Goal: Information Seeking & Learning: Learn about a topic

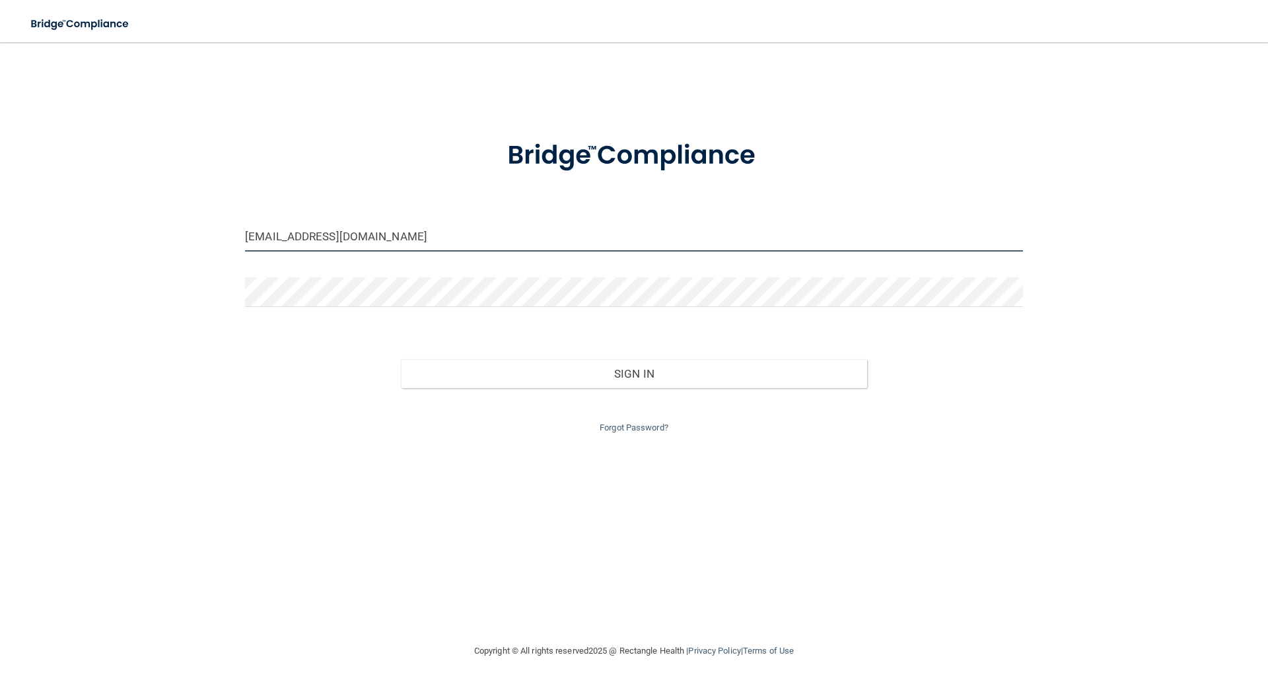
click at [460, 243] on input "[EMAIL_ADDRESS][DOMAIN_NAME]" at bounding box center [634, 237] width 778 height 30
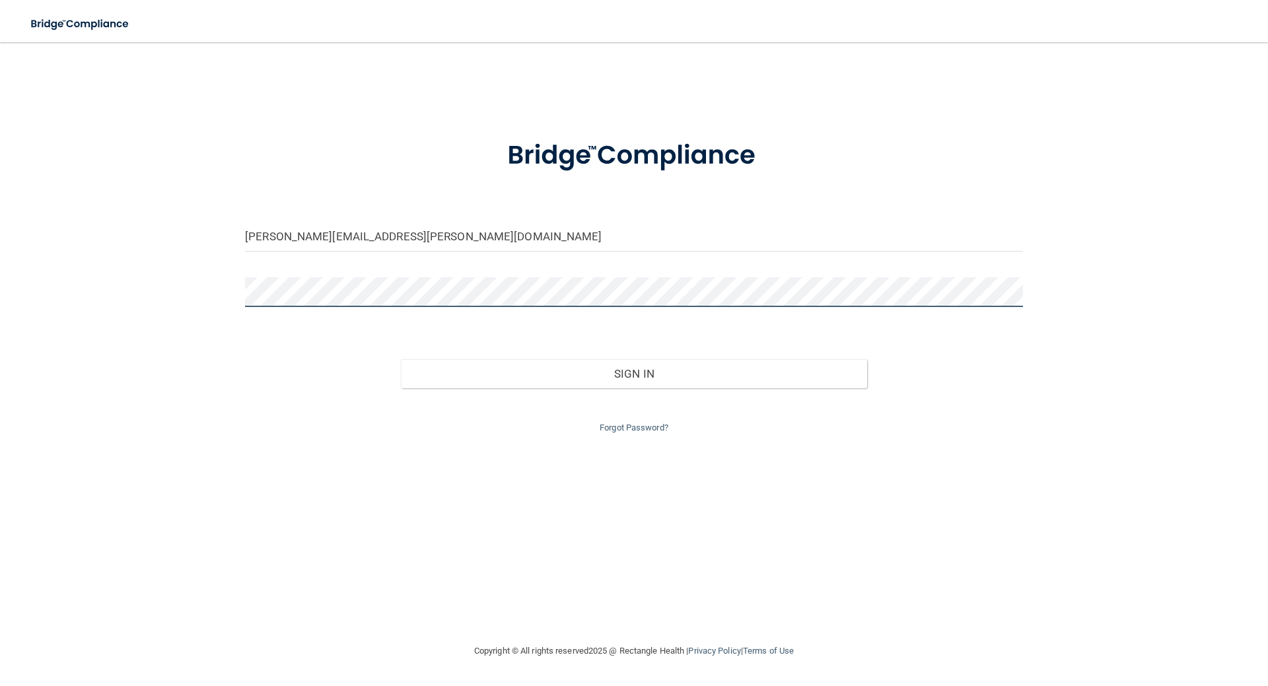
click at [401, 359] on button "Sign In" at bounding box center [634, 373] width 467 height 29
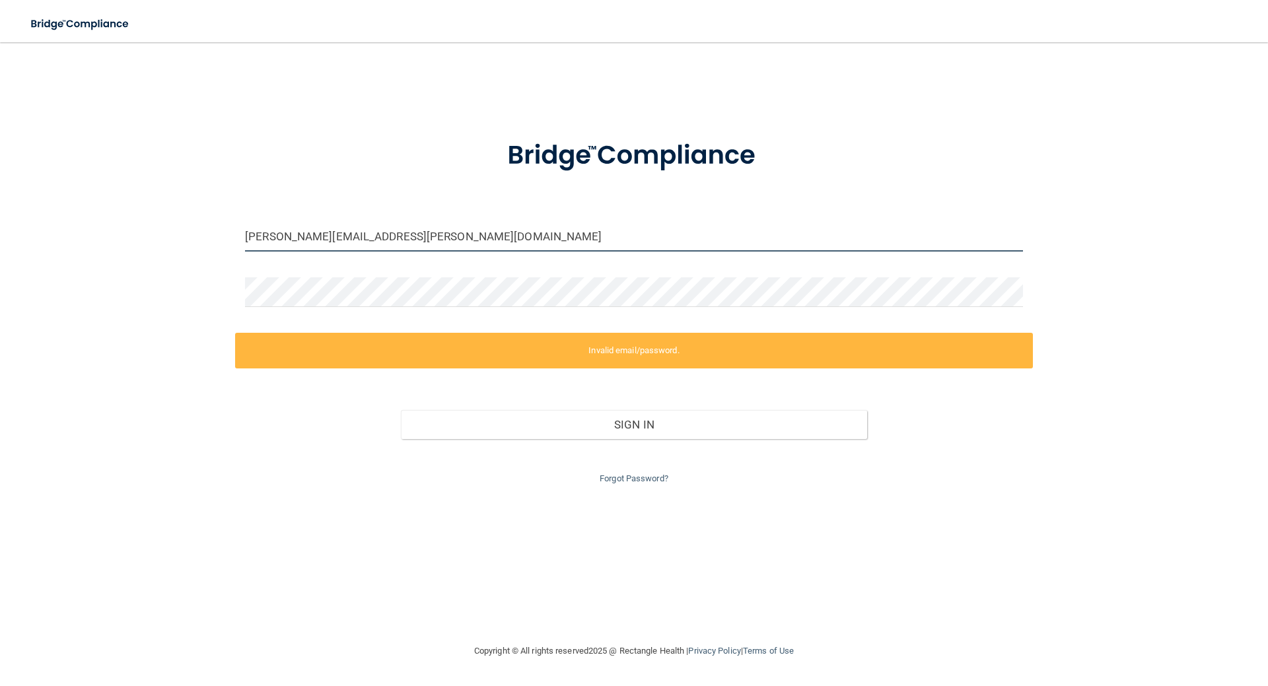
click at [353, 241] on input "jenessa.beal@ameridentco.com" at bounding box center [634, 237] width 778 height 30
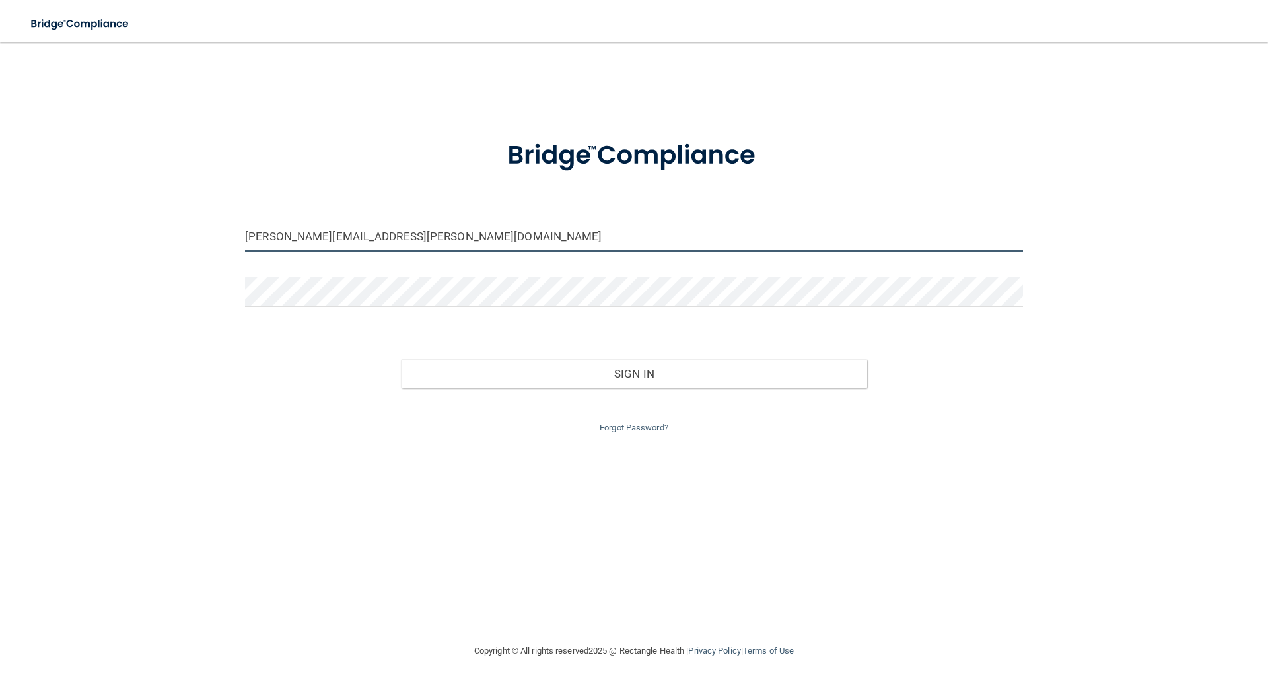
type input "[PERSON_NAME][EMAIL_ADDRESS][PERSON_NAME][DOMAIN_NAME]"
click at [631, 390] on div "Forgot Password?" at bounding box center [634, 412] width 798 height 48
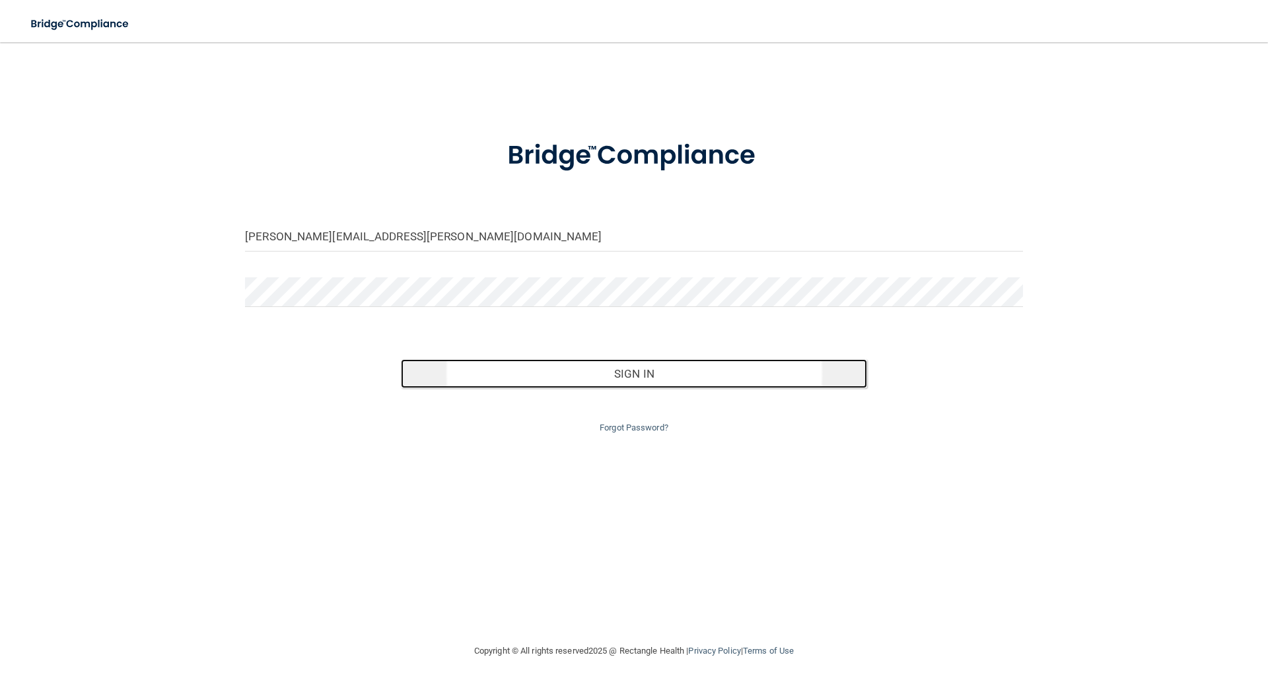
click at [632, 370] on button "Sign In" at bounding box center [634, 373] width 467 height 29
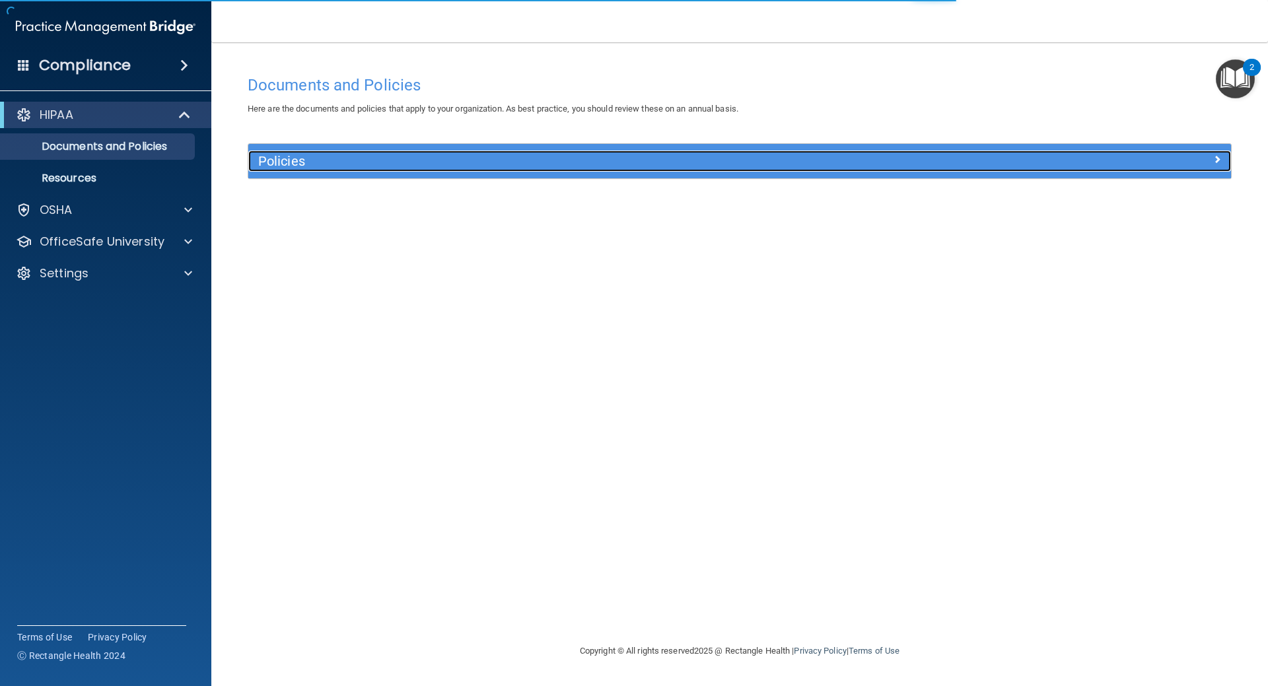
click at [682, 169] on div "Policies" at bounding box center [616, 161] width 737 height 21
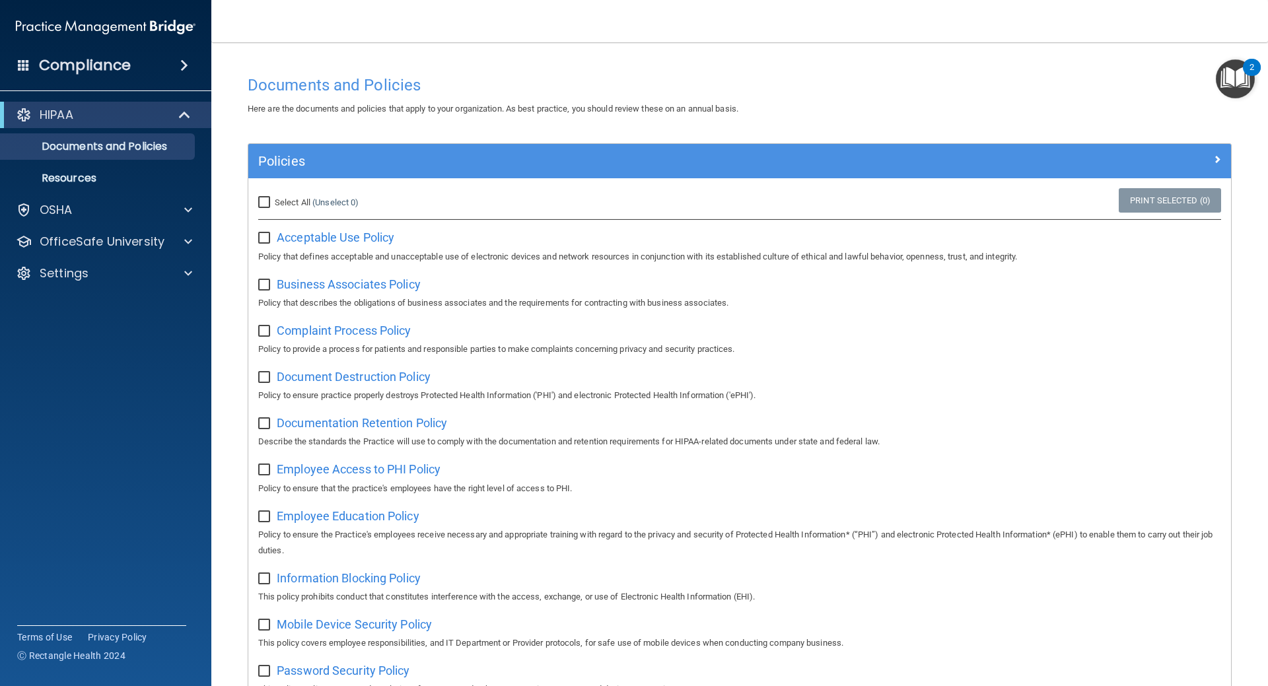
click at [266, 203] on input "Select All (Unselect 0) Unselect All" at bounding box center [265, 202] width 15 height 11
checkbox input "true"
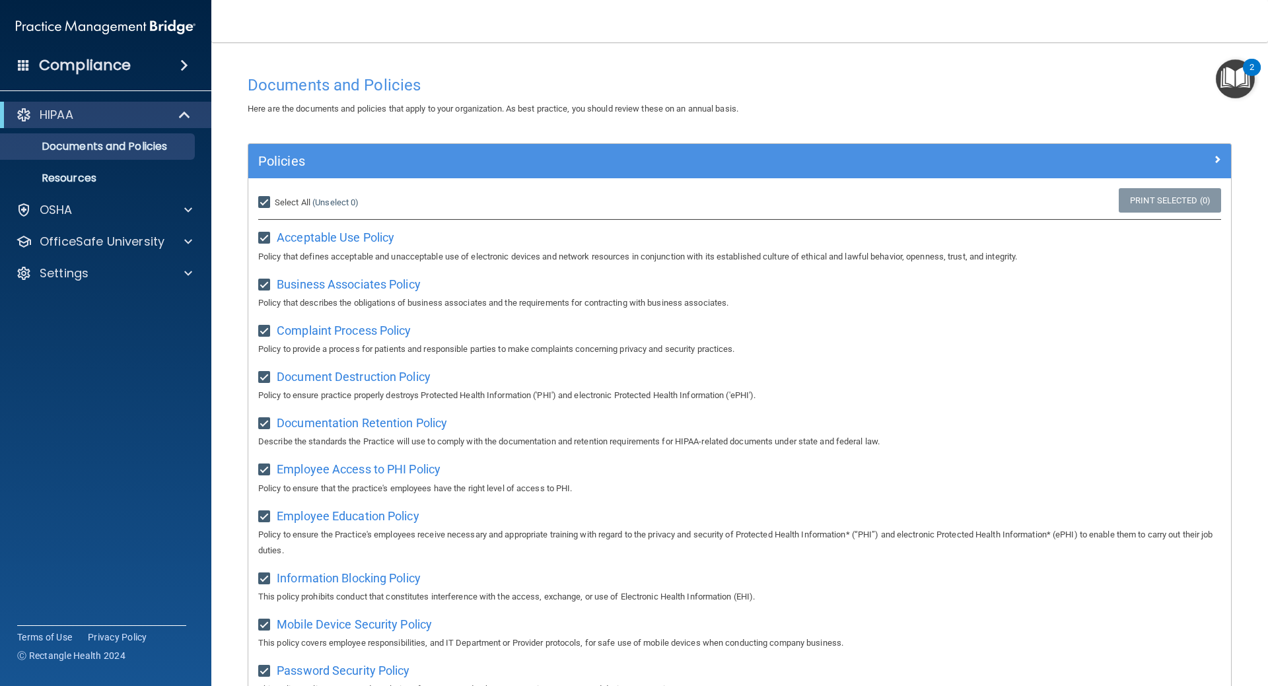
checkbox input "true"
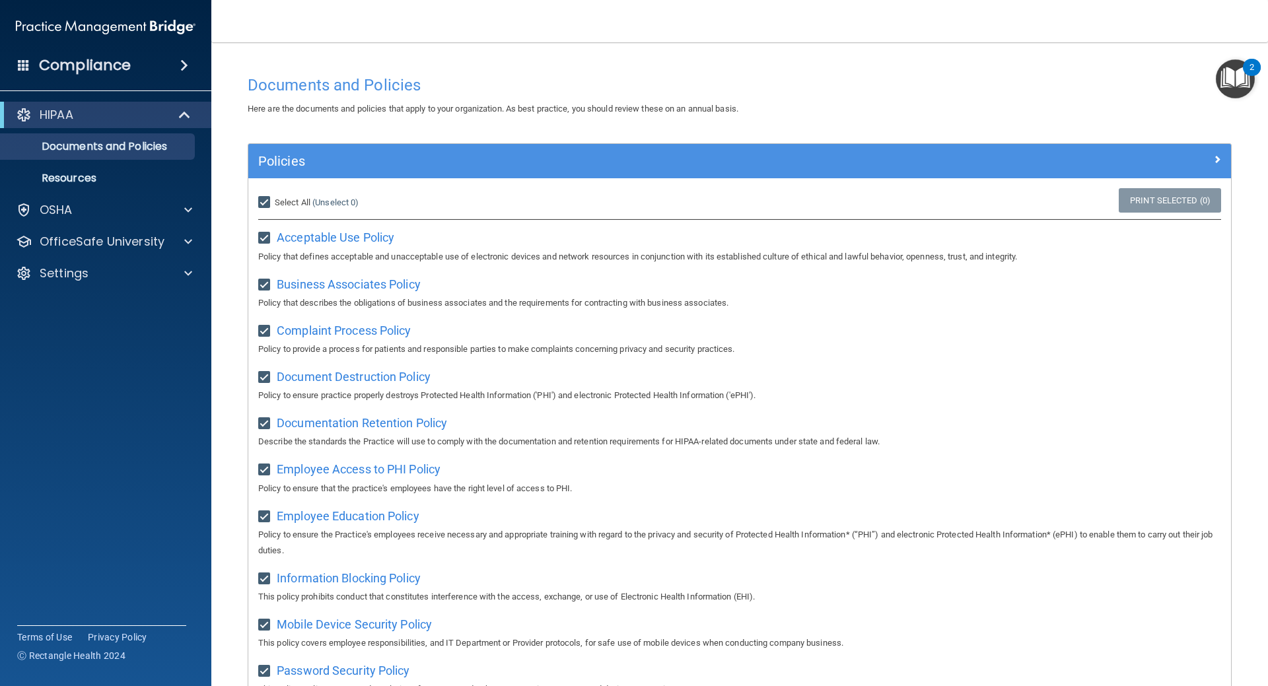
checkbox input "true"
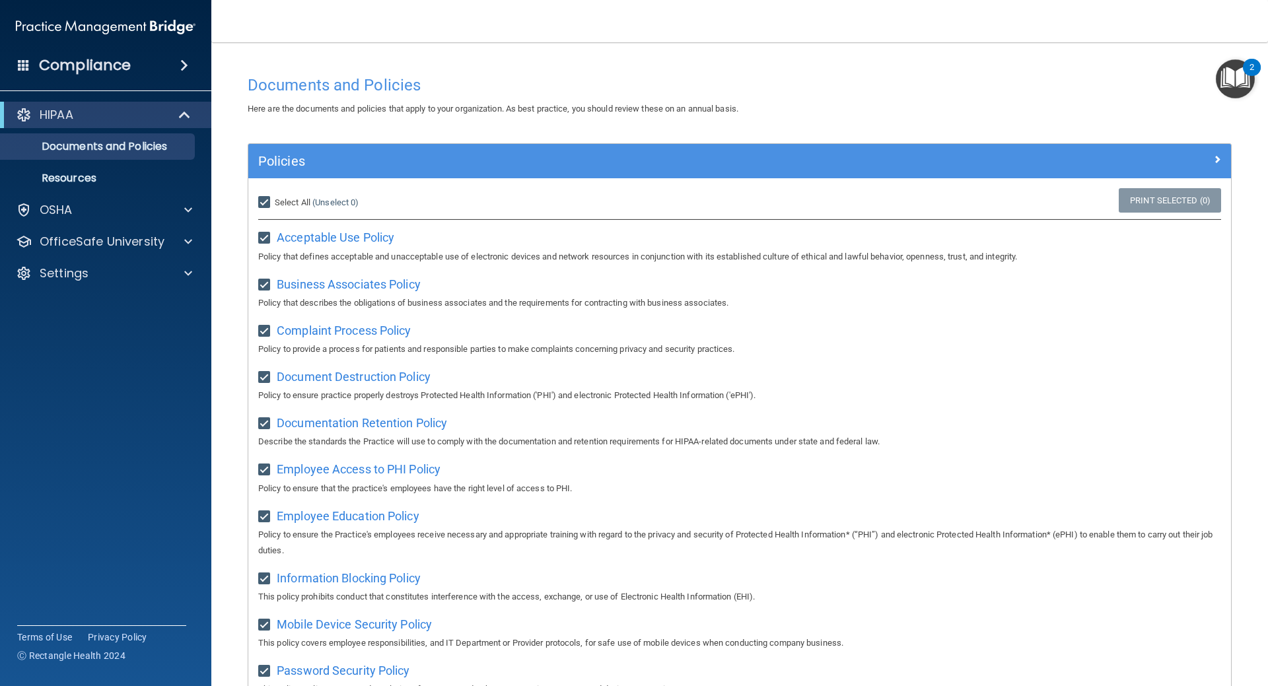
checkbox input "true"
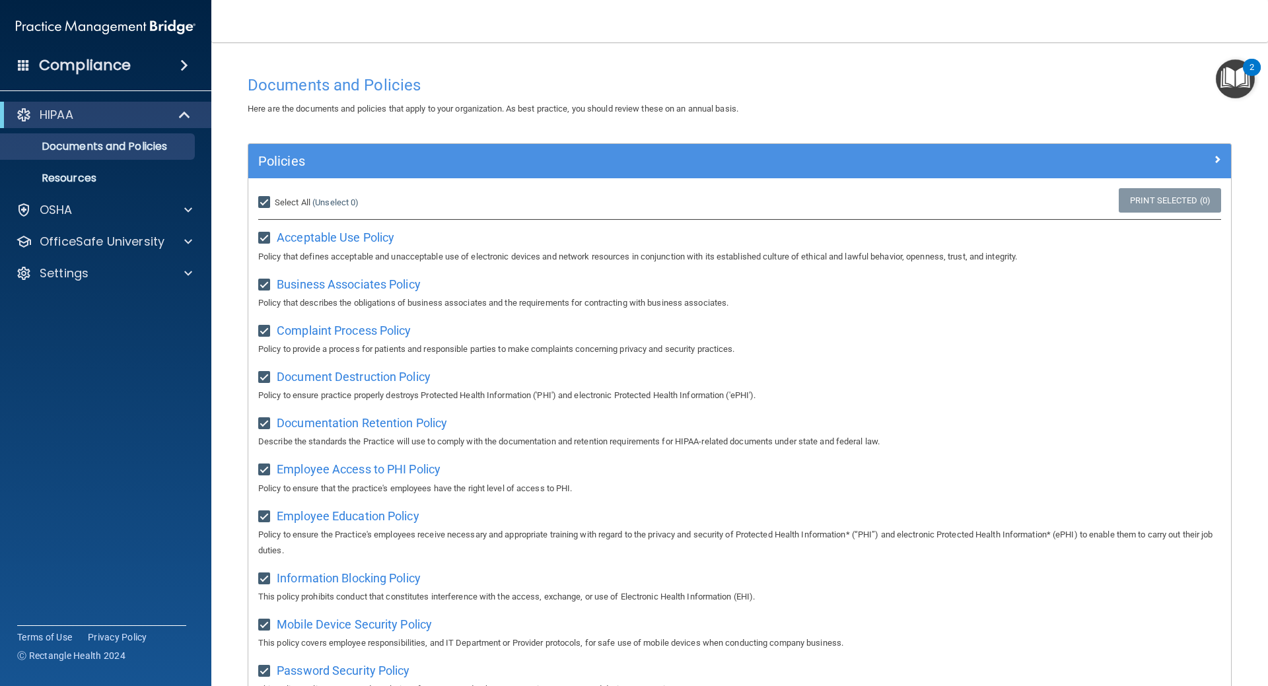
checkbox input "true"
click at [267, 203] on input "Select All (Unselect 21) Unselect All" at bounding box center [265, 202] width 15 height 11
checkbox input "false"
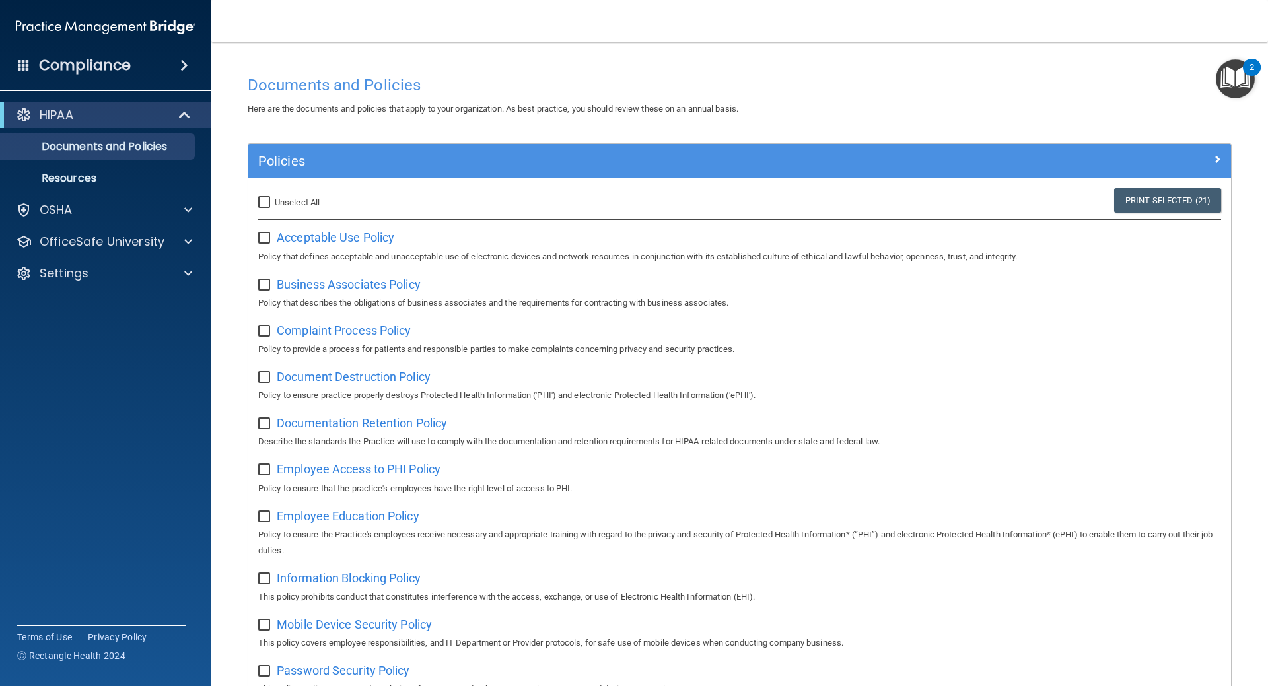
checkbox input "false"
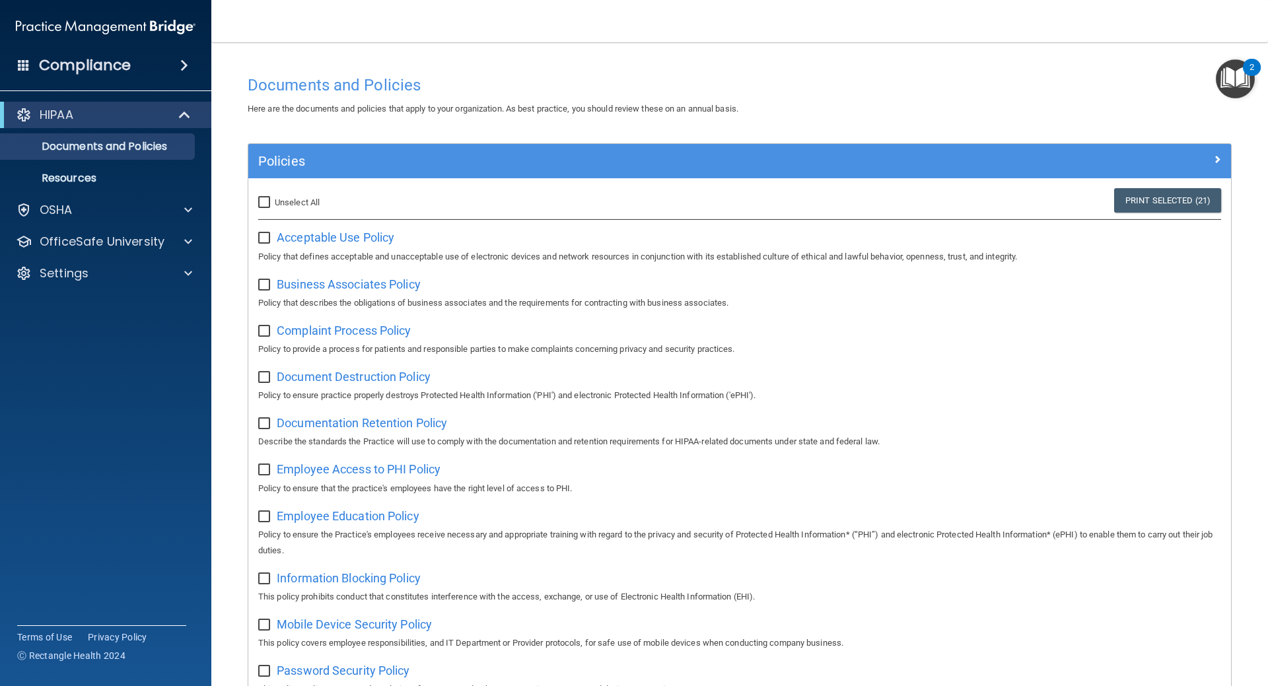
checkbox input "false"
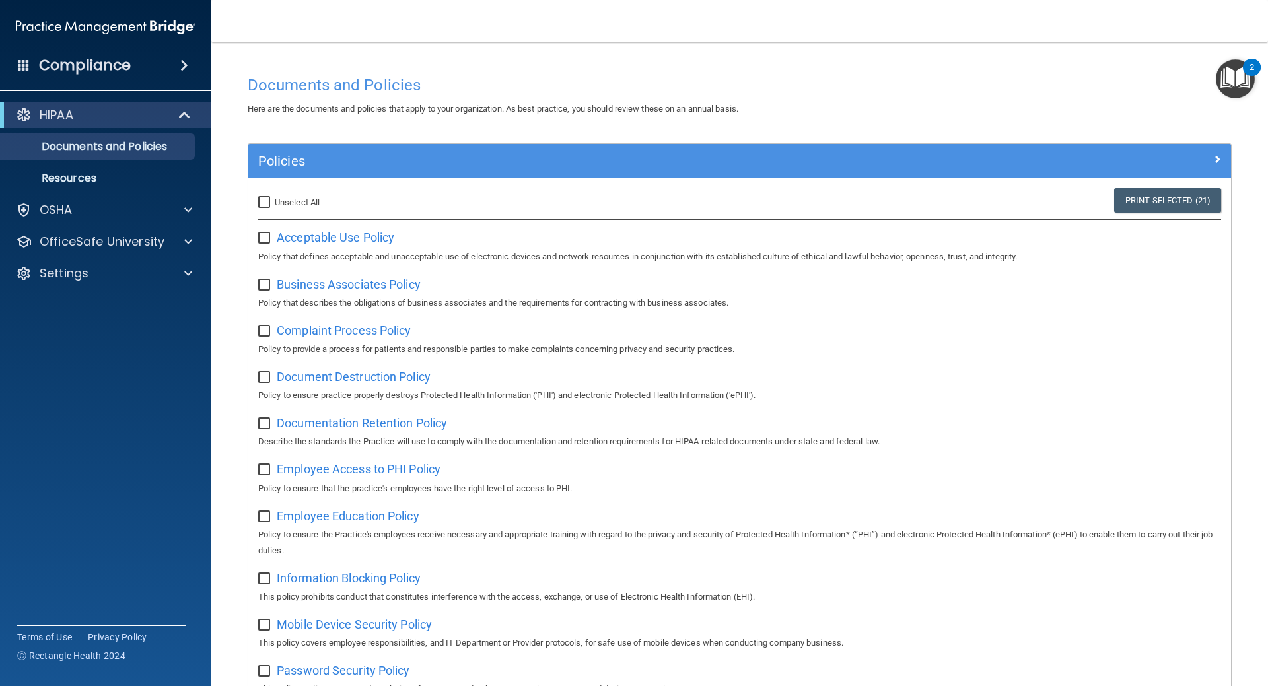
checkbox input "false"
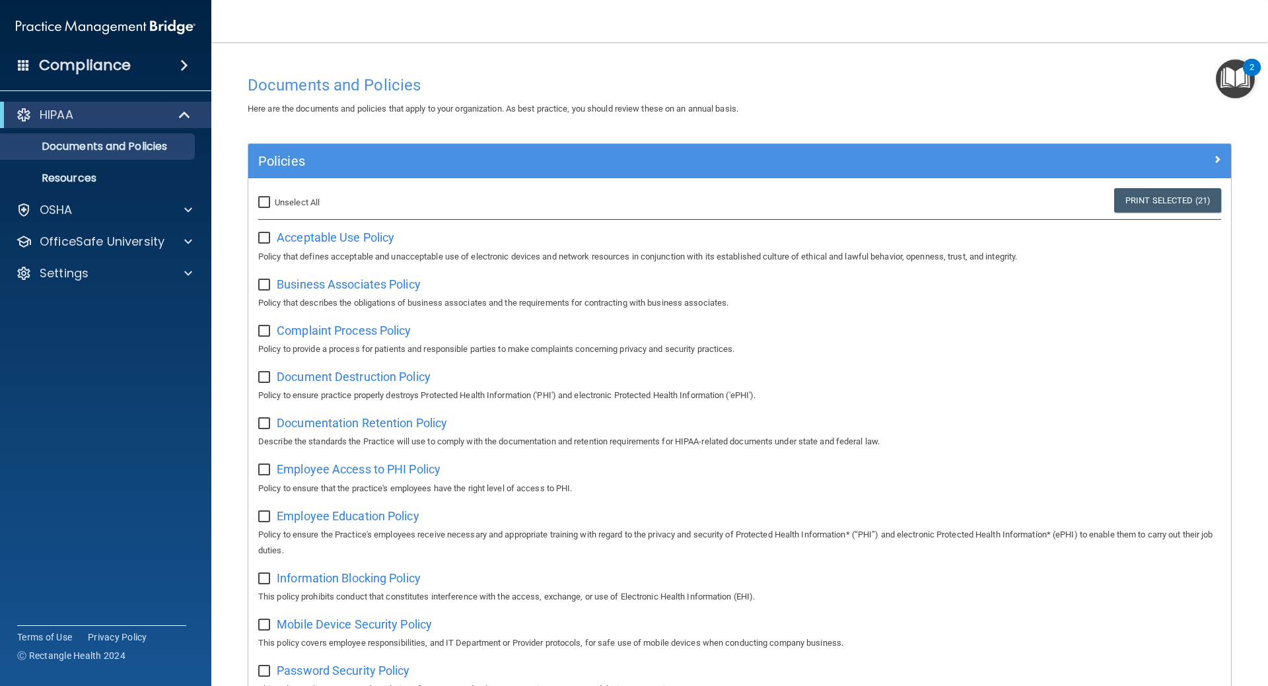
checkbox input "false"
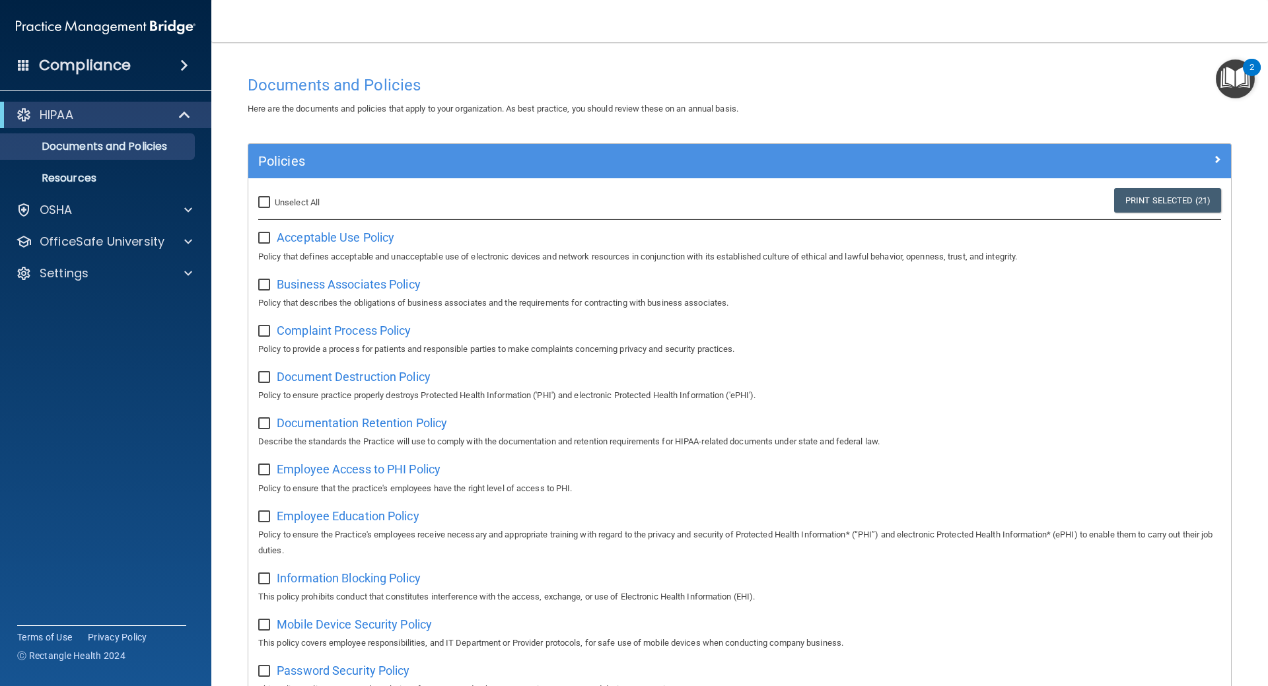
checkbox input "false"
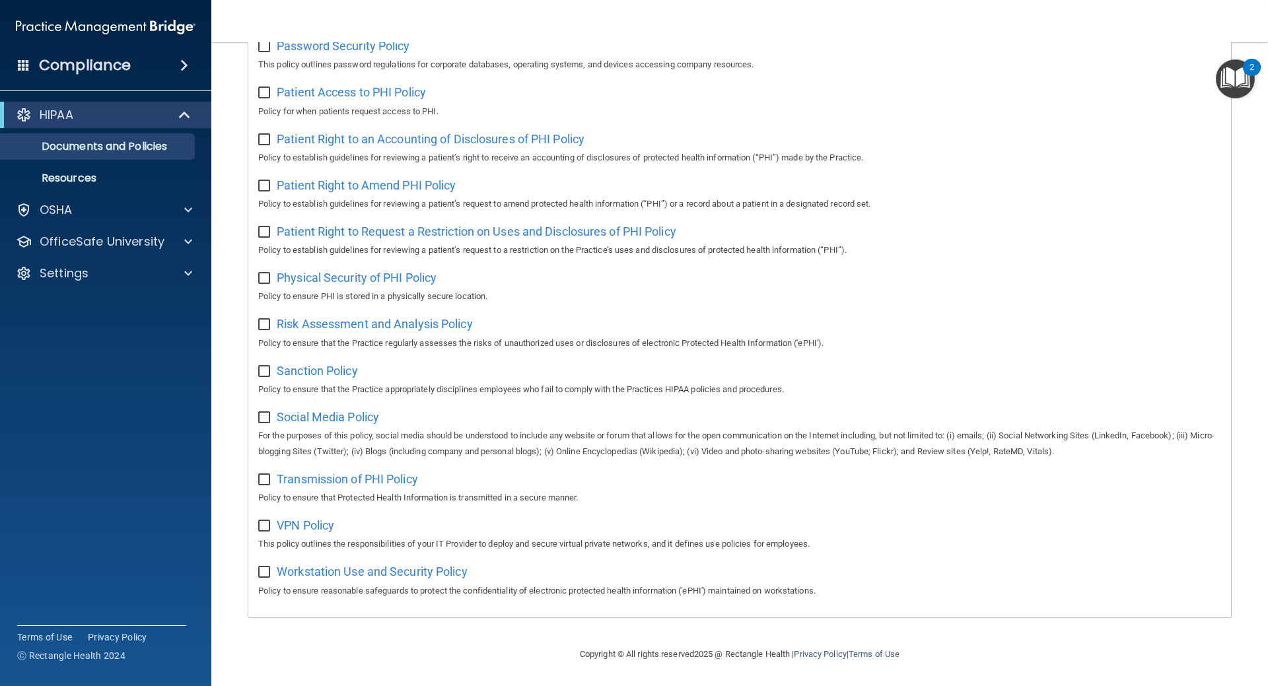
scroll to position [639, 0]
click at [72, 172] on p "Resources" at bounding box center [99, 178] width 180 height 13
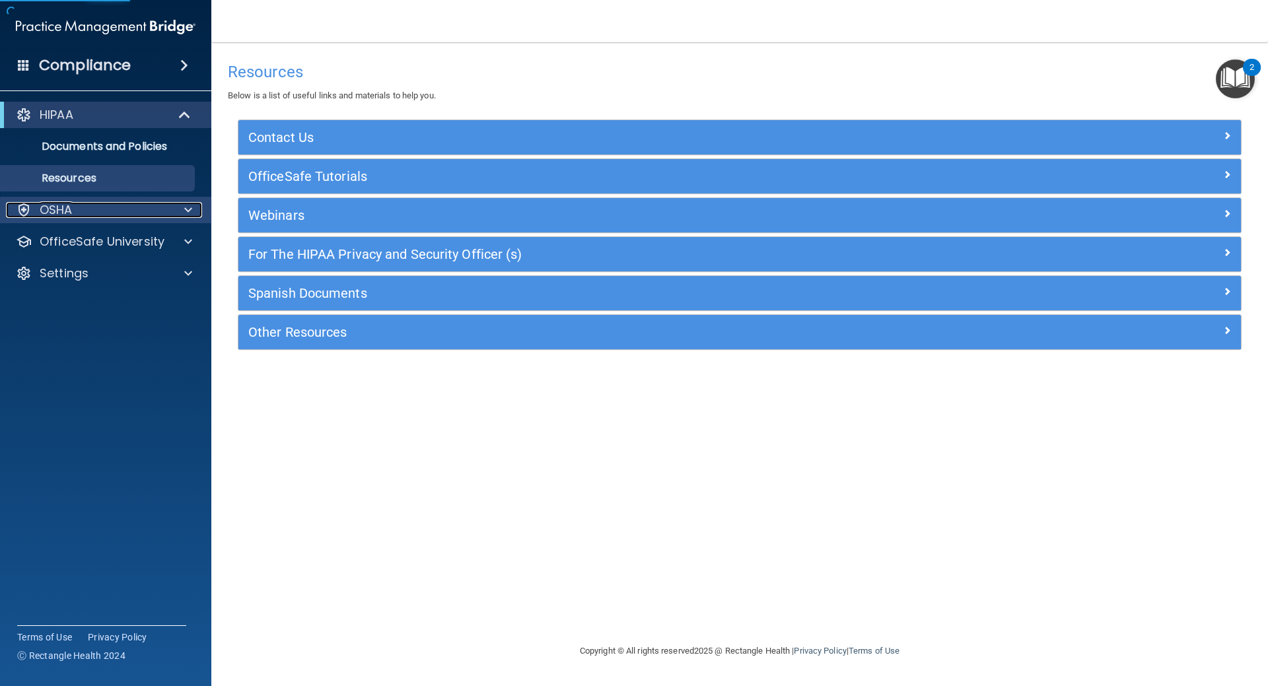
click at [73, 207] on div "OSHA" at bounding box center [88, 210] width 164 height 16
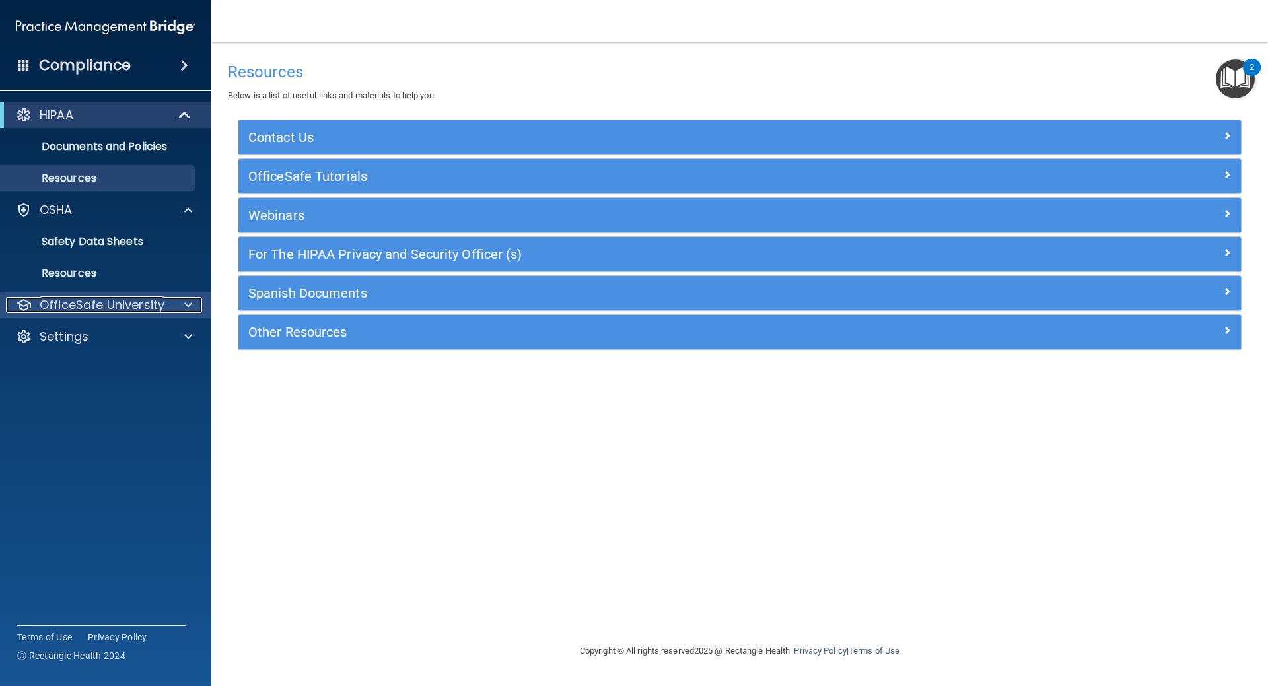
click at [77, 306] on p "OfficeSafe University" at bounding box center [102, 305] width 125 height 16
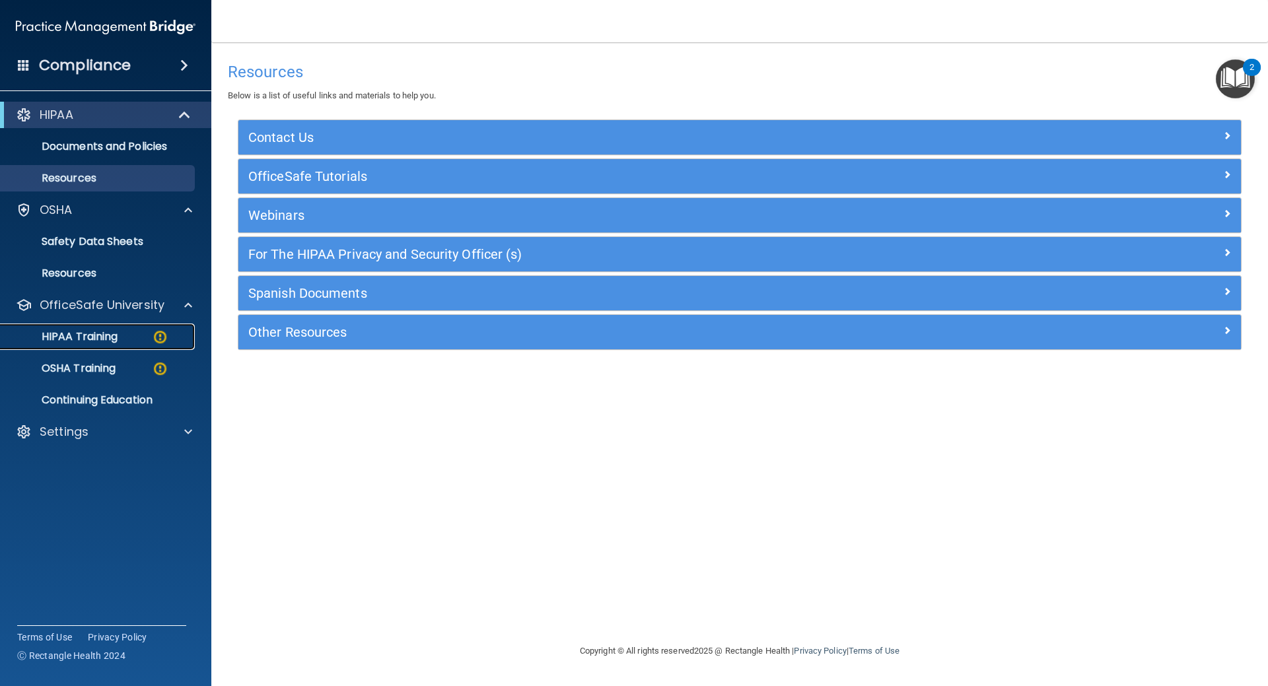
click at [74, 324] on link "HIPAA Training" at bounding box center [91, 337] width 208 height 26
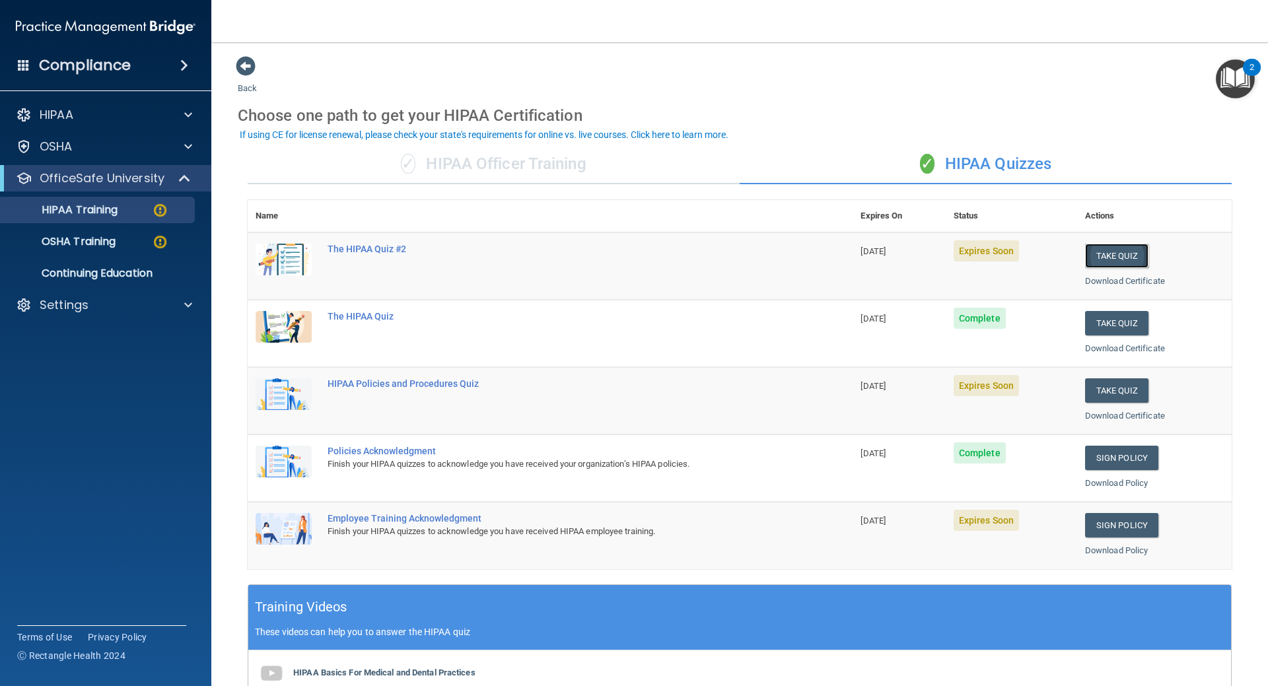
click at [1135, 254] on button "Take Quiz" at bounding box center [1116, 256] width 63 height 24
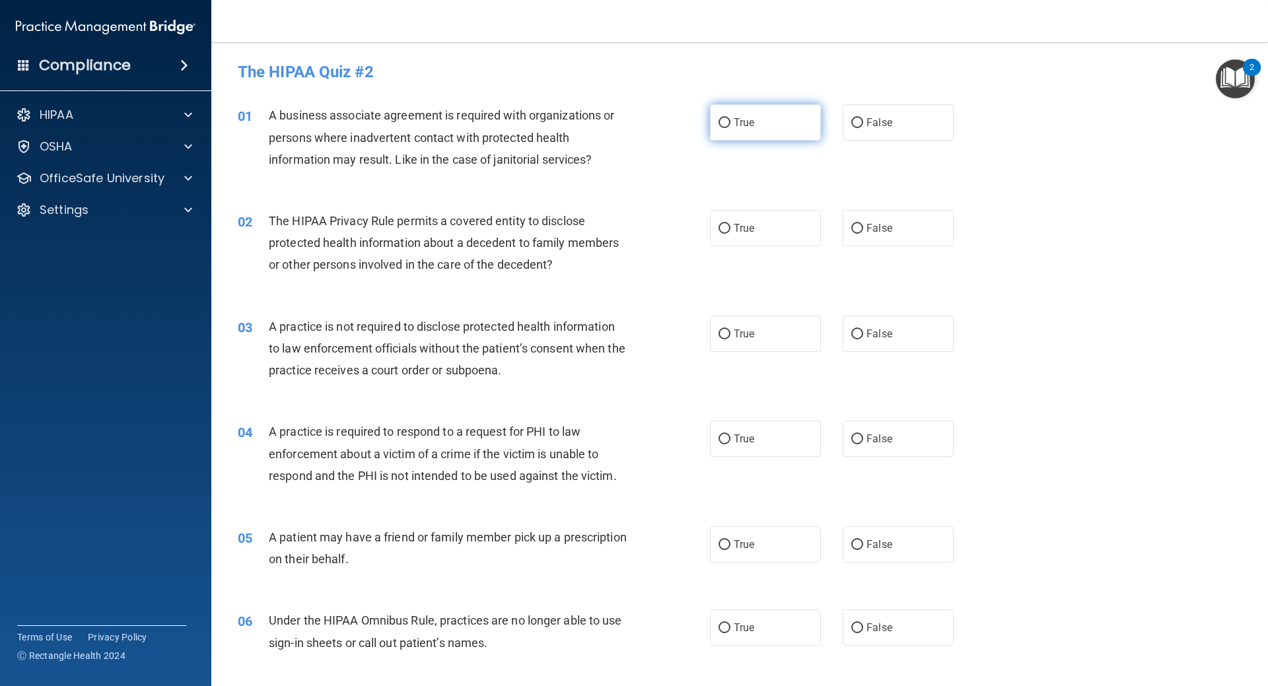
click at [712, 120] on label "True" at bounding box center [765, 122] width 111 height 36
click at [719, 120] on input "True" at bounding box center [725, 123] width 12 height 10
radio input "true"
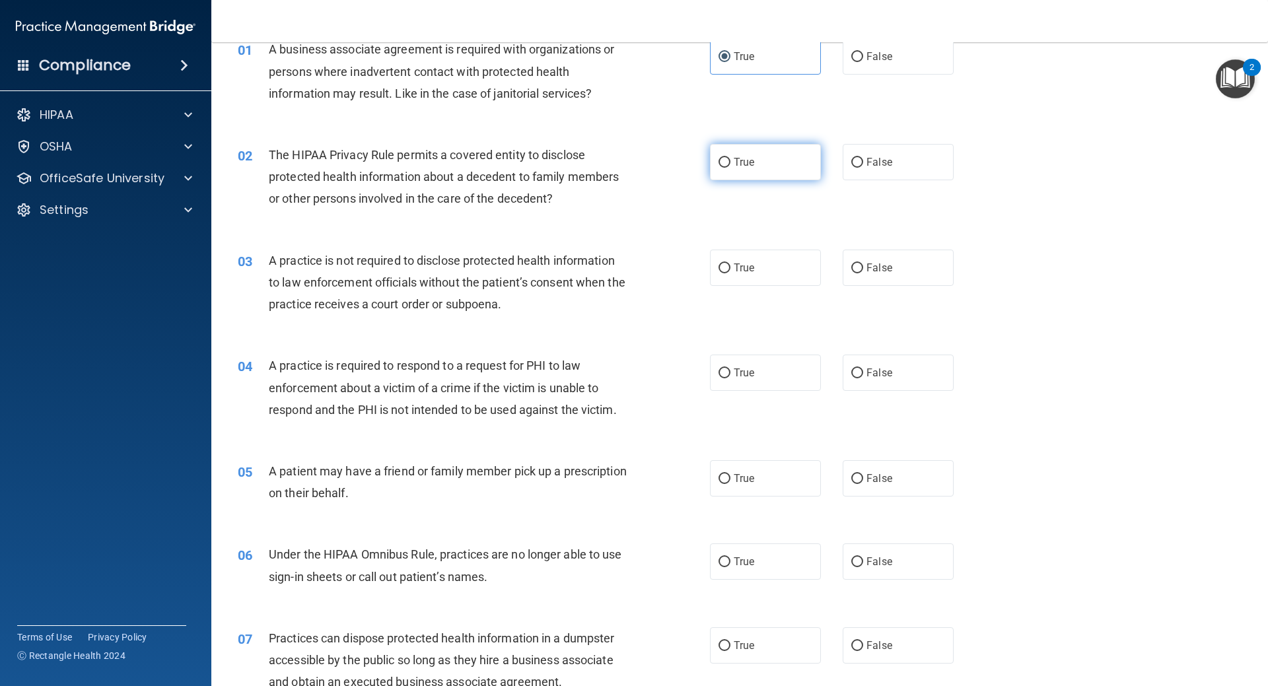
click at [777, 158] on label "True" at bounding box center [765, 162] width 111 height 36
click at [731, 158] on input "True" at bounding box center [725, 163] width 12 height 10
radio input "true"
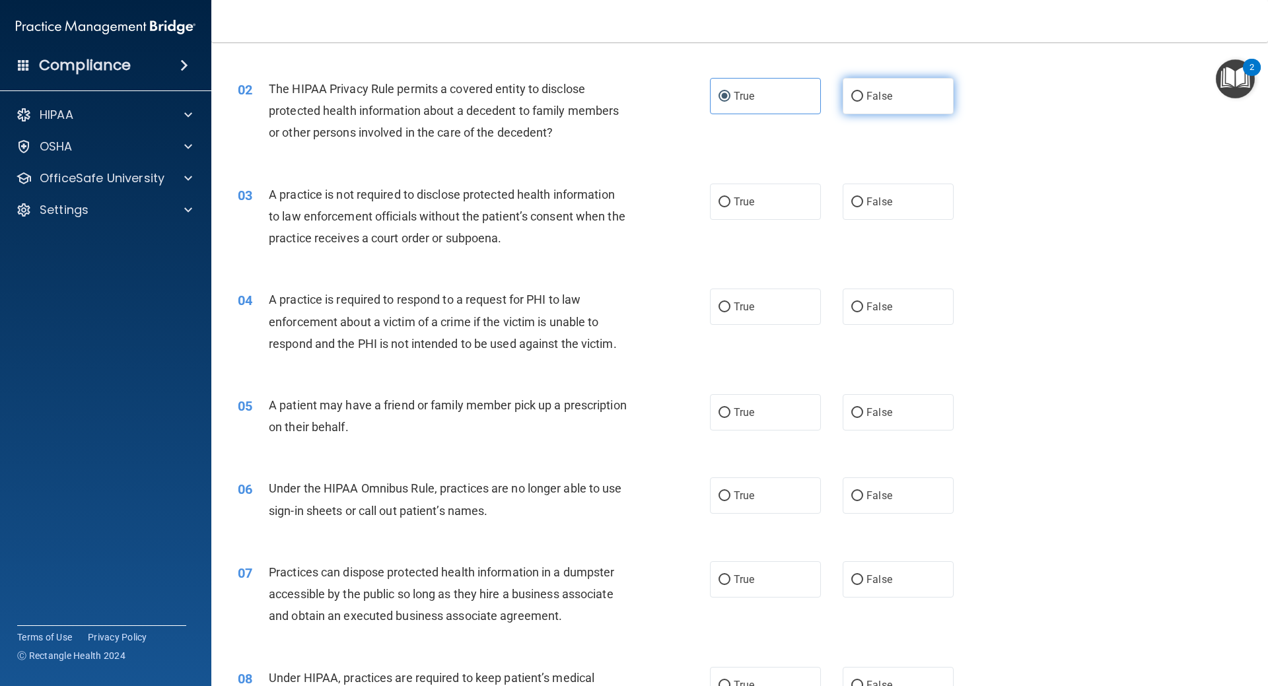
click at [876, 94] on span "False" at bounding box center [880, 96] width 26 height 13
click at [863, 94] on input "False" at bounding box center [857, 97] width 12 height 10
radio input "true"
radio input "false"
click at [832, 205] on div "True False" at bounding box center [843, 202] width 266 height 36
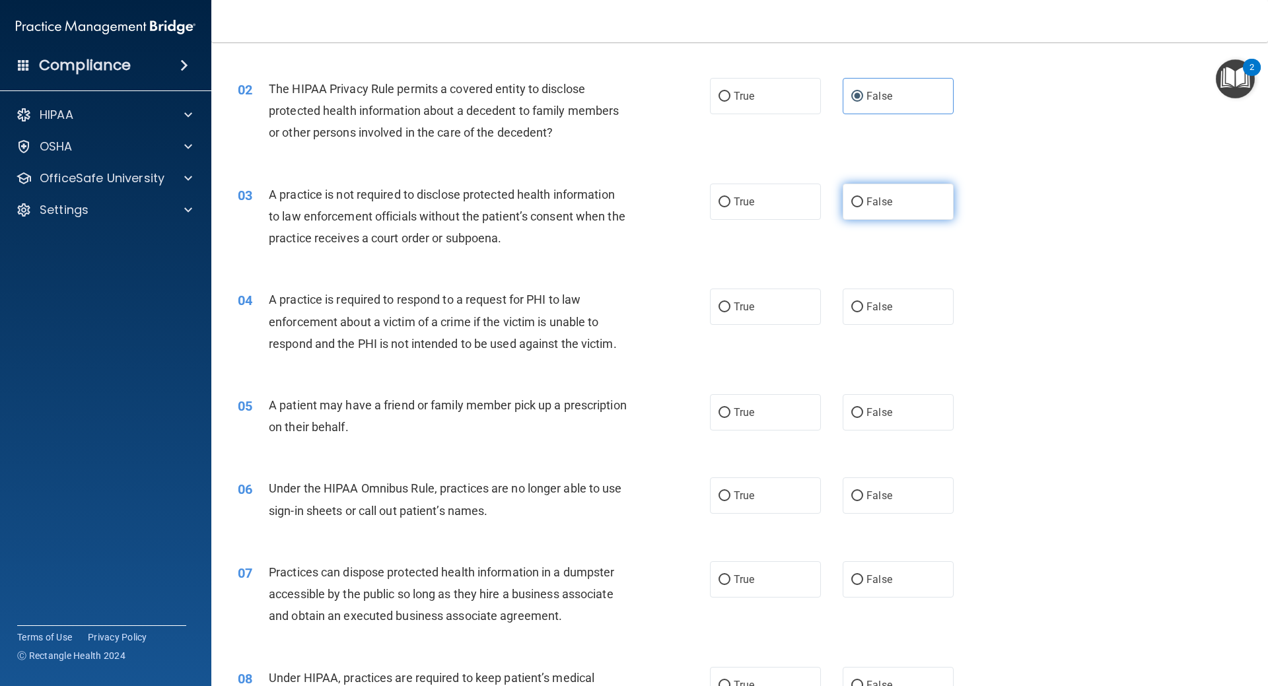
click at [910, 203] on label "False" at bounding box center [898, 202] width 111 height 36
click at [863, 203] on input "False" at bounding box center [857, 202] width 12 height 10
radio input "true"
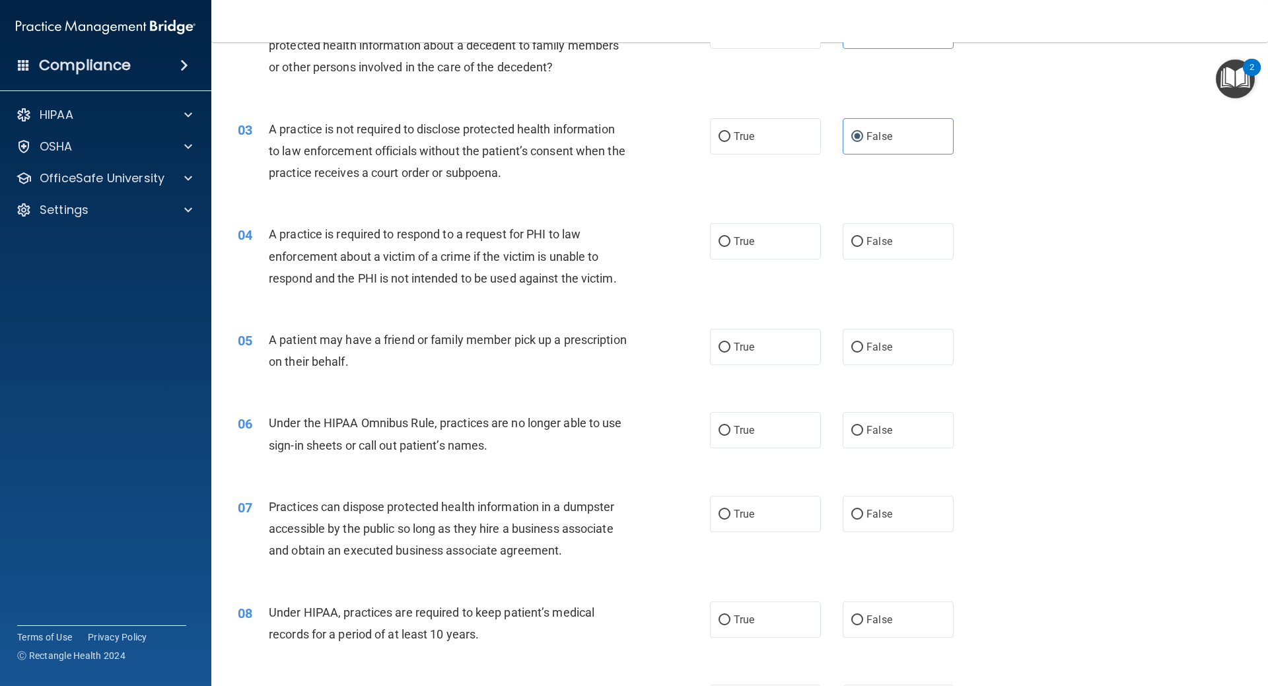
scroll to position [198, 0]
click at [735, 238] on span "True" at bounding box center [744, 240] width 20 height 13
click at [731, 238] on input "True" at bounding box center [725, 241] width 12 height 10
radio input "true"
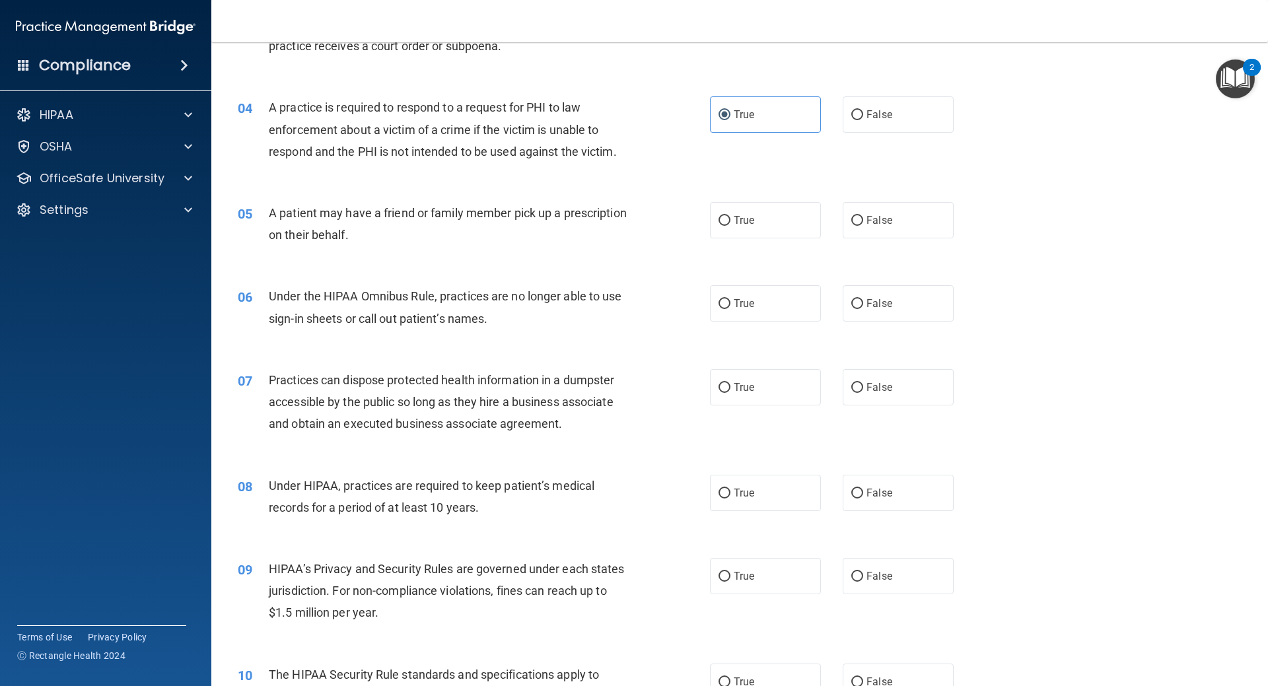
scroll to position [330, 0]
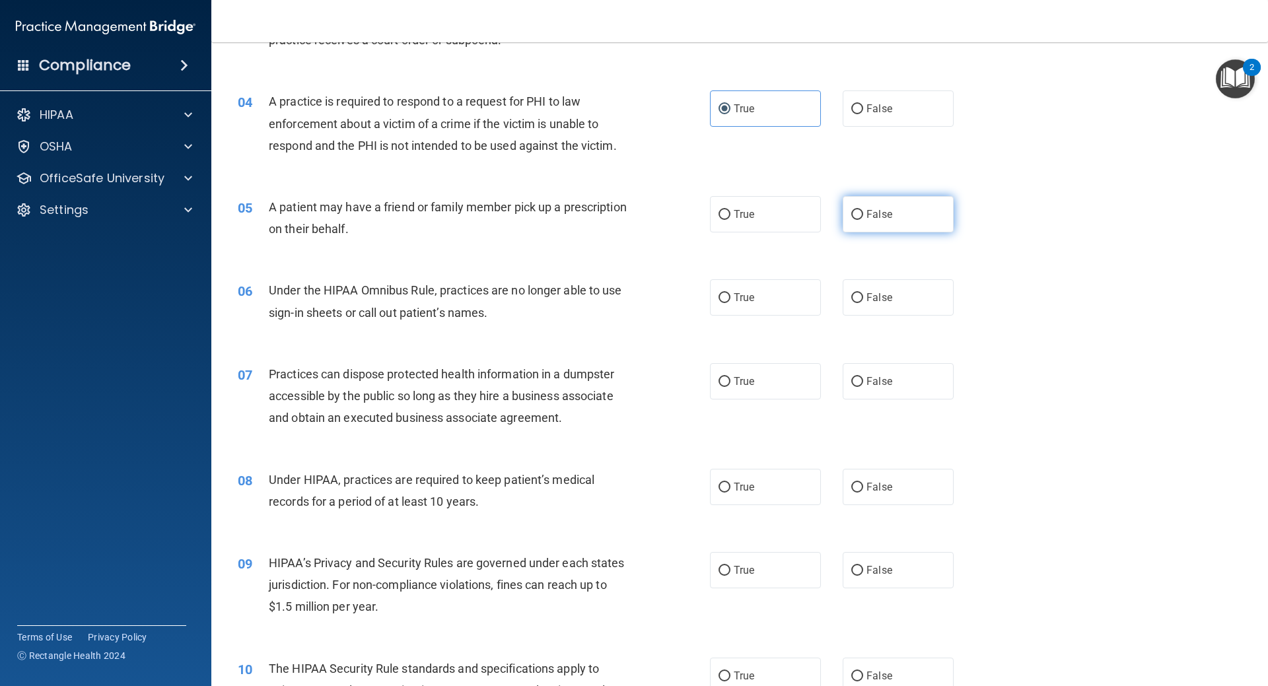
click at [875, 220] on span "False" at bounding box center [880, 214] width 26 height 13
click at [863, 220] on input "False" at bounding box center [857, 215] width 12 height 10
radio input "true"
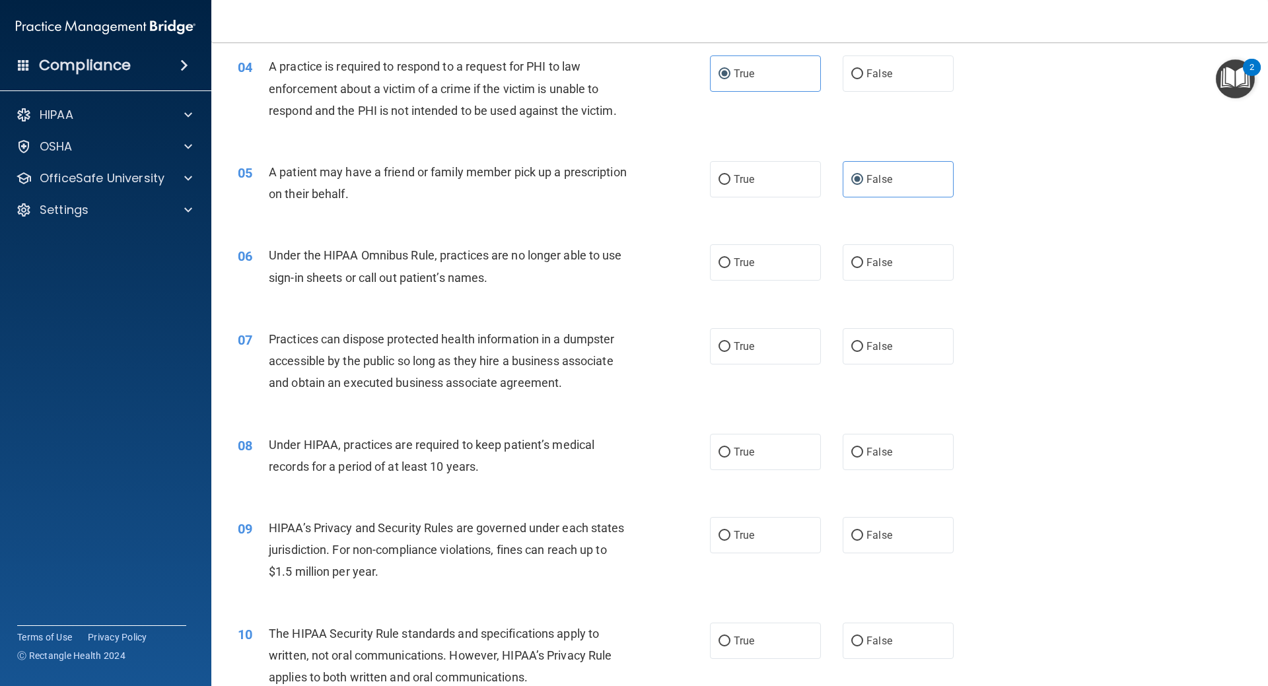
scroll to position [396, 0]
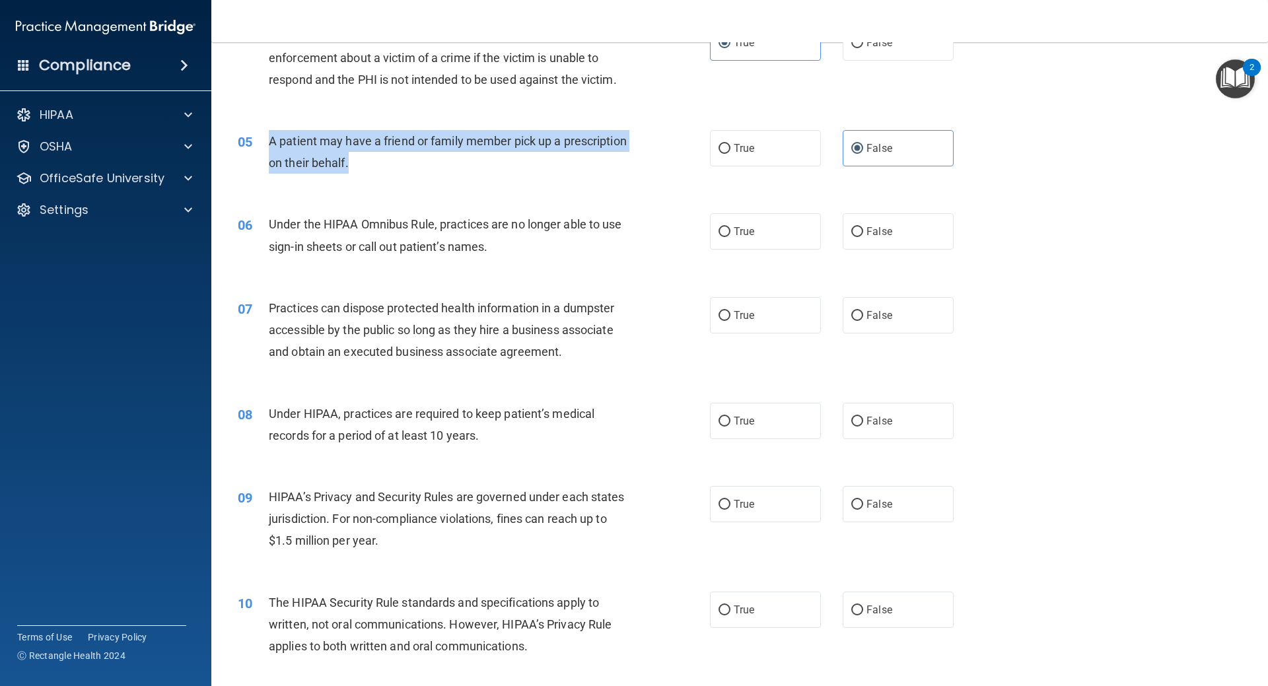
drag, startPoint x: 415, startPoint y: 154, endPoint x: 262, endPoint y: 147, distance: 153.4
click at [262, 147] on div "05 A patient may have a friend or family member pick up a prescription on their…" at bounding box center [474, 155] width 512 height 50
click at [280, 147] on span "A patient may have a friend or family member pick up a prescription on their be…" at bounding box center [448, 152] width 358 height 36
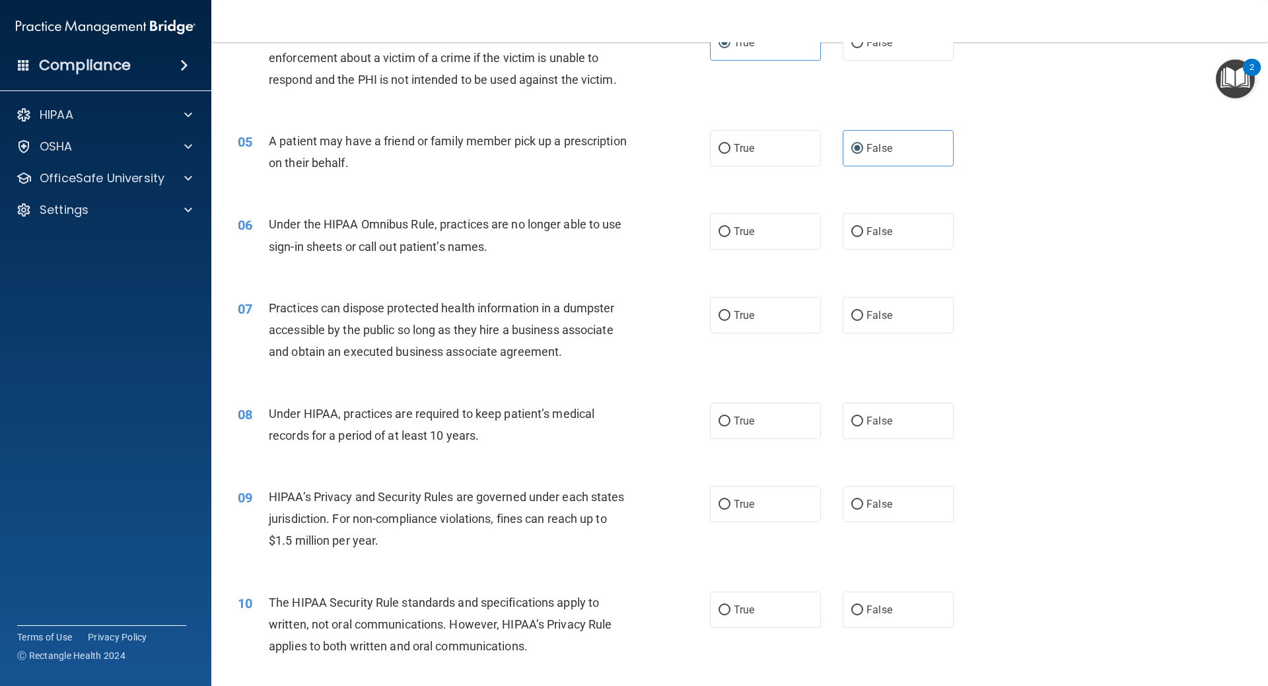
click at [401, 167] on span "A patient may have a friend or family member pick up a prescription on their be…" at bounding box center [448, 152] width 358 height 36
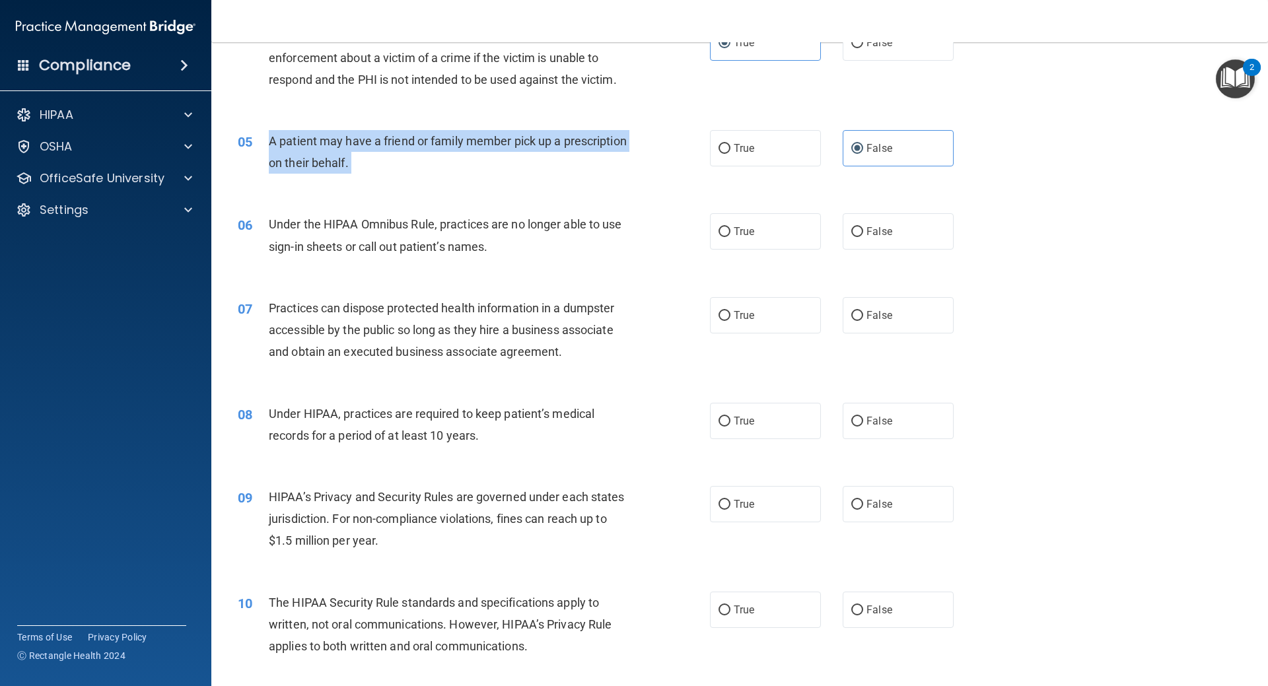
click at [401, 167] on span "A patient may have a friend or family member pick up a prescription on their be…" at bounding box center [448, 152] width 358 height 36
click at [420, 167] on div "A patient may have a friend or family member pick up a prescription on their be…" at bounding box center [453, 152] width 369 height 44
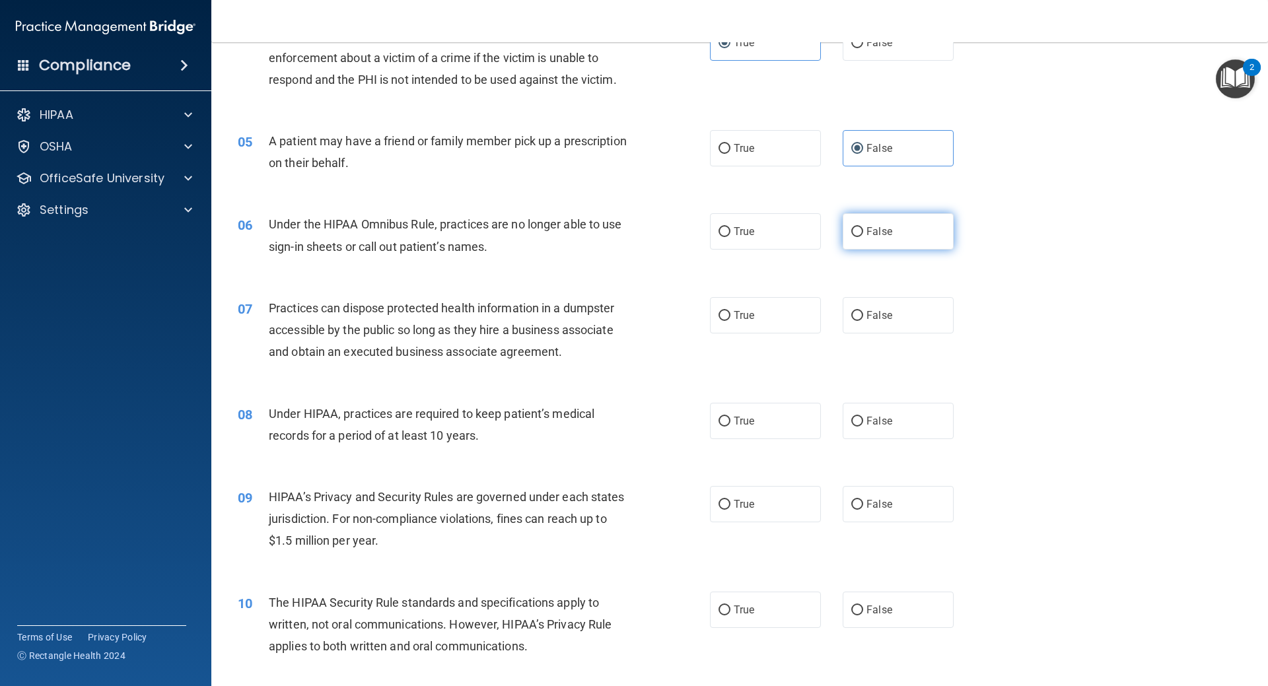
click at [852, 224] on label "False" at bounding box center [898, 231] width 111 height 36
click at [852, 227] on input "False" at bounding box center [857, 232] width 12 height 10
radio input "true"
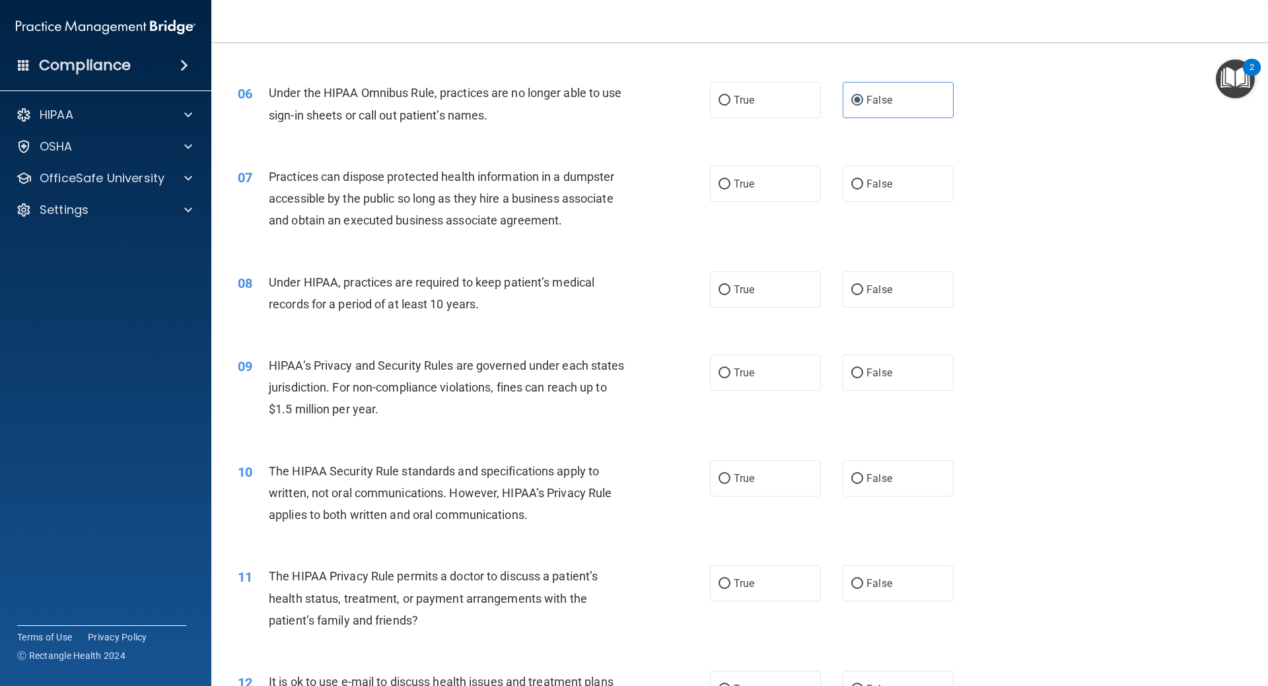
scroll to position [528, 0]
click at [871, 183] on span "False" at bounding box center [880, 183] width 26 height 13
click at [863, 183] on input "False" at bounding box center [857, 184] width 12 height 10
radio input "true"
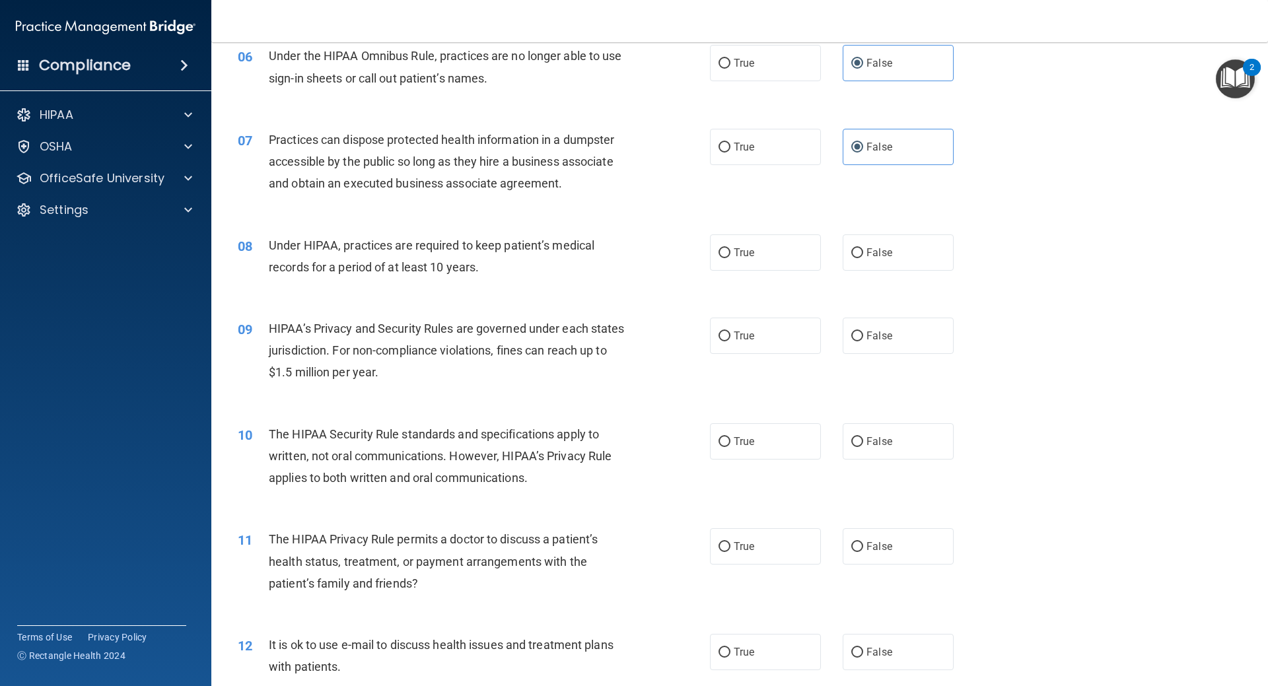
scroll to position [594, 0]
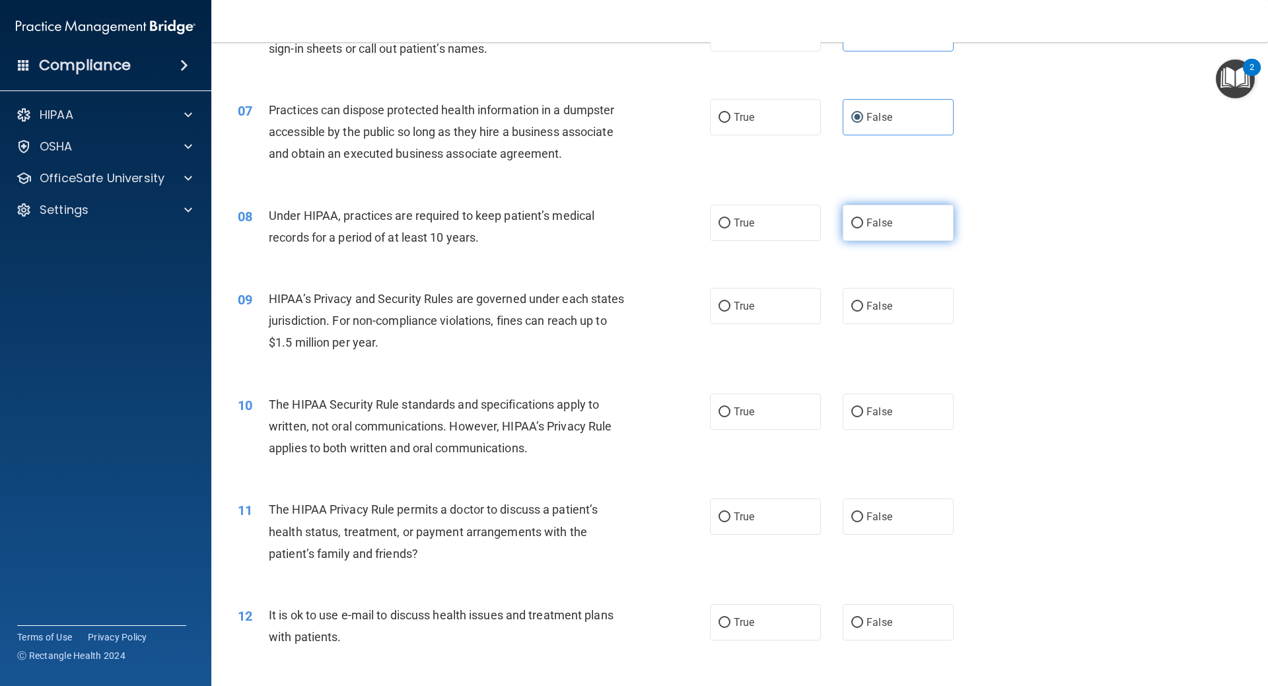
click at [892, 224] on label "False" at bounding box center [898, 223] width 111 height 36
click at [863, 224] on input "False" at bounding box center [857, 224] width 12 height 10
radio input "true"
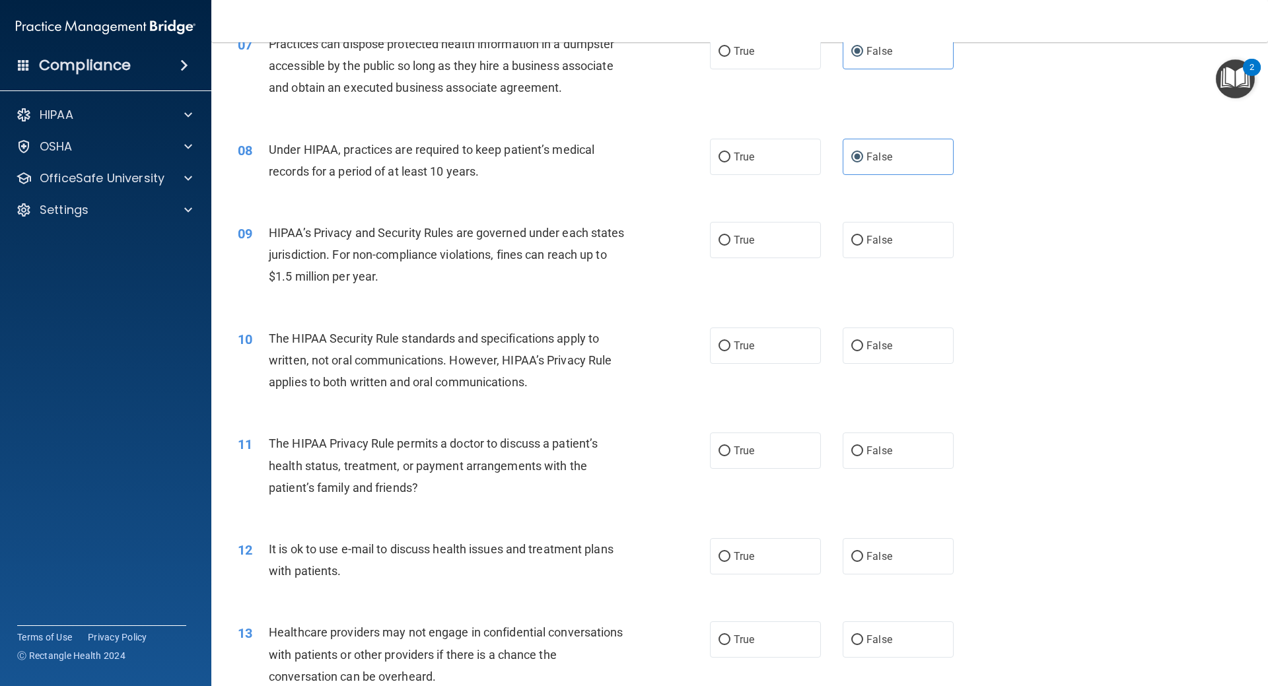
scroll to position [727, 0]
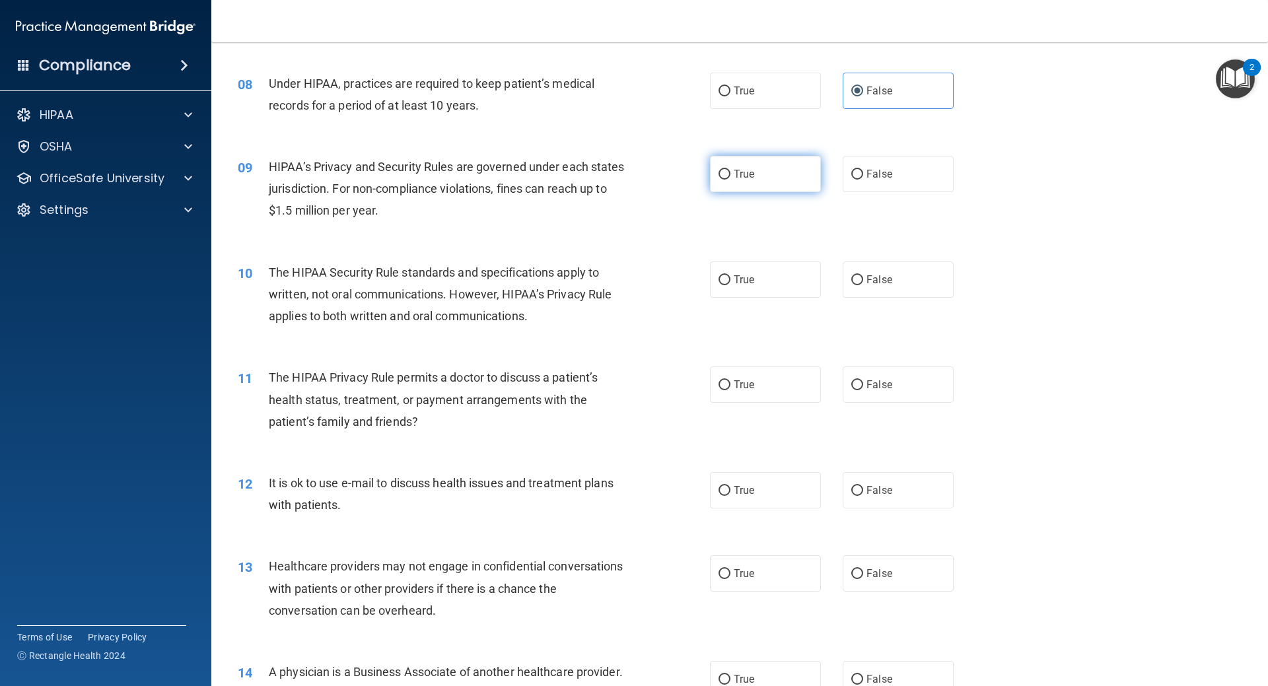
click at [734, 173] on span "True" at bounding box center [744, 174] width 20 height 13
click at [731, 173] on input "True" at bounding box center [725, 175] width 12 height 10
radio input "true"
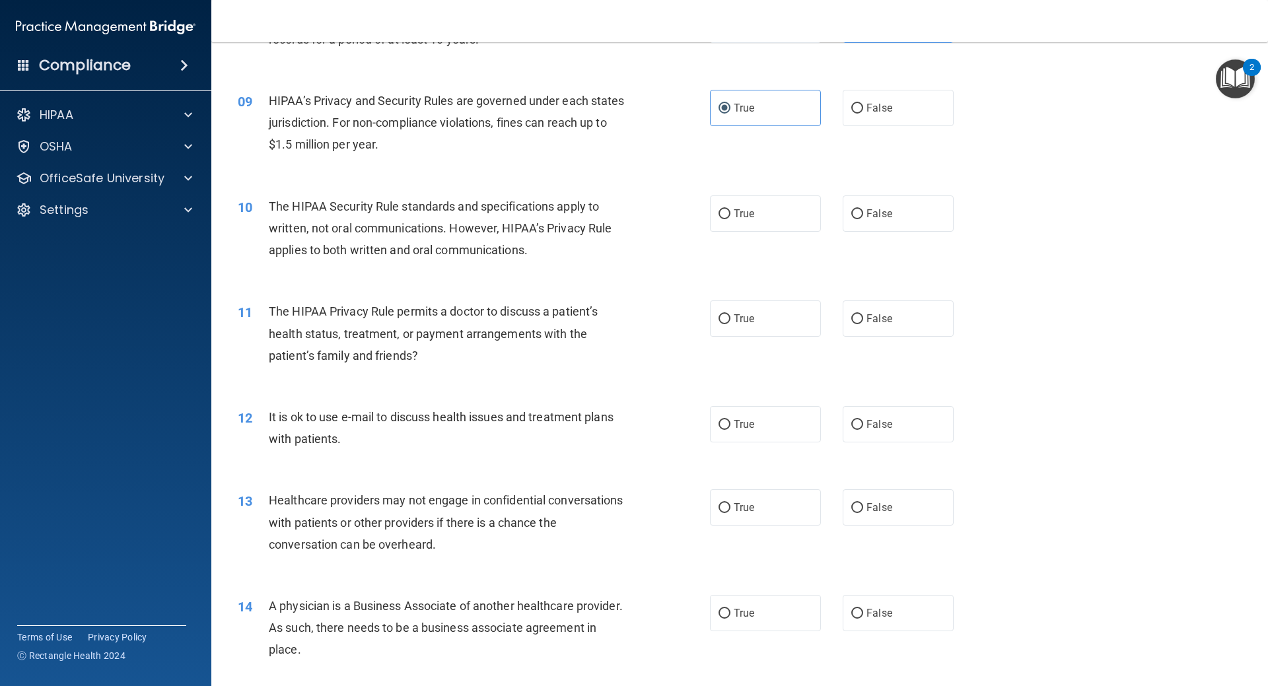
scroll to position [859, 0]
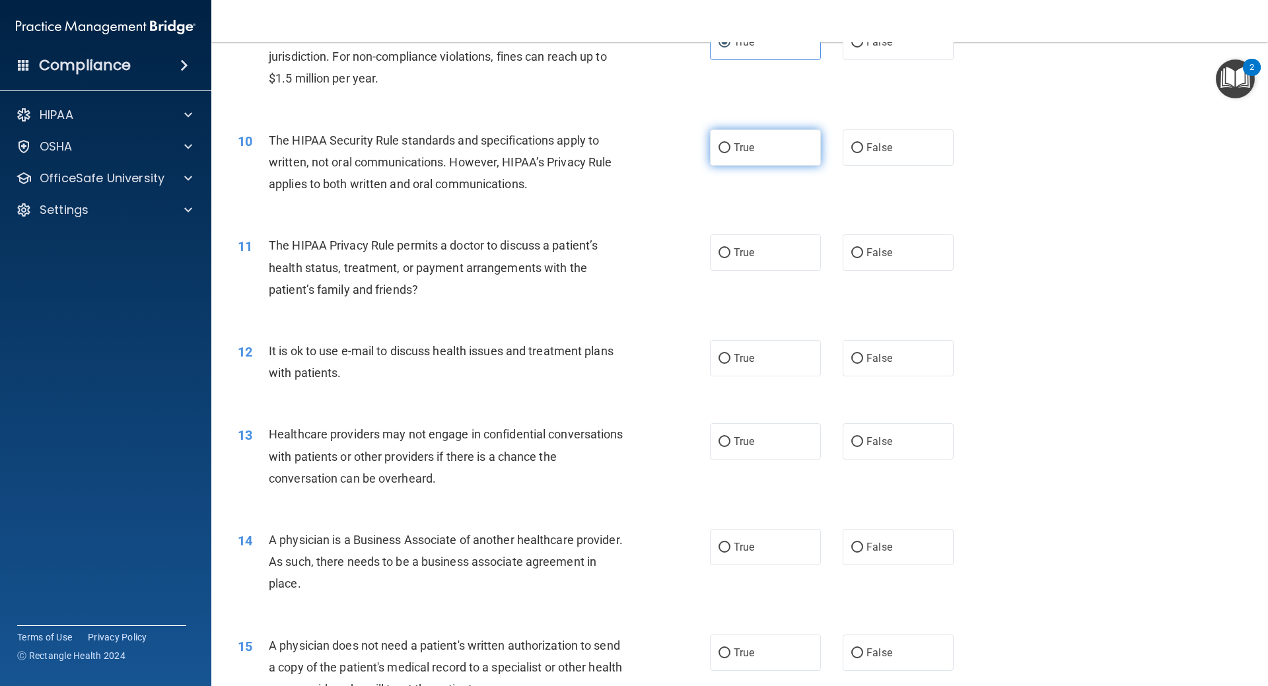
click at [772, 160] on label "True" at bounding box center [765, 147] width 111 height 36
click at [731, 153] on input "True" at bounding box center [725, 148] width 12 height 10
radio input "true"
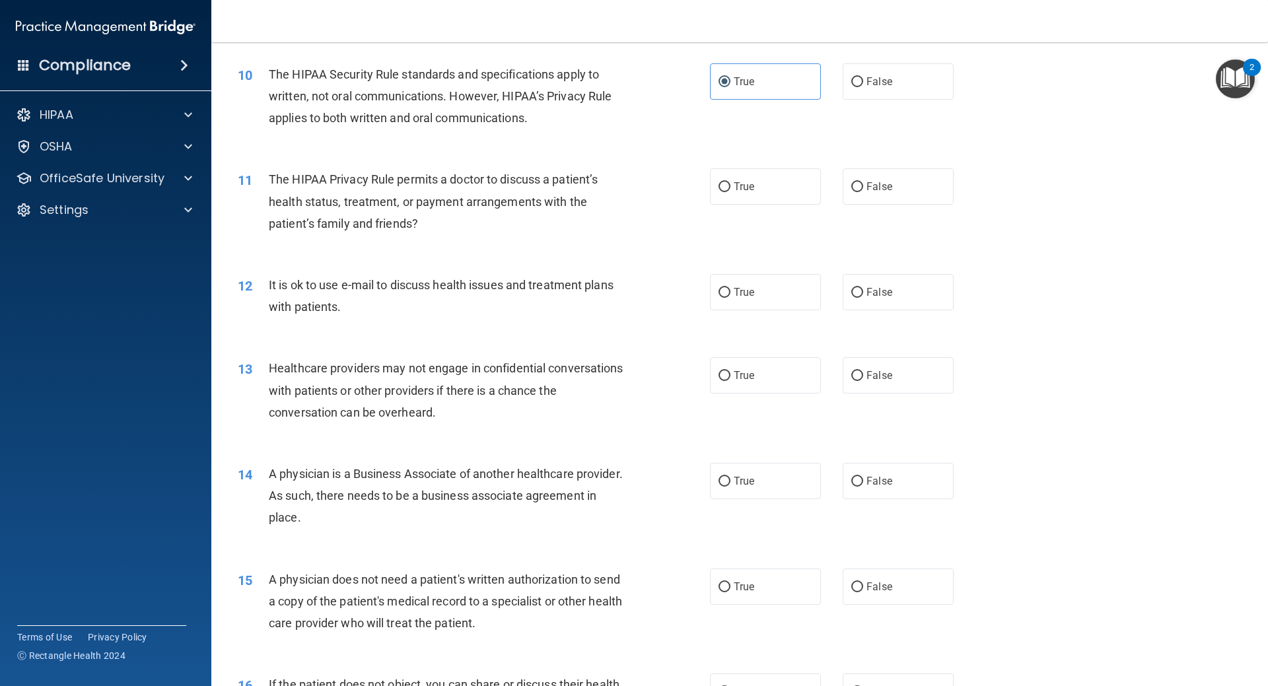
scroll to position [991, 0]
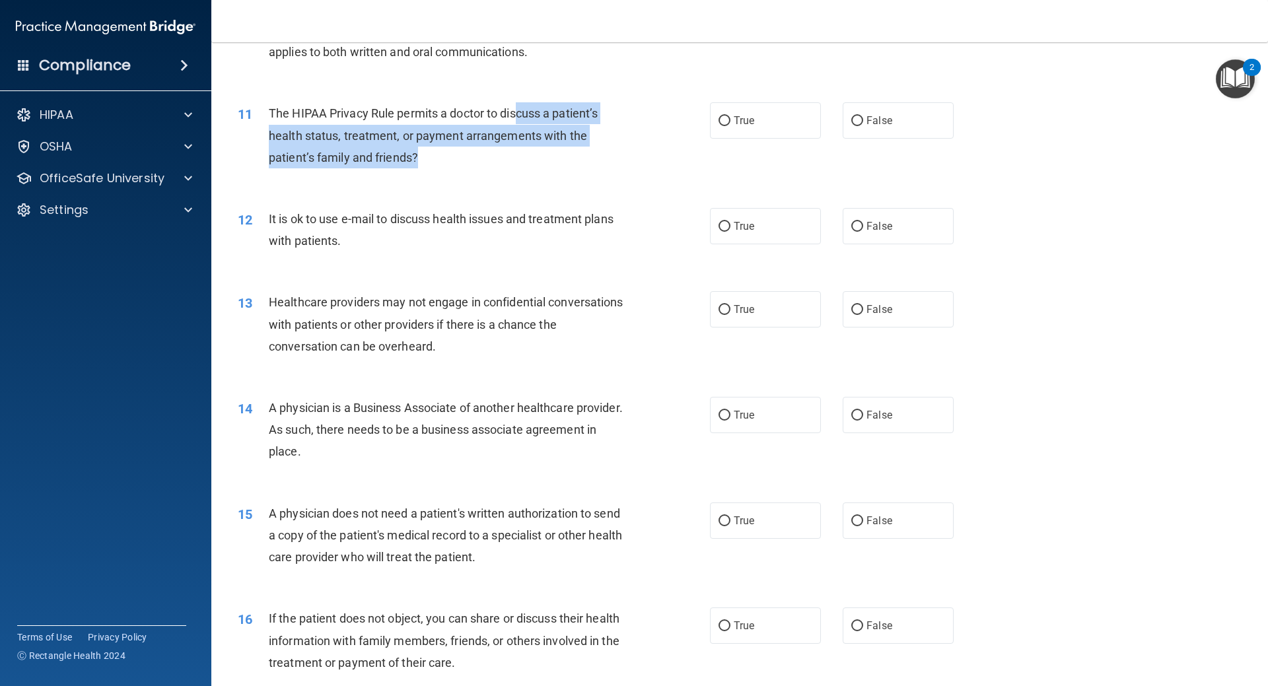
drag, startPoint x: 517, startPoint y: 124, endPoint x: 587, endPoint y: 154, distance: 76.9
click at [587, 154] on div "The HIPAA Privacy Rule permits a doctor to discuss a patient’s health status, t…" at bounding box center [453, 135] width 369 height 66
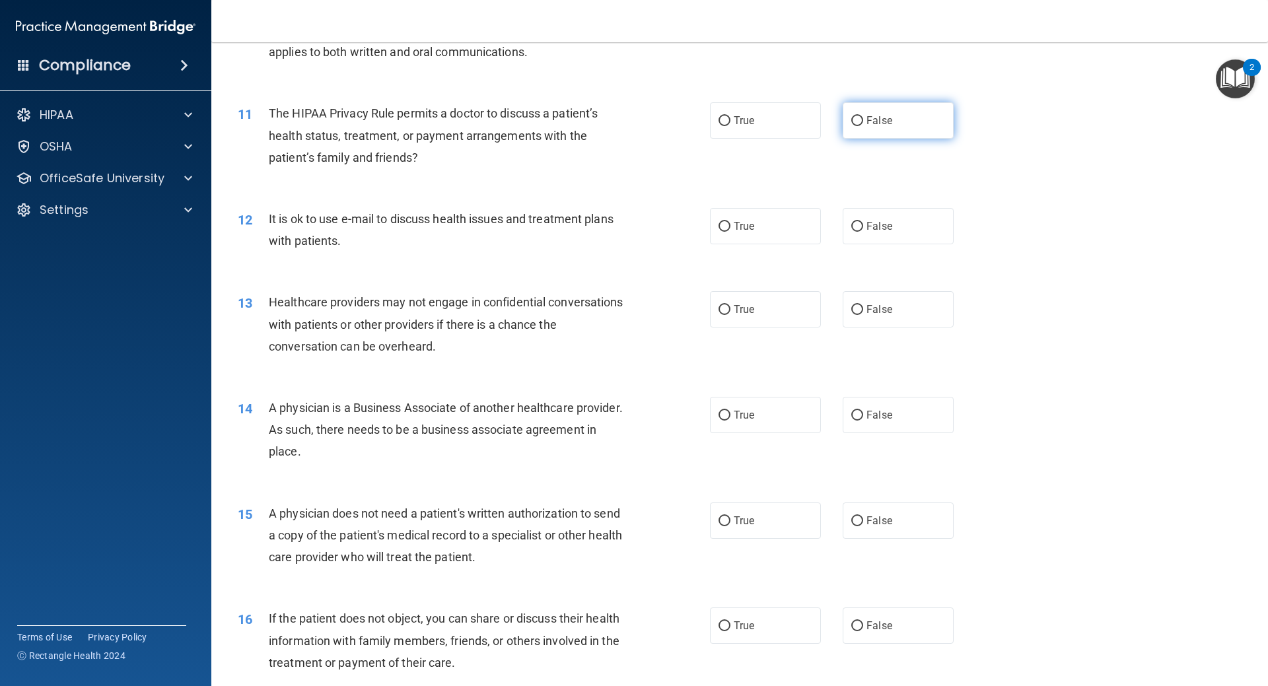
click at [915, 131] on label "False" at bounding box center [898, 120] width 111 height 36
click at [863, 126] on input "False" at bounding box center [857, 121] width 12 height 10
radio input "true"
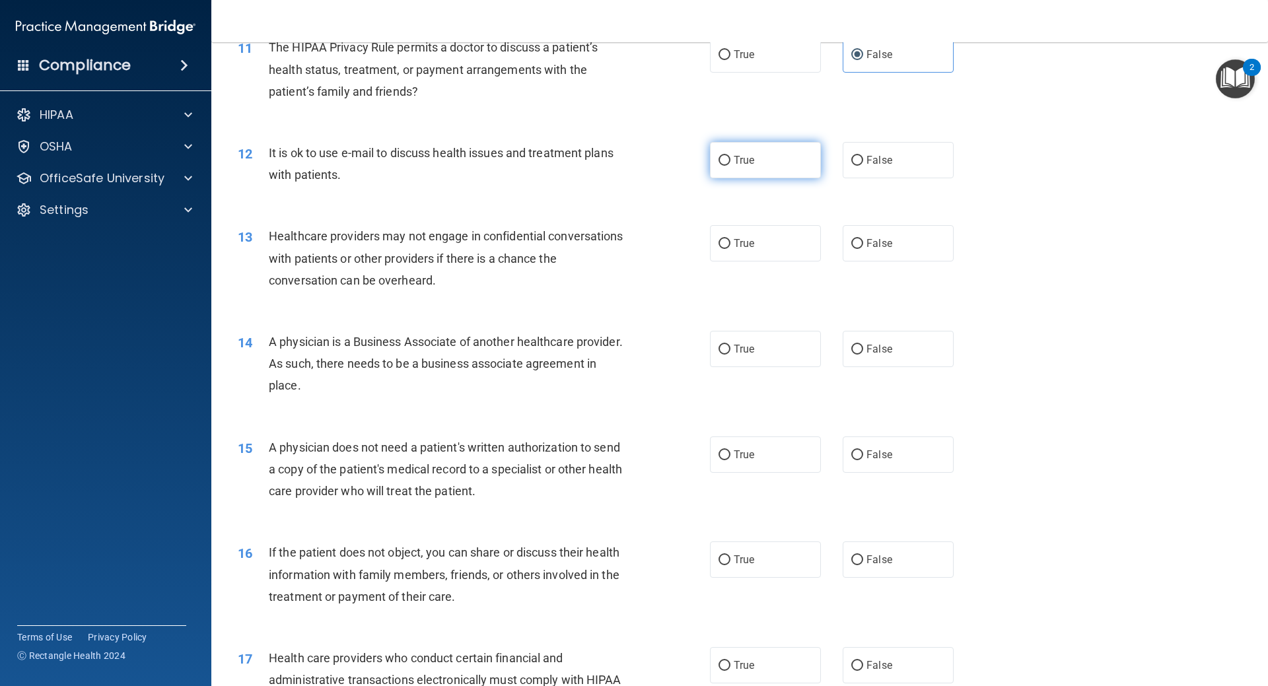
click at [719, 166] on label "True" at bounding box center [765, 160] width 111 height 36
click at [719, 166] on input "True" at bounding box center [725, 161] width 12 height 10
radio input "true"
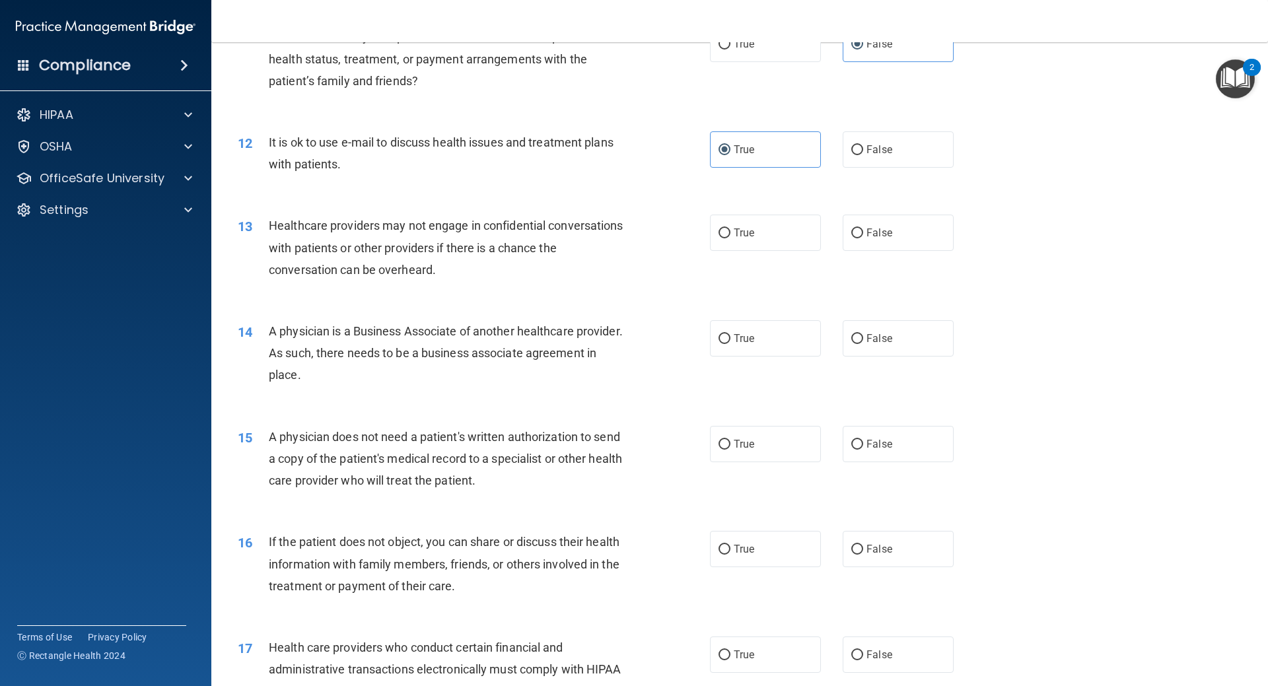
scroll to position [1133, 0]
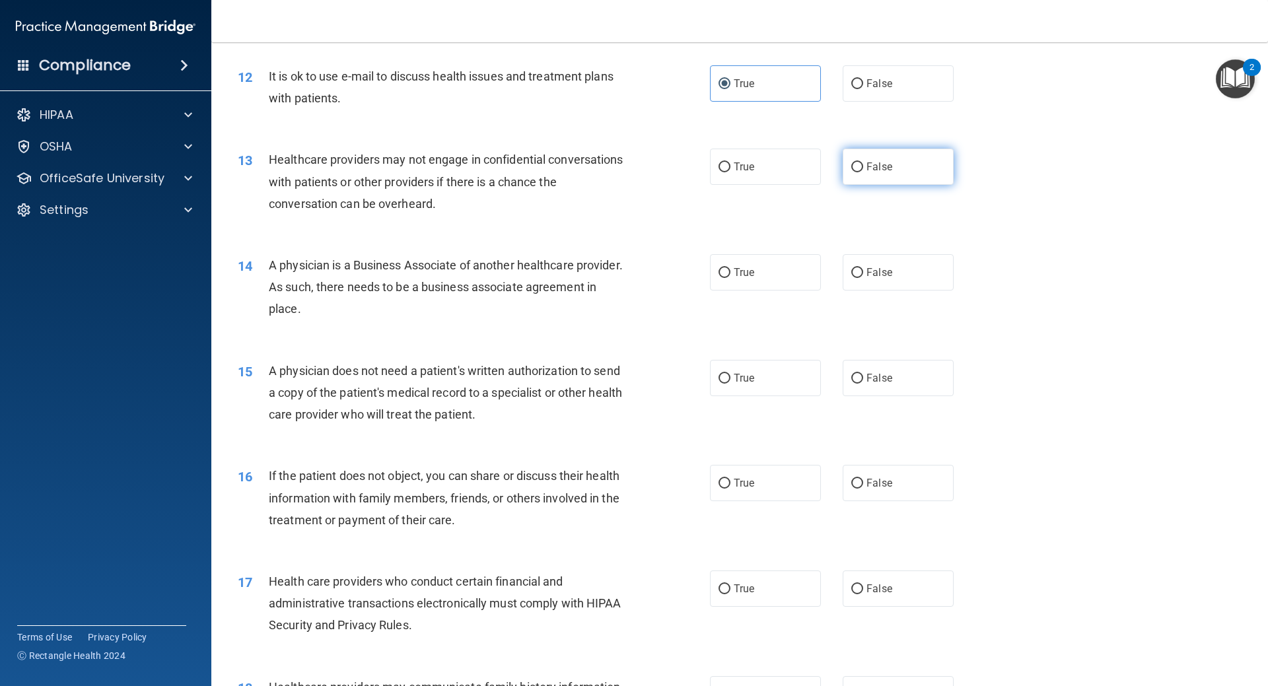
click at [878, 168] on span "False" at bounding box center [880, 167] width 26 height 13
click at [863, 168] on input "False" at bounding box center [857, 167] width 12 height 10
radio input "true"
click at [810, 168] on label "True" at bounding box center [765, 167] width 111 height 36
click at [731, 168] on input "True" at bounding box center [725, 167] width 12 height 10
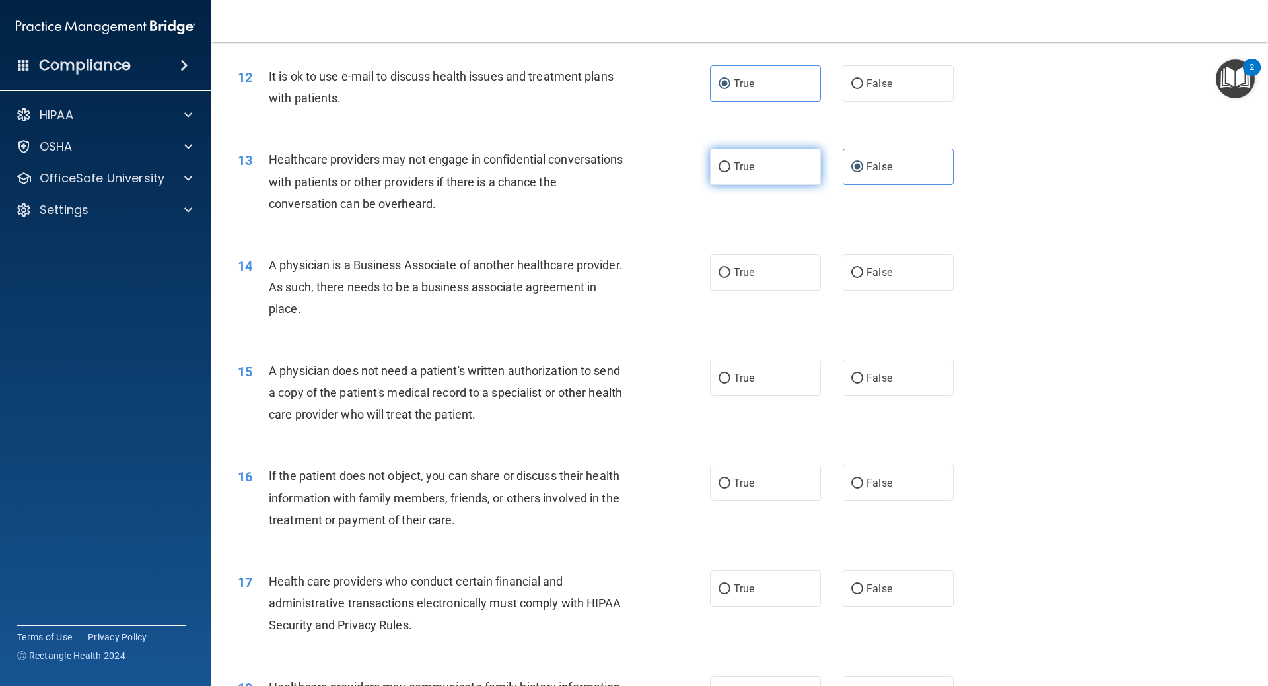
radio input "true"
radio input "false"
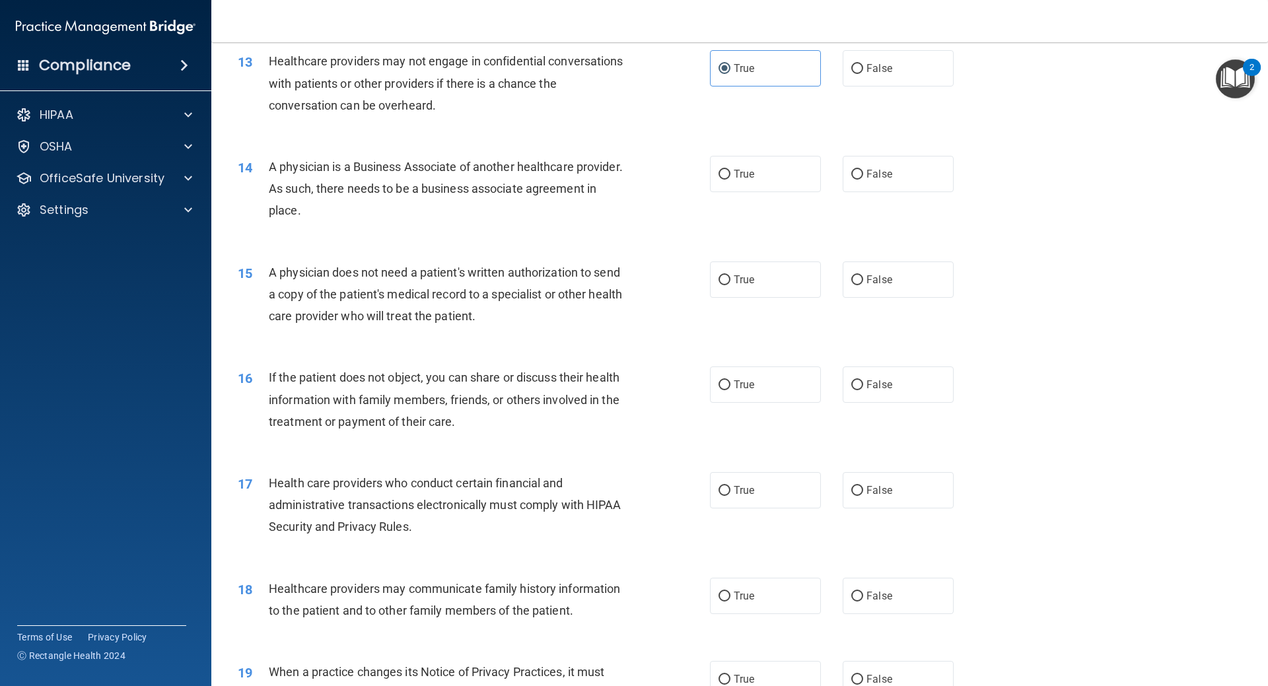
scroll to position [1266, 0]
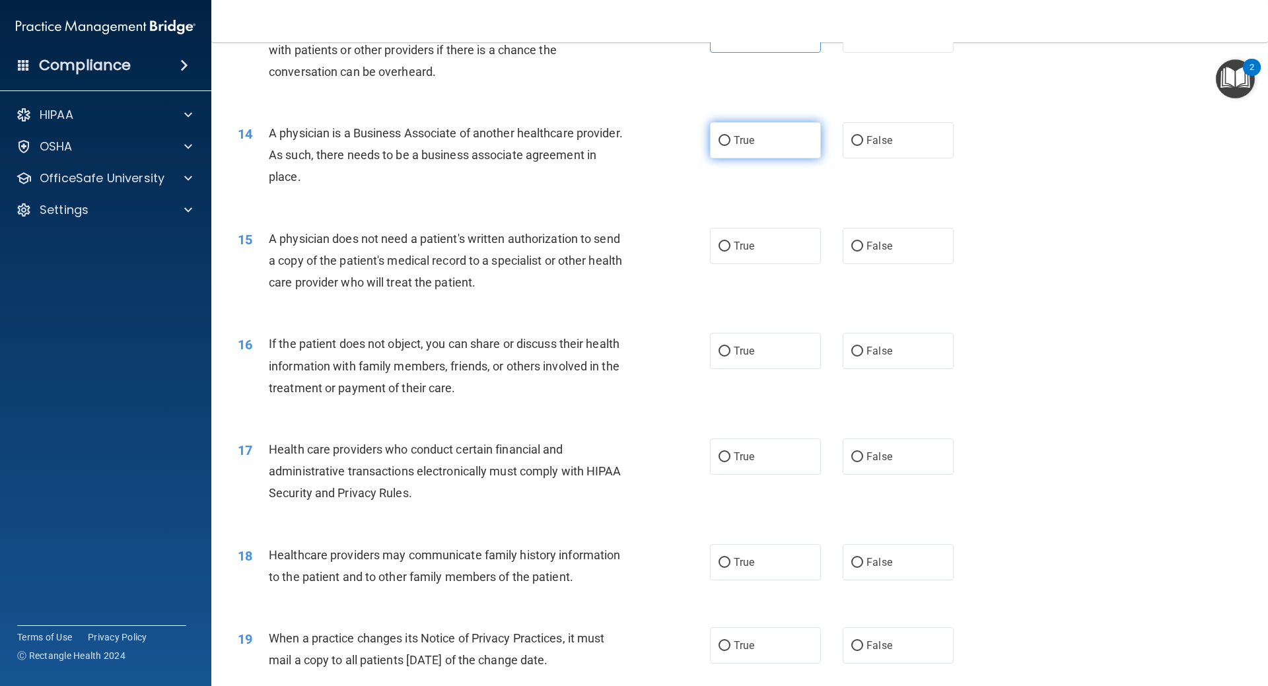
click at [736, 141] on span "True" at bounding box center [744, 140] width 20 height 13
click at [731, 141] on input "True" at bounding box center [725, 141] width 12 height 10
radio input "true"
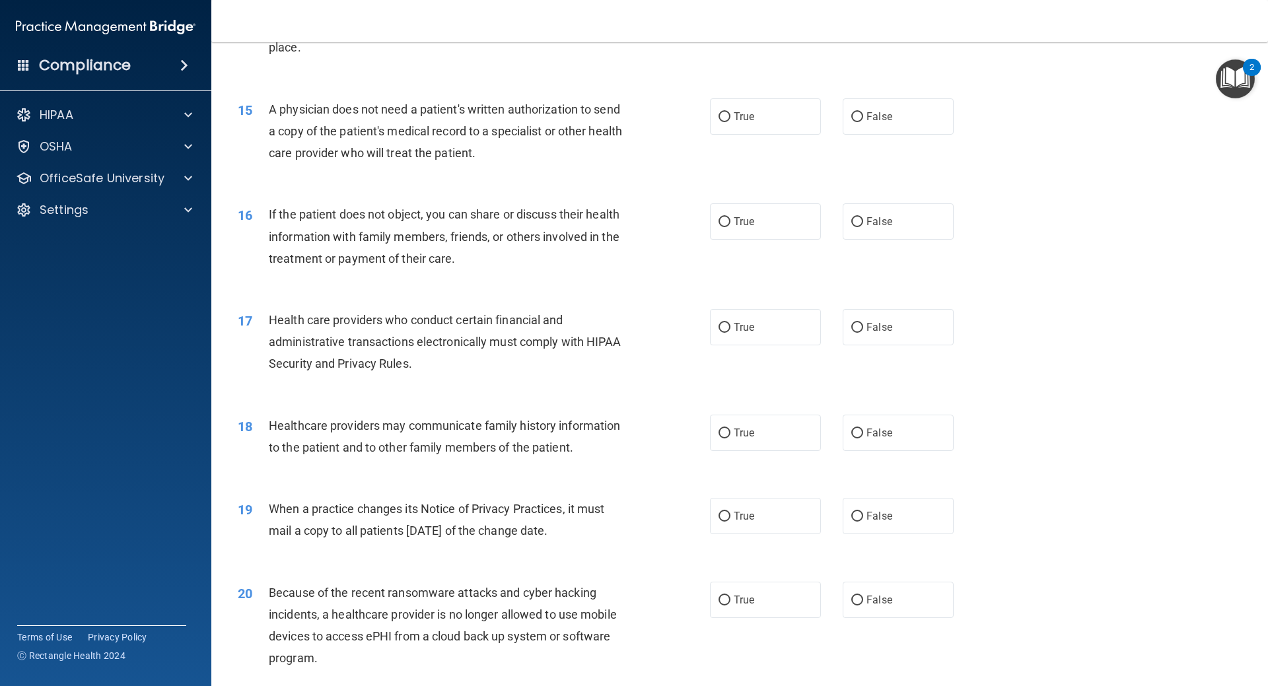
scroll to position [1398, 0]
click at [754, 130] on label "True" at bounding box center [765, 114] width 111 height 36
click at [731, 120] on input "True" at bounding box center [725, 115] width 12 height 10
radio input "true"
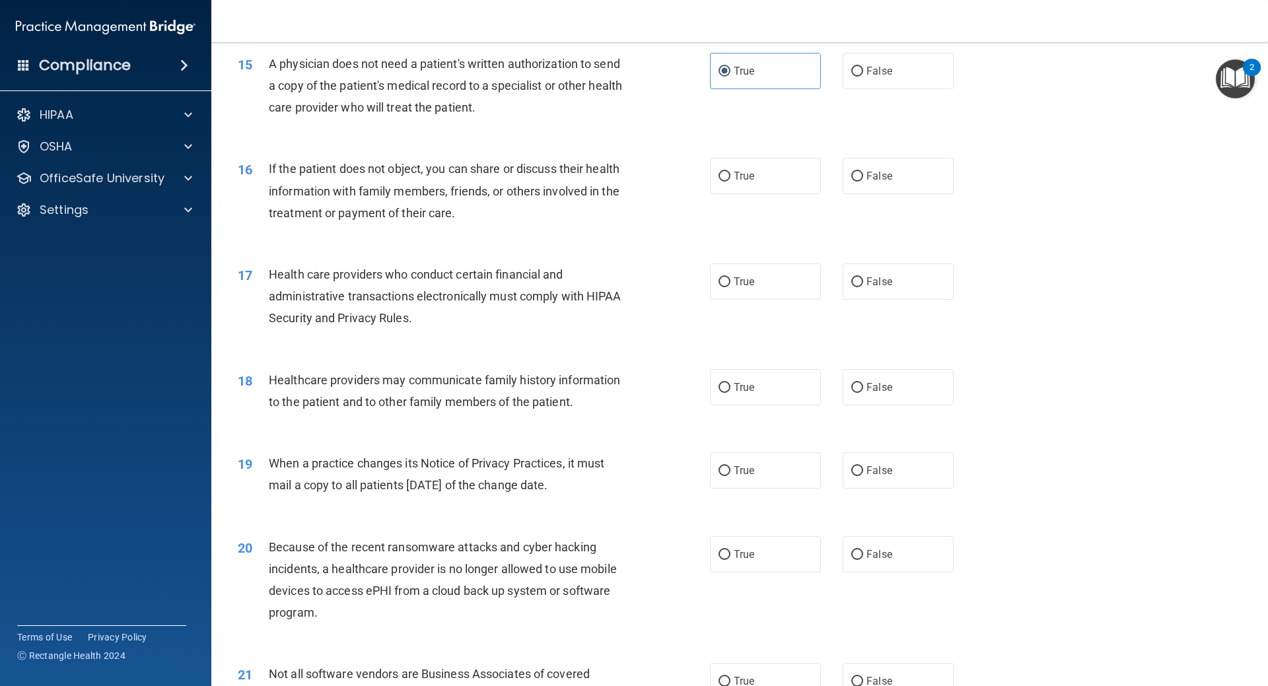
scroll to position [1464, 0]
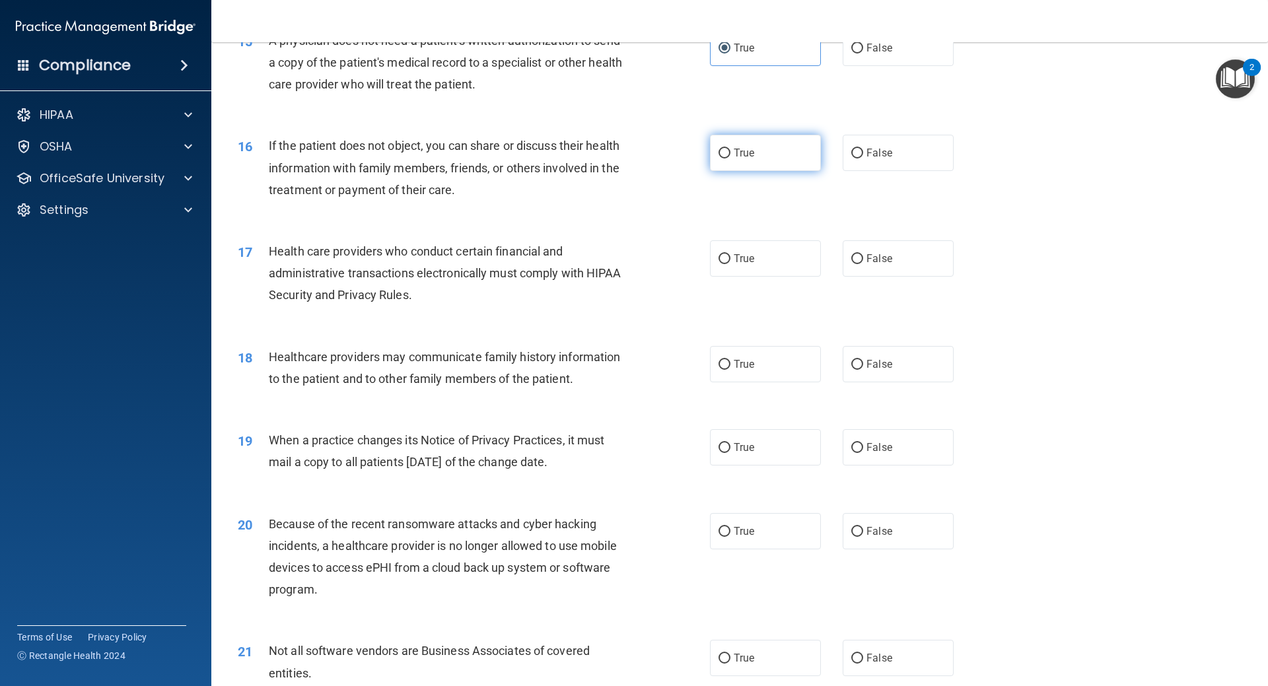
click at [734, 155] on span "True" at bounding box center [744, 153] width 20 height 13
click at [731, 155] on input "True" at bounding box center [725, 154] width 12 height 10
radio input "true"
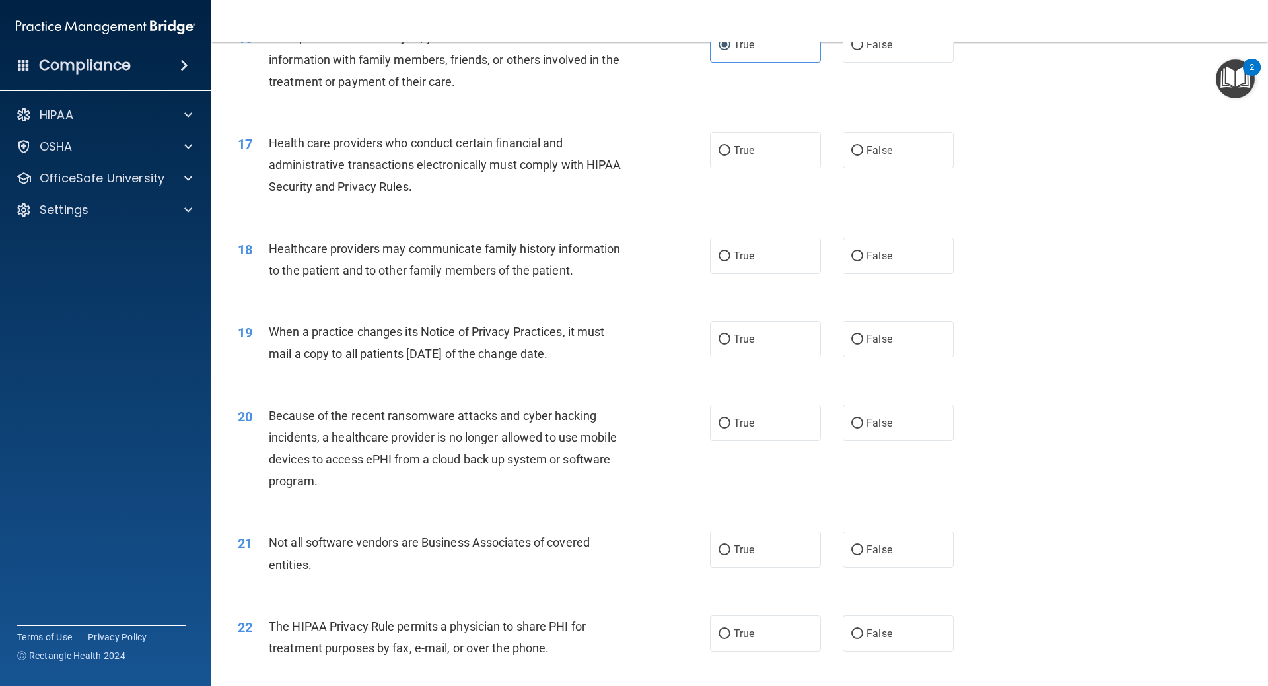
scroll to position [1596, 0]
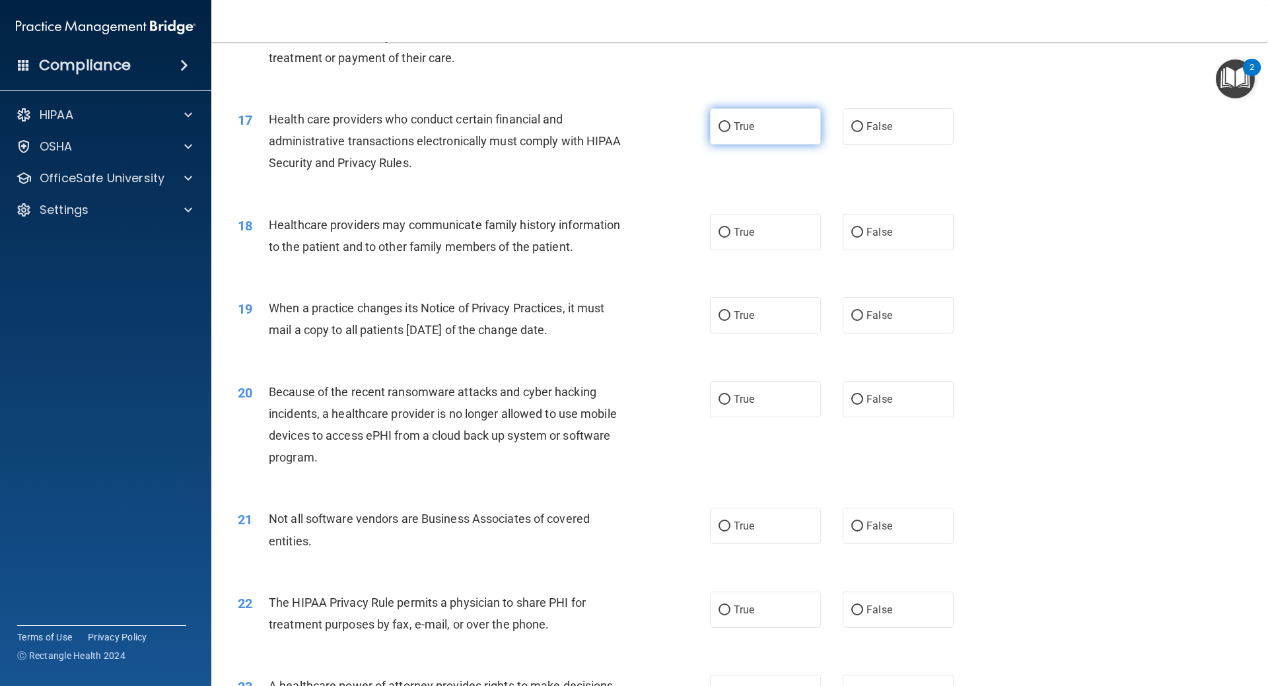
click at [742, 140] on label "True" at bounding box center [765, 126] width 111 height 36
click at [731, 132] on input "True" at bounding box center [725, 127] width 12 height 10
radio input "true"
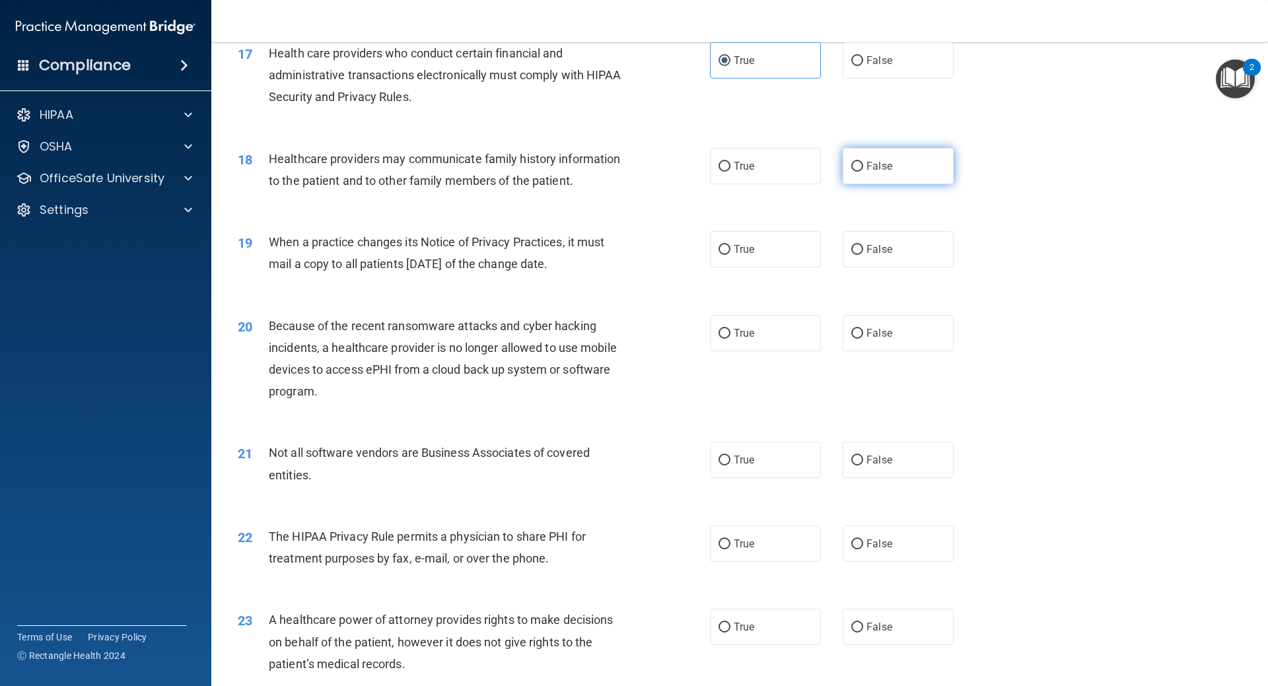
click at [929, 157] on label "False" at bounding box center [898, 166] width 111 height 36
click at [863, 162] on input "False" at bounding box center [857, 167] width 12 height 10
radio input "true"
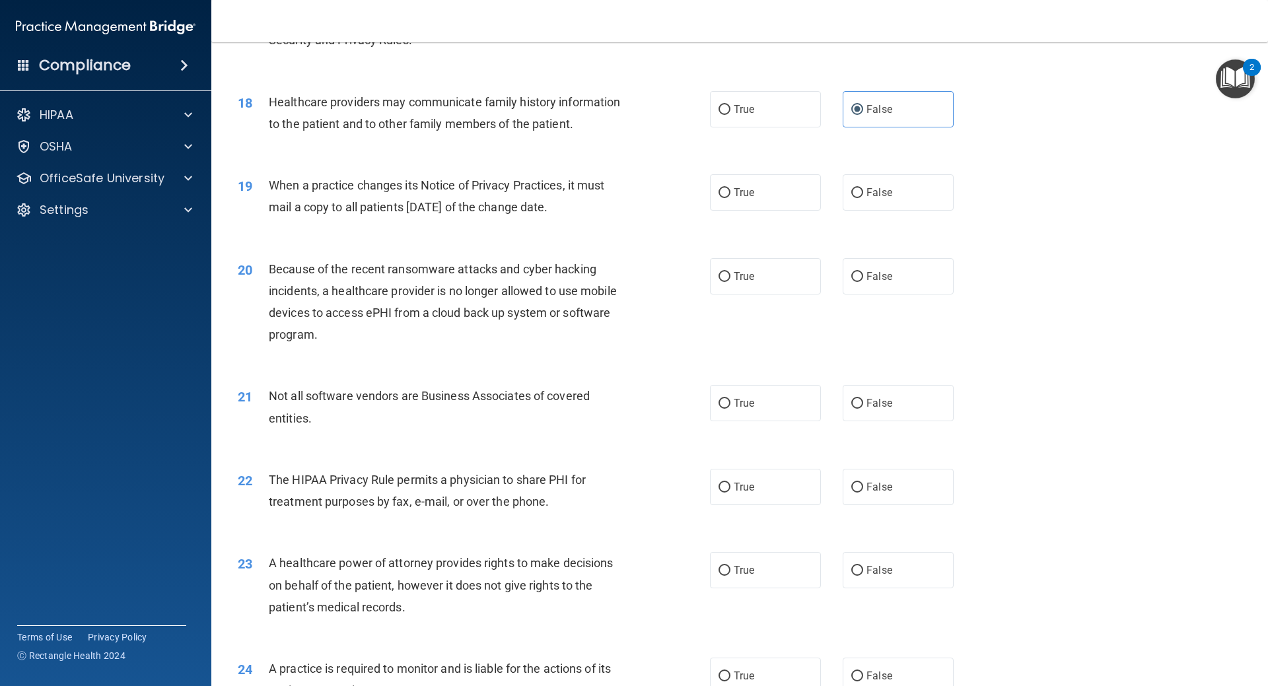
scroll to position [1794, 0]
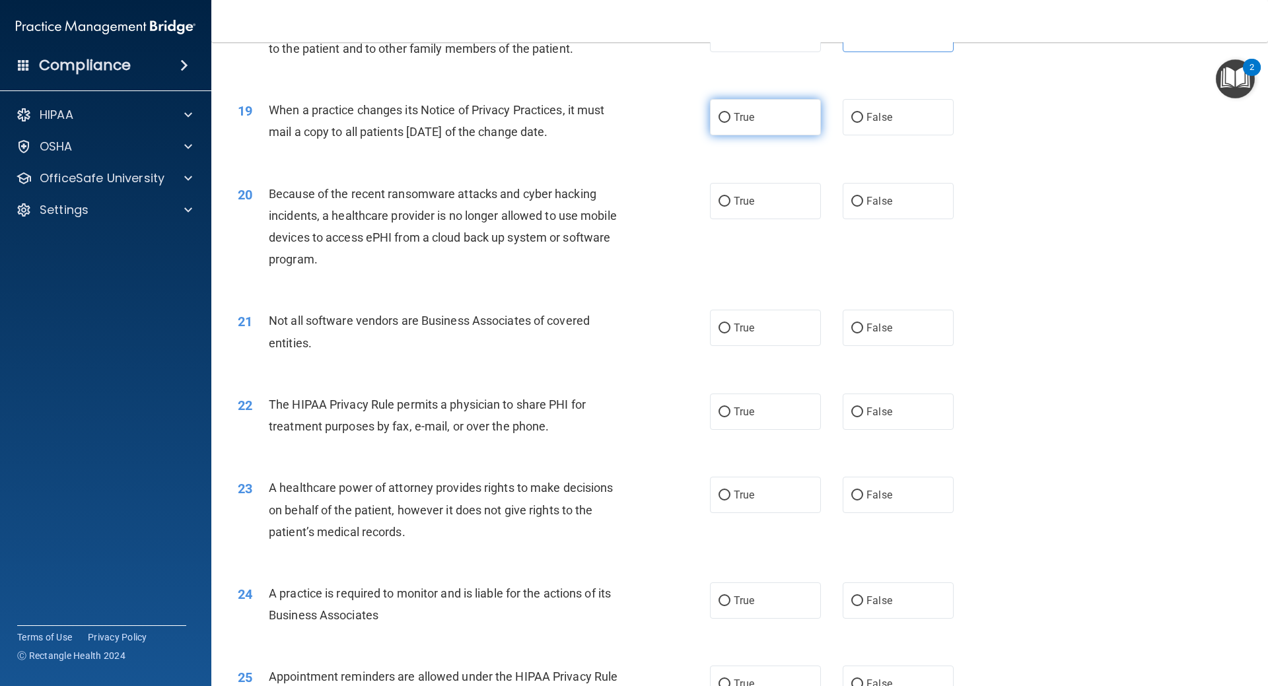
click at [735, 134] on label "True" at bounding box center [765, 117] width 111 height 36
click at [731, 123] on input "True" at bounding box center [725, 118] width 12 height 10
radio input "true"
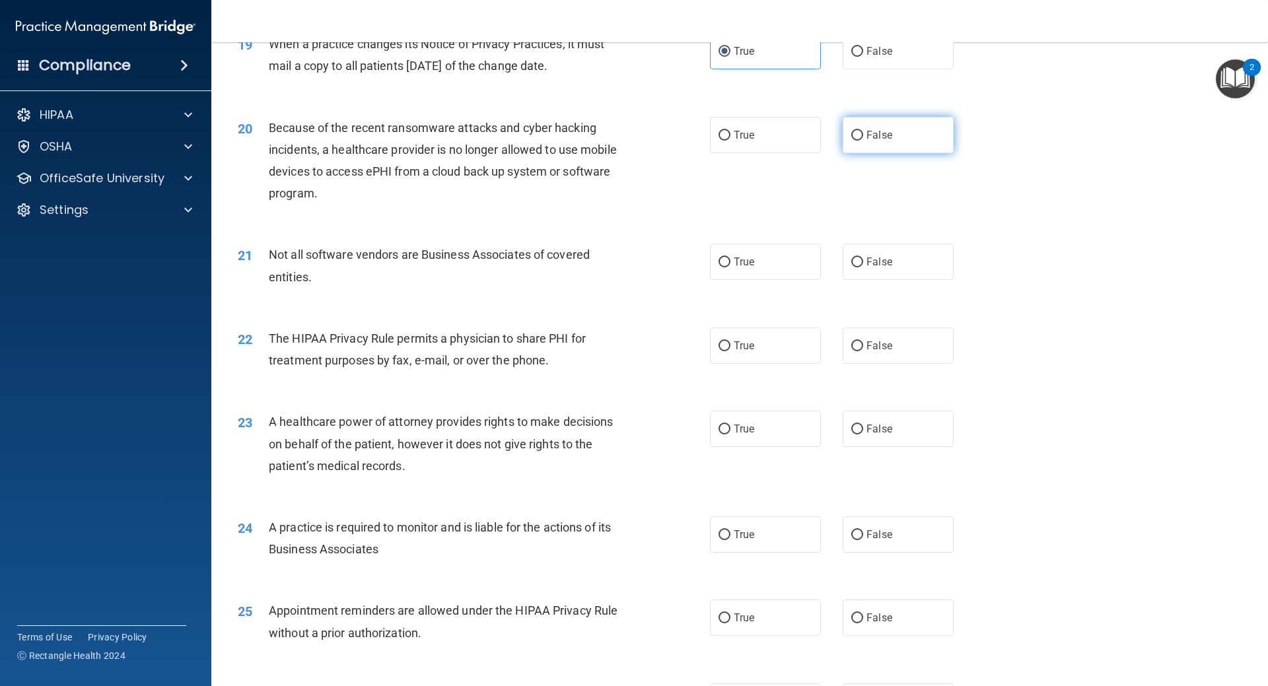
click at [888, 128] on label "False" at bounding box center [898, 135] width 111 height 36
click at [863, 131] on input "False" at bounding box center [857, 136] width 12 height 10
radio input "true"
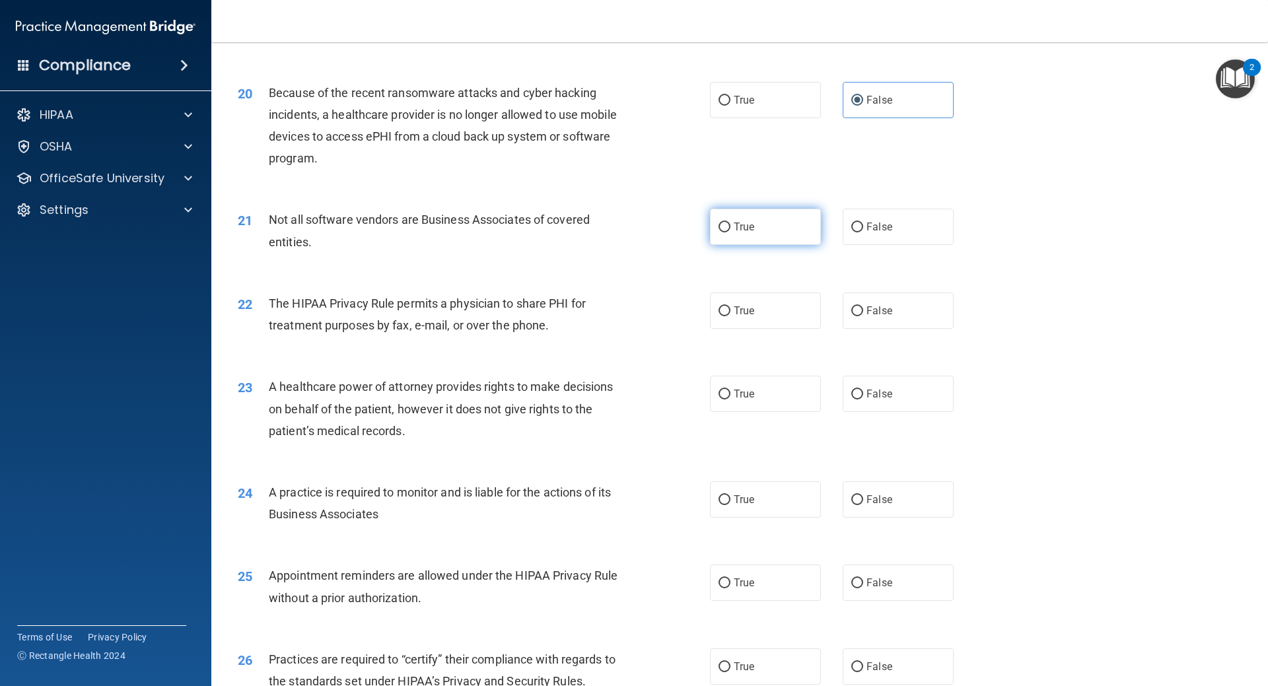
scroll to position [1926, 0]
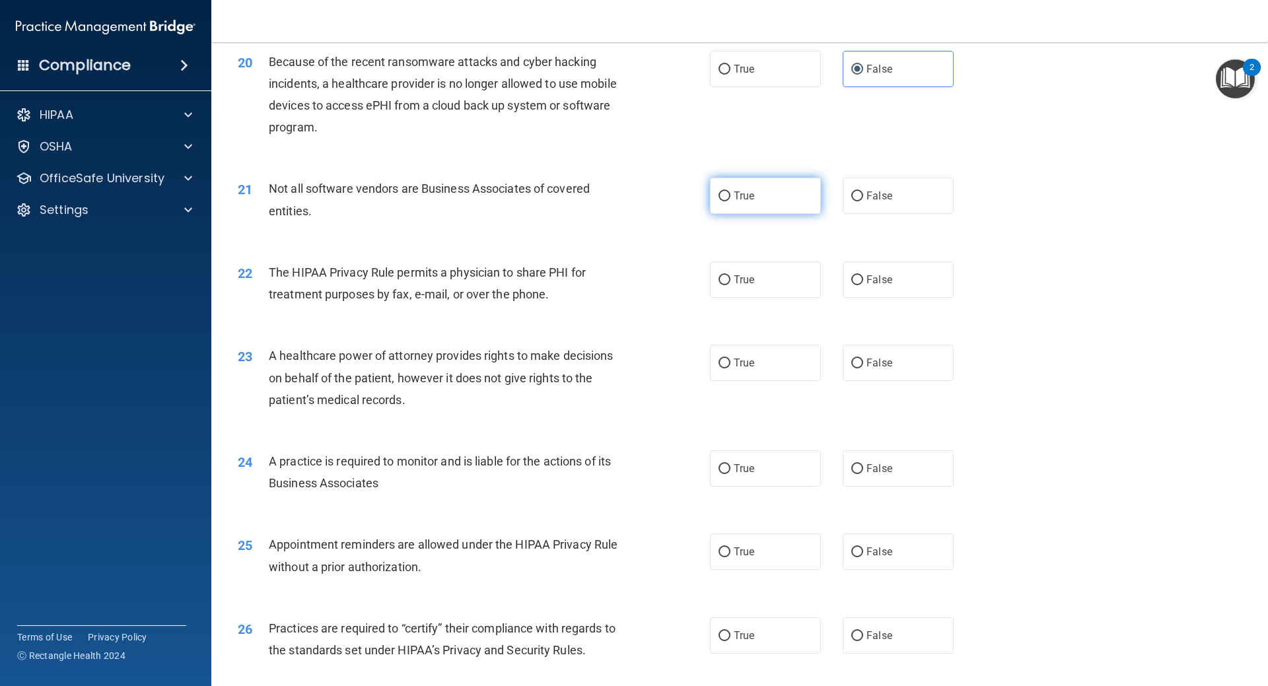
click at [764, 195] on label "True" at bounding box center [765, 196] width 111 height 36
click at [731, 195] on input "True" at bounding box center [725, 197] width 12 height 10
radio input "true"
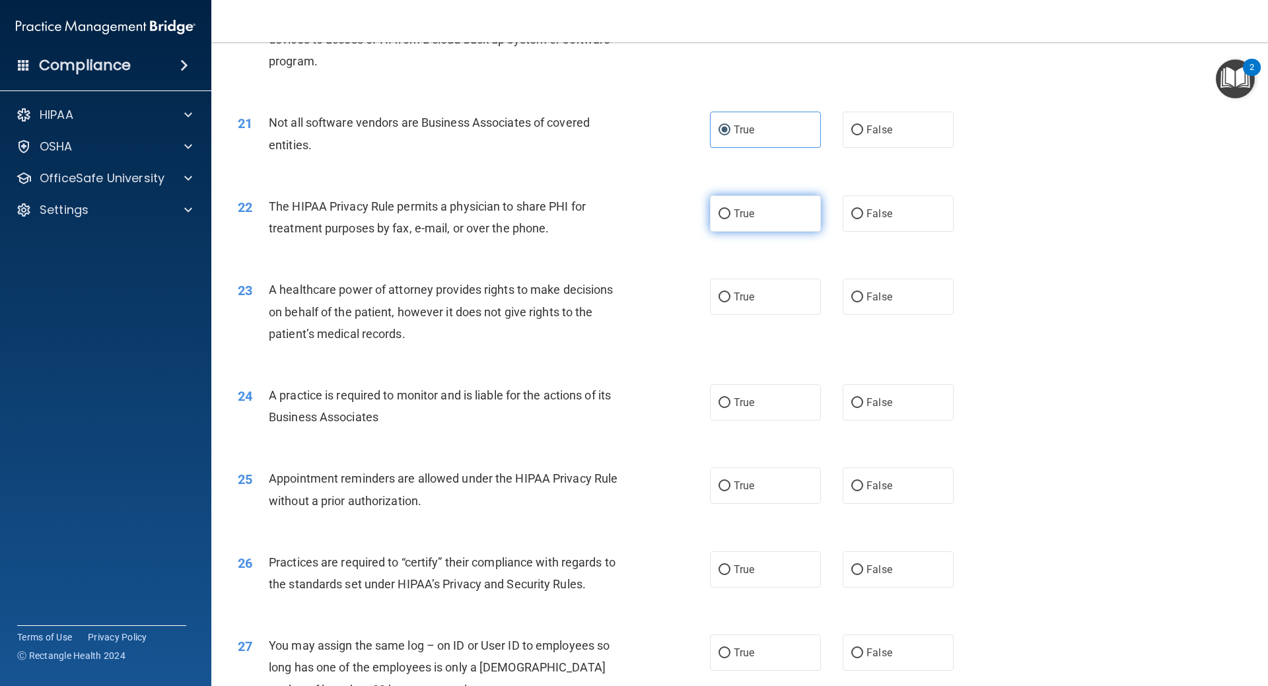
scroll to position [2058, 0]
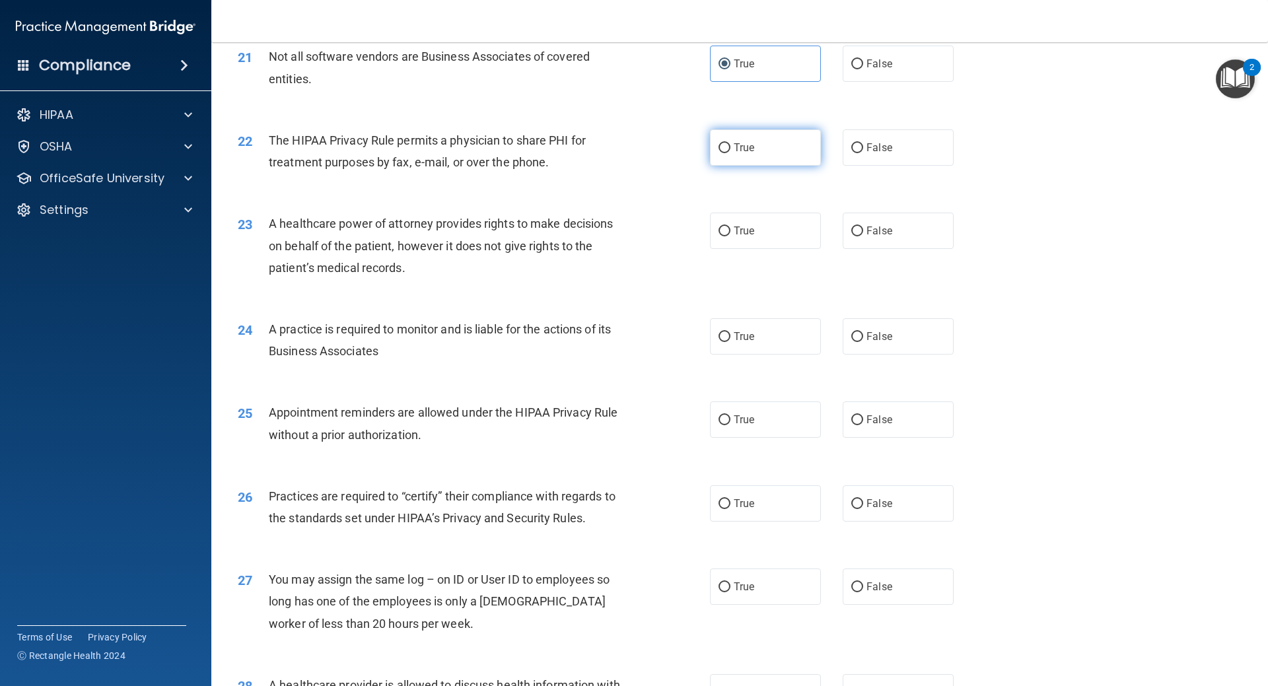
click at [758, 148] on label "True" at bounding box center [765, 147] width 111 height 36
click at [731, 148] on input "True" at bounding box center [725, 148] width 12 height 10
radio input "true"
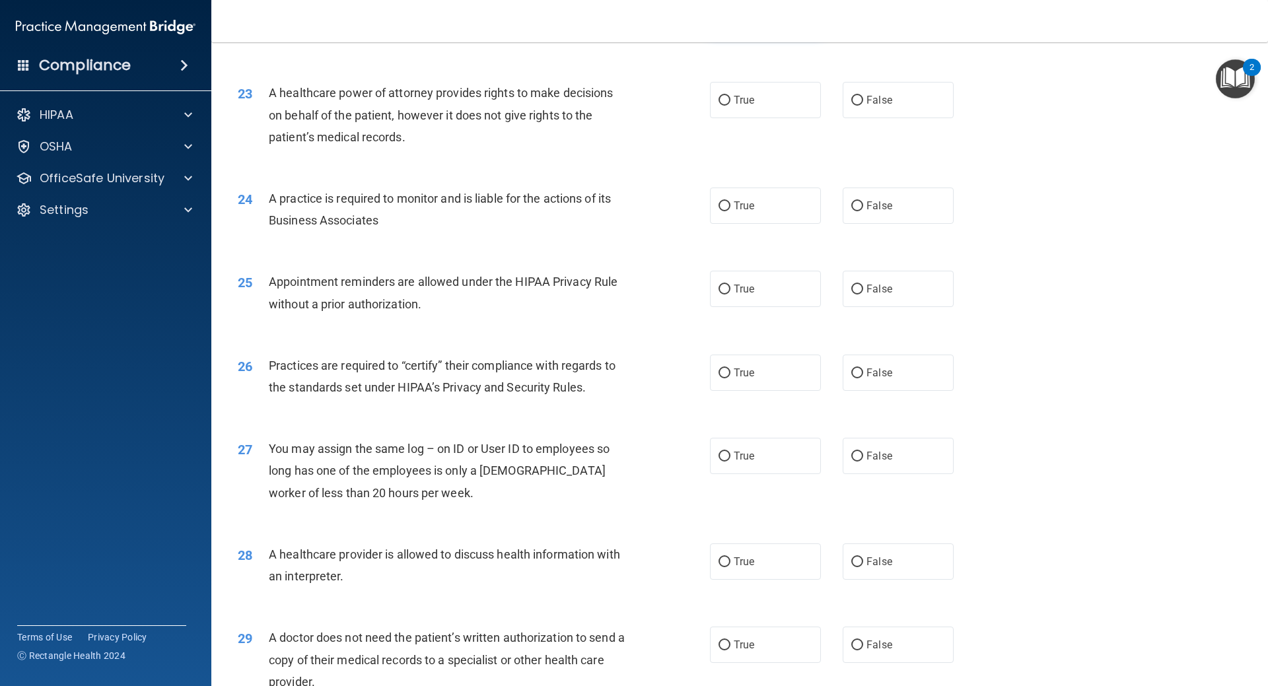
scroll to position [2190, 0]
drag, startPoint x: 517, startPoint y: 120, endPoint x: 694, endPoint y: 170, distance: 183.2
click at [465, 107] on span "A healthcare power of attorney provides rights to make decisions on behalf of t…" at bounding box center [441, 113] width 344 height 57
drag, startPoint x: 850, startPoint y: 94, endPoint x: 789, endPoint y: 131, distance: 71.4
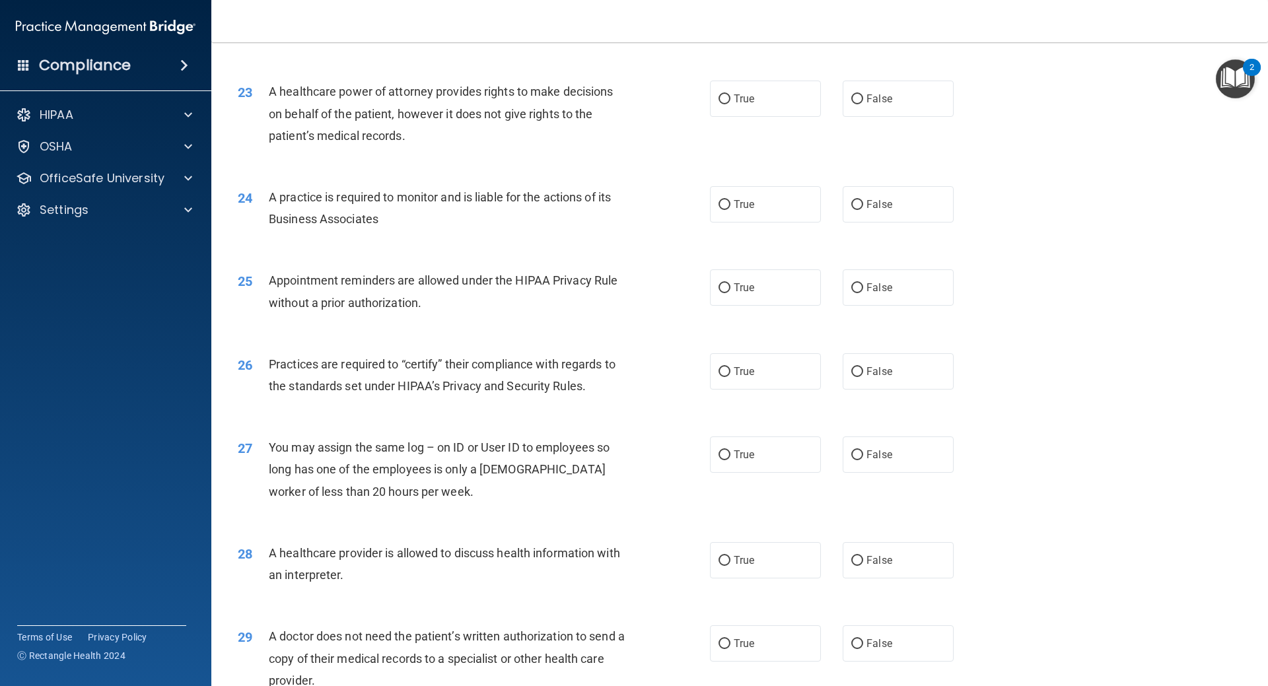
click at [851, 94] on input "False" at bounding box center [857, 99] width 12 height 10
radio input "true"
click at [764, 197] on label "True" at bounding box center [765, 204] width 111 height 36
click at [731, 200] on input "True" at bounding box center [725, 205] width 12 height 10
radio input "true"
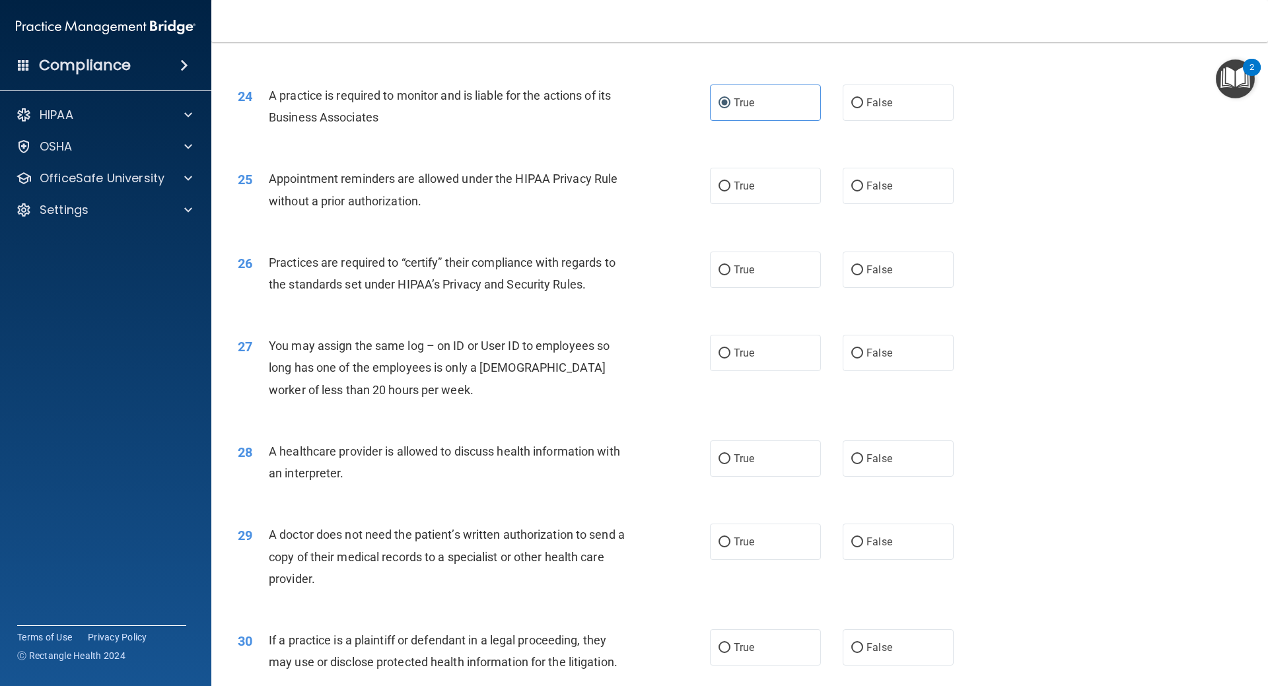
scroll to position [2322, 0]
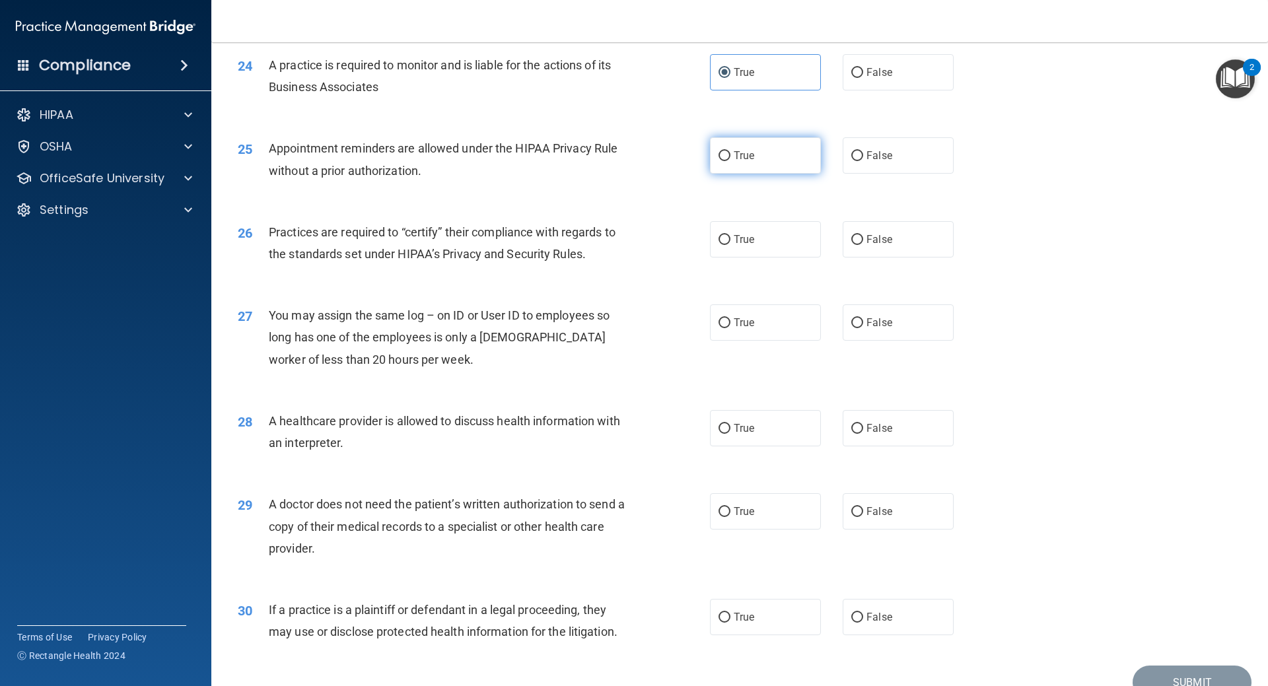
click at [710, 160] on label "True" at bounding box center [765, 155] width 111 height 36
click at [719, 160] on input "True" at bounding box center [725, 156] width 12 height 10
radio input "true"
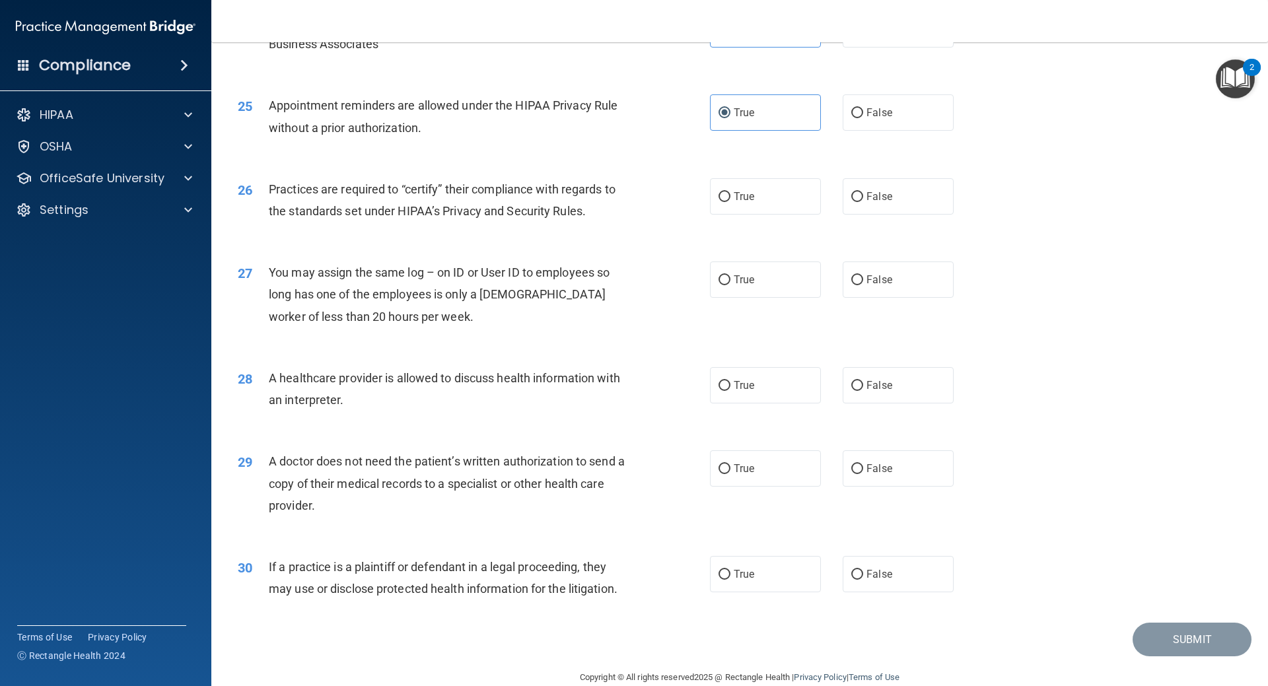
scroll to position [2388, 0]
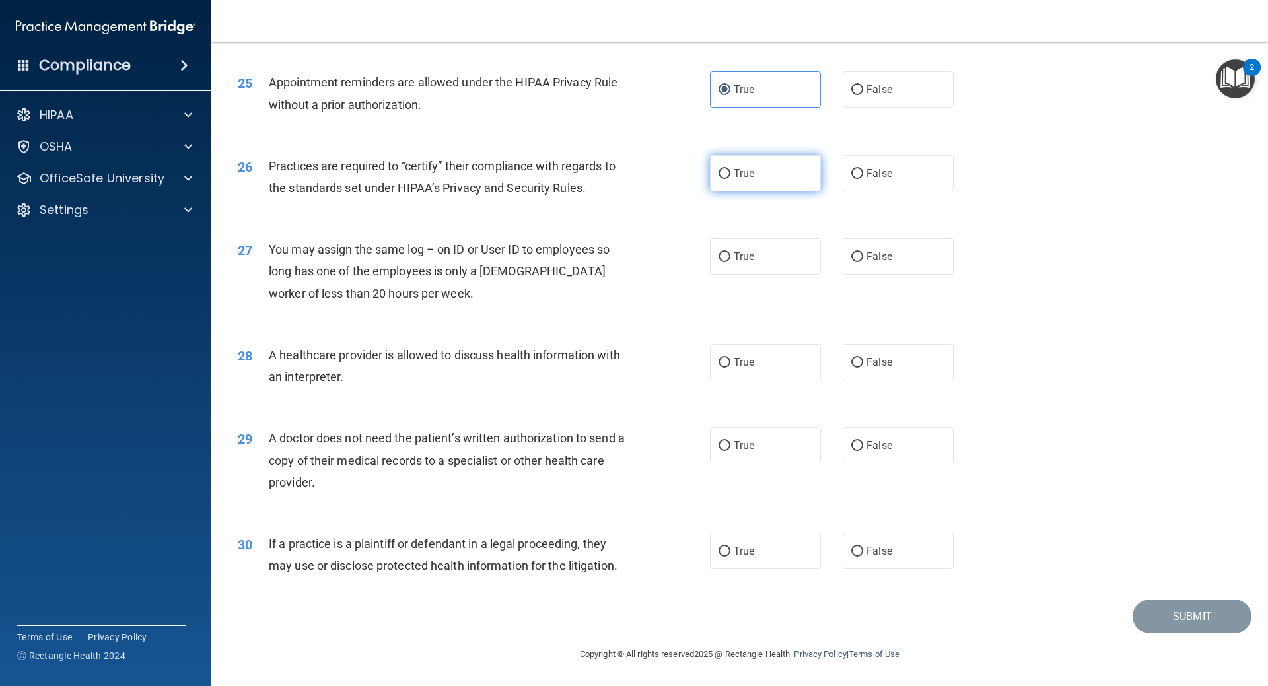
click at [755, 187] on label "True" at bounding box center [765, 173] width 111 height 36
click at [731, 179] on input "True" at bounding box center [725, 174] width 12 height 10
radio input "true"
click at [869, 258] on span "False" at bounding box center [880, 256] width 26 height 13
click at [863, 258] on input "False" at bounding box center [857, 257] width 12 height 10
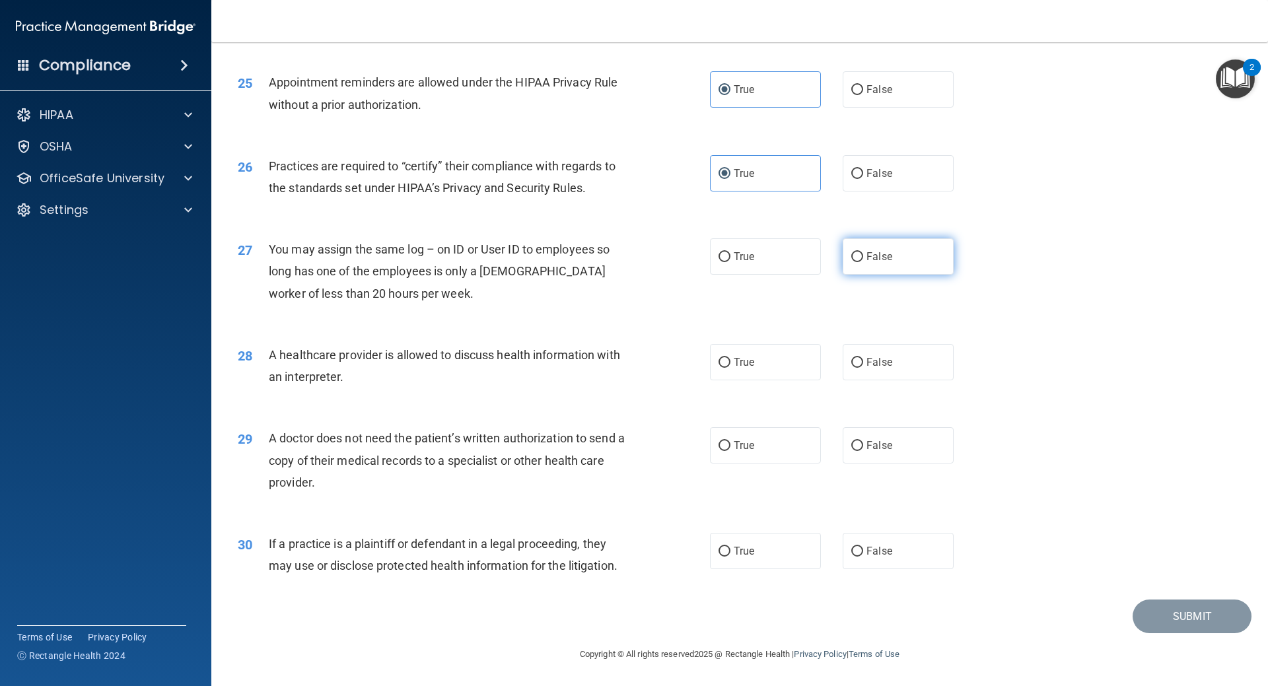
radio input "true"
drag, startPoint x: 387, startPoint y: 360, endPoint x: 274, endPoint y: 345, distance: 114.0
click at [274, 345] on div "A healthcare provider is allowed to discuss health information with an interpre…" at bounding box center [453, 366] width 369 height 44
click at [319, 372] on span "A healthcare provider is allowed to discuss health information with an interpre…" at bounding box center [444, 366] width 351 height 36
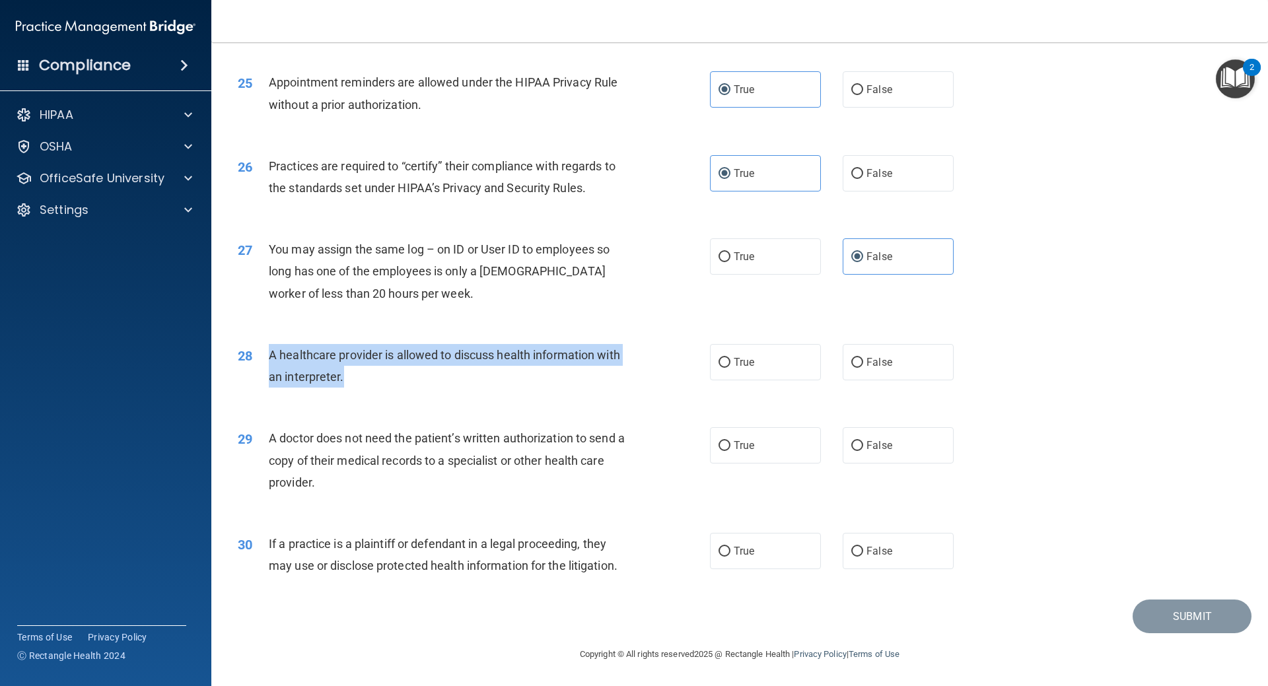
drag, startPoint x: 357, startPoint y: 385, endPoint x: 266, endPoint y: 360, distance: 94.5
click at [266, 360] on div "28 A healthcare provider is allowed to discuss health information with an inter…" at bounding box center [474, 369] width 512 height 50
copy div "A healthcare provider is allowed to discuss health information with an interpre…"
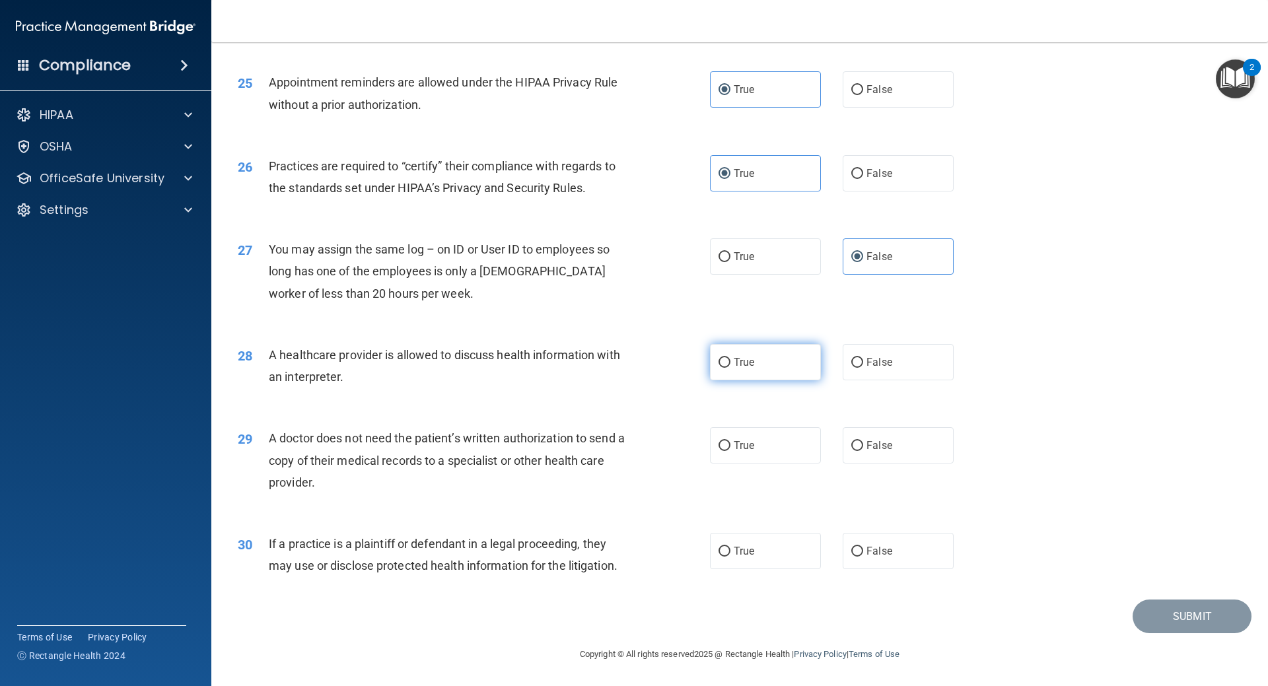
click at [756, 371] on label "True" at bounding box center [765, 362] width 111 height 36
click at [731, 368] on input "True" at bounding box center [725, 363] width 12 height 10
radio input "true"
click at [744, 443] on span "True" at bounding box center [744, 445] width 20 height 13
click at [731, 443] on input "True" at bounding box center [725, 446] width 12 height 10
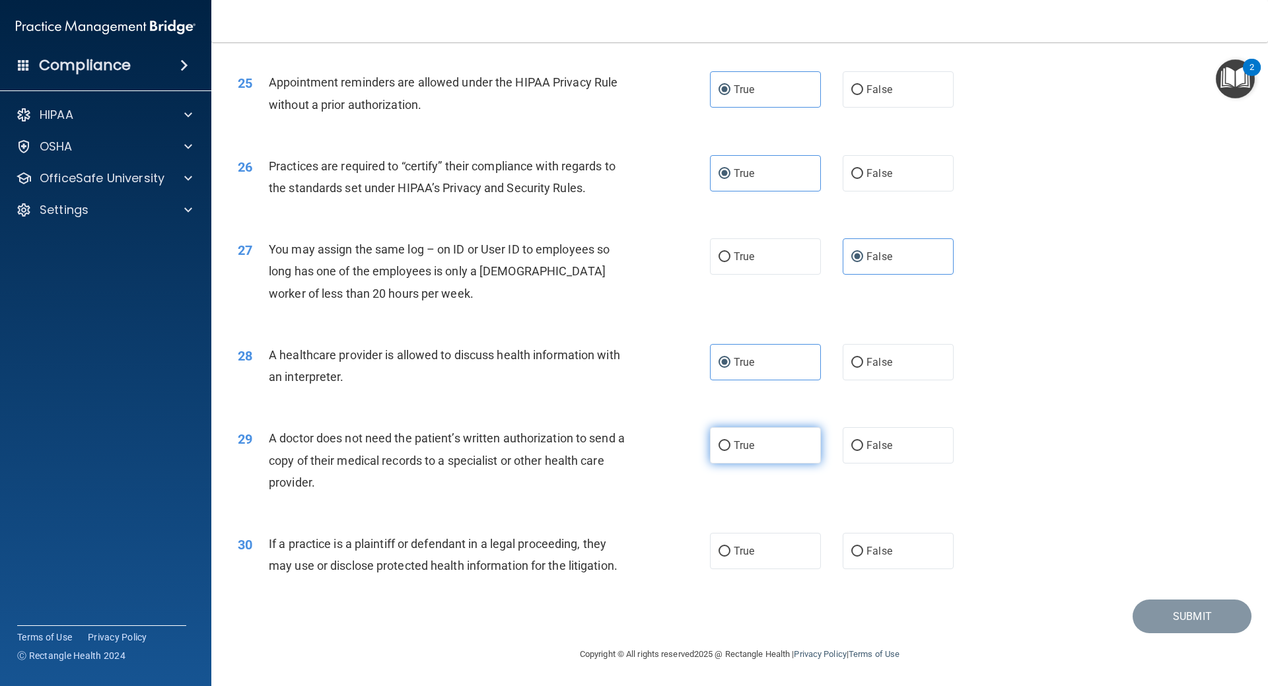
radio input "true"
click at [869, 548] on span "False" at bounding box center [880, 551] width 26 height 13
click at [863, 548] on input "False" at bounding box center [857, 552] width 12 height 10
radio input "true"
click at [1151, 617] on button "Submit" at bounding box center [1192, 617] width 119 height 34
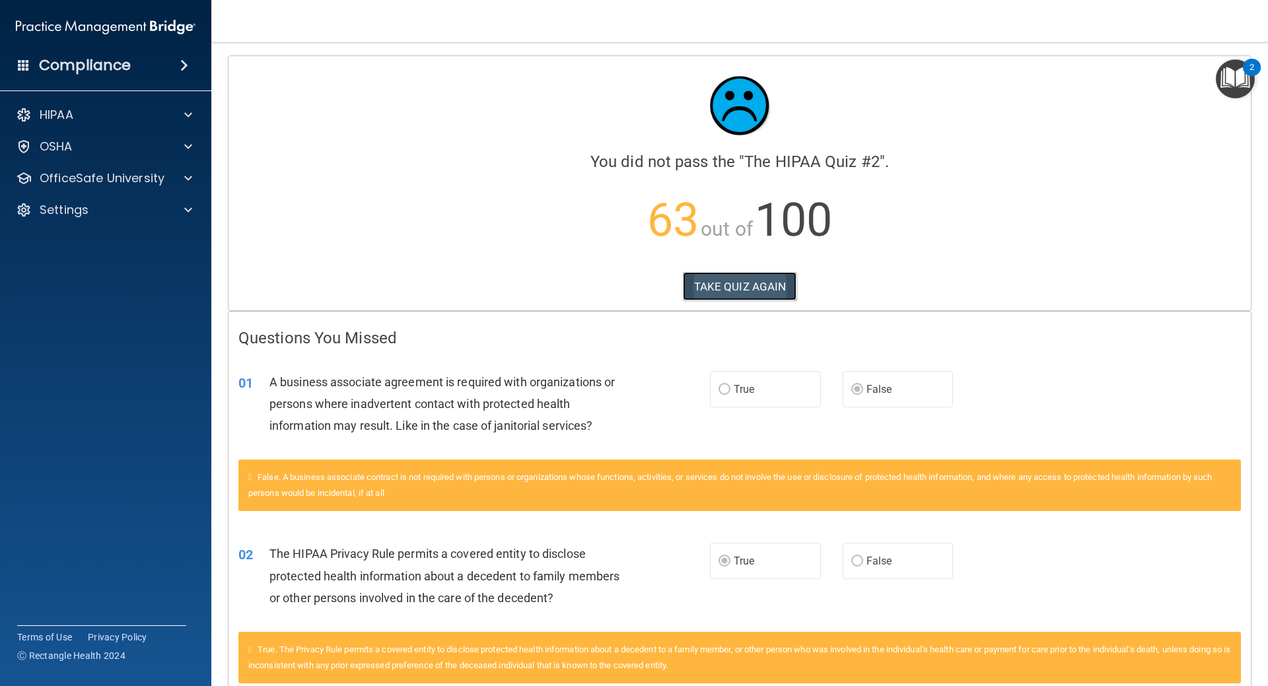
click at [721, 283] on button "TAKE QUIZ AGAIN" at bounding box center [740, 286] width 114 height 29
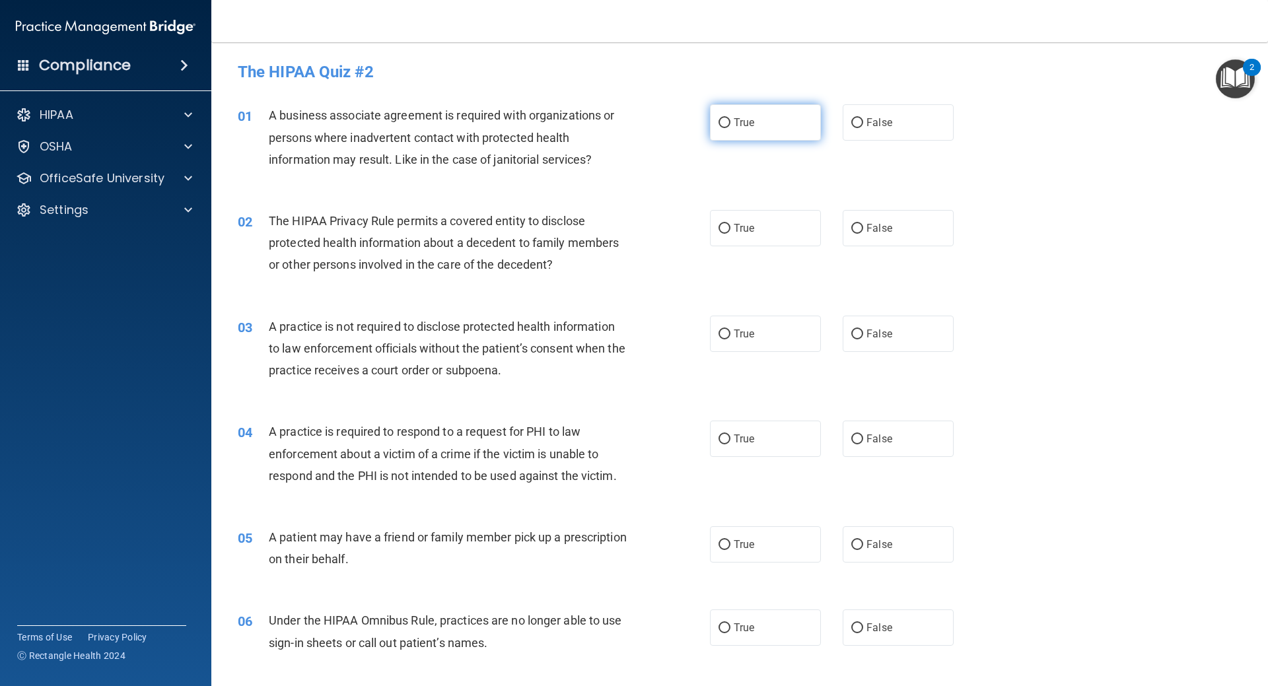
click at [781, 122] on label "True" at bounding box center [765, 122] width 111 height 36
click at [731, 122] on input "True" at bounding box center [725, 123] width 12 height 10
radio input "true"
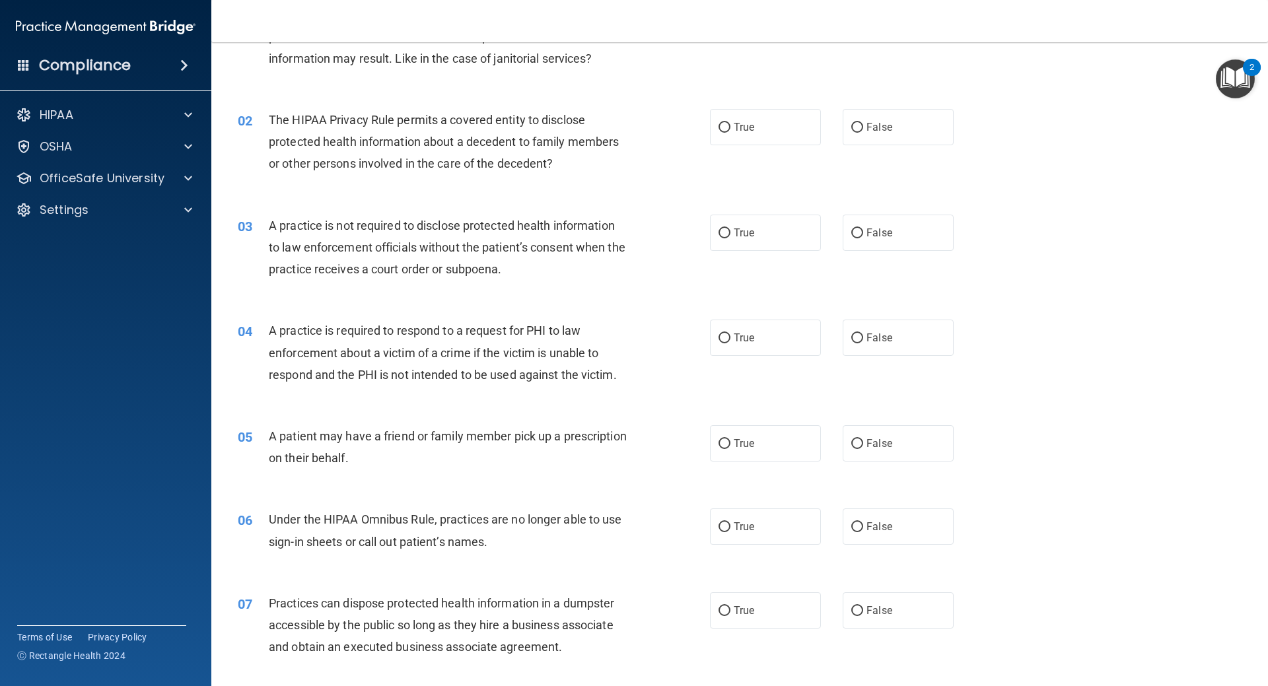
scroll to position [132, 0]
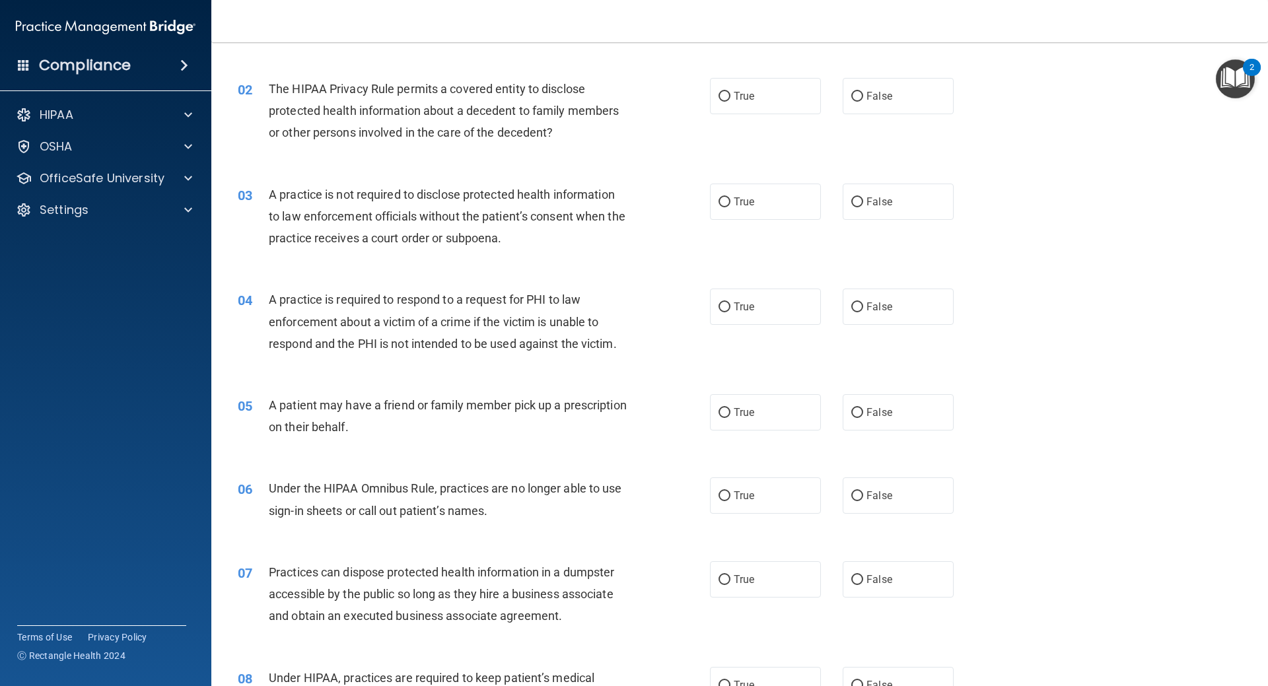
click at [735, 118] on div "02 The HIPAA Privacy Rule permits a covered entity to disclose protected health…" at bounding box center [740, 114] width 1024 height 106
click at [735, 108] on label "True" at bounding box center [765, 96] width 111 height 36
click at [731, 102] on input "True" at bounding box center [725, 97] width 12 height 10
radio input "true"
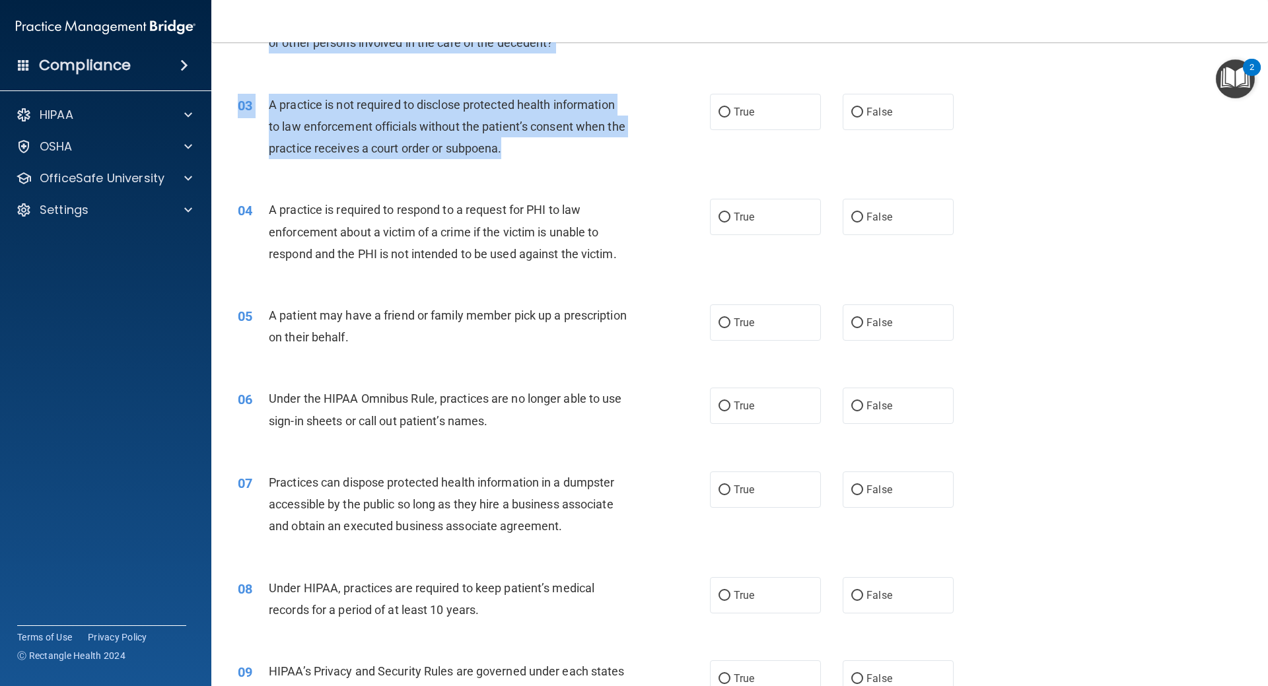
scroll to position [193, 0]
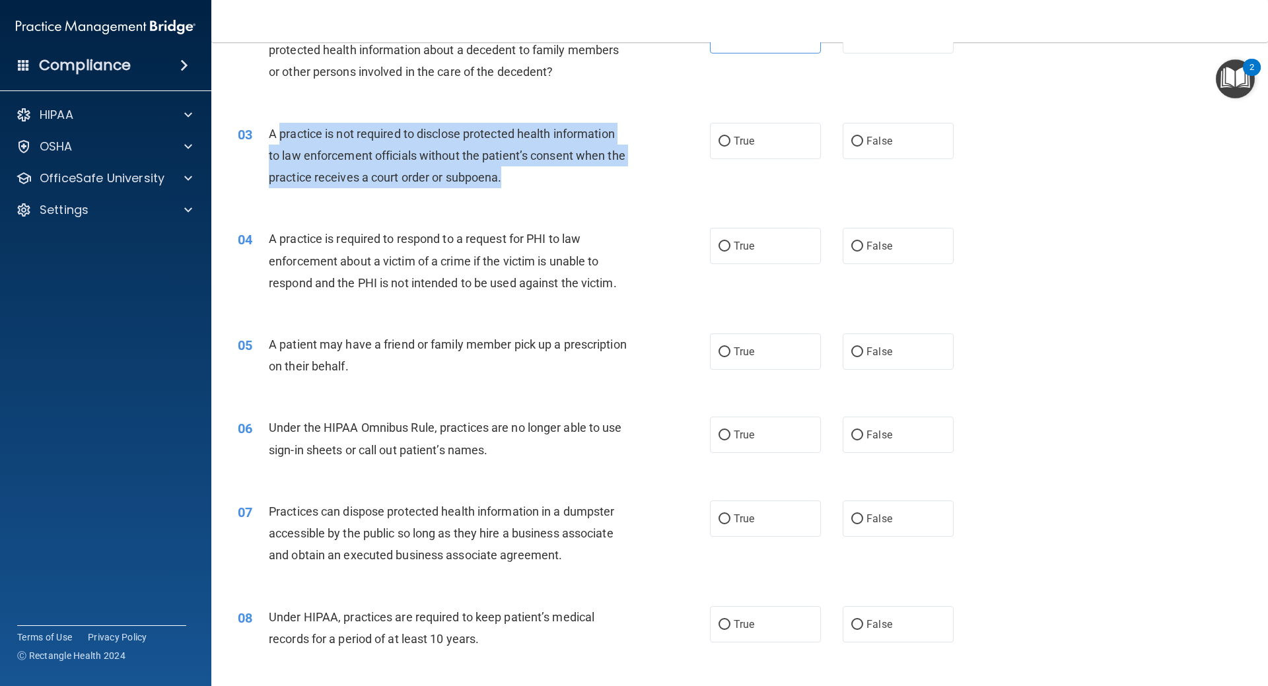
drag, startPoint x: 552, startPoint y: 115, endPoint x: 279, endPoint y: 138, distance: 274.4
click at [279, 138] on div "A practice is not required to disclose protected health information to law enfo…" at bounding box center [453, 156] width 369 height 66
click at [279, 138] on span "A practice is not required to disclose protected health information to law enfo…" at bounding box center [447, 155] width 357 height 57
drag, startPoint x: 355, startPoint y: 131, endPoint x: 539, endPoint y: 168, distance: 187.3
click at [539, 168] on div "A practice is not required to disclose protected health information to law enfo…" at bounding box center [453, 156] width 369 height 66
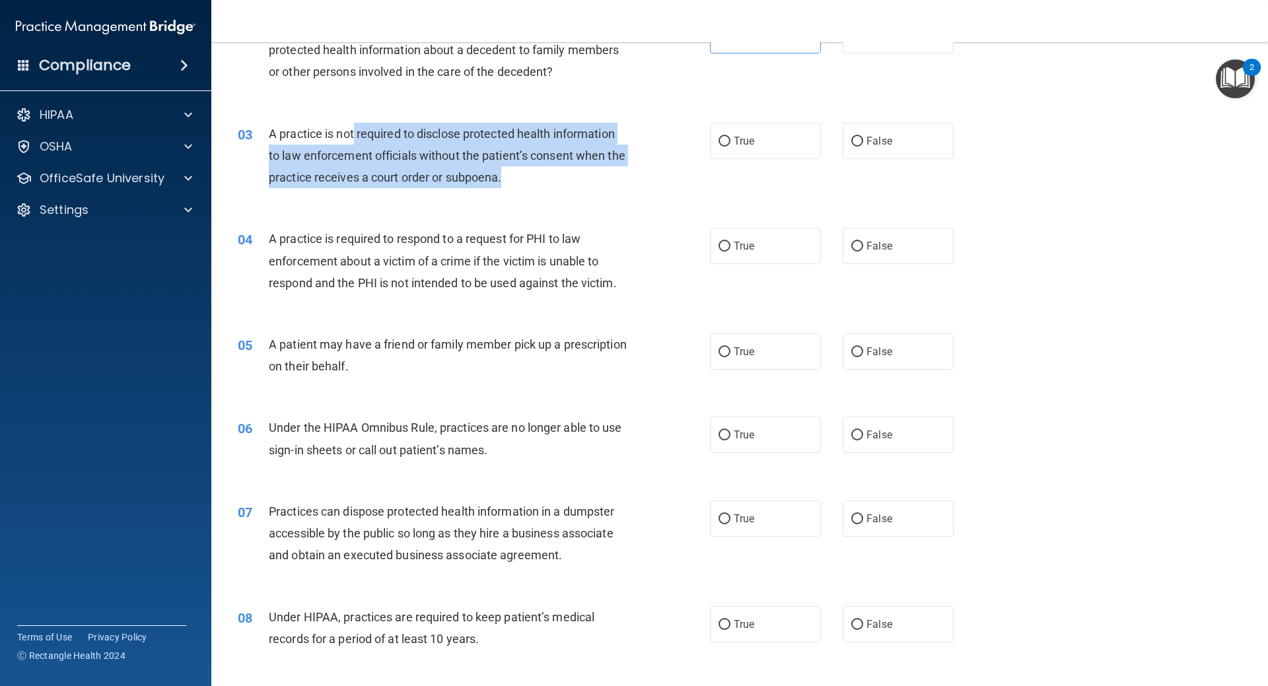
copy span "required to disclose protected health information to law enforcement officials …"
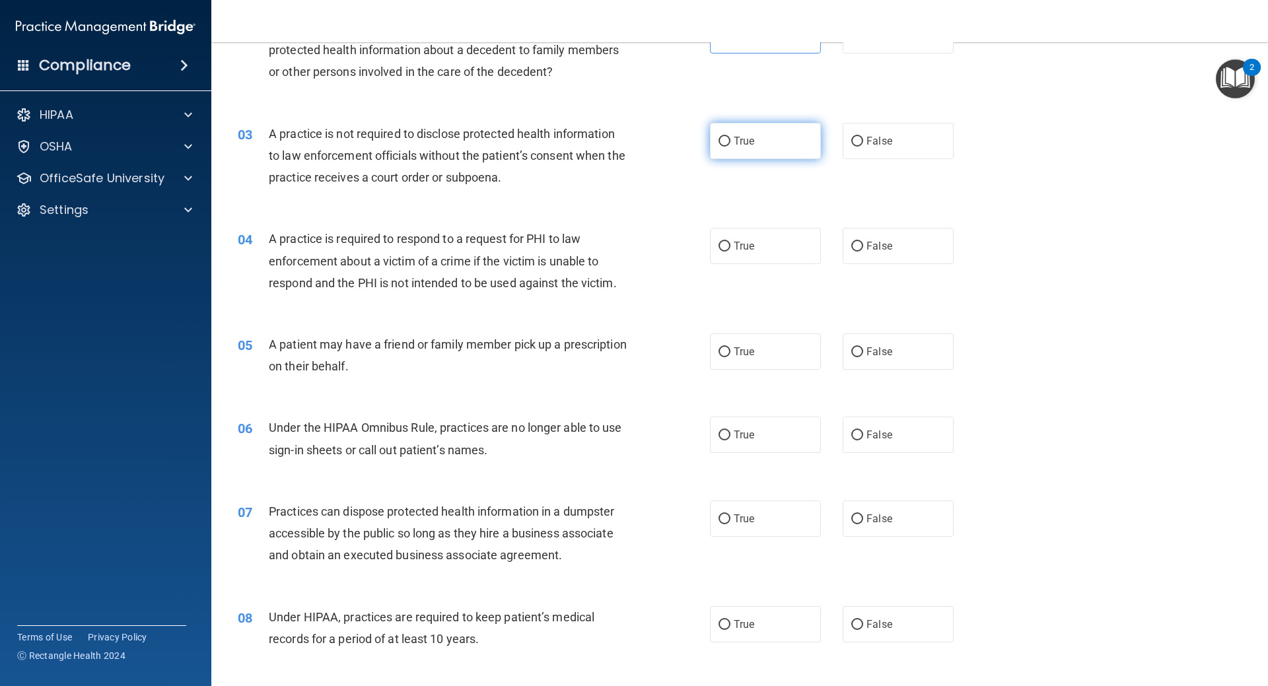
click at [758, 149] on label "True" at bounding box center [765, 141] width 111 height 36
click at [731, 147] on input "True" at bounding box center [725, 142] width 12 height 10
radio input "true"
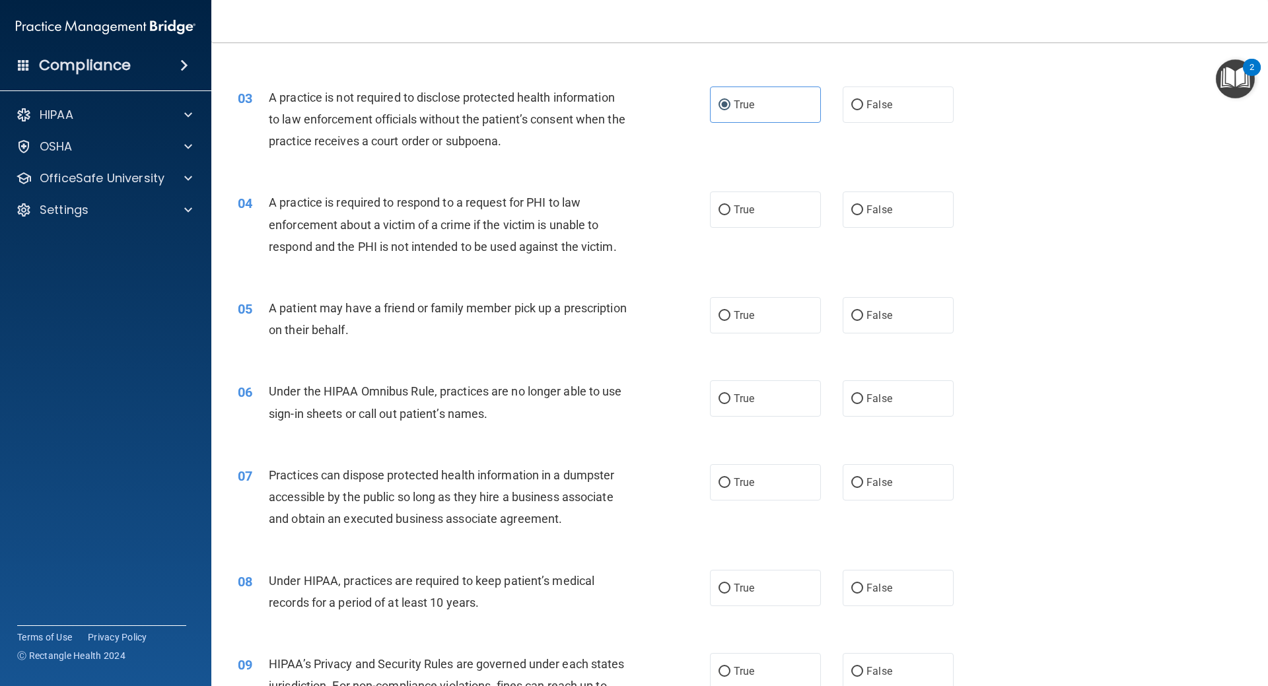
scroll to position [259, 0]
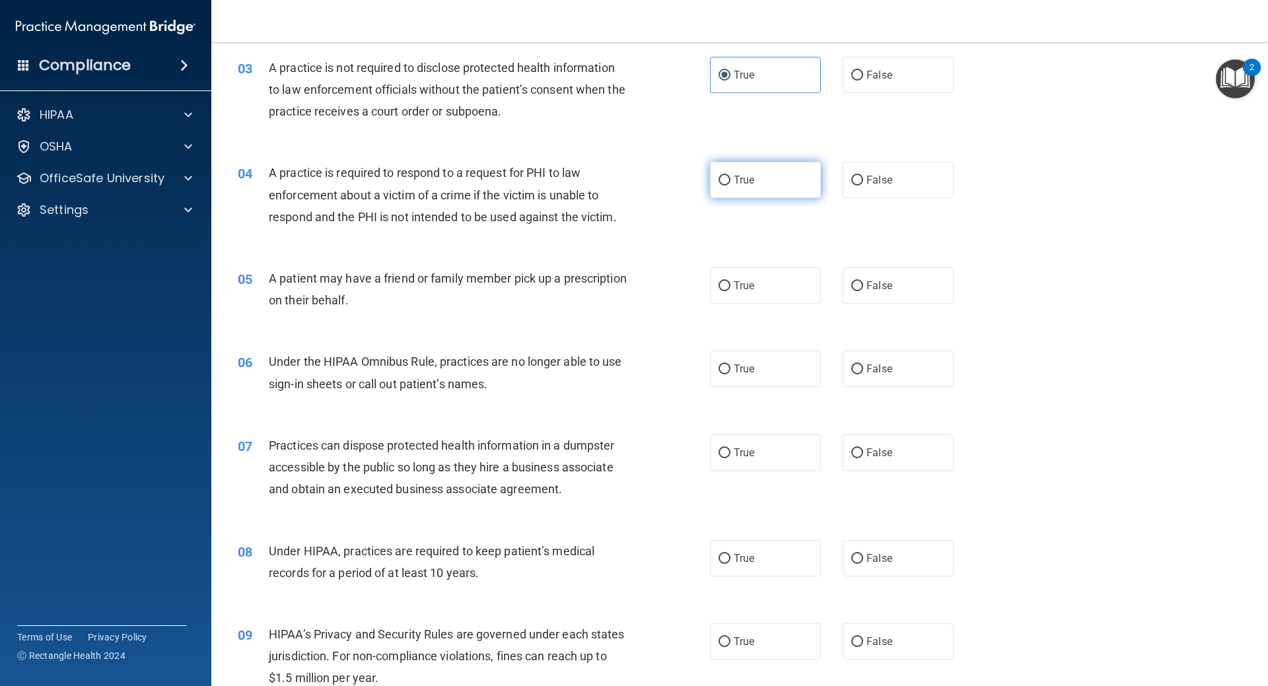
click at [772, 178] on label "True" at bounding box center [765, 180] width 111 height 36
click at [731, 178] on input "True" at bounding box center [725, 181] width 12 height 10
radio input "true"
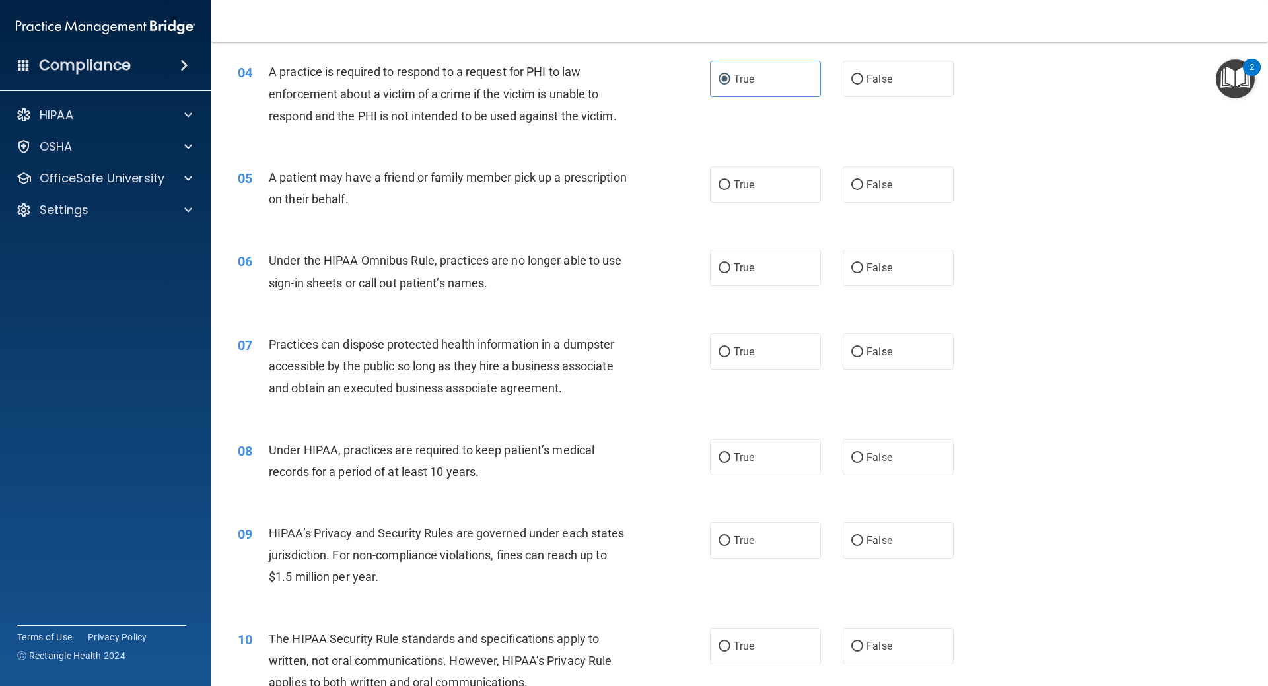
scroll to position [391, 0]
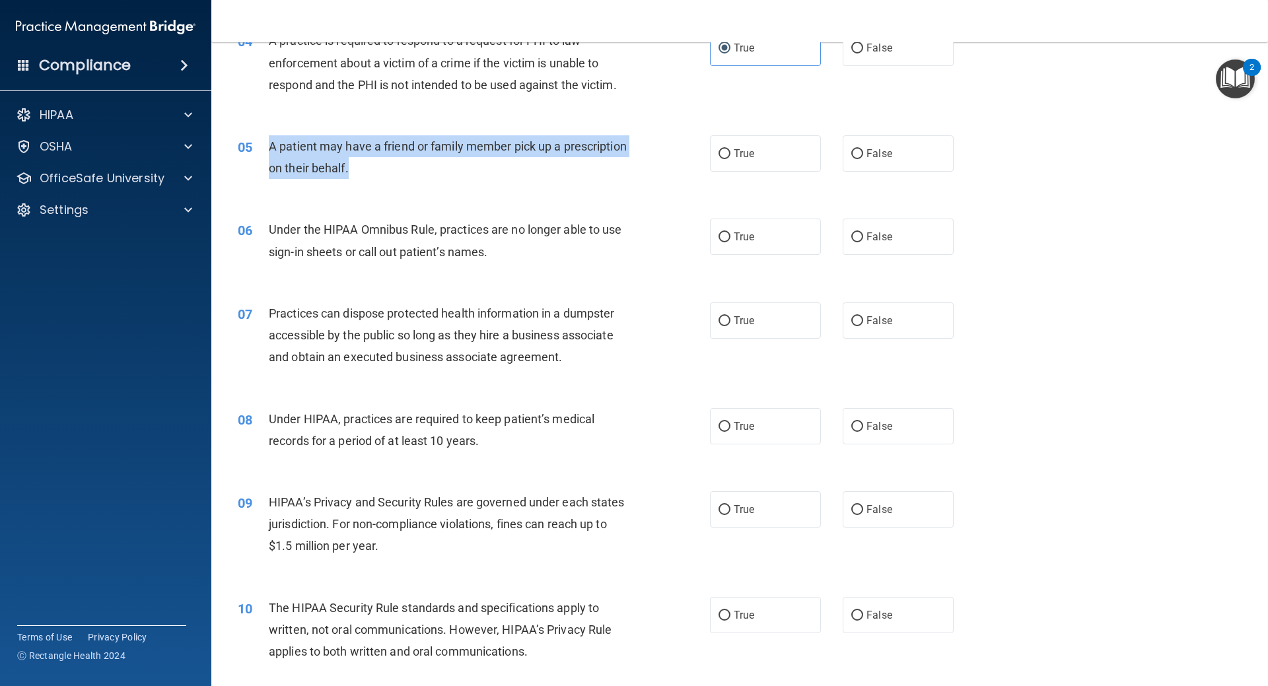
drag, startPoint x: 447, startPoint y: 178, endPoint x: 265, endPoint y: 143, distance: 185.5
click at [265, 143] on div "05 A patient may have a friend or family member pick up a prescription on their…" at bounding box center [474, 160] width 512 height 50
copy div "A patient may have a friend or family member pick up a prescription on their be…"
drag, startPoint x: 832, startPoint y: 154, endPoint x: 757, endPoint y: 161, distance: 75.7
click at [832, 154] on div "True False" at bounding box center [843, 153] width 266 height 36
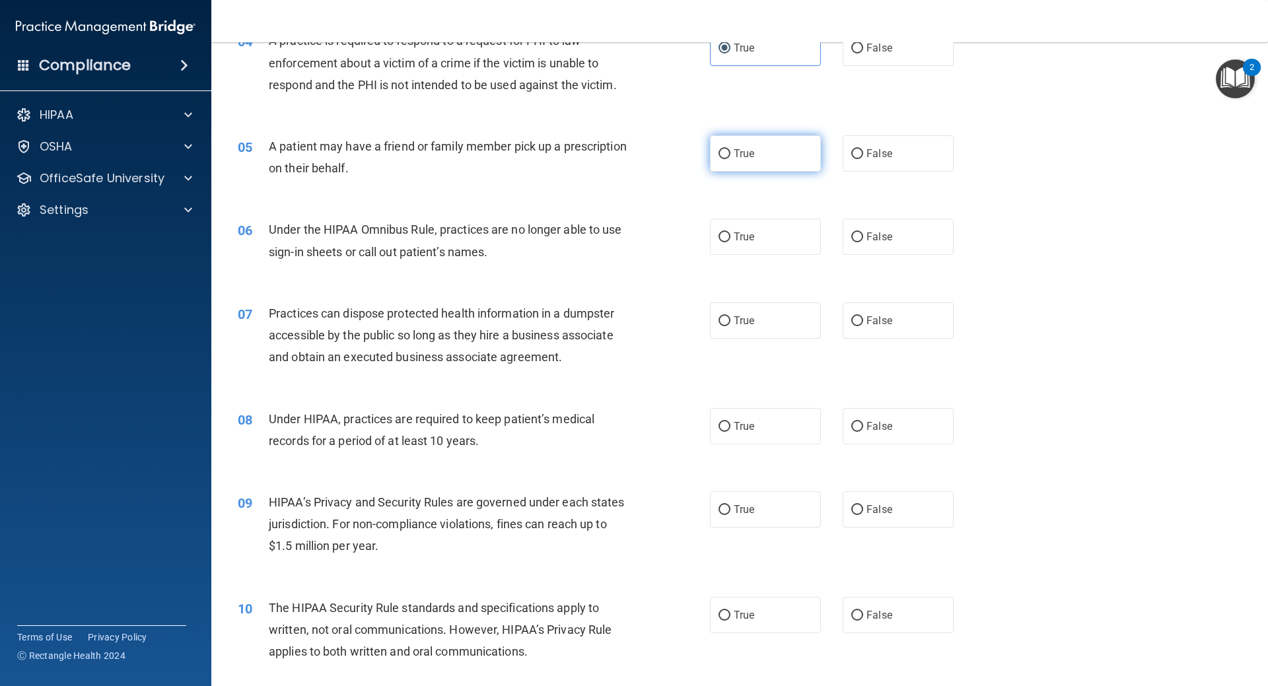
click at [757, 161] on label "True" at bounding box center [765, 153] width 111 height 36
click at [731, 159] on input "True" at bounding box center [725, 154] width 12 height 10
radio input "true"
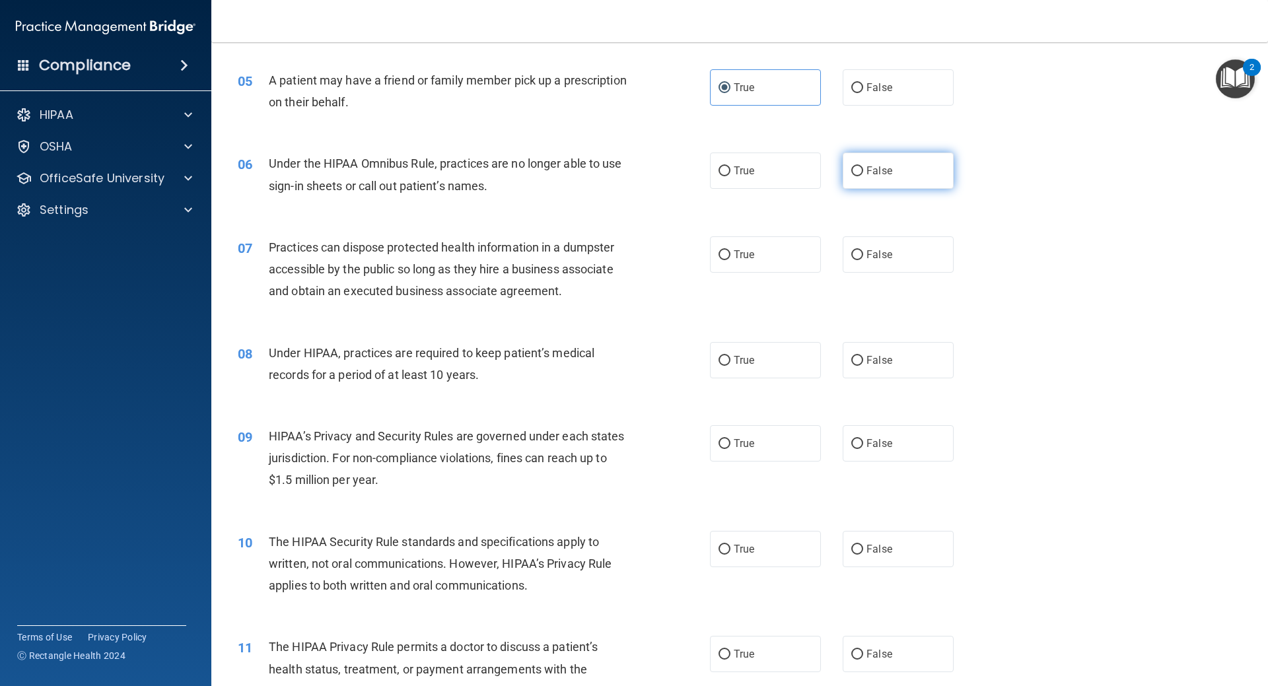
click at [942, 189] on label "False" at bounding box center [898, 171] width 111 height 36
click at [863, 176] on input "False" at bounding box center [857, 171] width 12 height 10
radio input "true"
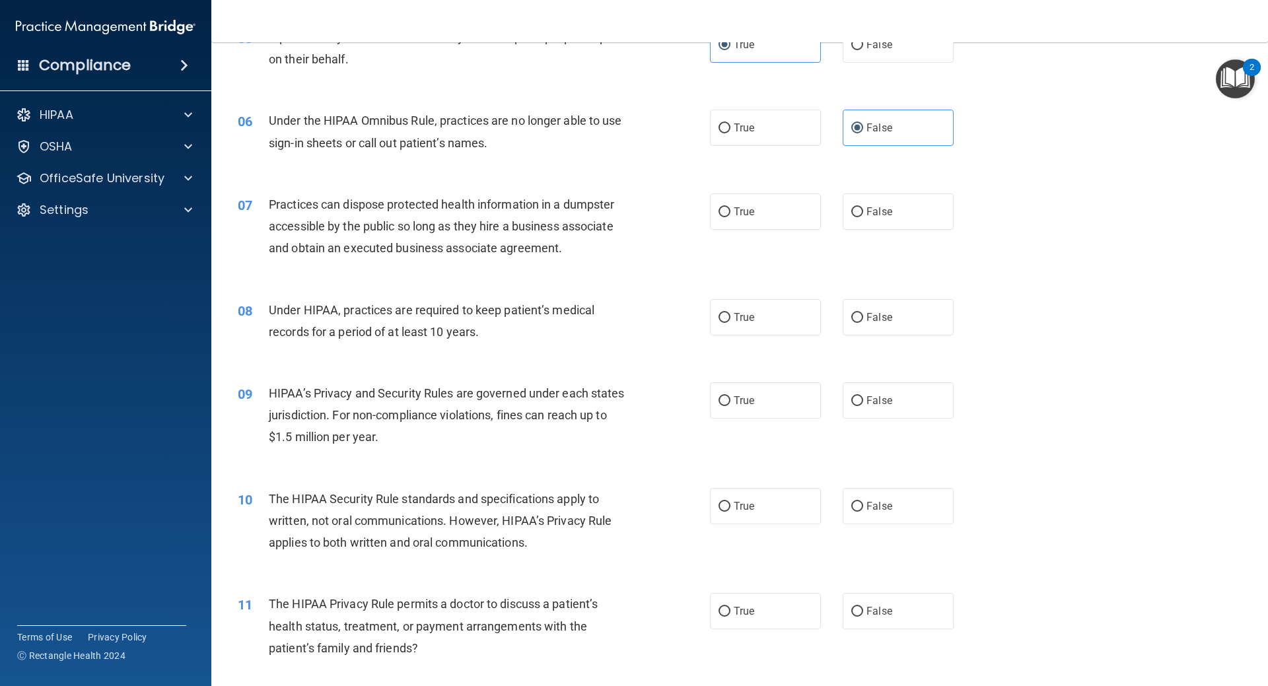
scroll to position [523, 0]
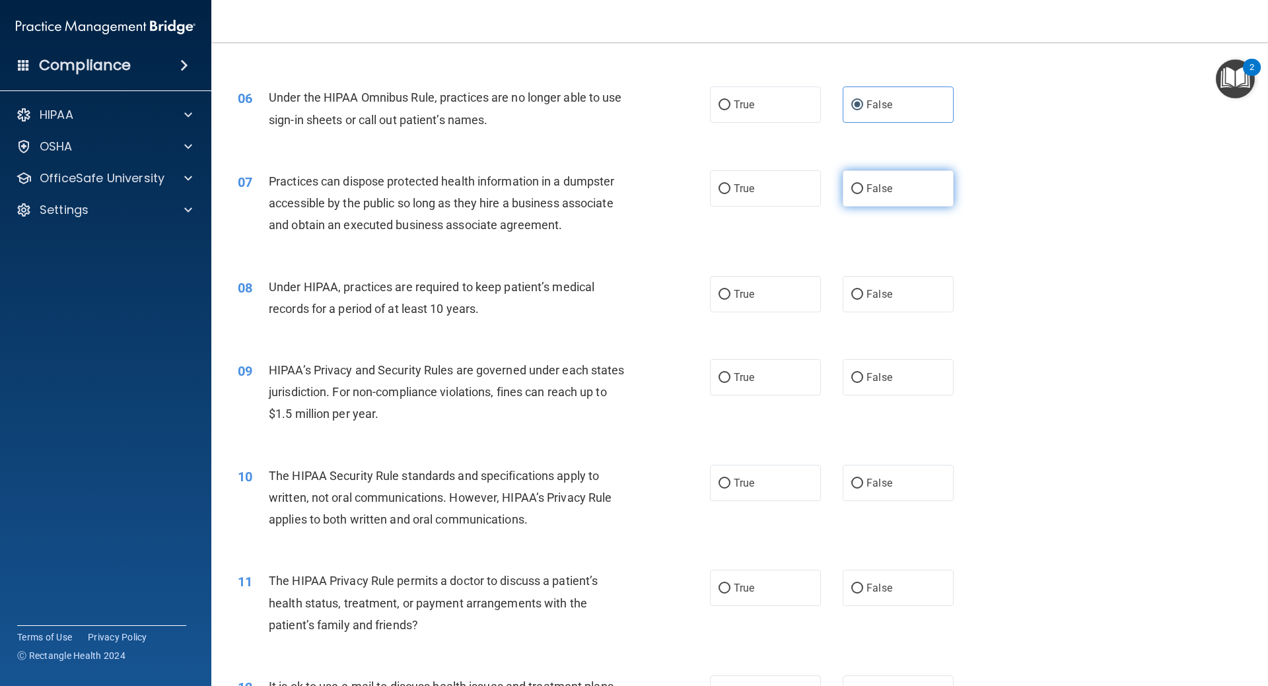
click at [852, 185] on input "False" at bounding box center [857, 189] width 12 height 10
radio input "true"
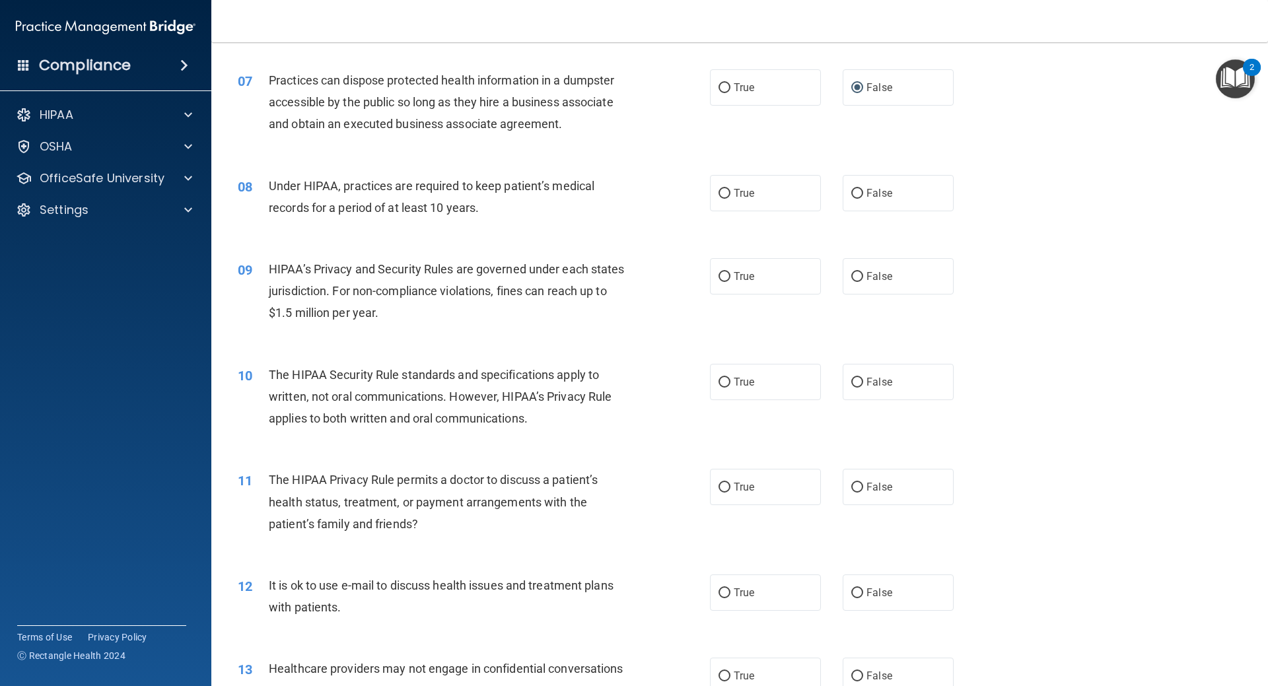
scroll to position [655, 0]
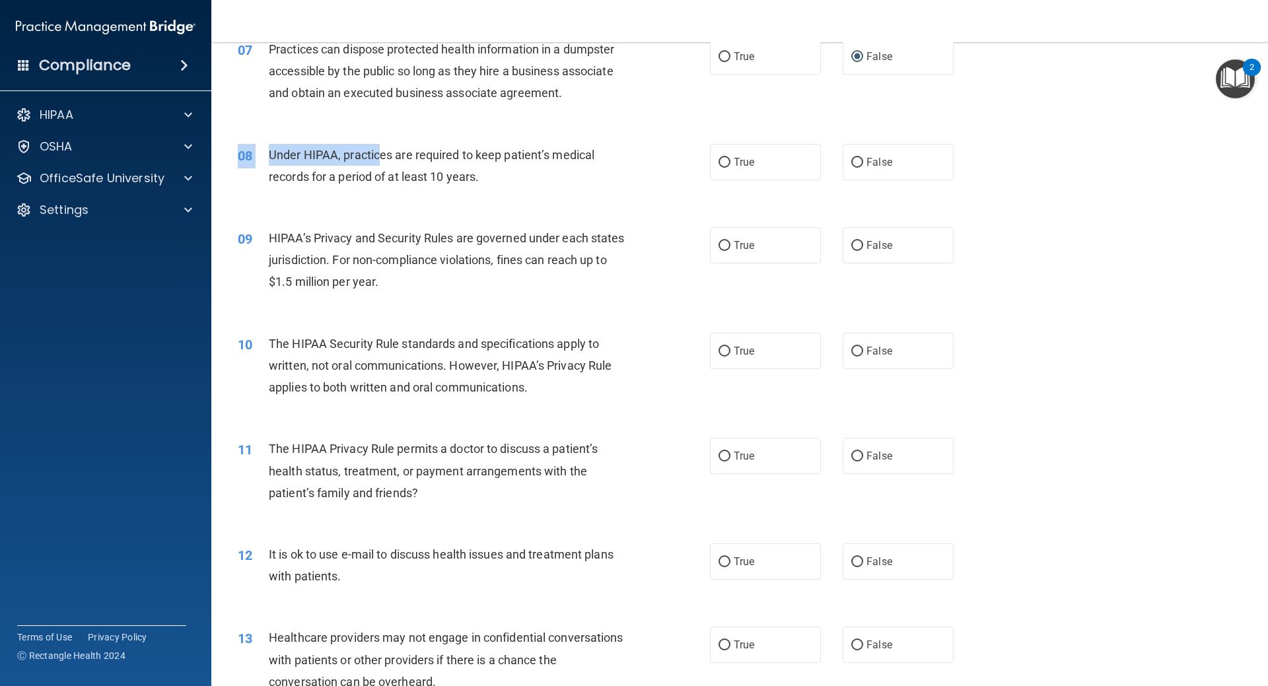
drag, startPoint x: 564, startPoint y: 205, endPoint x: 387, endPoint y: 161, distance: 182.3
click at [382, 155] on div "08 Under HIPAA, practices are required to keep patient’s medical records for a …" at bounding box center [740, 168] width 1024 height 83
click at [392, 162] on div "Under HIPAA, practices are required to keep patient’s medical records for a per…" at bounding box center [453, 166] width 369 height 44
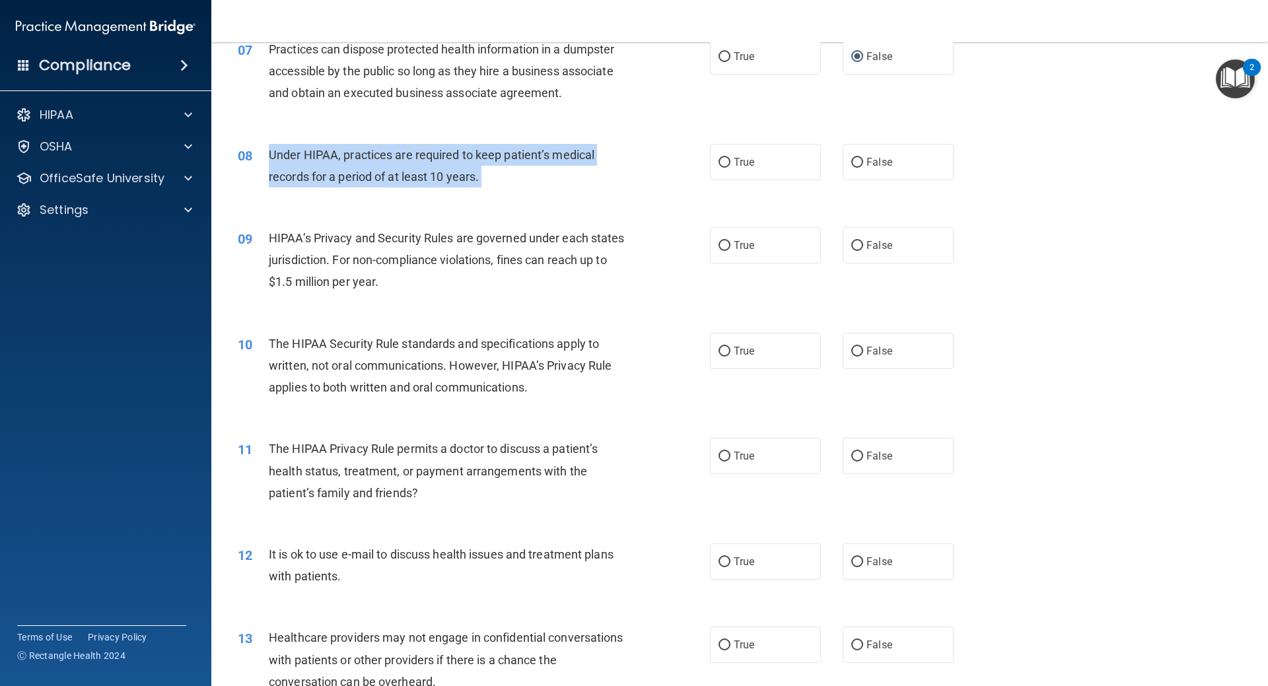
click at [392, 162] on div "Under HIPAA, practices are required to keep patient’s medical records for a per…" at bounding box center [453, 166] width 369 height 44
copy ng-form "Under HIPAA, practices are required to keep patient’s medical records for a per…"
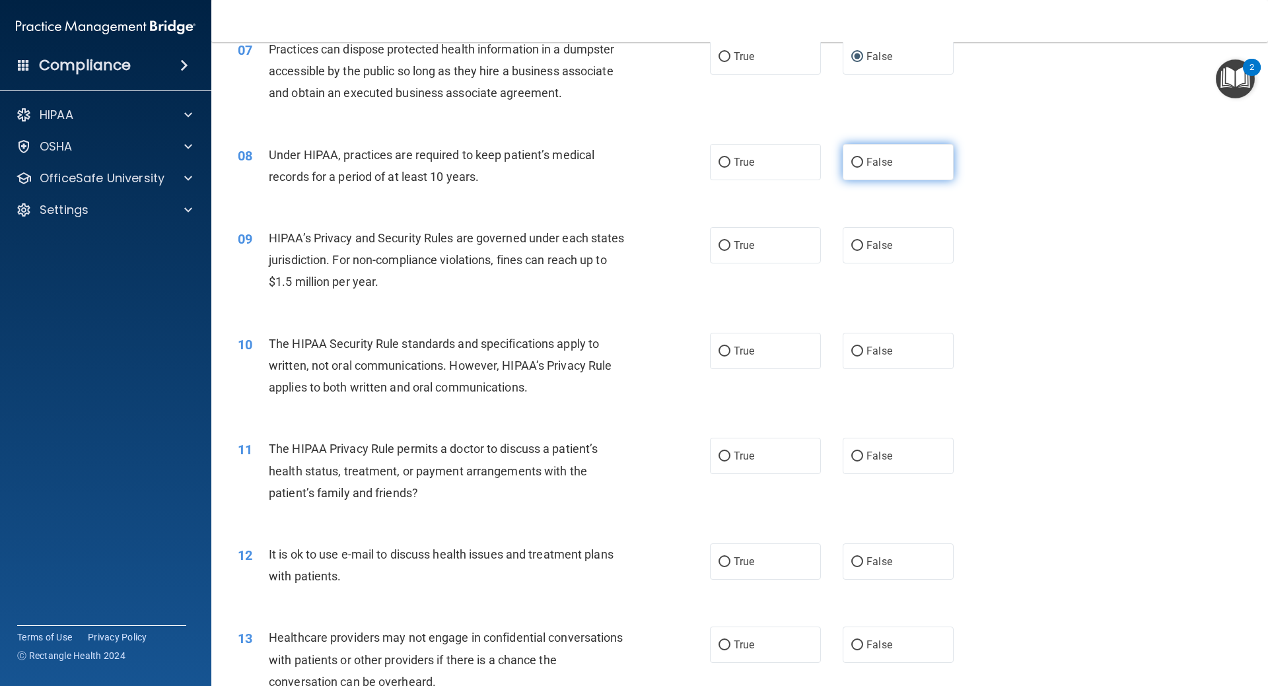
drag, startPoint x: 881, startPoint y: 160, endPoint x: 874, endPoint y: 160, distance: 7.3
click at [881, 160] on span "False" at bounding box center [880, 162] width 26 height 13
click at [863, 160] on input "False" at bounding box center [857, 163] width 12 height 10
radio input "true"
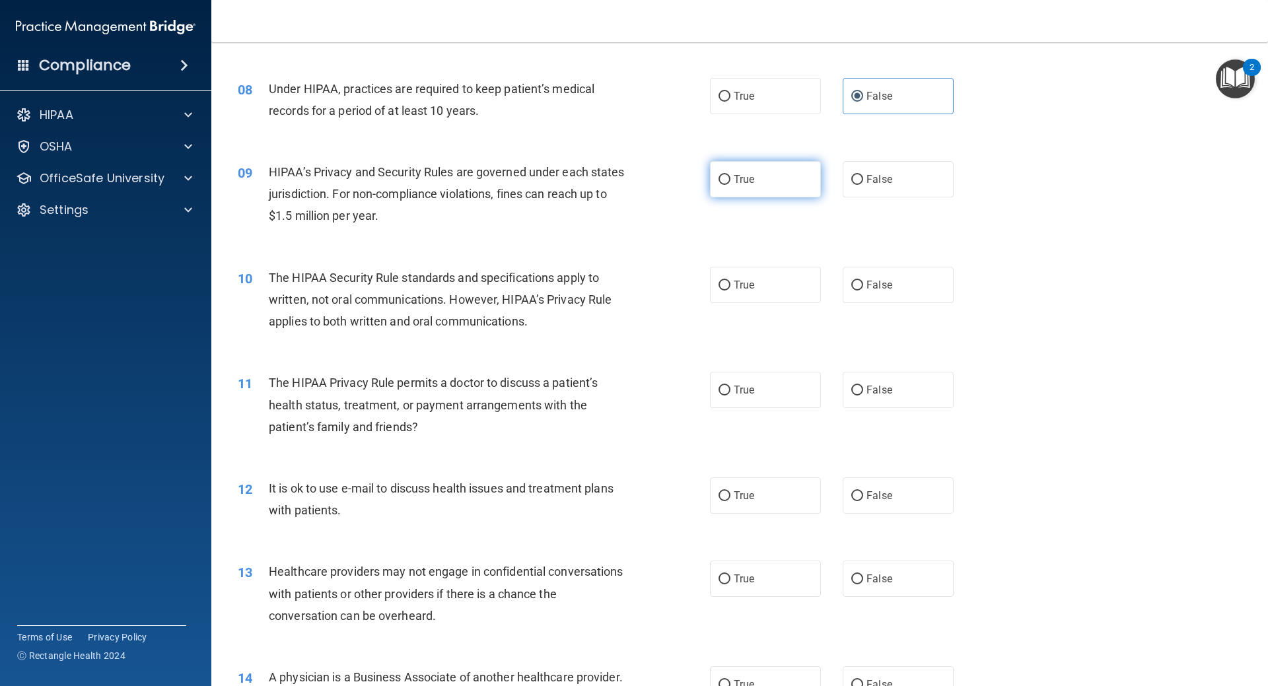
click at [710, 191] on label "True" at bounding box center [765, 179] width 111 height 36
click at [719, 185] on input "True" at bounding box center [725, 180] width 12 height 10
radio input "true"
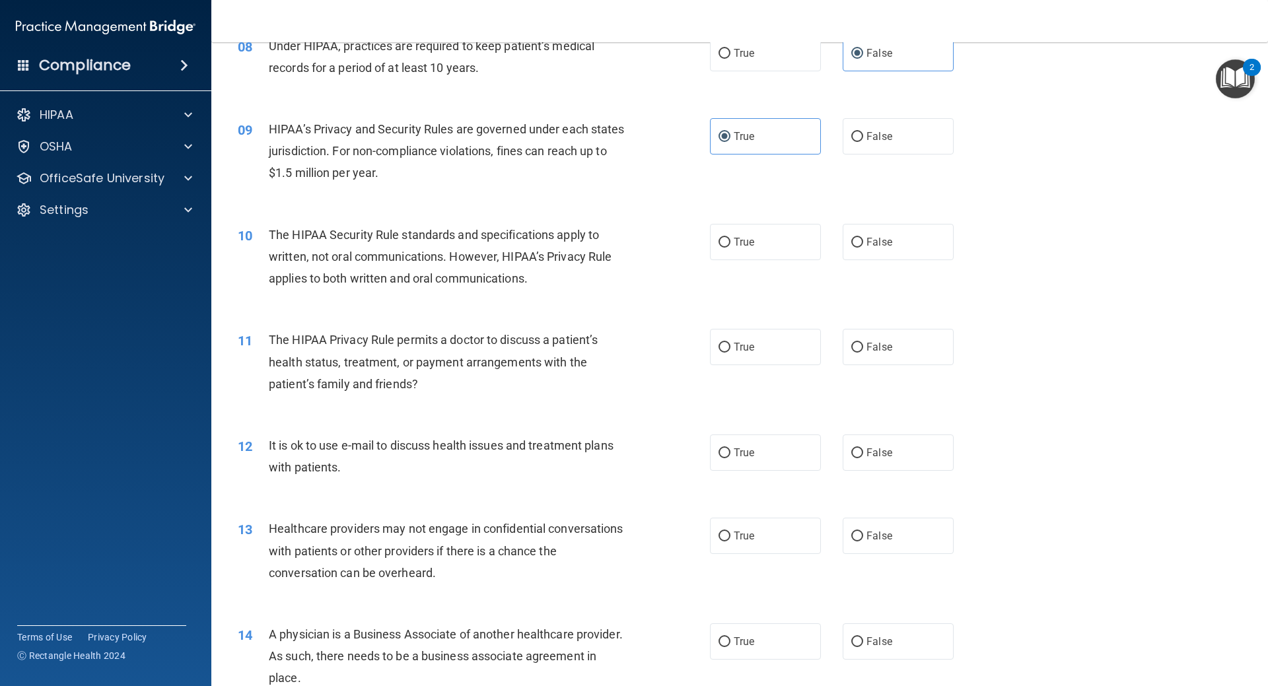
scroll to position [787, 0]
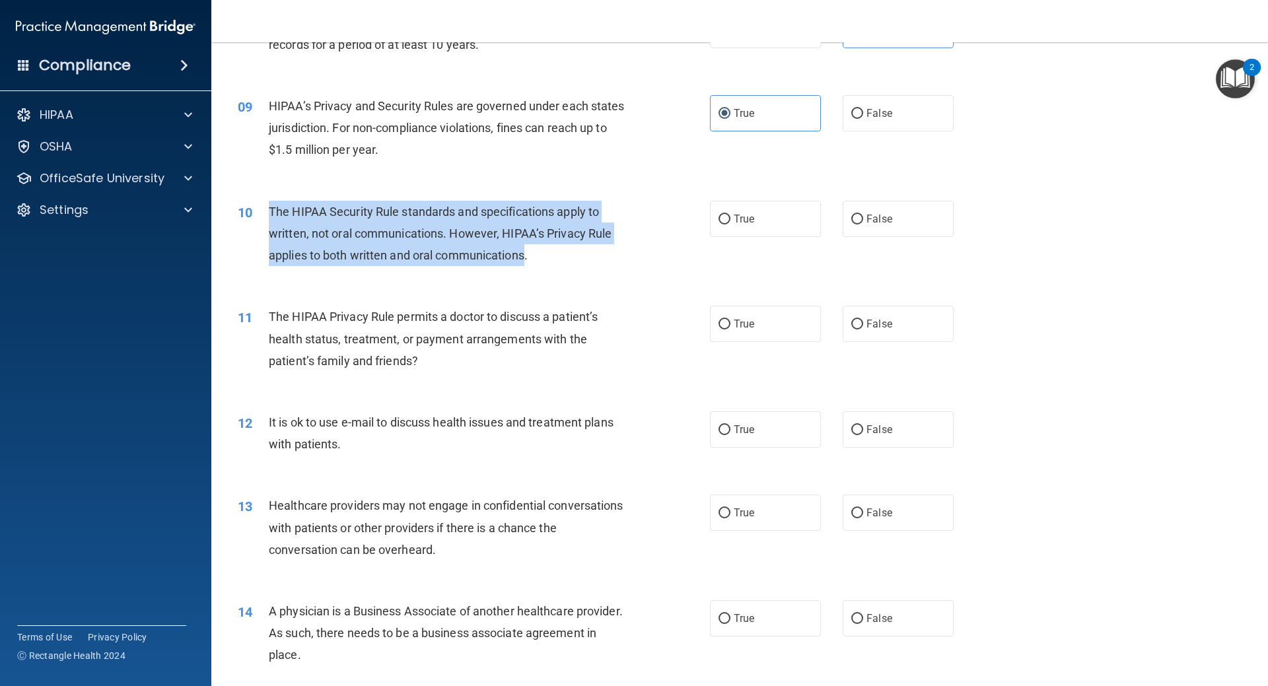
drag, startPoint x: 267, startPoint y: 205, endPoint x: 525, endPoint y: 261, distance: 264.2
click at [525, 261] on div "10 The HIPAA Security Rule standards and specifications apply to written, not o…" at bounding box center [474, 237] width 512 height 73
copy div "The HIPAA Security Rule standards and specifications apply to written, not oral…"
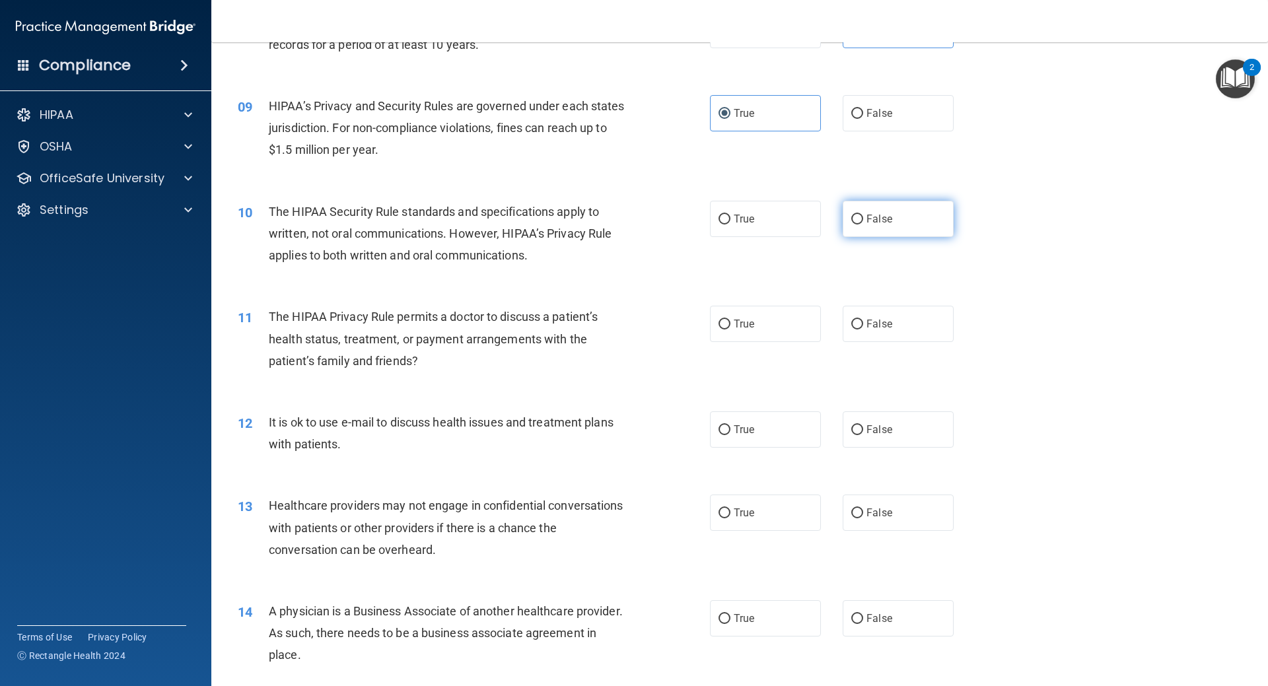
click at [888, 234] on label "False" at bounding box center [898, 219] width 111 height 36
click at [863, 225] on input "False" at bounding box center [857, 220] width 12 height 10
radio input "true"
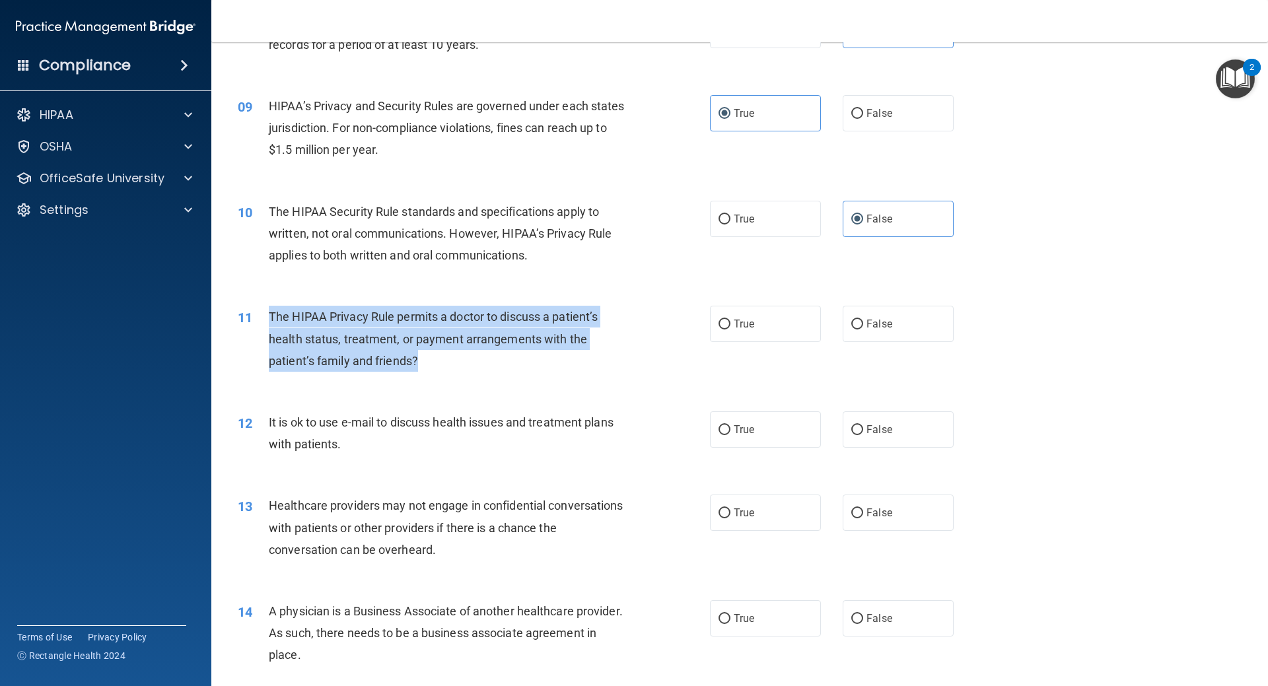
drag, startPoint x: 480, startPoint y: 360, endPoint x: 268, endPoint y: 314, distance: 217.0
click at [268, 314] on div "11 The HIPAA Privacy Rule permits a doctor to discuss a patient’s health status…" at bounding box center [474, 342] width 512 height 73
copy div "The HIPAA Privacy Rule permits a doctor to discuss a patient’s health status, t…"
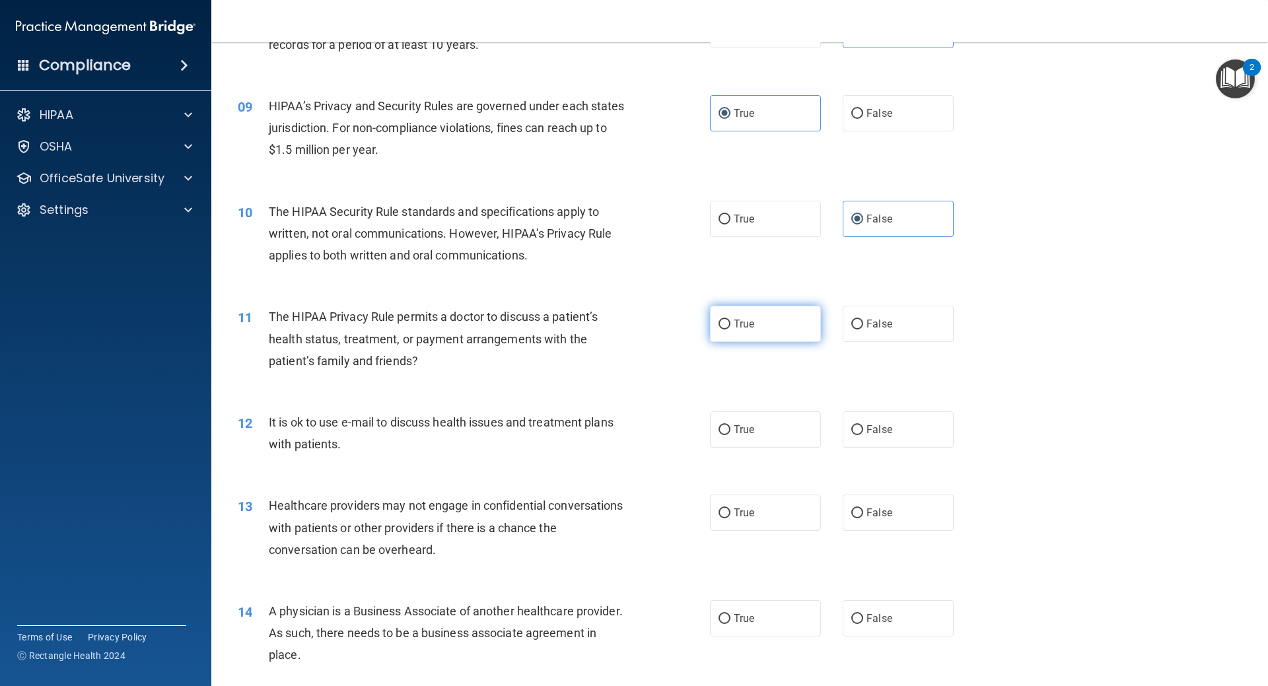
click at [772, 332] on label "True" at bounding box center [765, 324] width 111 height 36
click at [731, 330] on input "True" at bounding box center [725, 325] width 12 height 10
radio input "true"
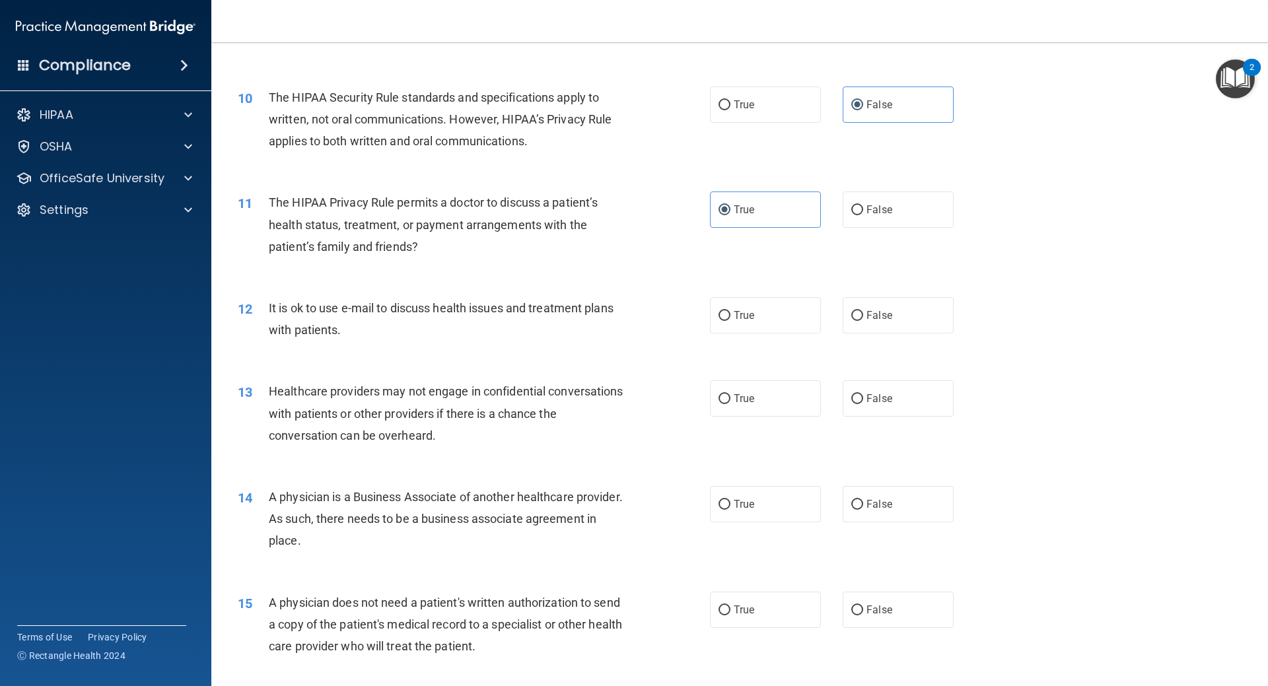
scroll to position [919, 0]
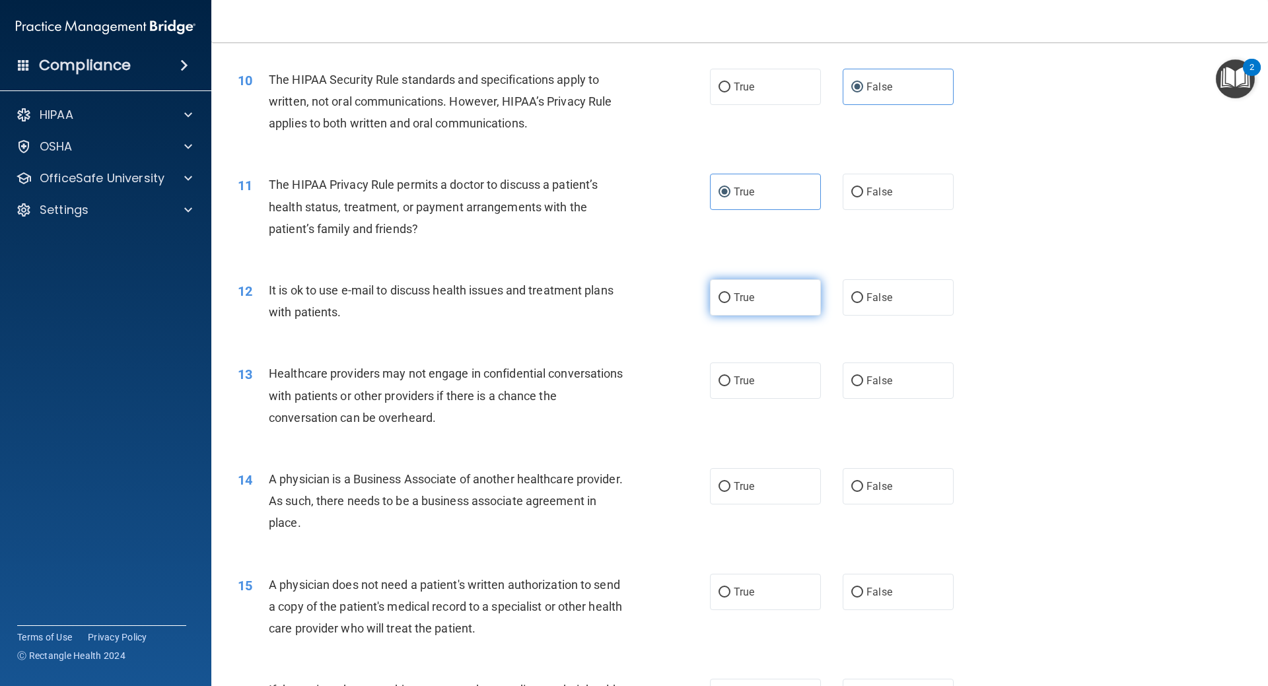
click at [764, 308] on label "True" at bounding box center [765, 297] width 111 height 36
click at [731, 303] on input "True" at bounding box center [725, 298] width 12 height 10
radio input "true"
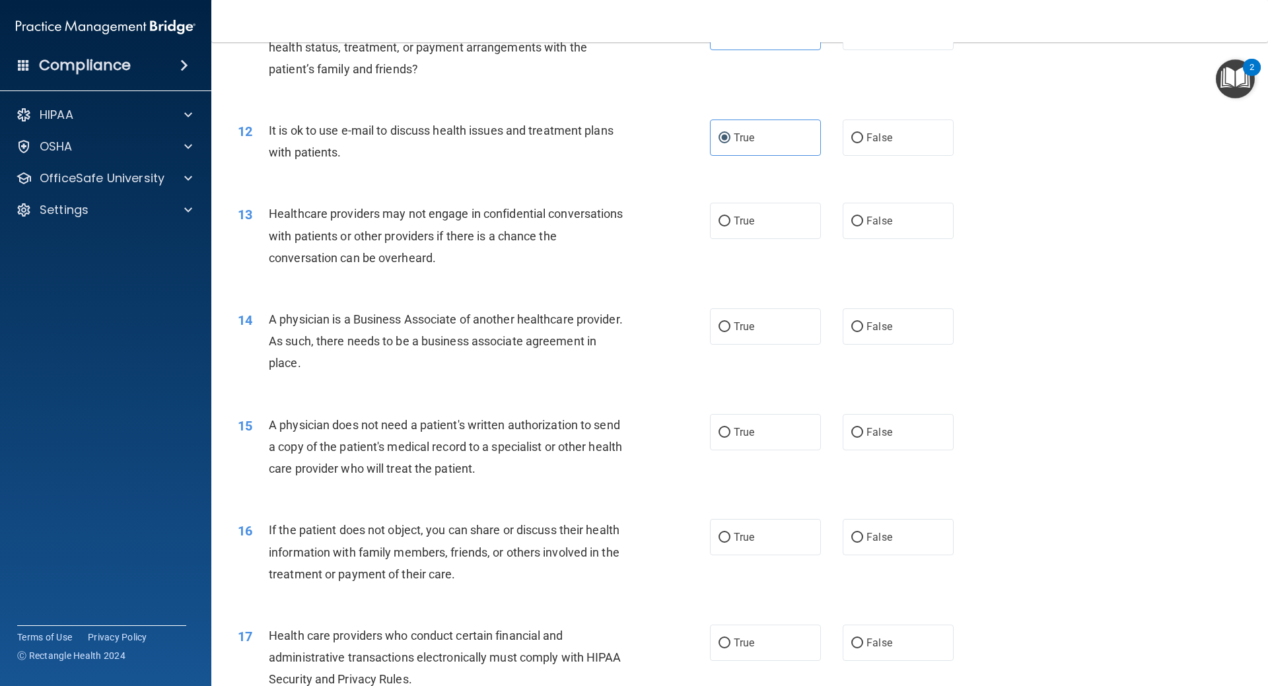
scroll to position [1118, 0]
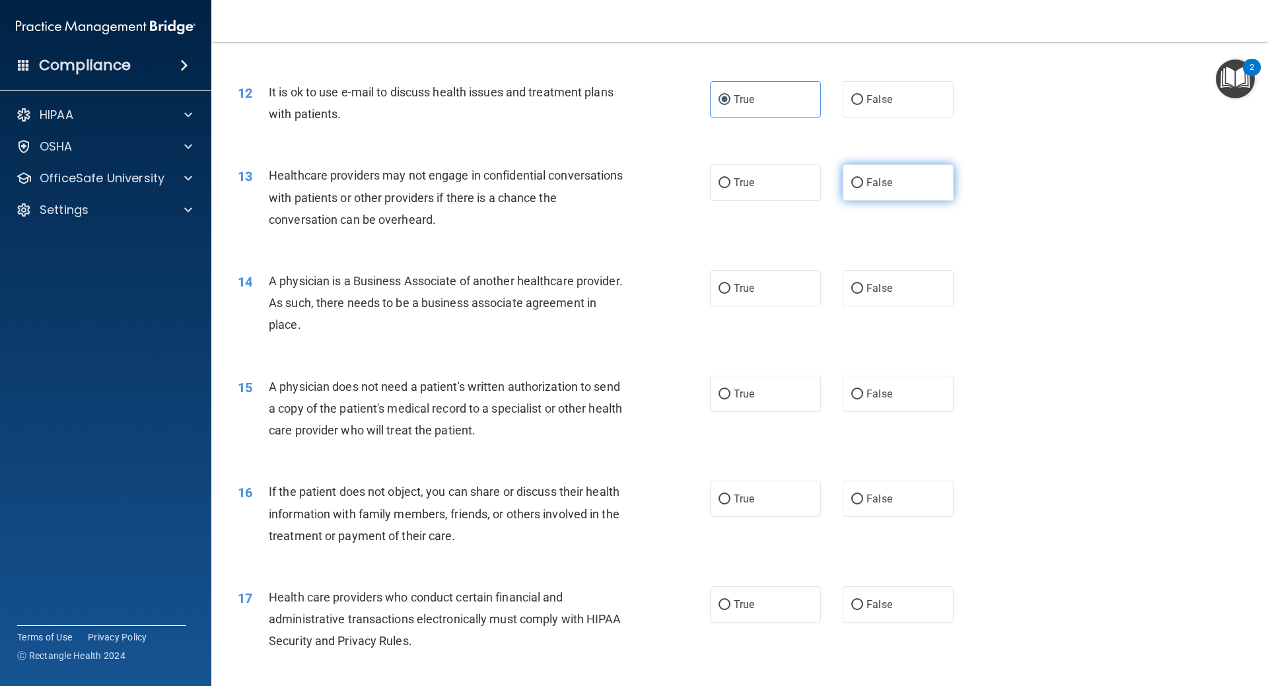
click at [913, 172] on label "False" at bounding box center [898, 182] width 111 height 36
click at [863, 178] on input "False" at bounding box center [857, 183] width 12 height 10
radio input "true"
click at [801, 179] on label "True" at bounding box center [765, 182] width 111 height 36
click at [731, 179] on input "True" at bounding box center [725, 183] width 12 height 10
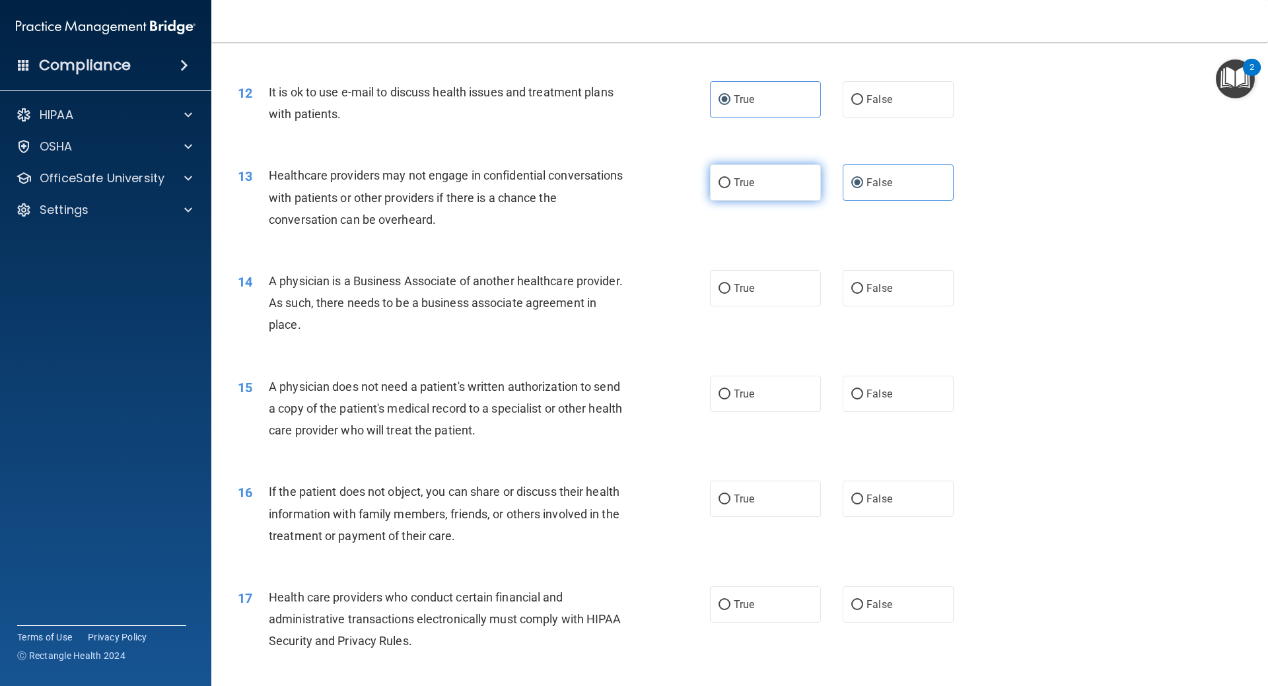
radio input "true"
radio input "false"
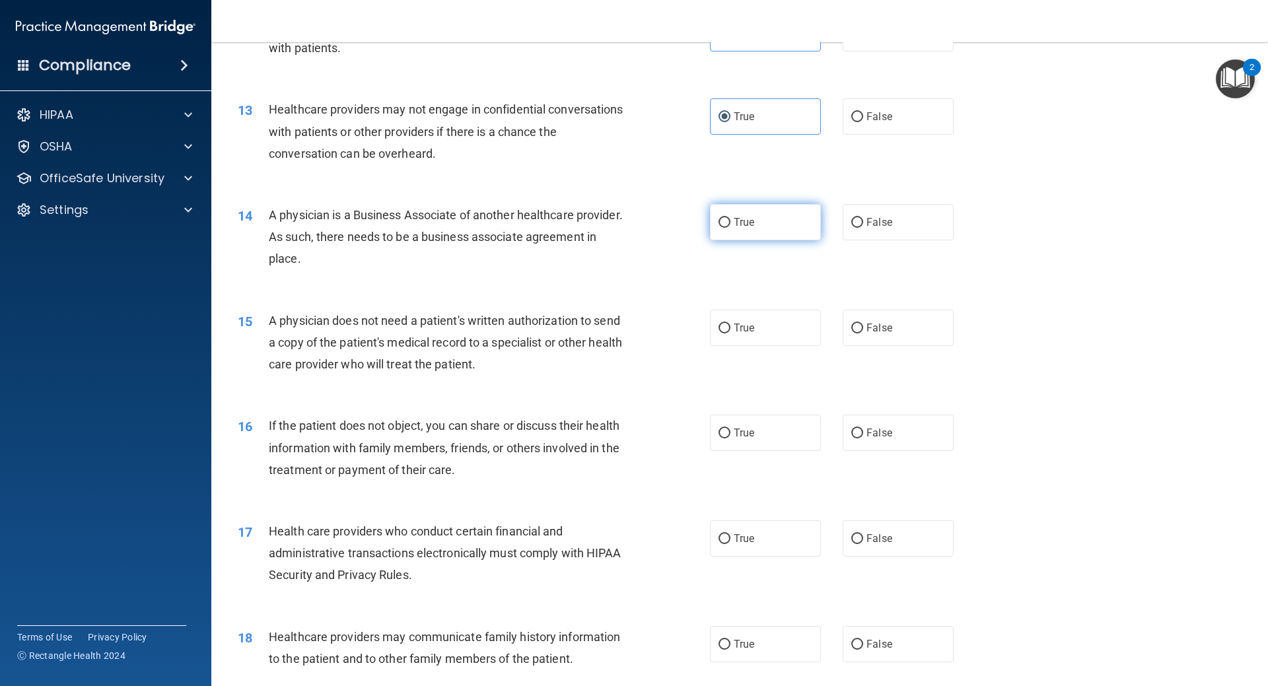
click at [750, 216] on label "True" at bounding box center [765, 222] width 111 height 36
click at [731, 218] on input "True" at bounding box center [725, 223] width 12 height 10
radio input "true"
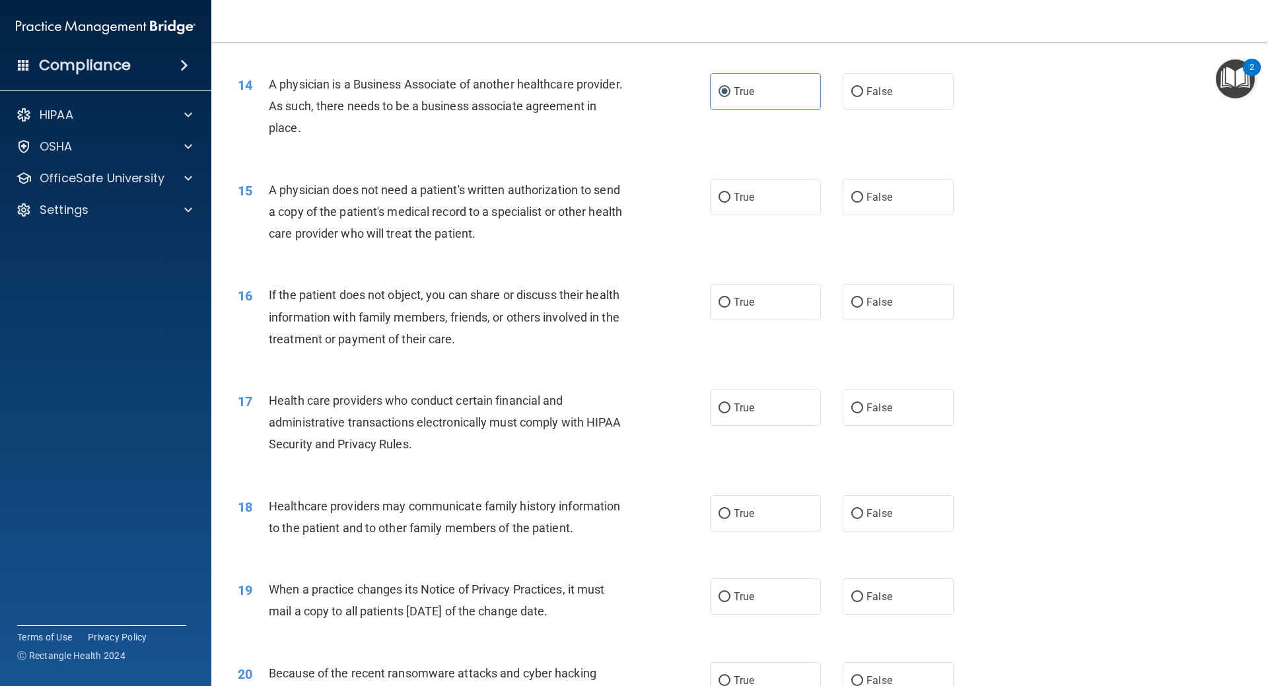
scroll to position [1316, 0]
click at [789, 204] on label "True" at bounding box center [765, 196] width 111 height 36
click at [731, 201] on input "True" at bounding box center [725, 197] width 12 height 10
radio input "true"
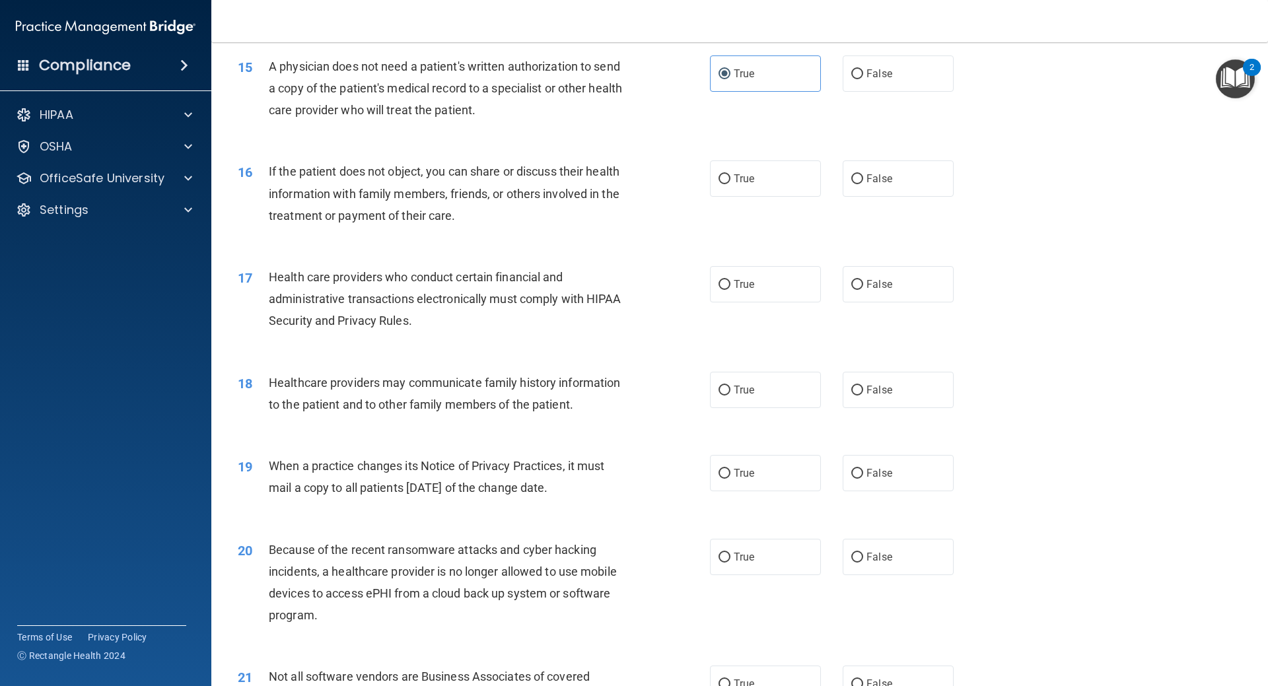
scroll to position [1448, 0]
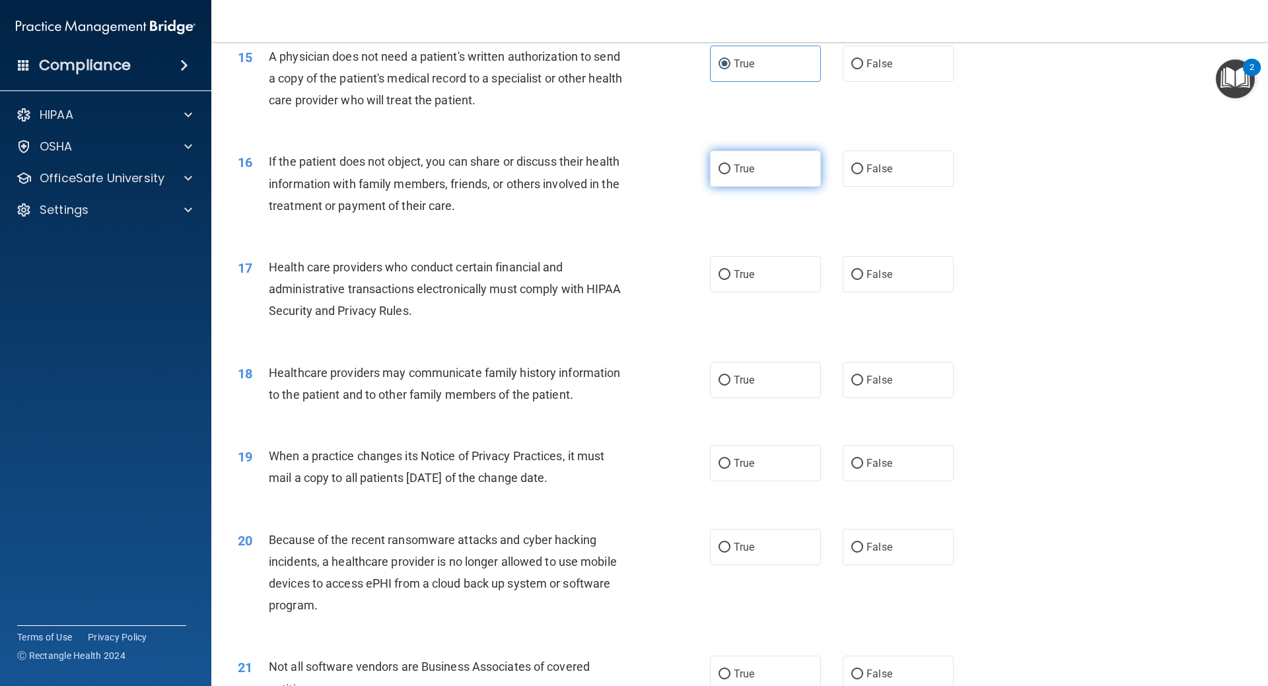
click at [766, 175] on label "True" at bounding box center [765, 169] width 111 height 36
click at [731, 174] on input "True" at bounding box center [725, 169] width 12 height 10
radio input "true"
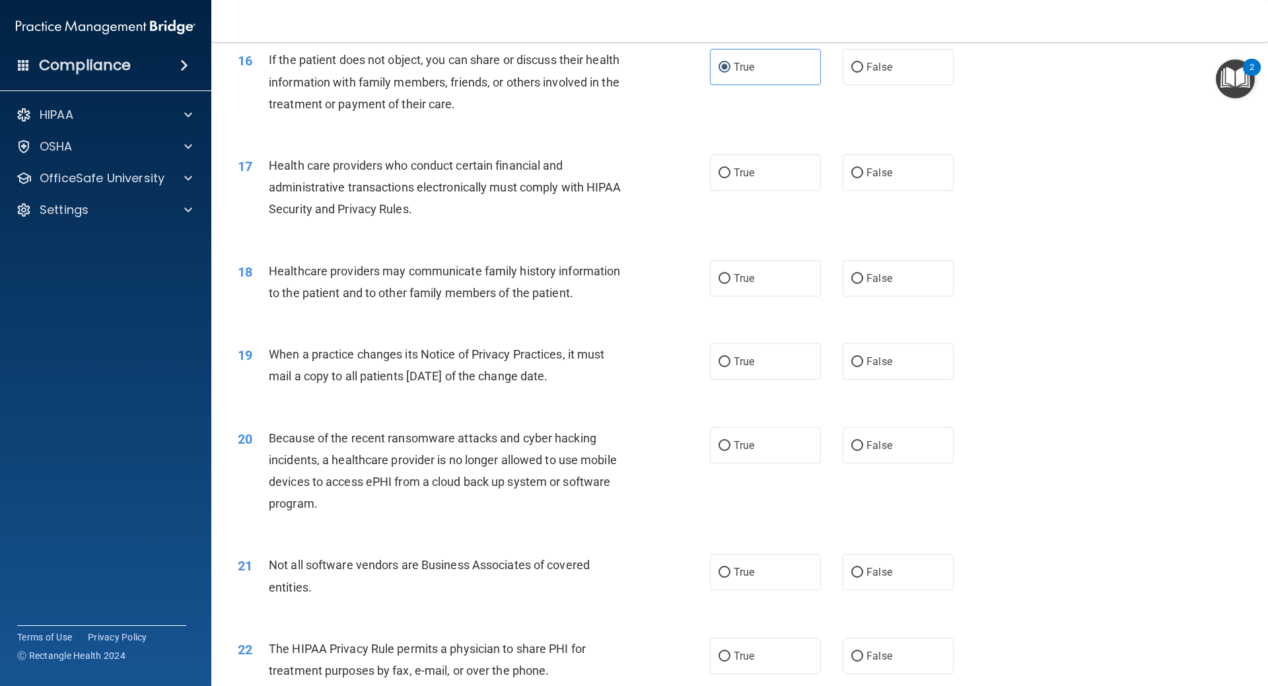
scroll to position [1580, 0]
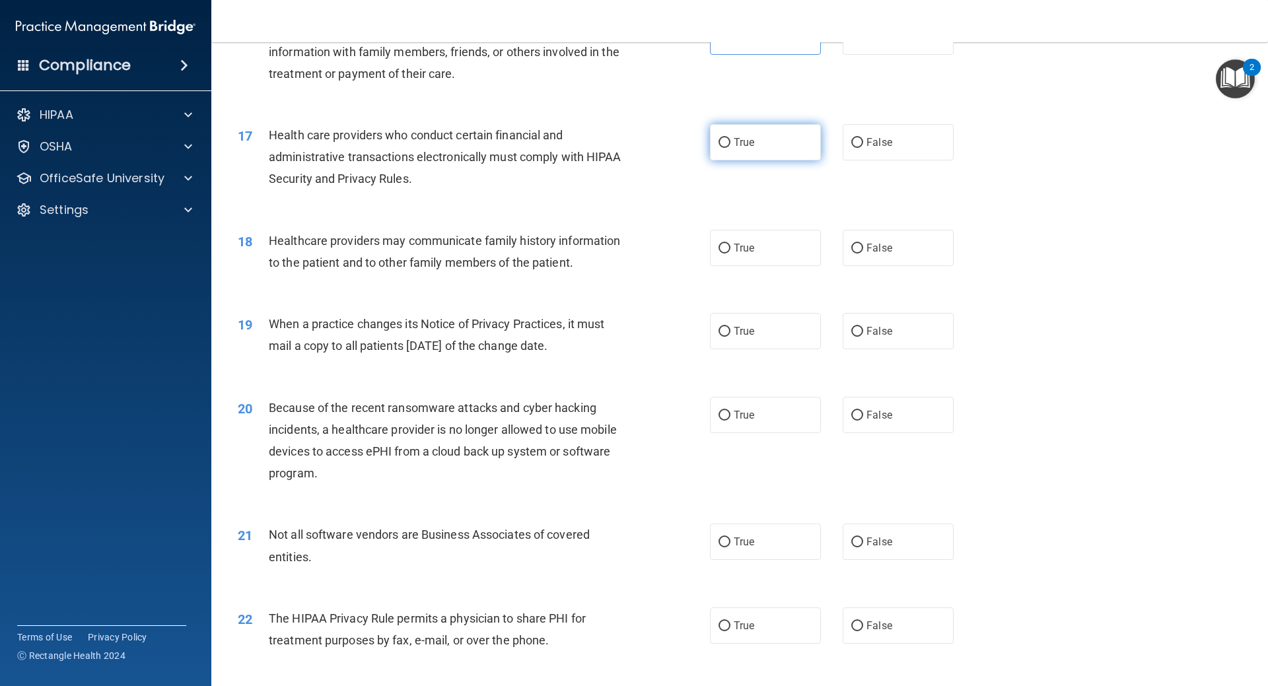
click at [710, 140] on label "True" at bounding box center [765, 142] width 111 height 36
click at [719, 140] on input "True" at bounding box center [725, 143] width 12 height 10
radio input "true"
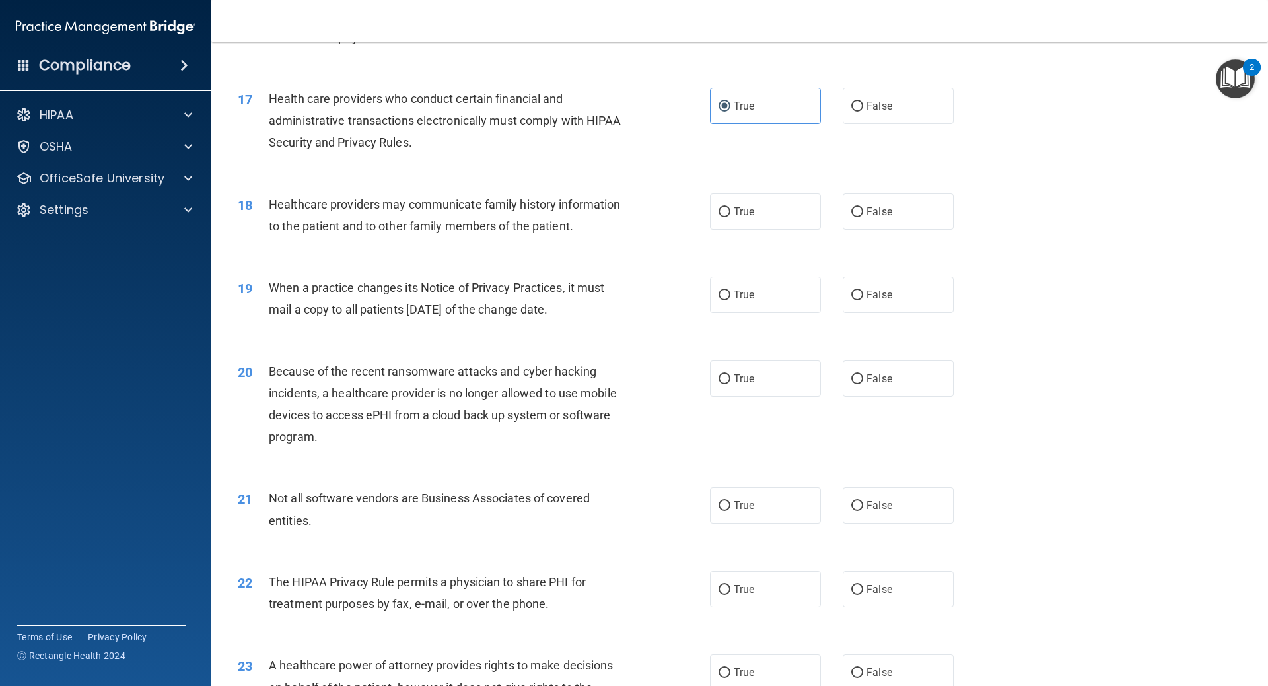
scroll to position [1646, 0]
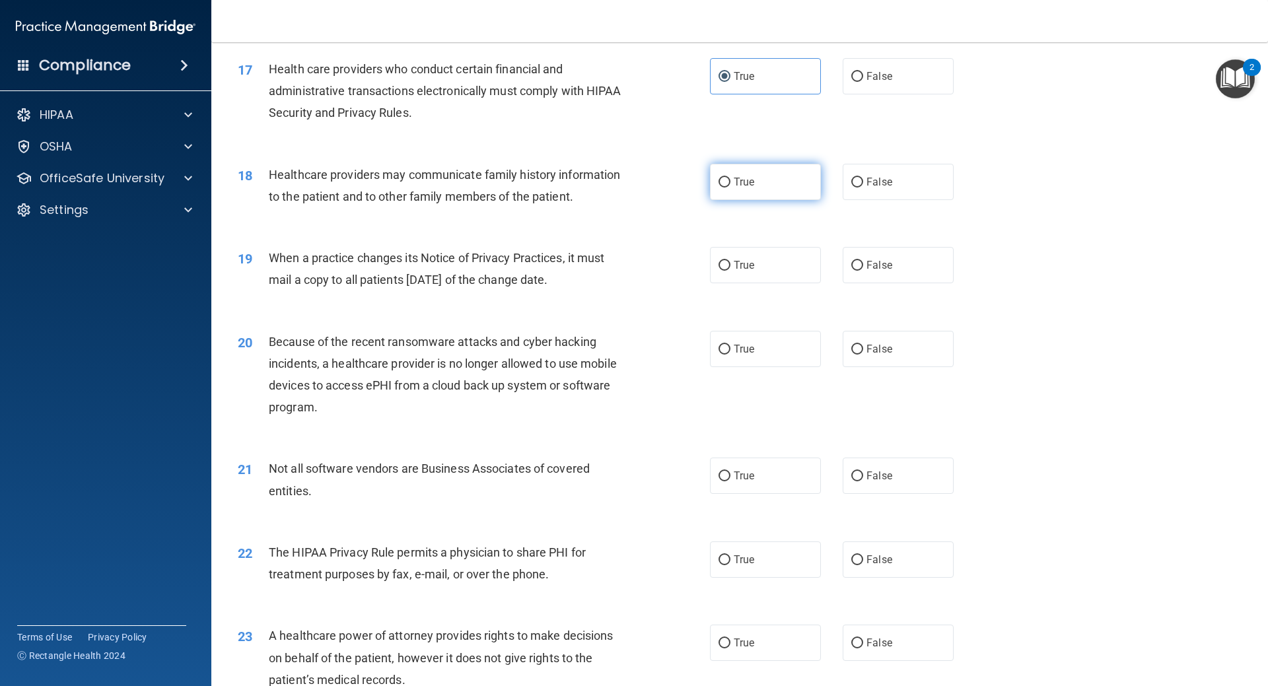
click at [734, 185] on span "True" at bounding box center [744, 182] width 20 height 13
click at [731, 185] on input "True" at bounding box center [725, 183] width 12 height 10
radio input "true"
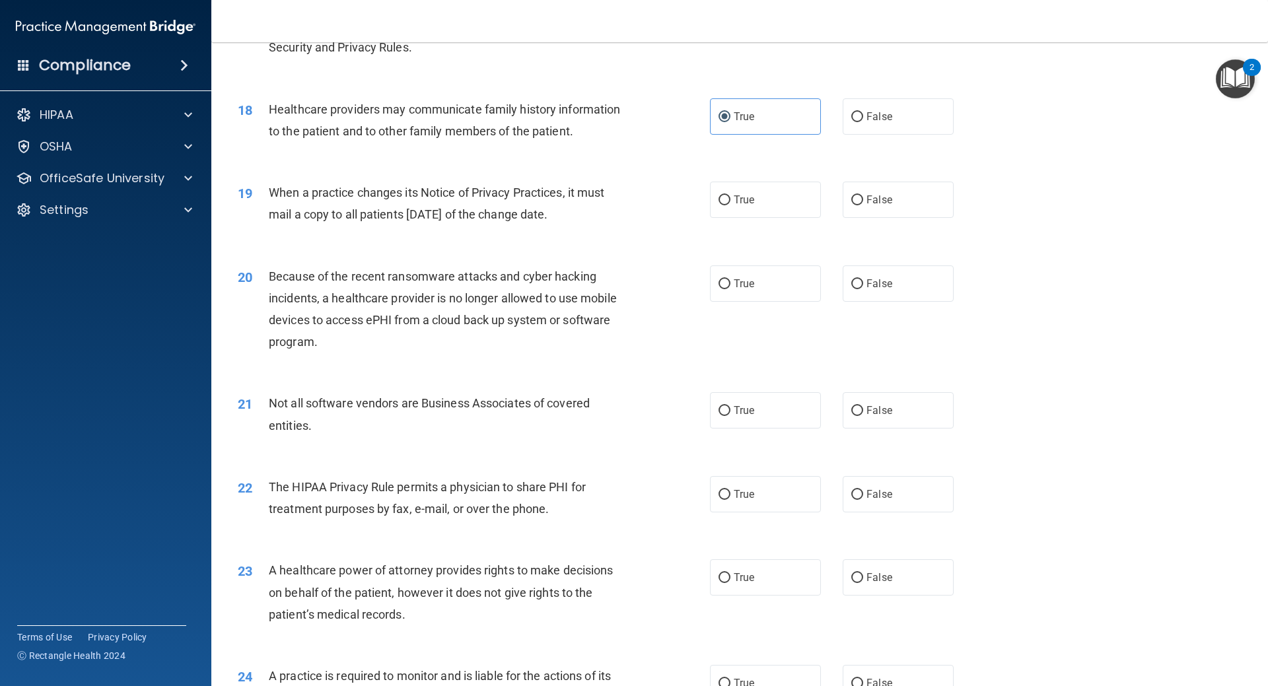
scroll to position [1712, 0]
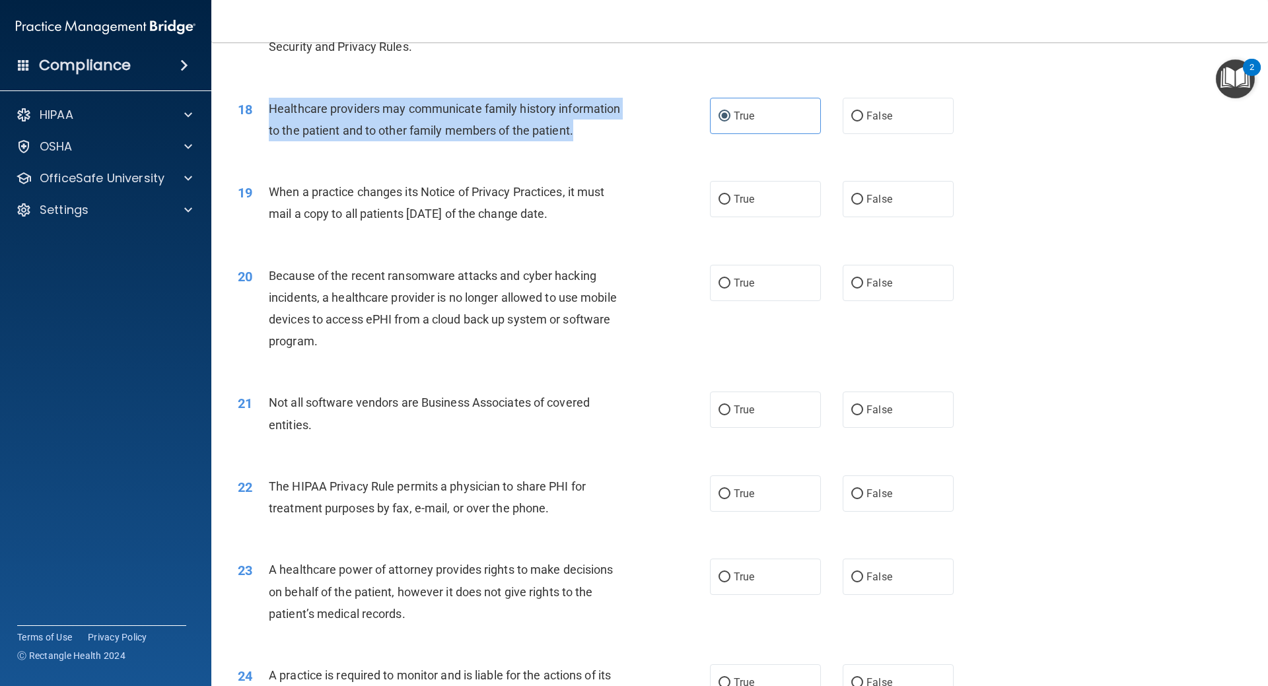
drag, startPoint x: 583, startPoint y: 126, endPoint x: 266, endPoint y: 106, distance: 317.0
click at [266, 106] on div "18 Healthcare providers may communicate family history information to the patie…" at bounding box center [474, 123] width 512 height 50
copy div "Healthcare providers may communicate family history information to the patient …"
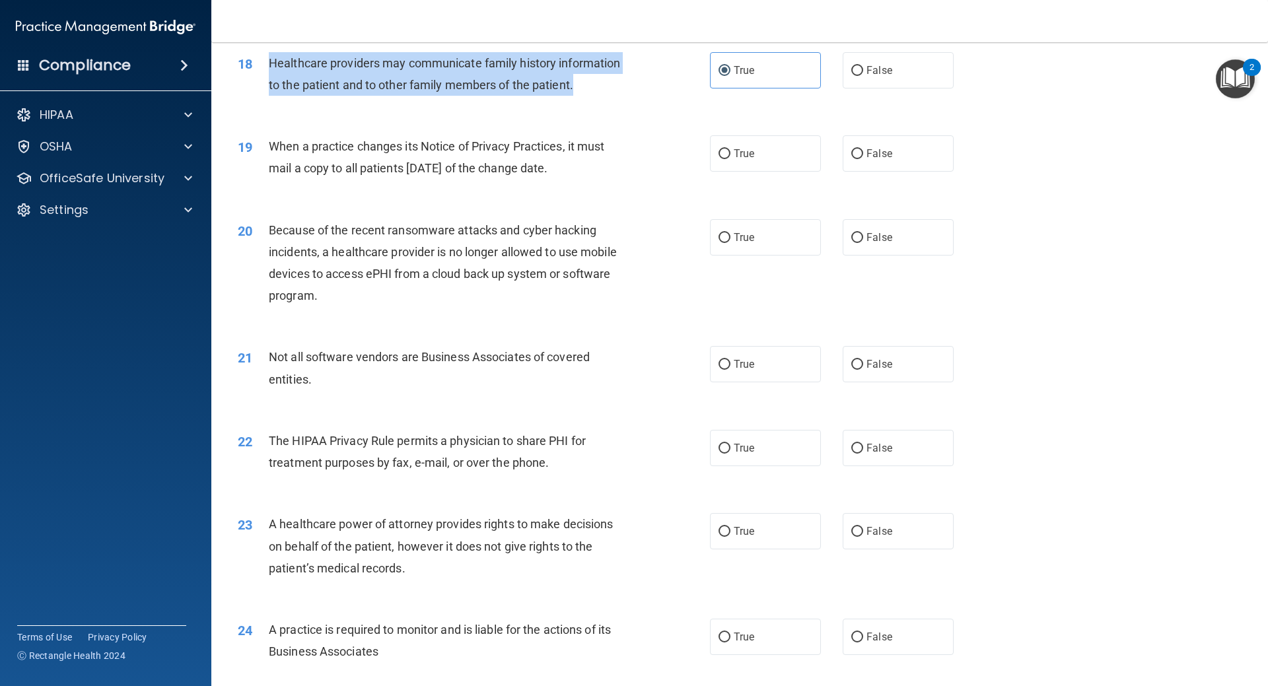
scroll to position [1778, 0]
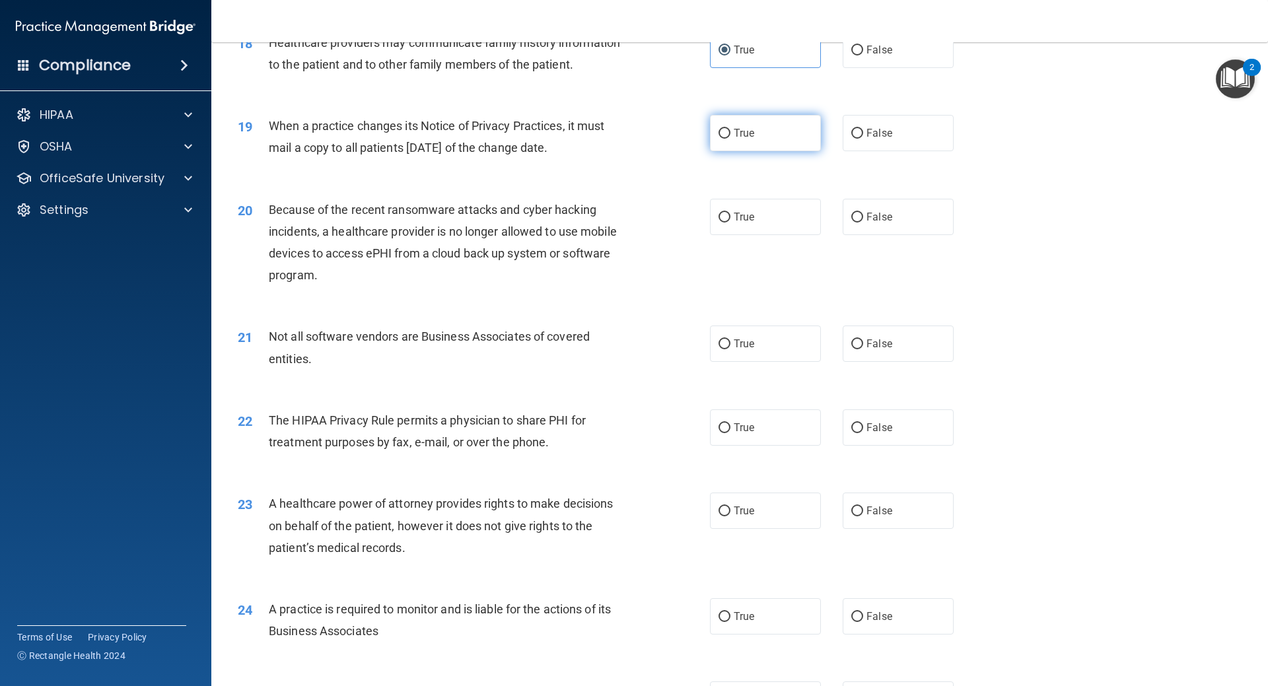
click at [753, 140] on label "True" at bounding box center [765, 133] width 111 height 36
click at [731, 139] on input "True" at bounding box center [725, 134] width 12 height 10
radio input "true"
drag, startPoint x: 604, startPoint y: 162, endPoint x: 273, endPoint y: 118, distance: 334.6
click at [273, 118] on div "19 When a practice changes its Notice of Privacy Practices, it must mail a copy…" at bounding box center [474, 140] width 512 height 50
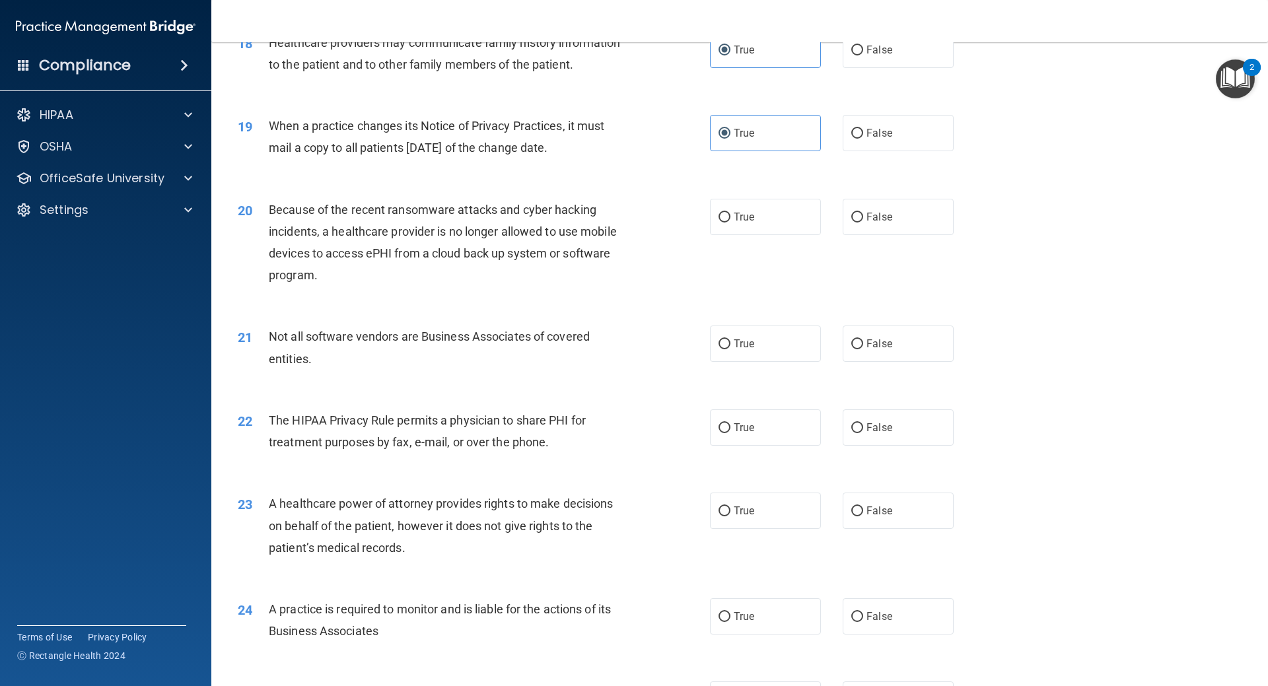
copy span "When a practice changes its Notice of Privacy Practices, it must mail a copy to…"
click at [852, 133] on input "False" at bounding box center [857, 134] width 12 height 10
radio input "true"
radio input "false"
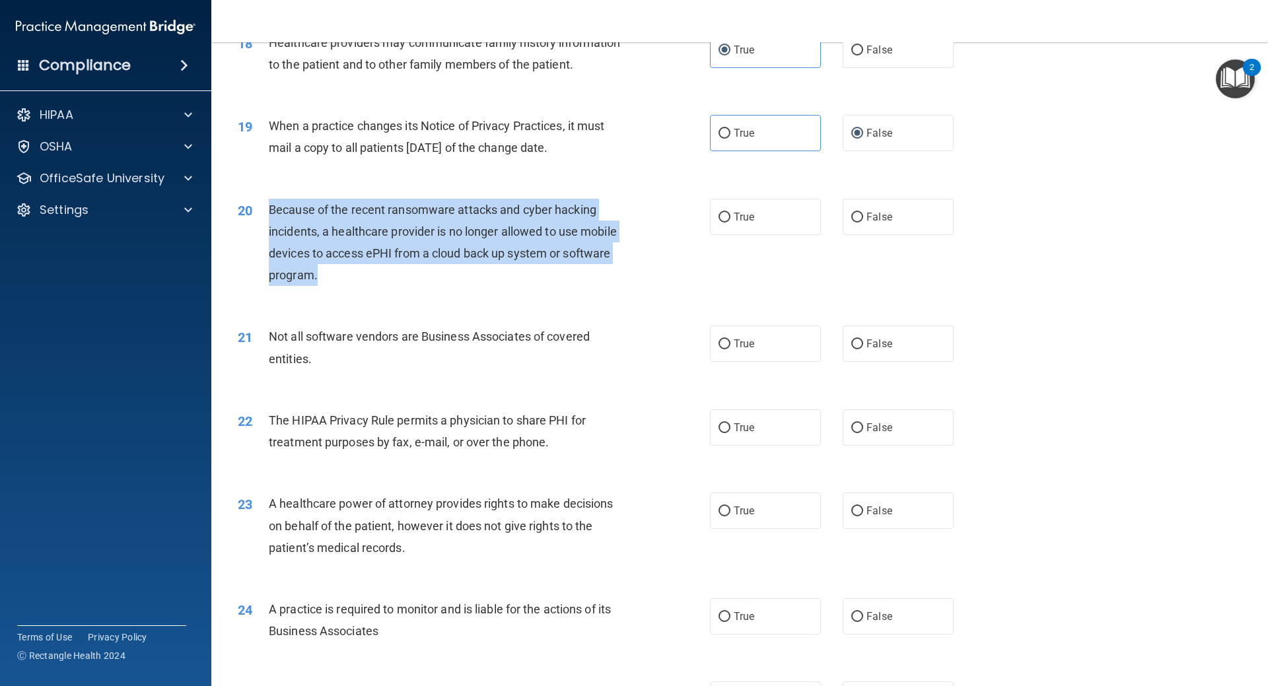
drag, startPoint x: 413, startPoint y: 282, endPoint x: 267, endPoint y: 203, distance: 165.8
click at [267, 203] on div "20 Because of the recent ransomware attacks and cyber hacking incidents, a heal…" at bounding box center [474, 246] width 512 height 94
copy div "Because of the recent ransomware attacks and cyber hacking incidents, a healthc…"
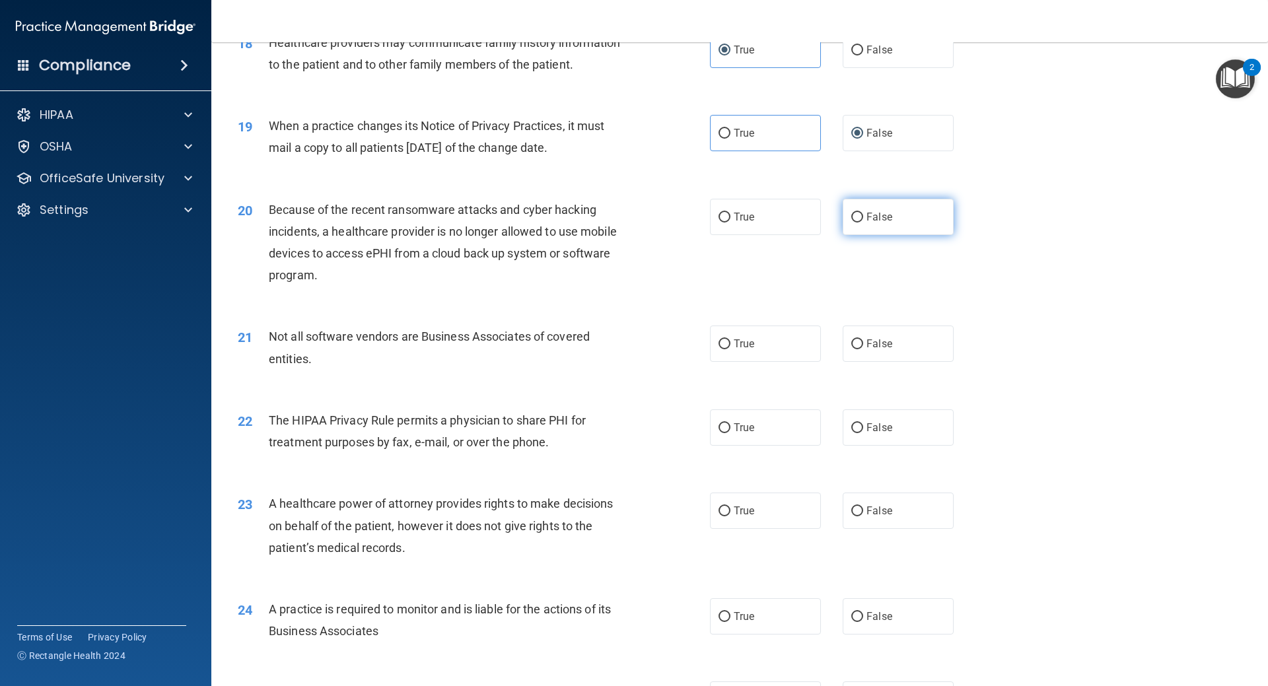
click at [878, 207] on label "False" at bounding box center [898, 217] width 111 height 36
click at [863, 213] on input "False" at bounding box center [857, 218] width 12 height 10
radio input "true"
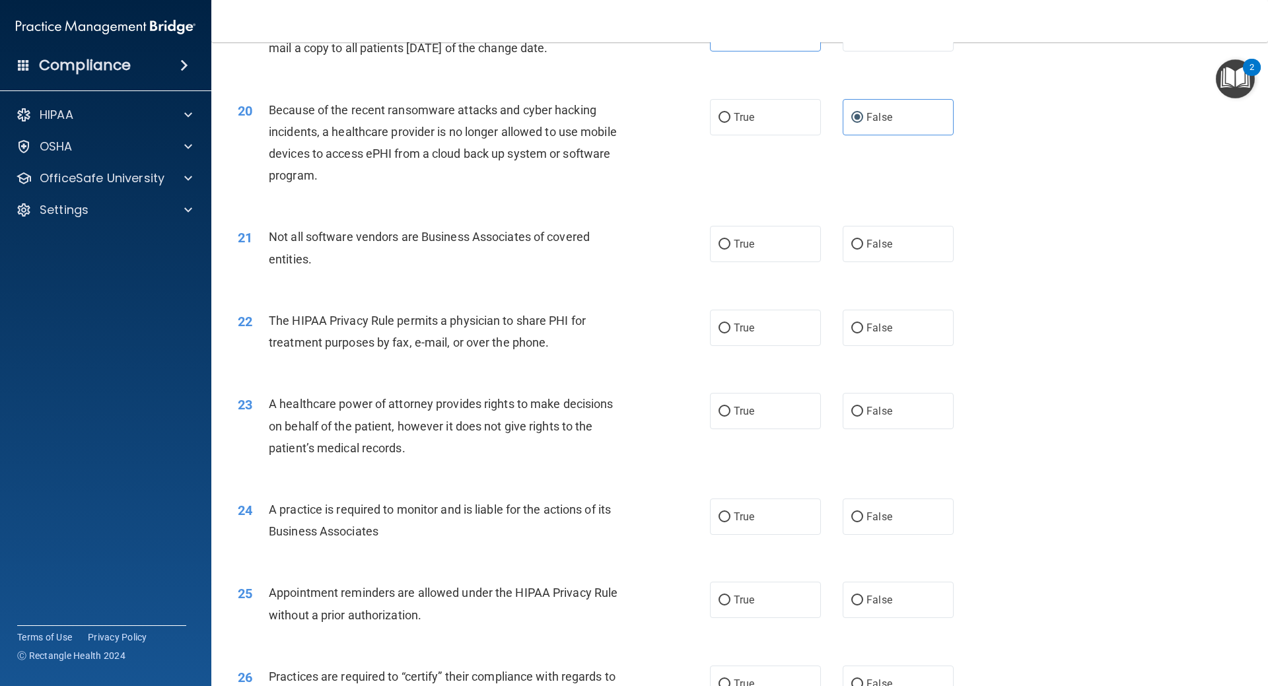
scroll to position [1910, 0]
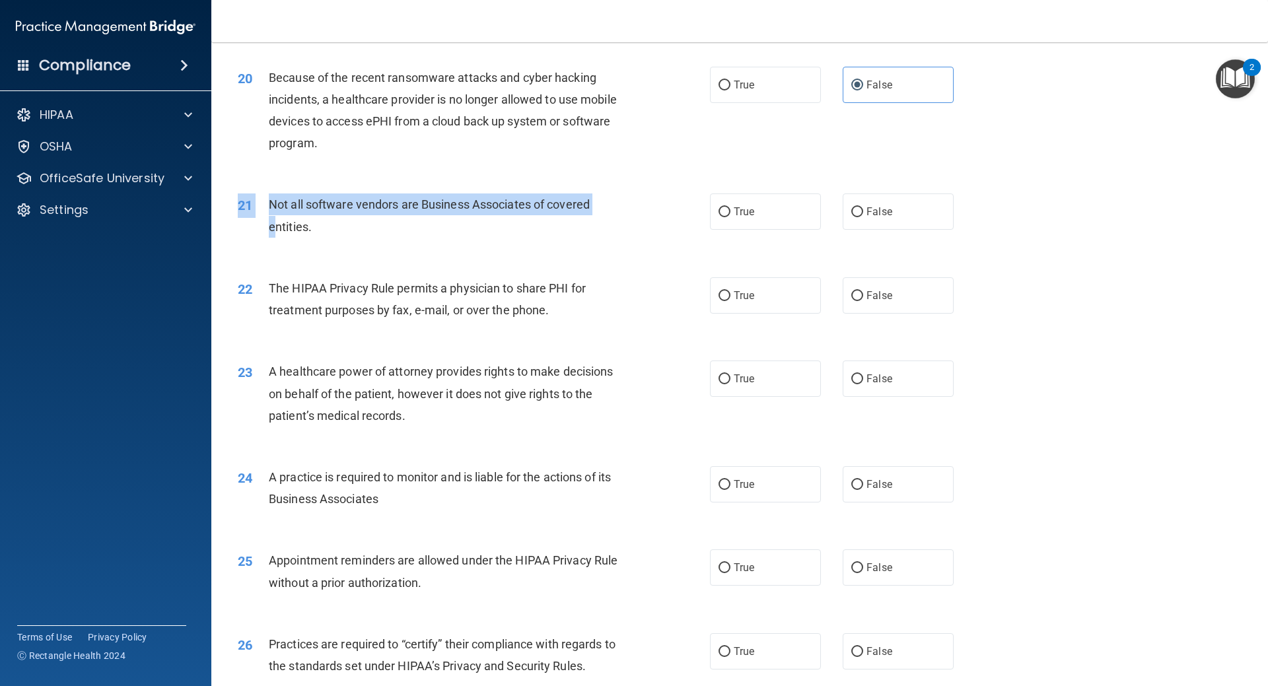
drag, startPoint x: 400, startPoint y: 244, endPoint x: 280, endPoint y: 219, distance: 122.2
click at [280, 219] on div "21 Not all software vendors are Business Associates of covered entities. True F…" at bounding box center [740, 218] width 1024 height 83
click at [281, 217] on div "Not all software vendors are Business Associates of covered entities." at bounding box center [453, 216] width 369 height 44
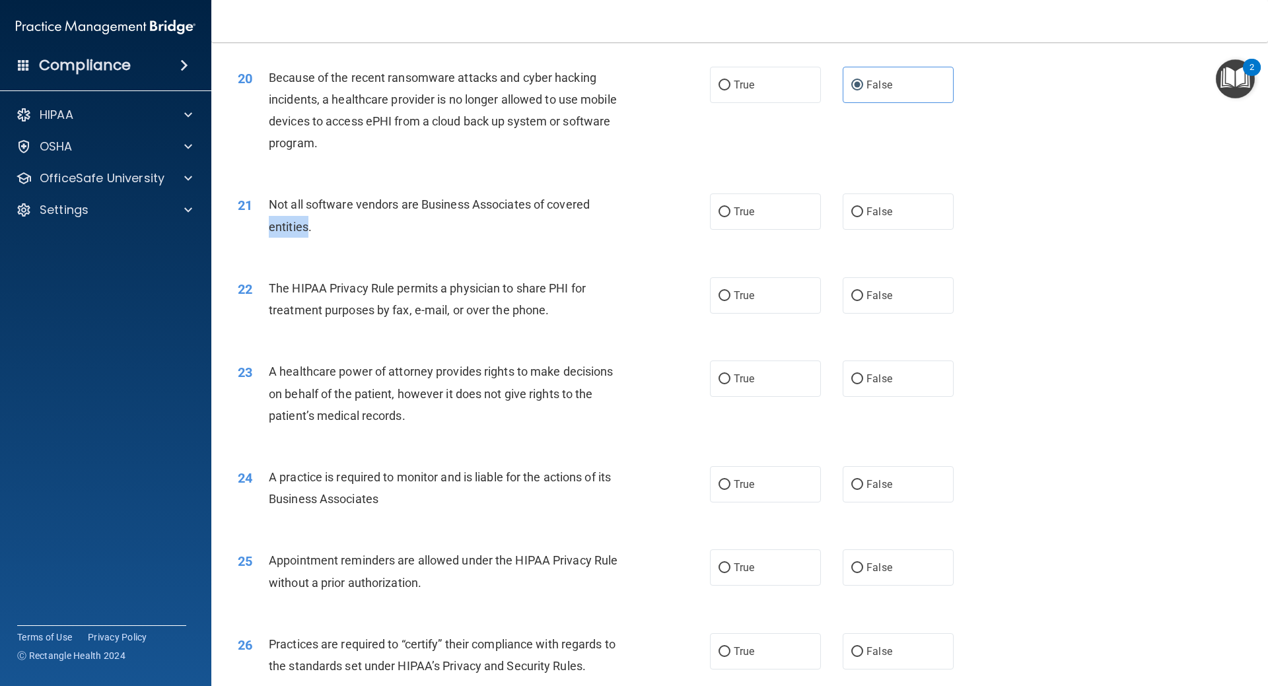
click at [281, 217] on div "Not all software vendors are Business Associates of covered entities." at bounding box center [453, 216] width 369 height 44
click at [317, 210] on span "Not all software vendors are Business Associates of covered entities." at bounding box center [429, 215] width 321 height 36
drag, startPoint x: 291, startPoint y: 209, endPoint x: 306, endPoint y: 226, distance: 22.9
click at [306, 226] on span "Not all software vendors are Business Associates of covered entities." at bounding box center [429, 215] width 321 height 36
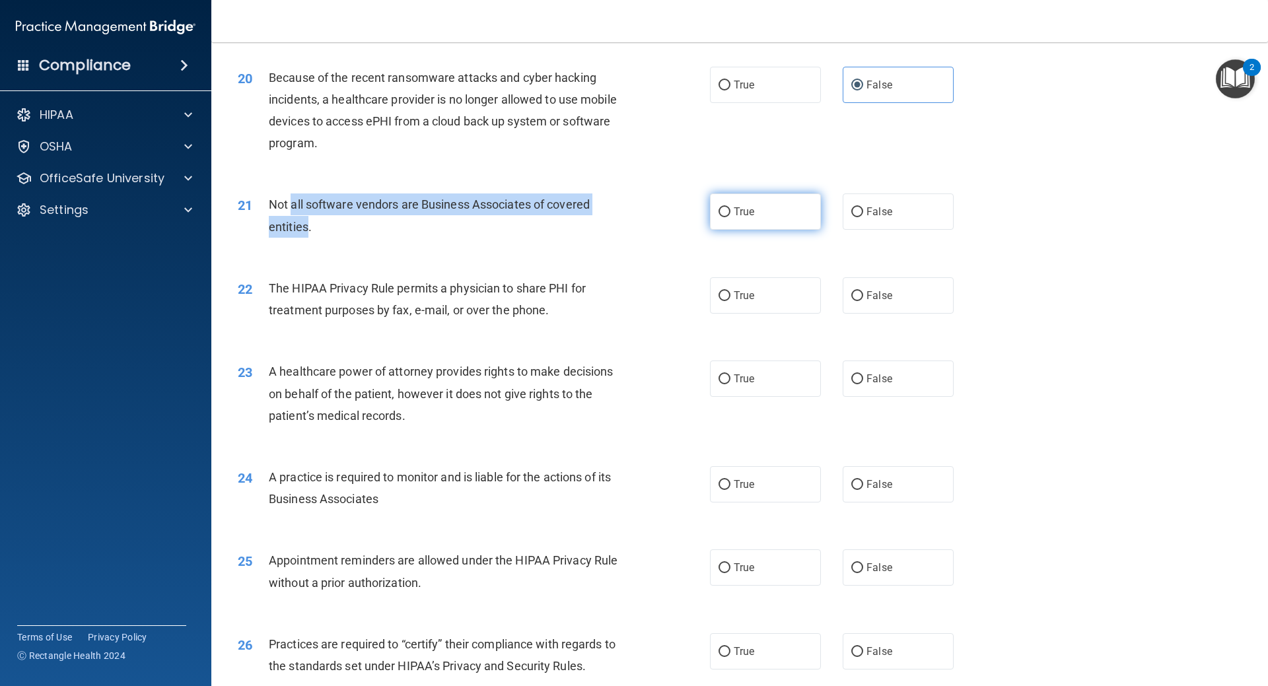
copy span "all software vendors are Business Associates of covered entities"
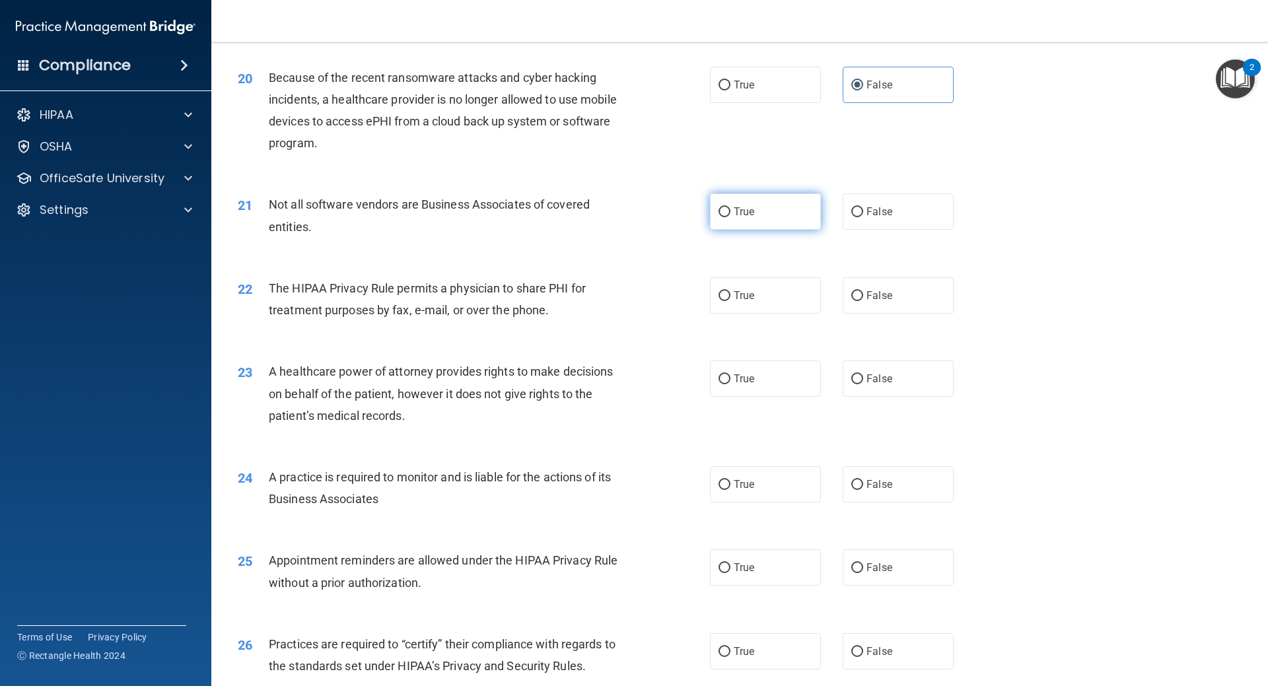
click at [735, 226] on label "True" at bounding box center [765, 212] width 111 height 36
click at [731, 217] on input "True" at bounding box center [725, 212] width 12 height 10
radio input "true"
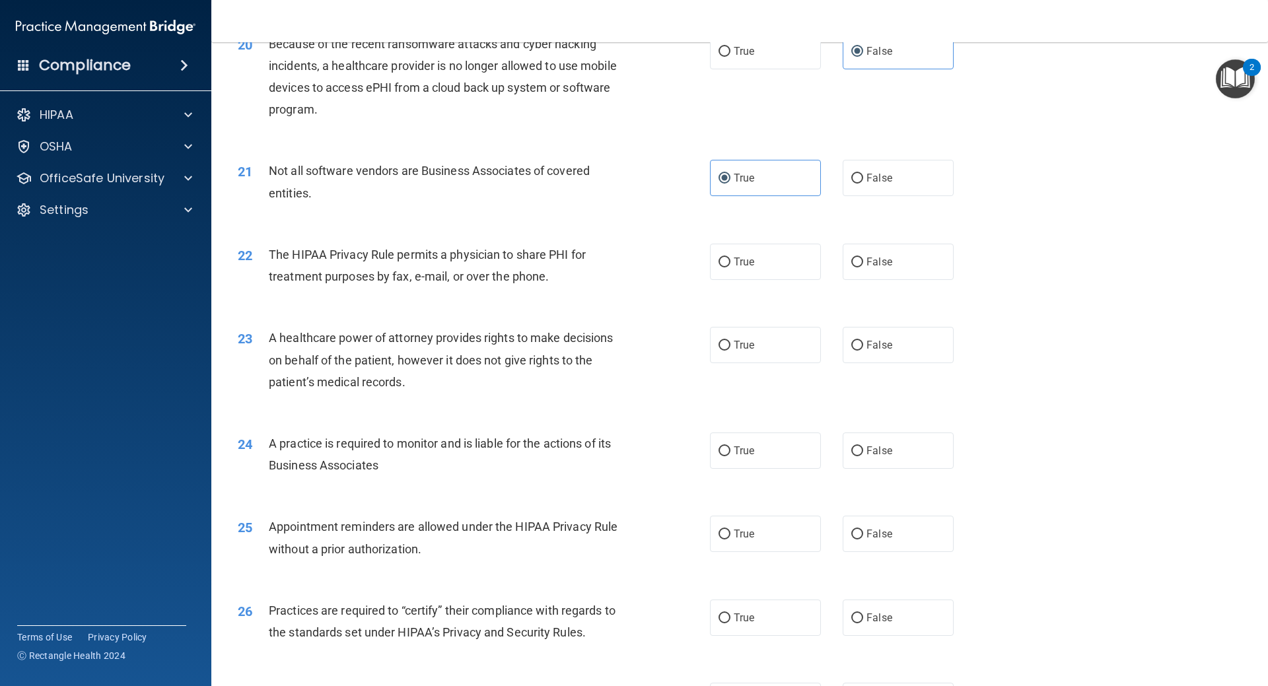
scroll to position [1976, 0]
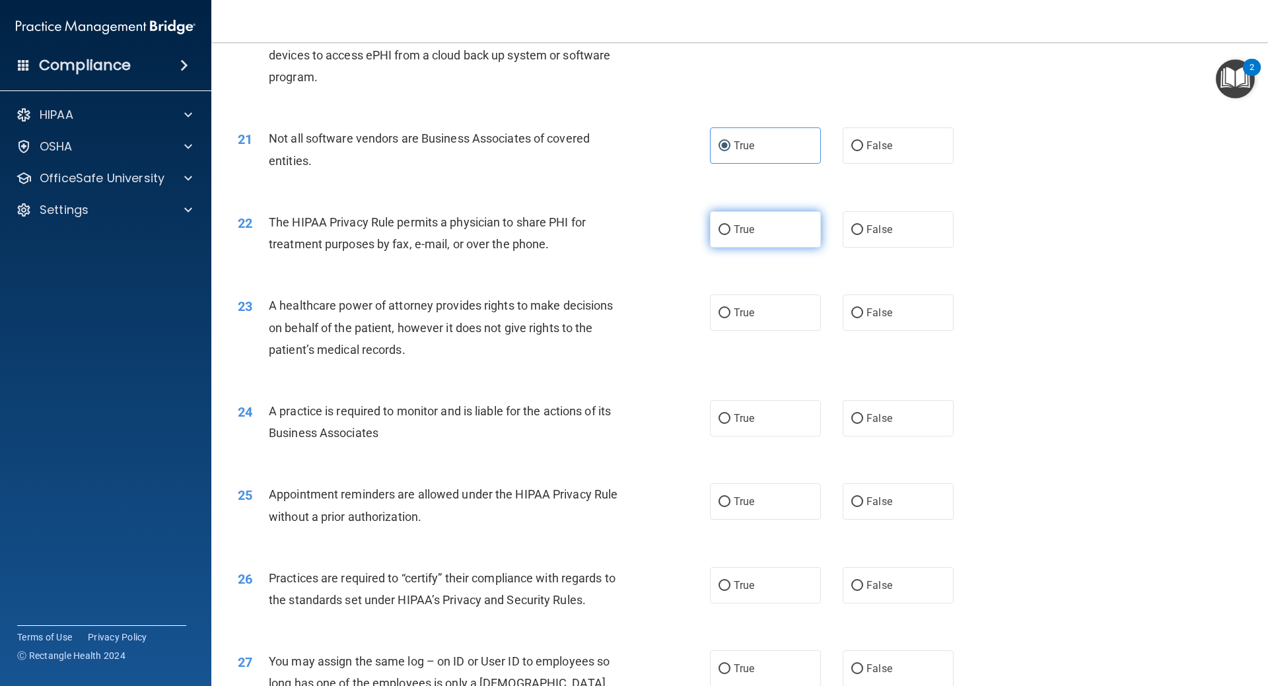
click at [746, 238] on label "True" at bounding box center [765, 229] width 111 height 36
click at [731, 235] on input "True" at bounding box center [725, 230] width 12 height 10
radio input "true"
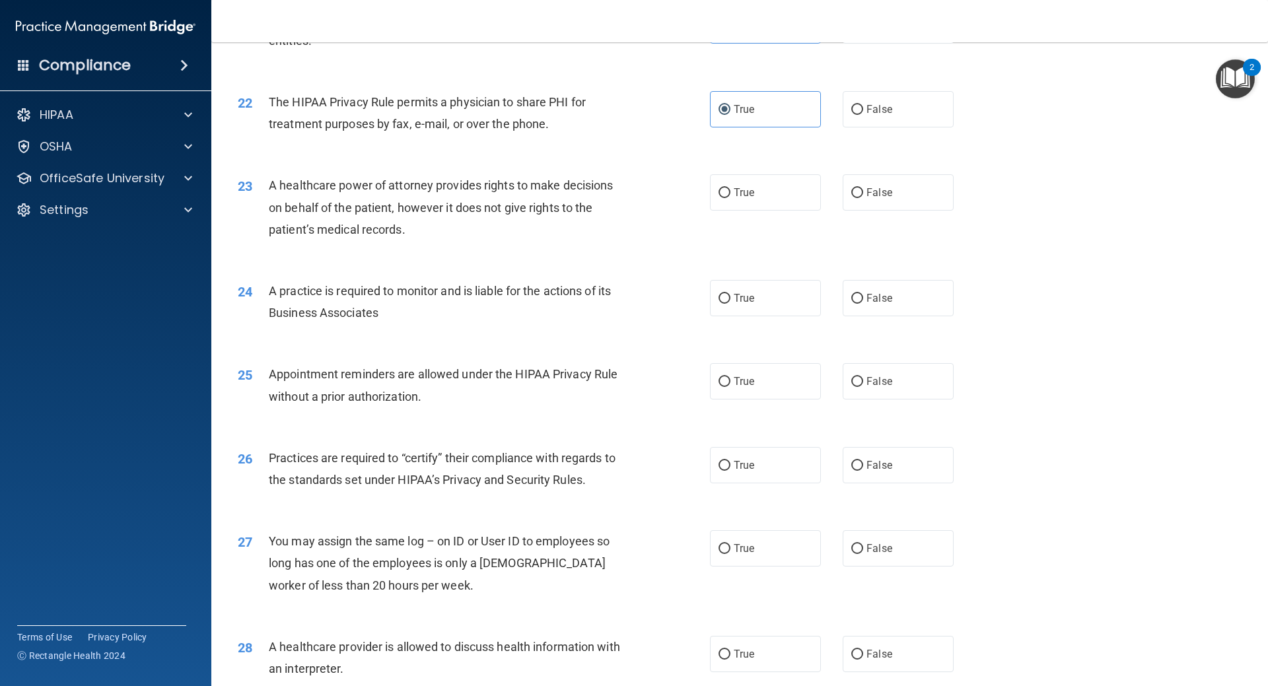
scroll to position [2108, 0]
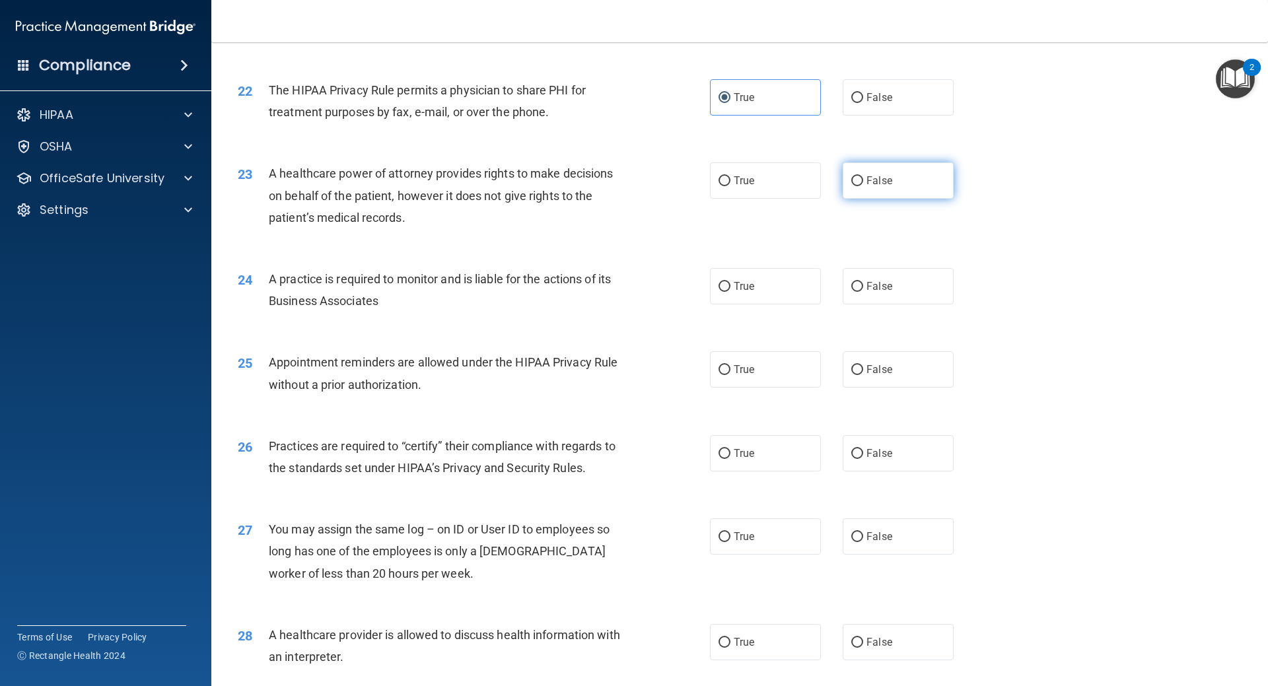
click at [928, 176] on label "False" at bounding box center [898, 180] width 111 height 36
click at [863, 176] on input "False" at bounding box center [857, 181] width 12 height 10
radio input "true"
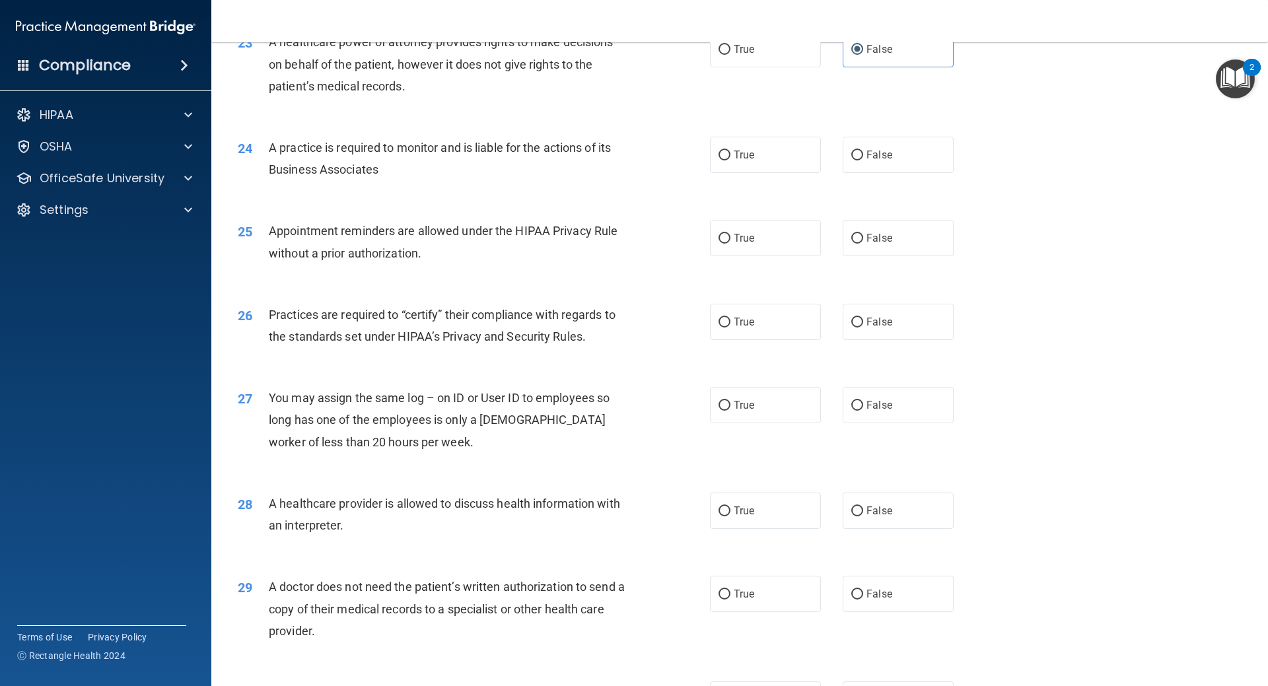
scroll to position [2241, 0]
click at [750, 161] on label "True" at bounding box center [765, 154] width 111 height 36
click at [731, 160] on input "True" at bounding box center [725, 155] width 12 height 10
radio input "true"
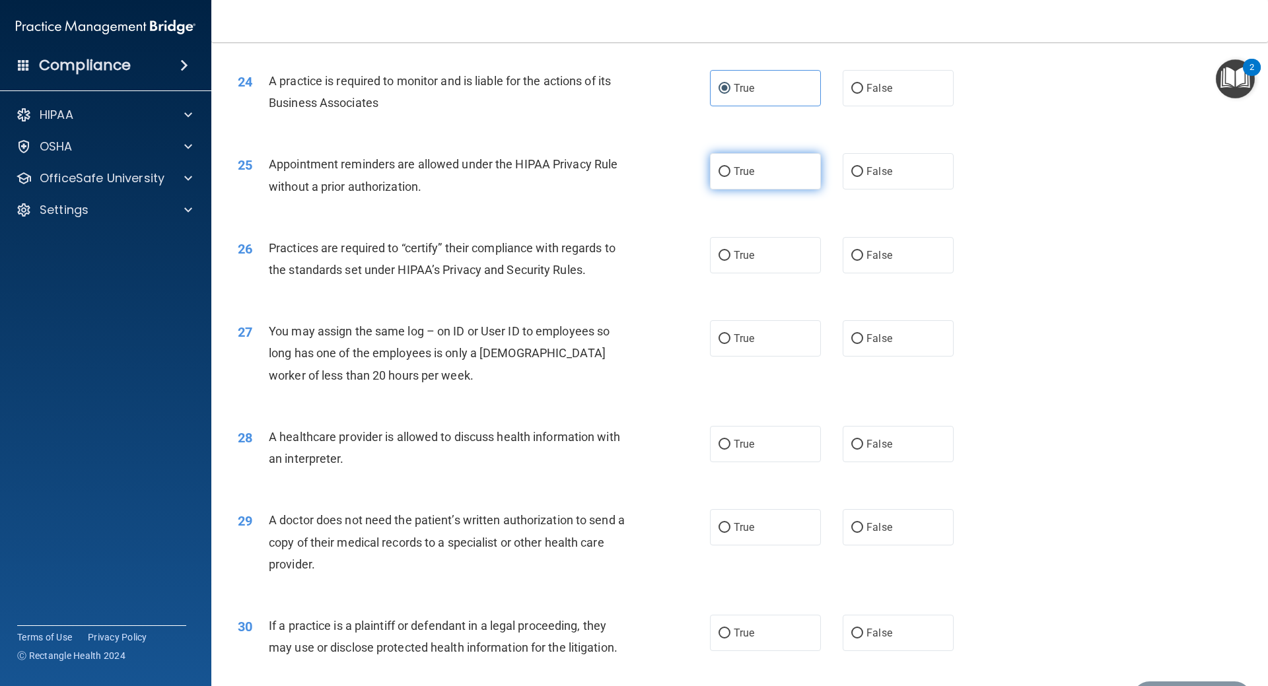
click at [750, 166] on label "True" at bounding box center [765, 171] width 111 height 36
click at [731, 167] on input "True" at bounding box center [725, 172] width 12 height 10
radio input "true"
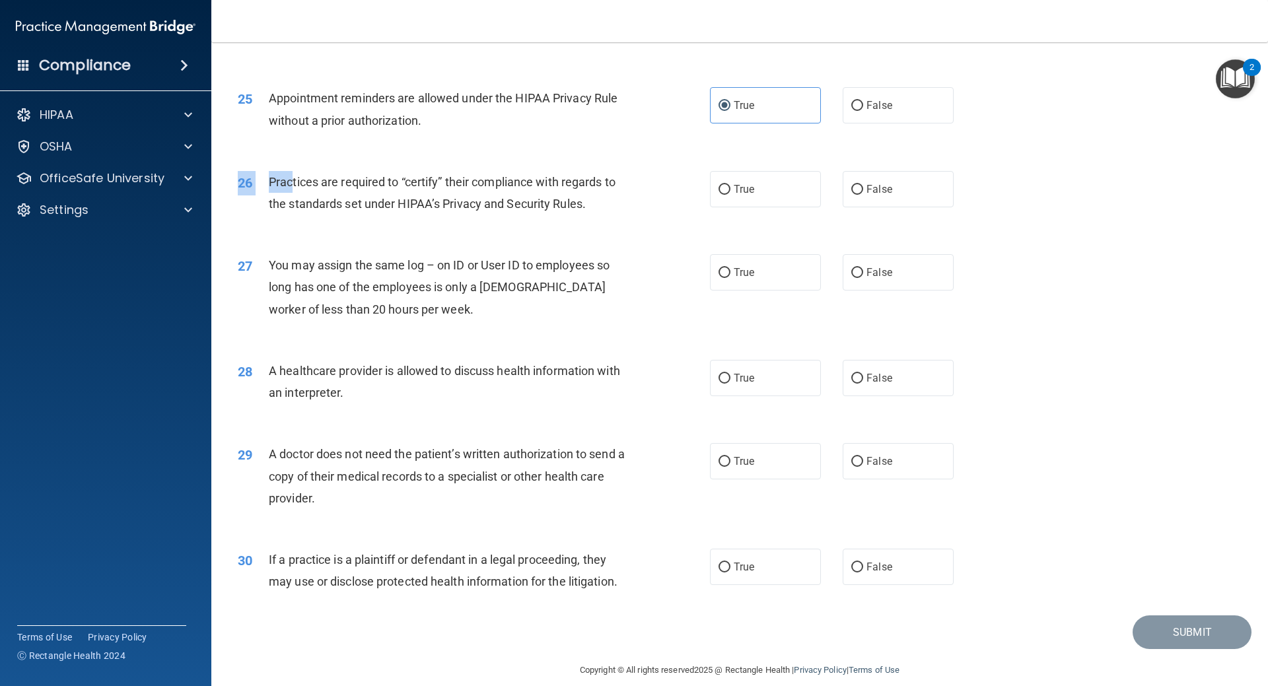
drag, startPoint x: 428, startPoint y: 225, endPoint x: 293, endPoint y: 180, distance: 142.7
click at [293, 180] on div "26 Practices are required to “certify” their compliance with regards to the sta…" at bounding box center [740, 196] width 1024 height 83
click at [289, 181] on span "Practices are required to “certify” their compliance with regards to the standa…" at bounding box center [442, 193] width 347 height 36
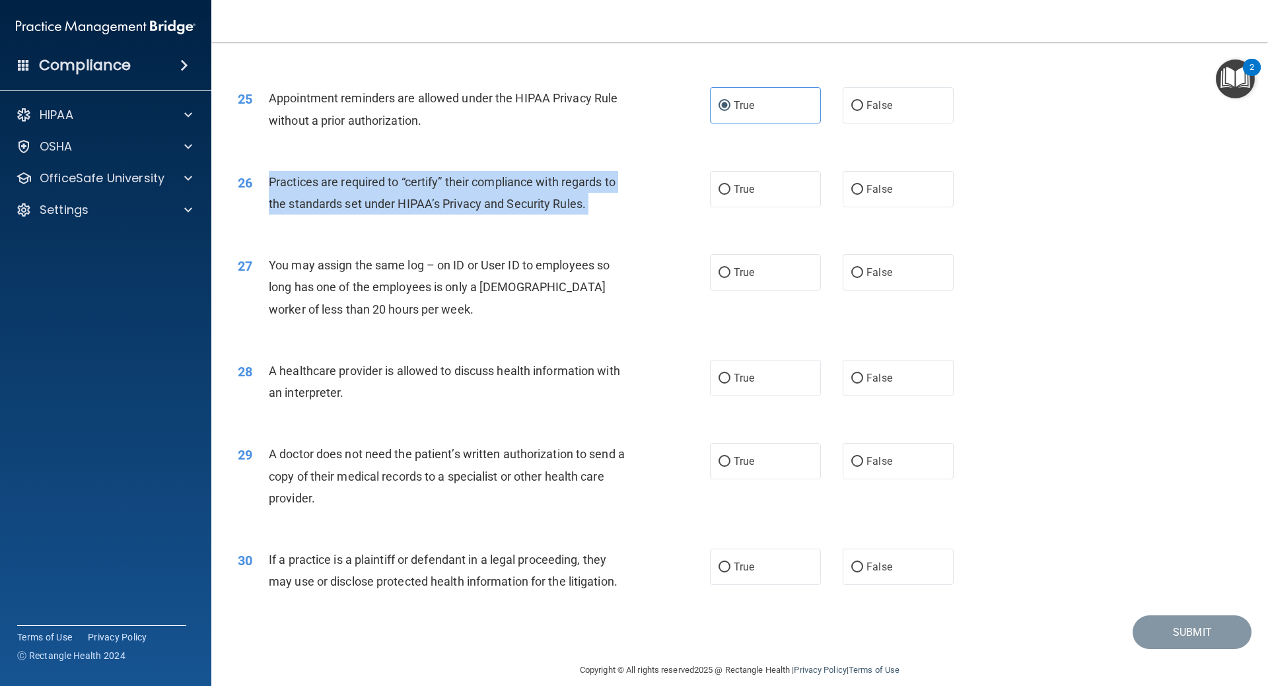
click at [289, 181] on span "Practices are required to “certify” their compliance with regards to the standa…" at bounding box center [442, 193] width 347 height 36
click at [888, 214] on div "26 Practices are required to “certify” their compliance with regards to the sta…" at bounding box center [740, 196] width 1024 height 83
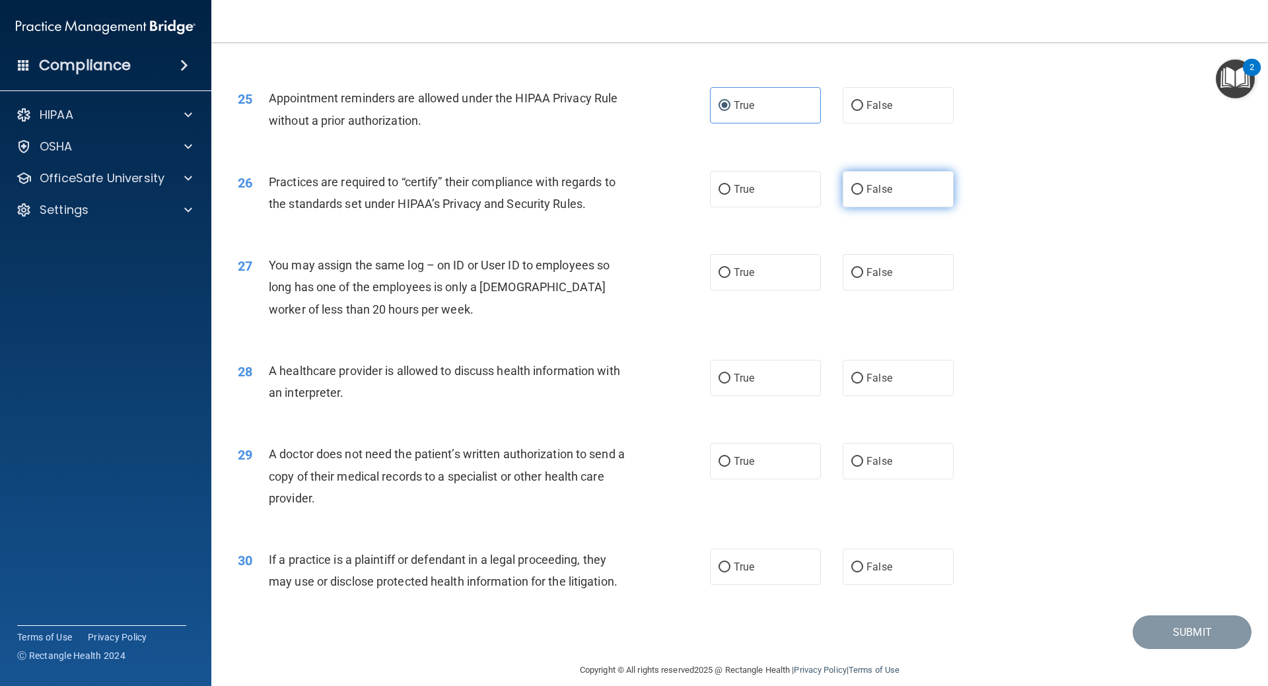
click at [890, 197] on label "False" at bounding box center [898, 189] width 111 height 36
click at [863, 195] on input "False" at bounding box center [857, 190] width 12 height 10
radio input "true"
click at [978, 277] on div "27 You may assign the same log – on ID or User ID to employees so long has one …" at bounding box center [740, 291] width 1024 height 106
click at [885, 279] on label "False" at bounding box center [898, 272] width 111 height 36
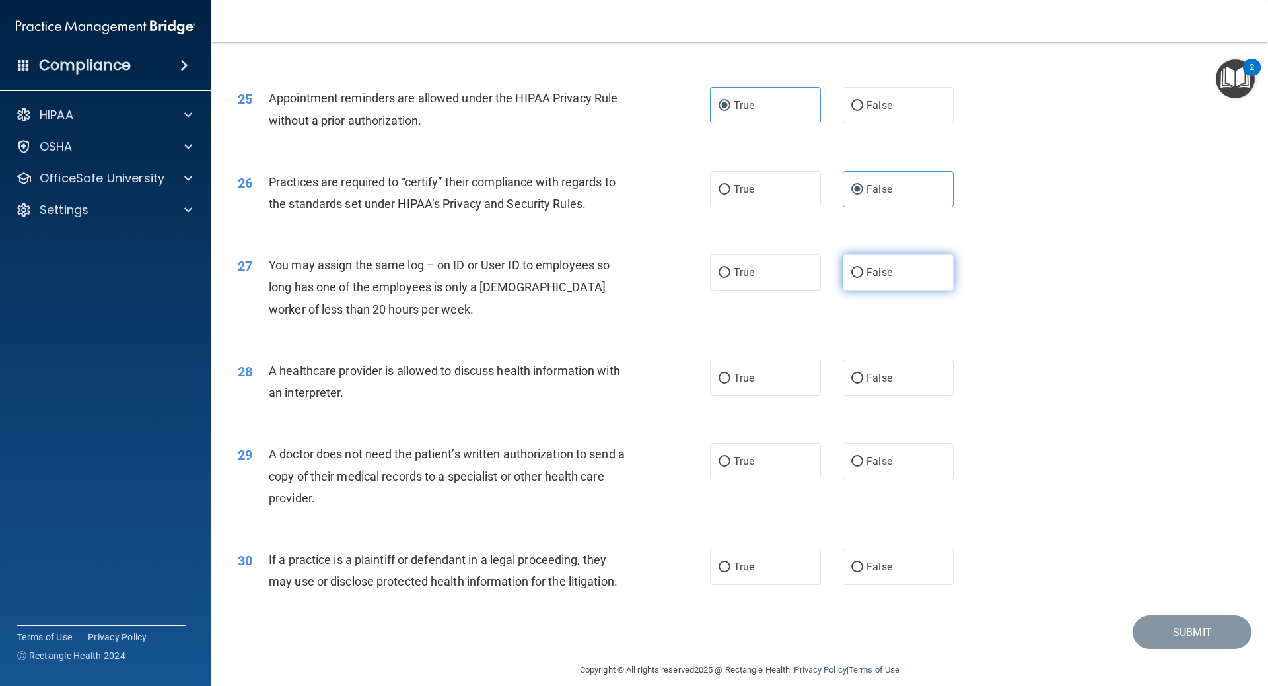
click at [863, 278] on input "False" at bounding box center [857, 273] width 12 height 10
radio input "true"
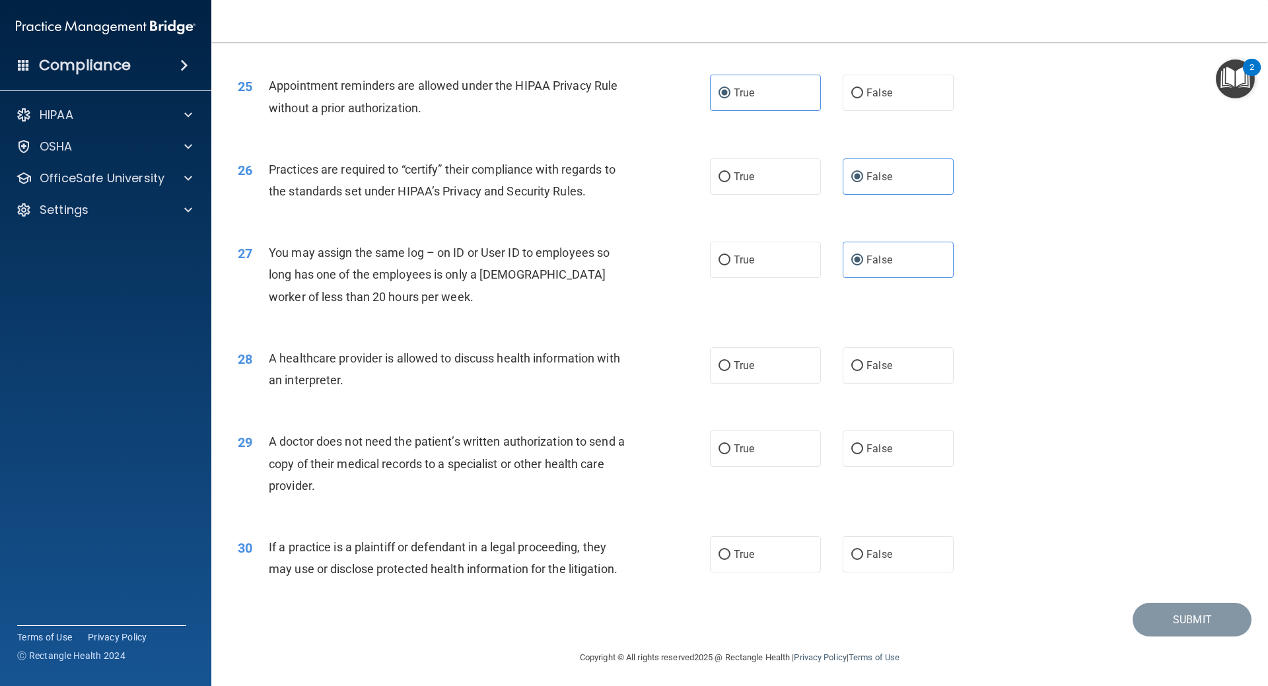
scroll to position [2388, 0]
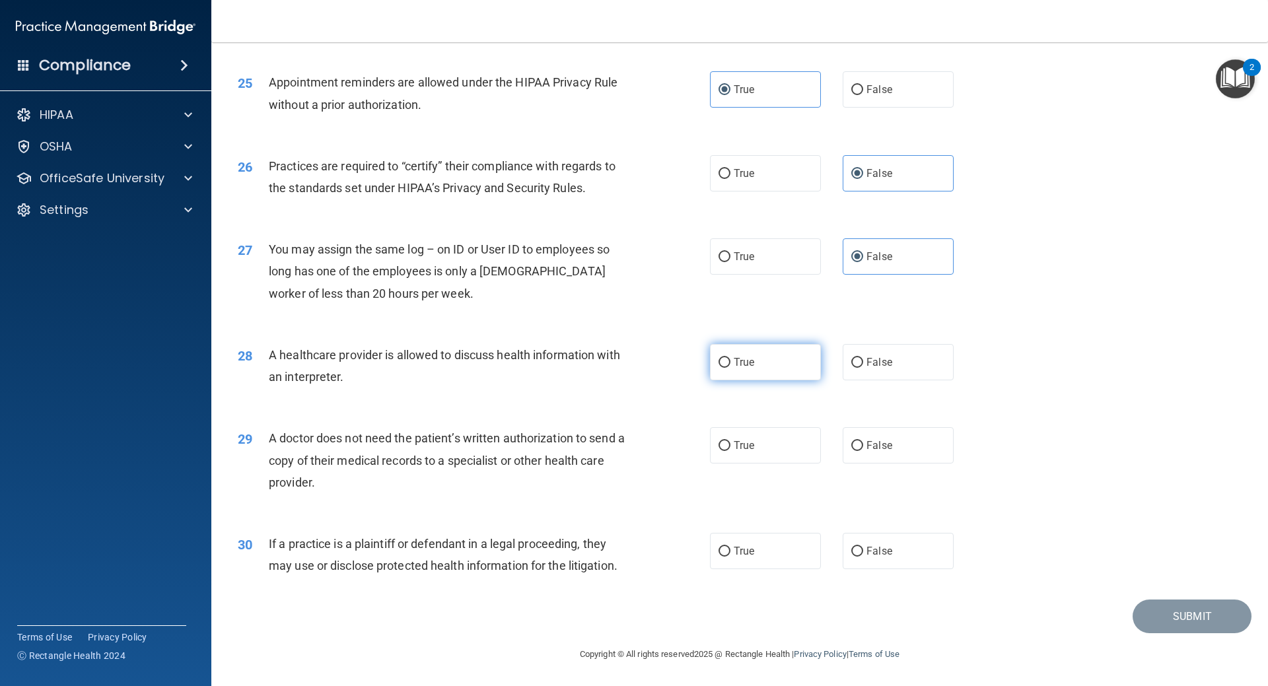
click at [758, 376] on label "True" at bounding box center [765, 362] width 111 height 36
click at [731, 368] on input "True" at bounding box center [725, 363] width 12 height 10
radio input "true"
click at [741, 460] on label "True" at bounding box center [765, 445] width 111 height 36
click at [731, 451] on input "True" at bounding box center [725, 446] width 12 height 10
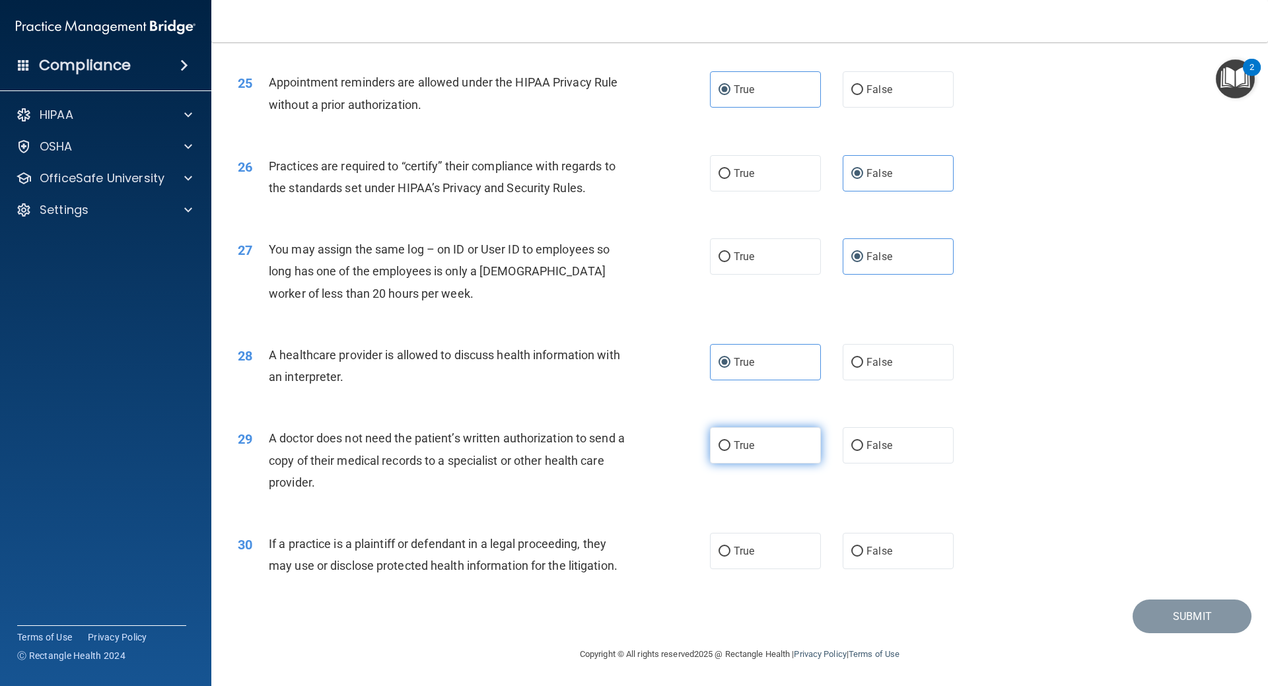
radio input "true"
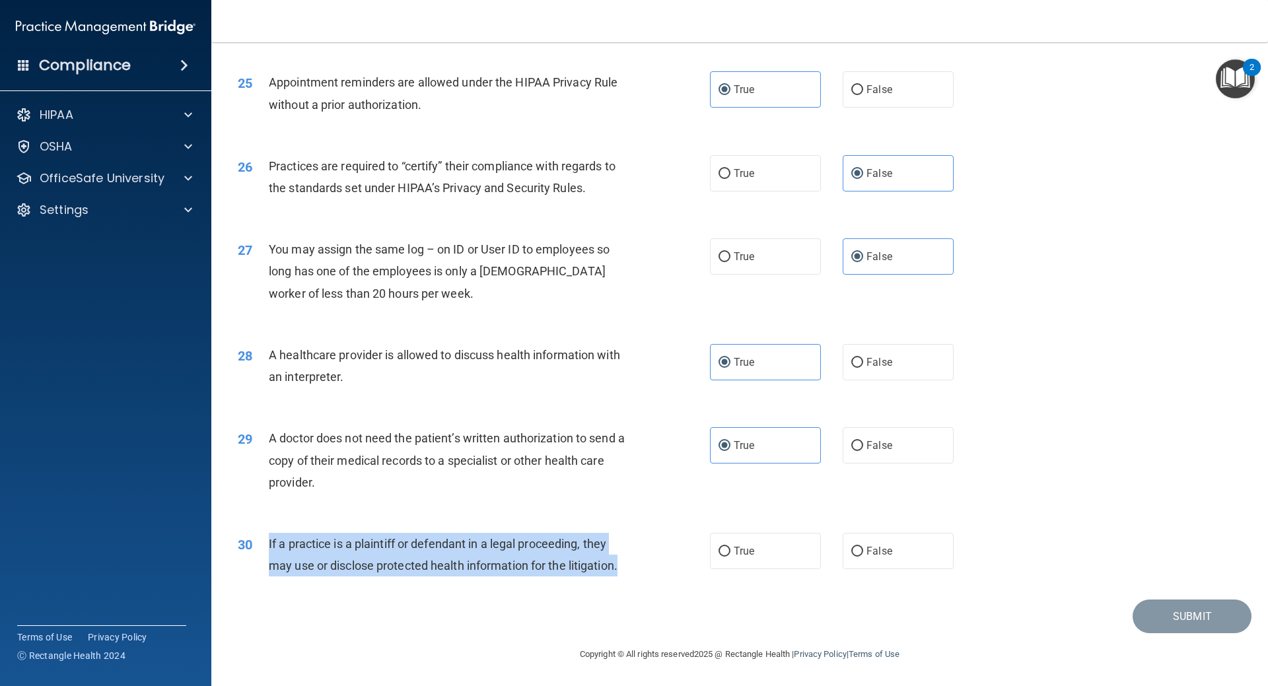
drag, startPoint x: 633, startPoint y: 561, endPoint x: 268, endPoint y: 548, distance: 365.5
click at [269, 548] on div "If a practice is a plaintiff or defendant in a legal proceeding, they may use o…" at bounding box center [453, 555] width 369 height 44
click at [768, 538] on label "True" at bounding box center [765, 551] width 111 height 36
click at [731, 547] on input "True" at bounding box center [725, 552] width 12 height 10
radio input "true"
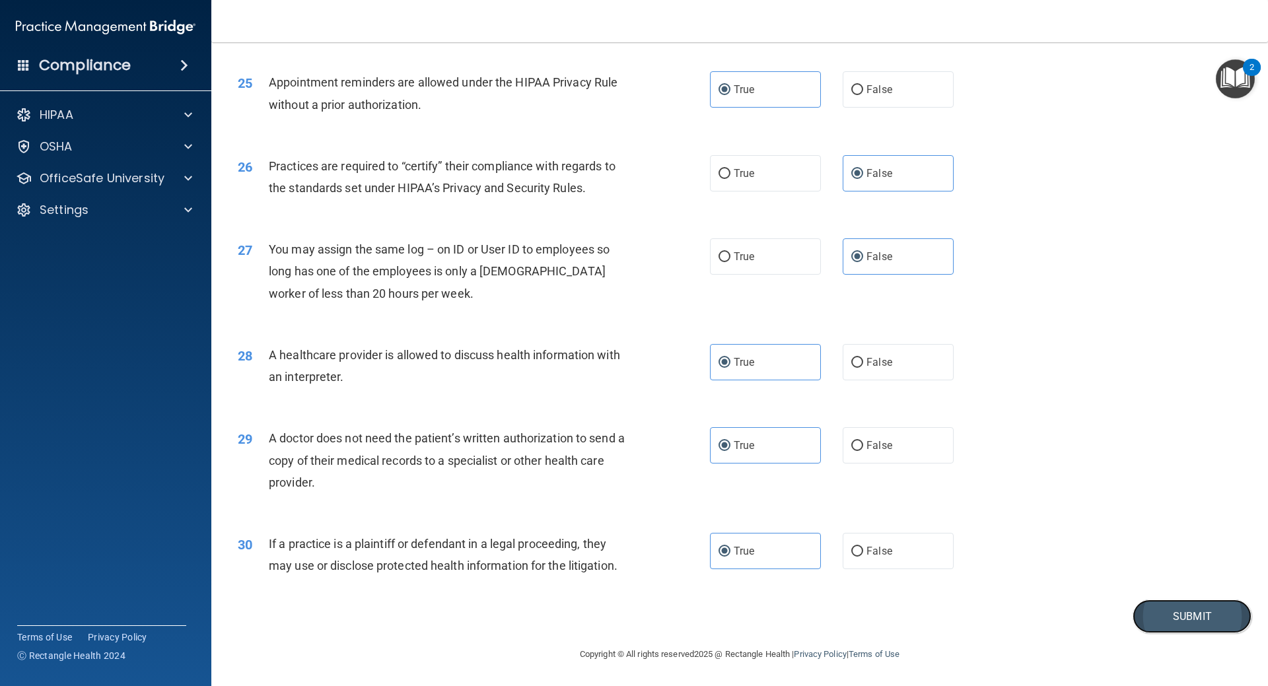
click at [1146, 622] on button "Submit" at bounding box center [1192, 617] width 119 height 34
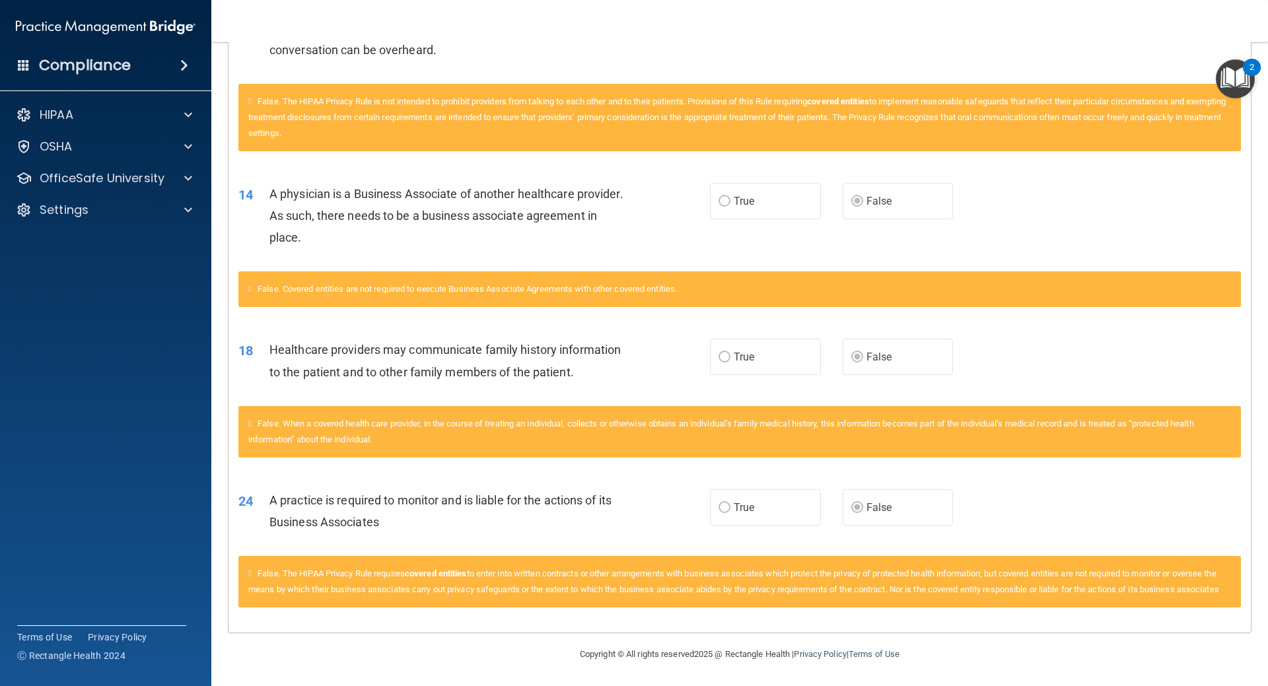
scroll to position [1065, 0]
click at [425, 522] on div "24 A practice is required to monitor and is liable for the actions of its Busin…" at bounding box center [474, 514] width 511 height 50
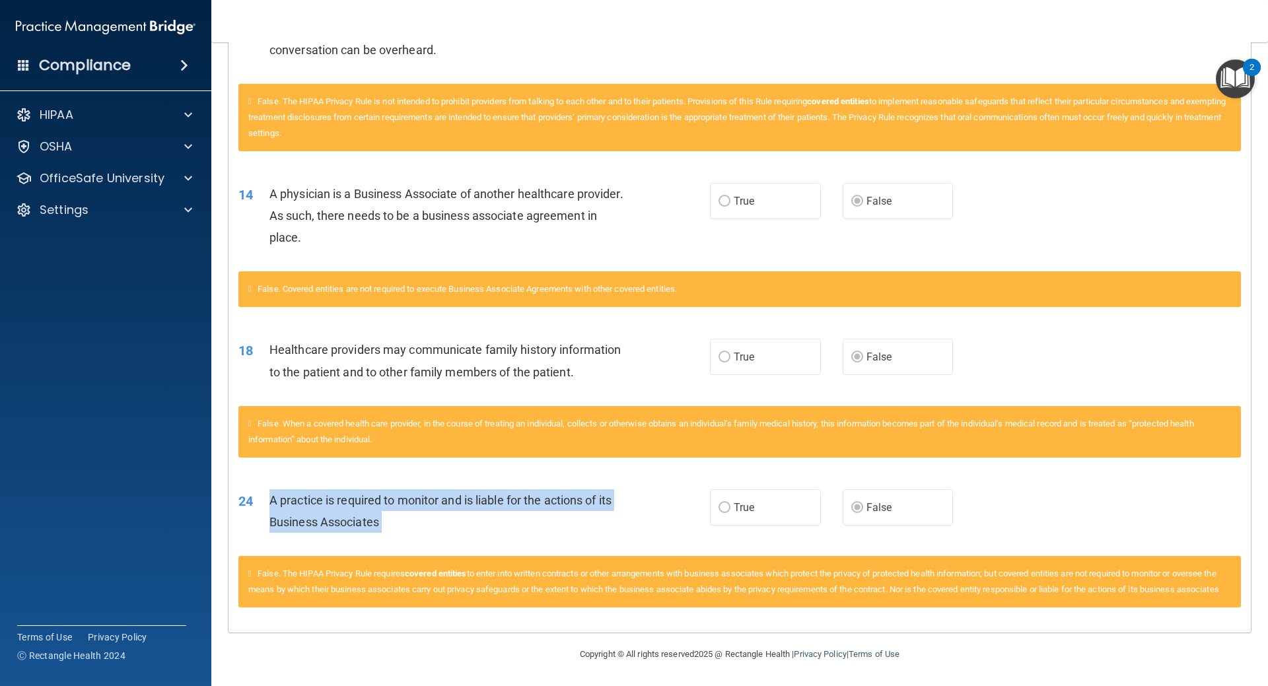
click at [425, 522] on div "24 A practice is required to monitor and is liable for the actions of its Busin…" at bounding box center [474, 514] width 511 height 50
click at [588, 522] on div "24 A practice is required to monitor and is liable for the actions of its Busin…" at bounding box center [474, 514] width 511 height 50
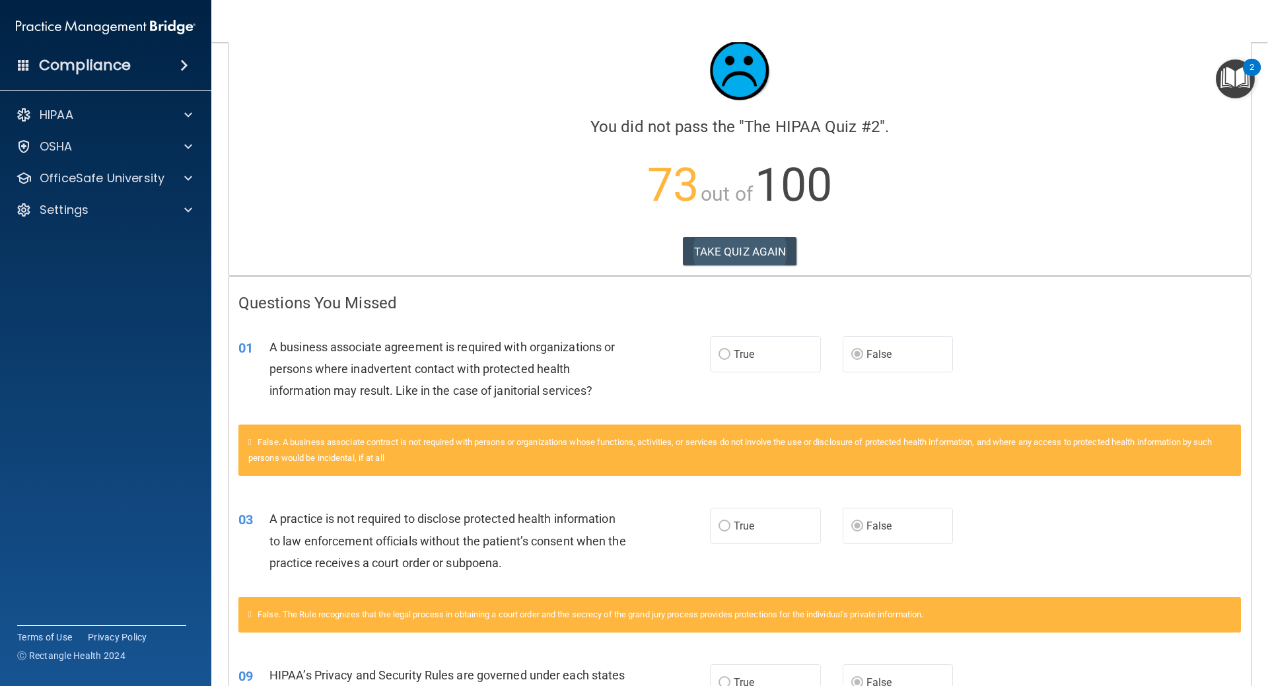
scroll to position [0, 0]
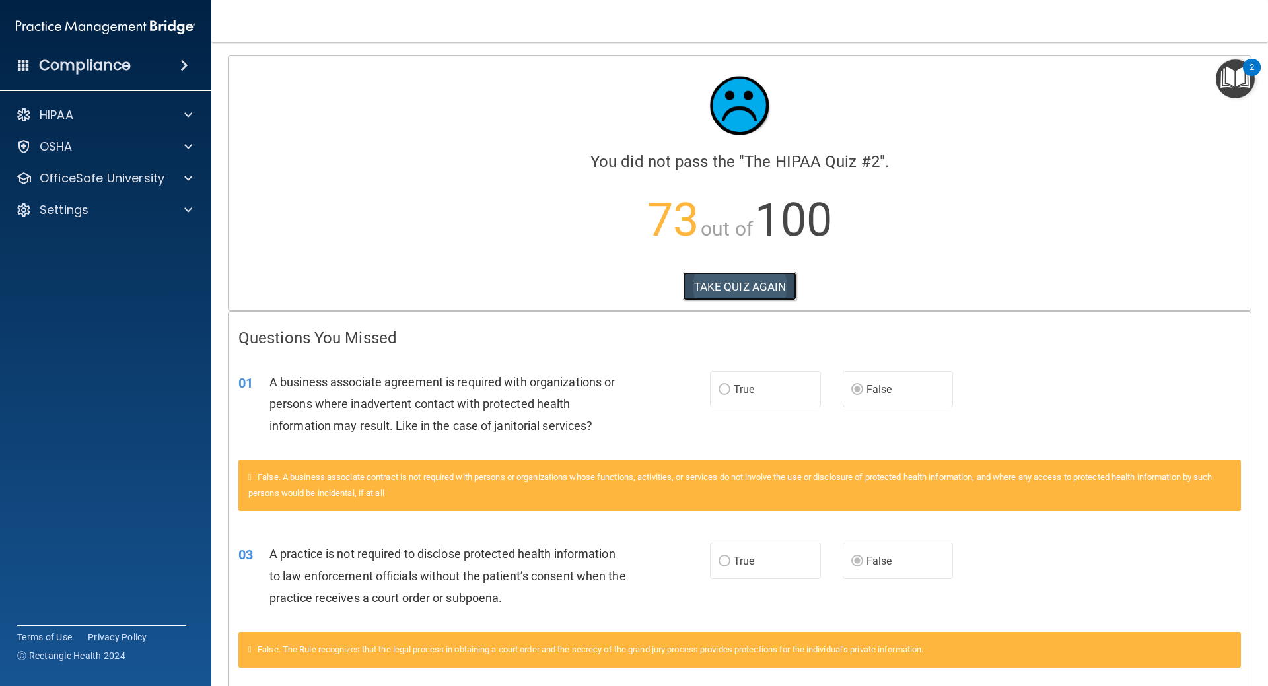
click at [744, 296] on button "TAKE QUIZ AGAIN" at bounding box center [740, 286] width 114 height 29
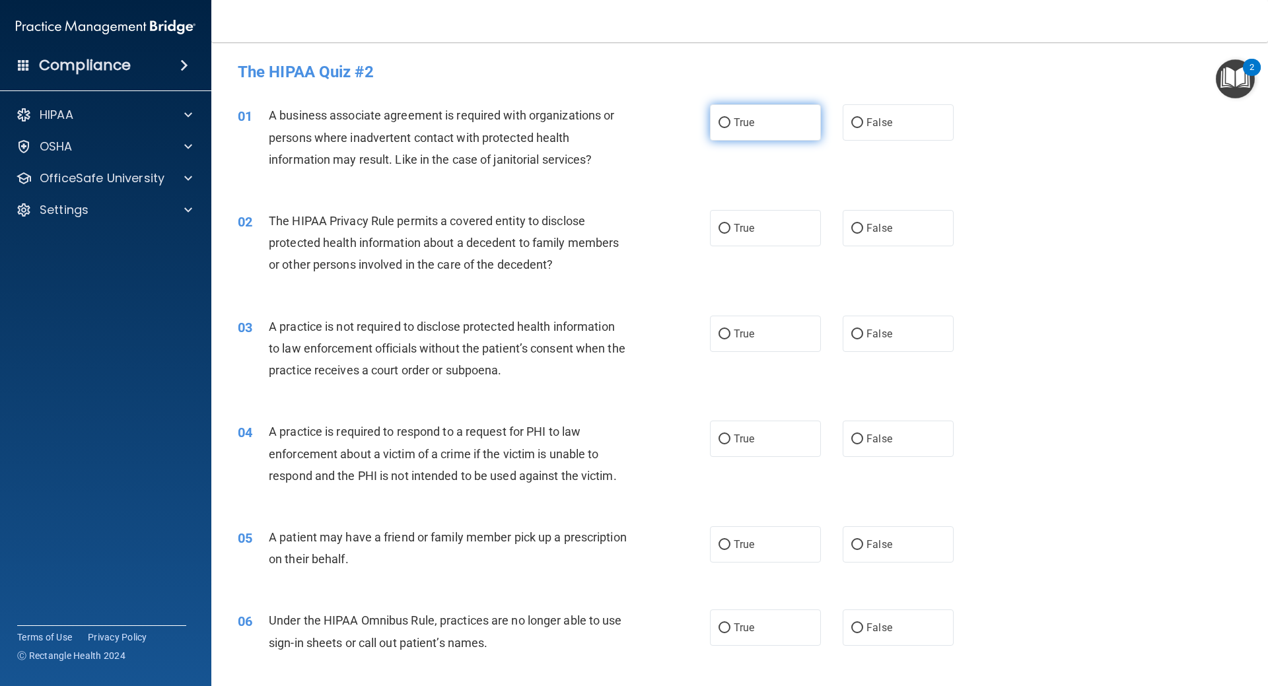
click at [761, 120] on label "True" at bounding box center [765, 122] width 111 height 36
click at [731, 120] on input "True" at bounding box center [725, 123] width 12 height 10
radio input "true"
click at [899, 129] on label "False" at bounding box center [898, 122] width 111 height 36
click at [863, 128] on input "False" at bounding box center [857, 123] width 12 height 10
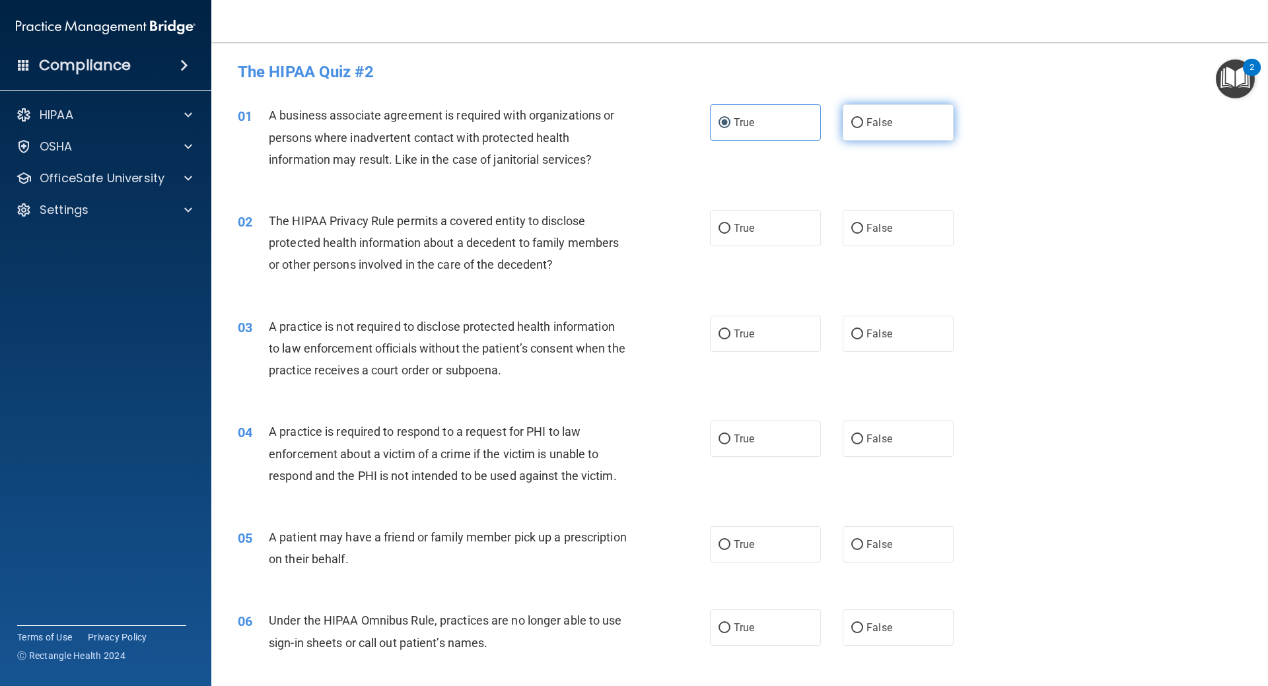
radio input "true"
radio input "false"
click at [889, 332] on label "False" at bounding box center [898, 334] width 111 height 36
click at [863, 332] on input "False" at bounding box center [857, 335] width 12 height 10
radio input "true"
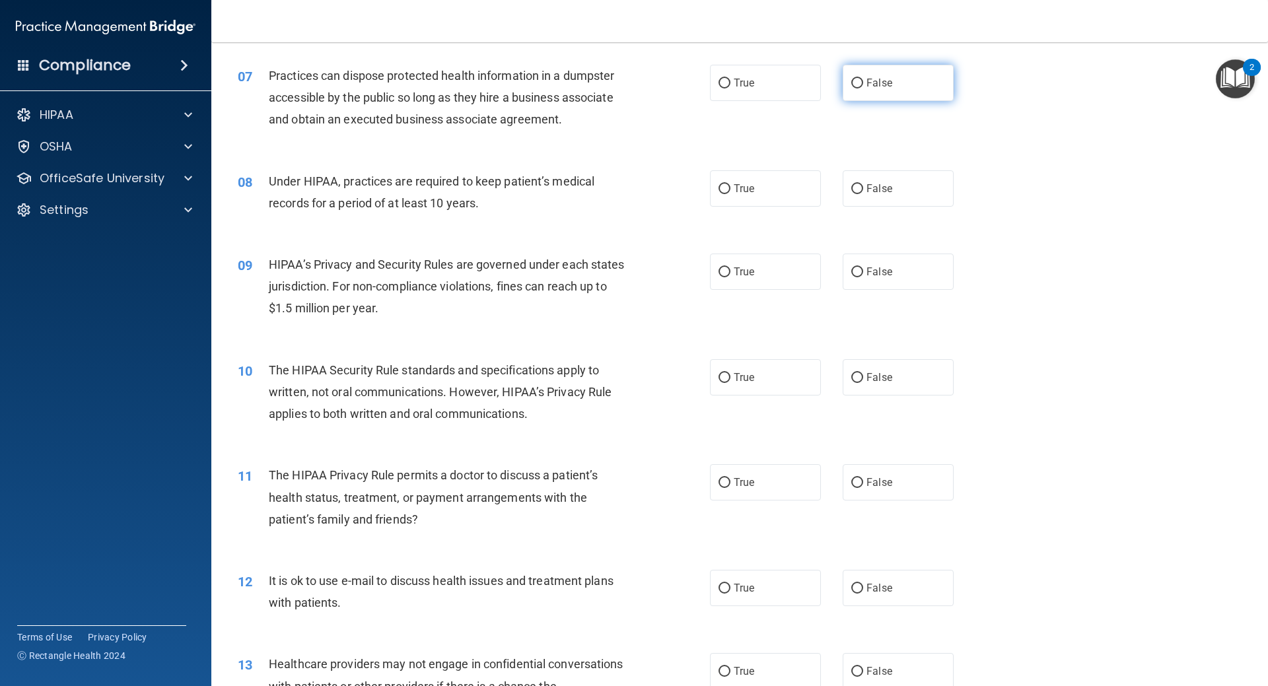
scroll to position [661, 0]
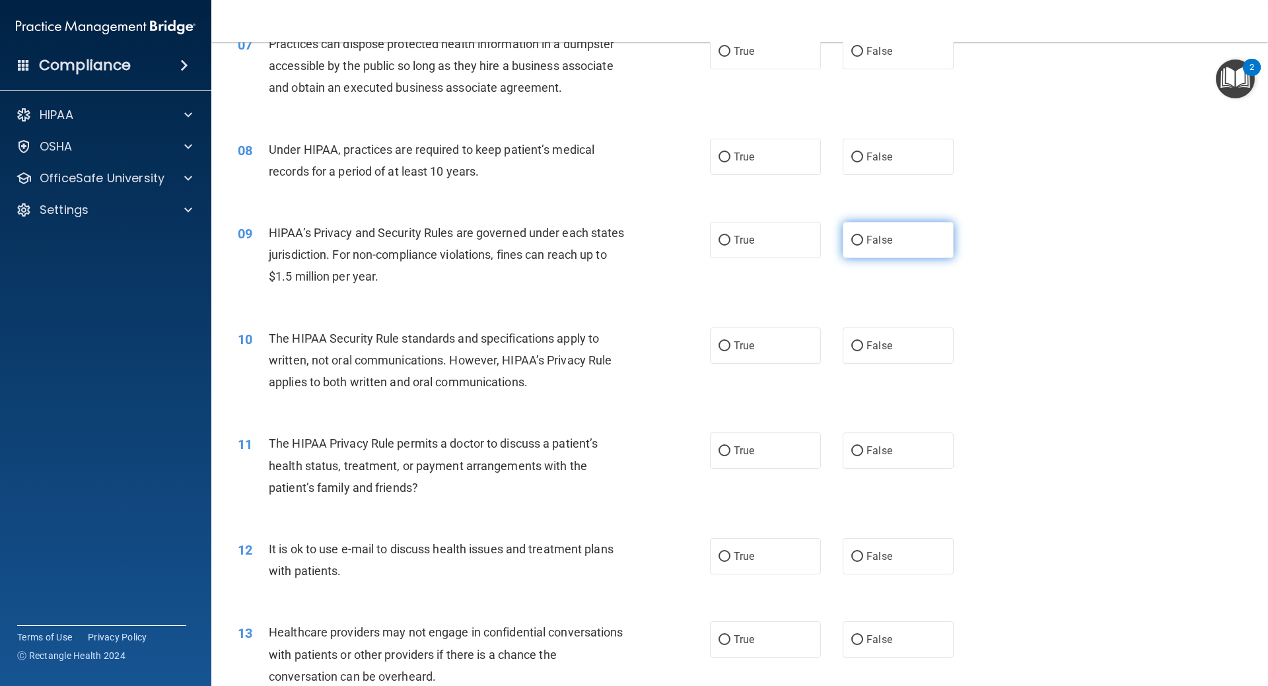
click at [861, 255] on label "False" at bounding box center [898, 240] width 111 height 36
click at [861, 246] on input "False" at bounding box center [857, 241] width 12 height 10
radio input "true"
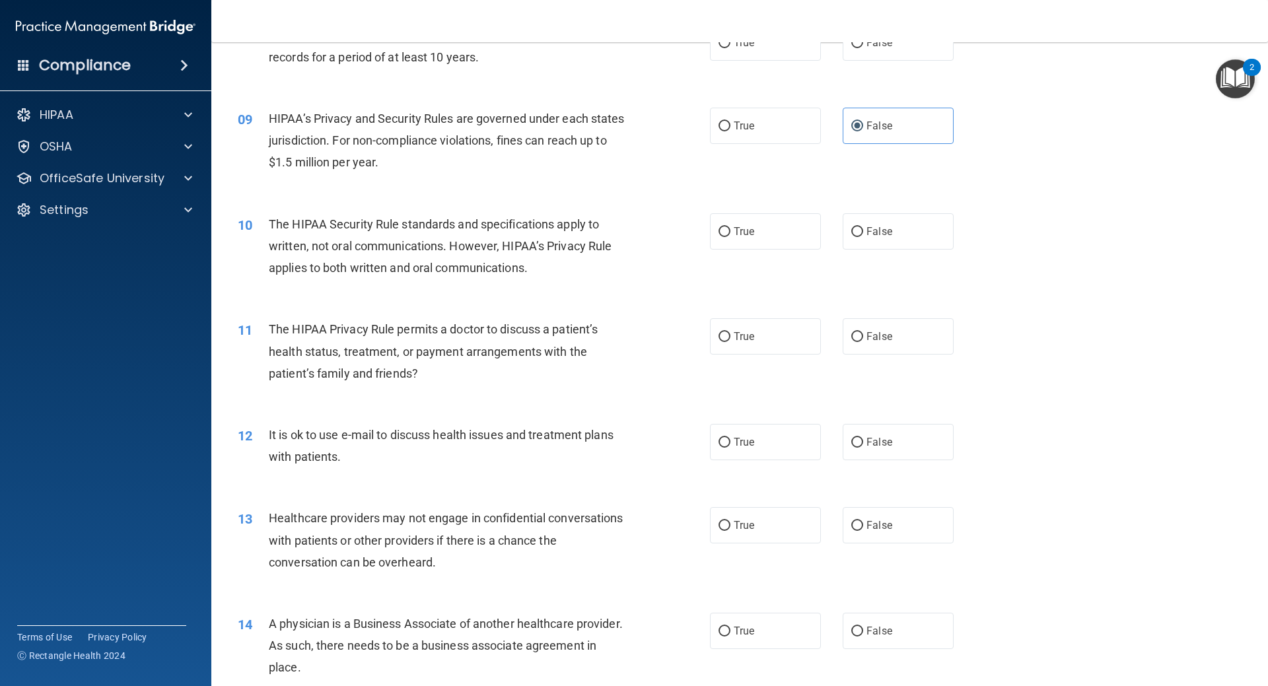
scroll to position [793, 0]
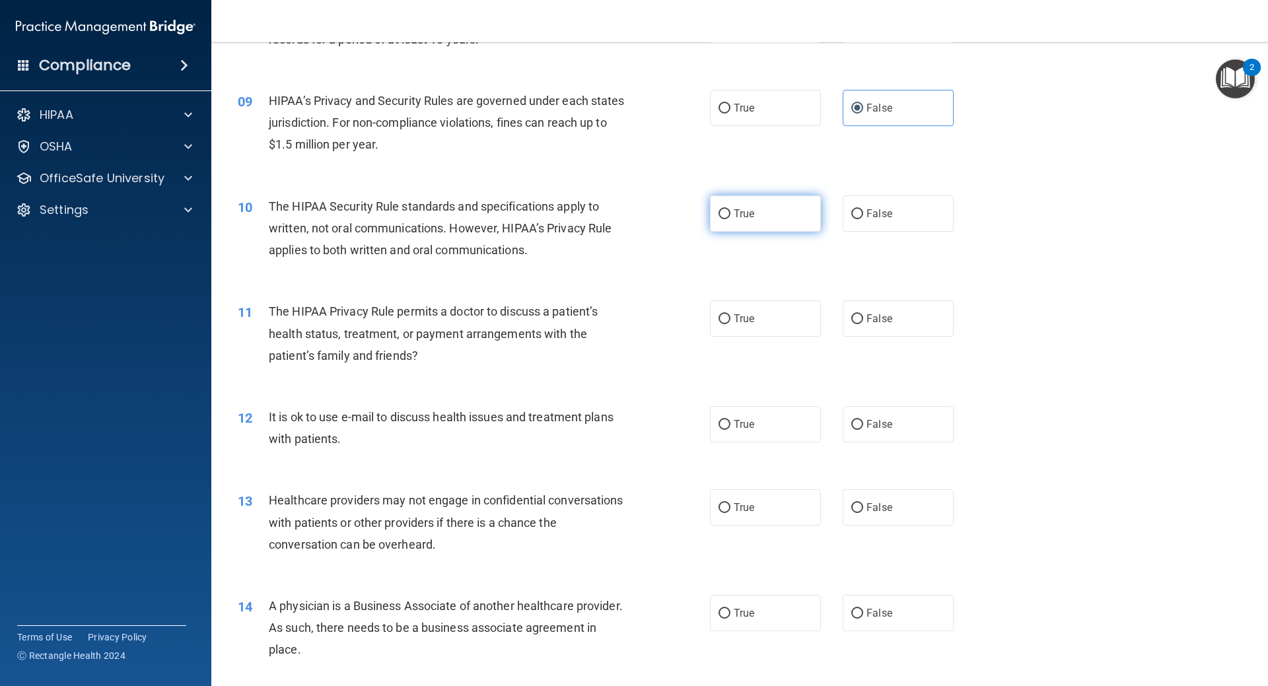
click at [742, 196] on label "True" at bounding box center [765, 214] width 111 height 36
click at [731, 209] on input "True" at bounding box center [725, 214] width 12 height 10
radio input "true"
click at [879, 223] on label "False" at bounding box center [898, 214] width 111 height 36
click at [863, 219] on input "False" at bounding box center [857, 214] width 12 height 10
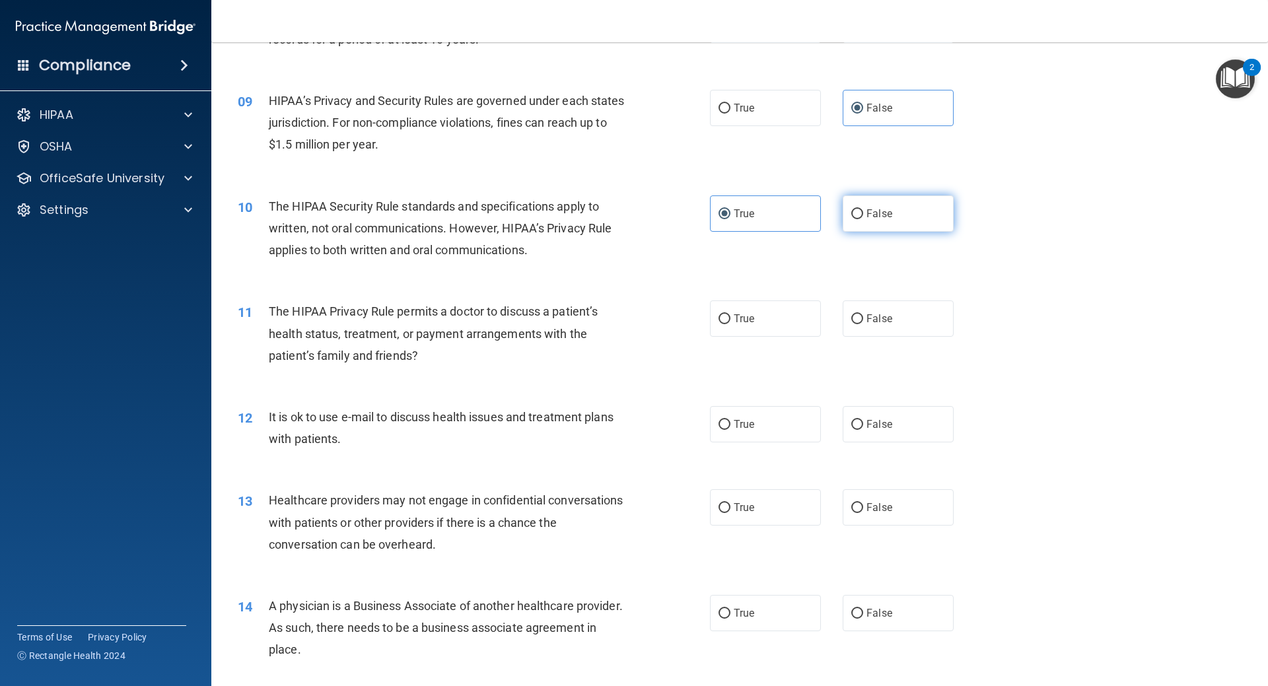
radio input "true"
click at [765, 224] on label "True" at bounding box center [765, 214] width 111 height 36
click at [731, 219] on input "True" at bounding box center [725, 214] width 12 height 10
radio input "true"
radio input "false"
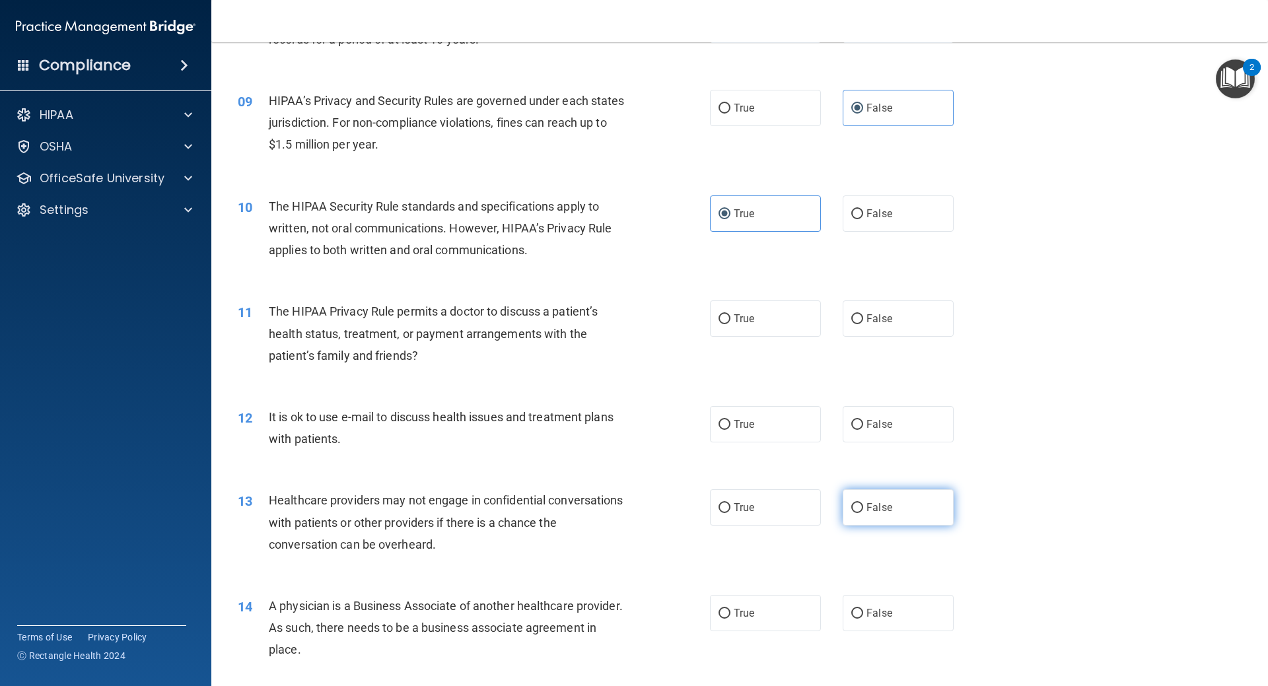
click at [905, 500] on label "False" at bounding box center [898, 507] width 111 height 36
click at [863, 503] on input "False" at bounding box center [857, 508] width 12 height 10
radio input "true"
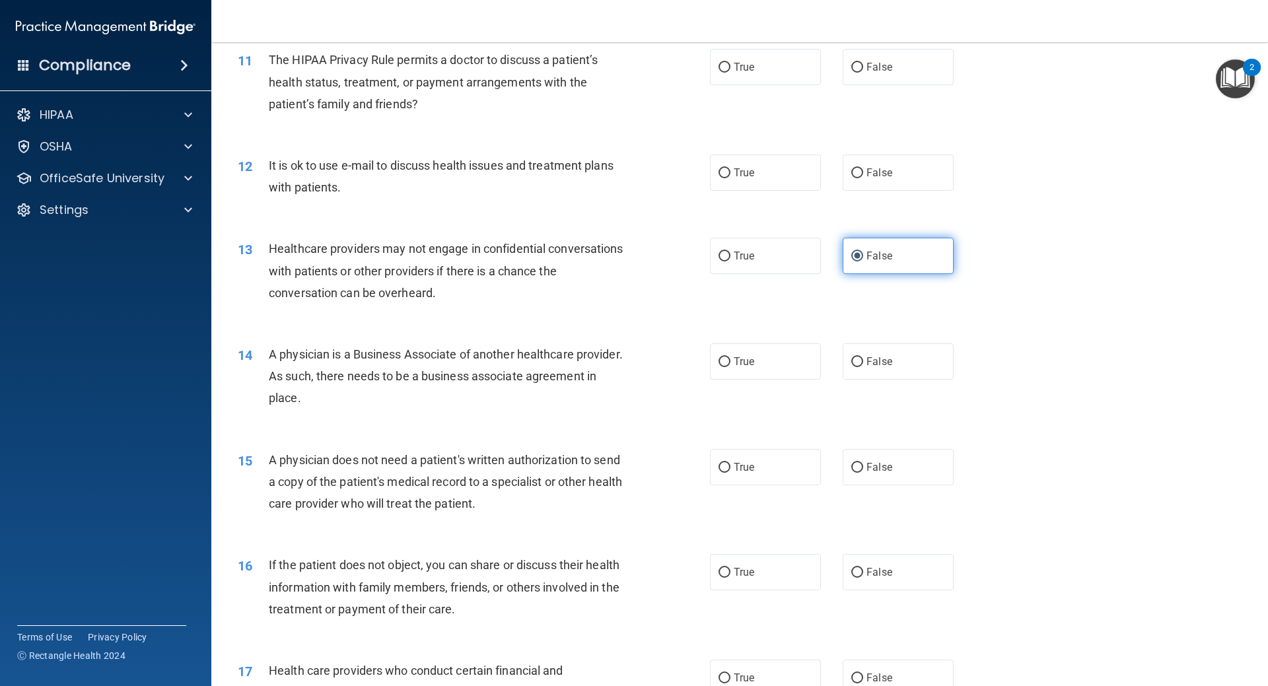
scroll to position [1057, 0]
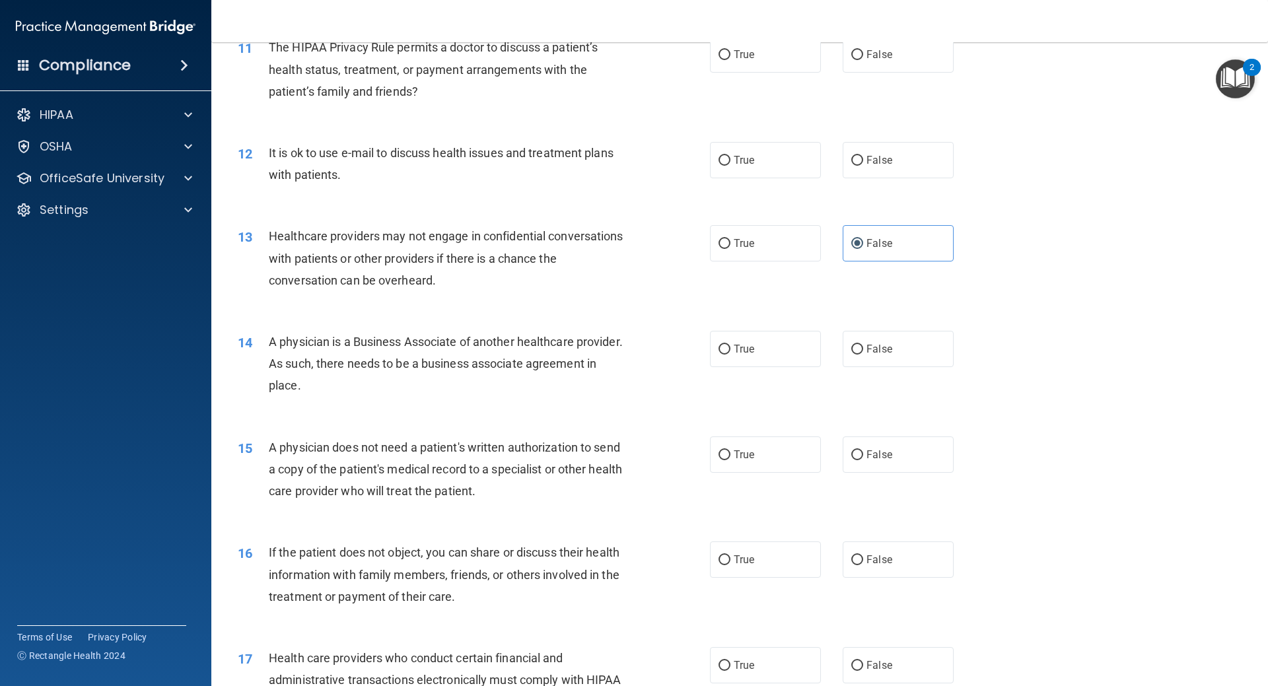
click at [870, 330] on div "14 A physician is a Business Associate of another healthcare provider. As such,…" at bounding box center [740, 367] width 1024 height 106
click at [867, 350] on span "False" at bounding box center [880, 349] width 26 height 13
click at [863, 350] on input "False" at bounding box center [857, 350] width 12 height 10
radio input "true"
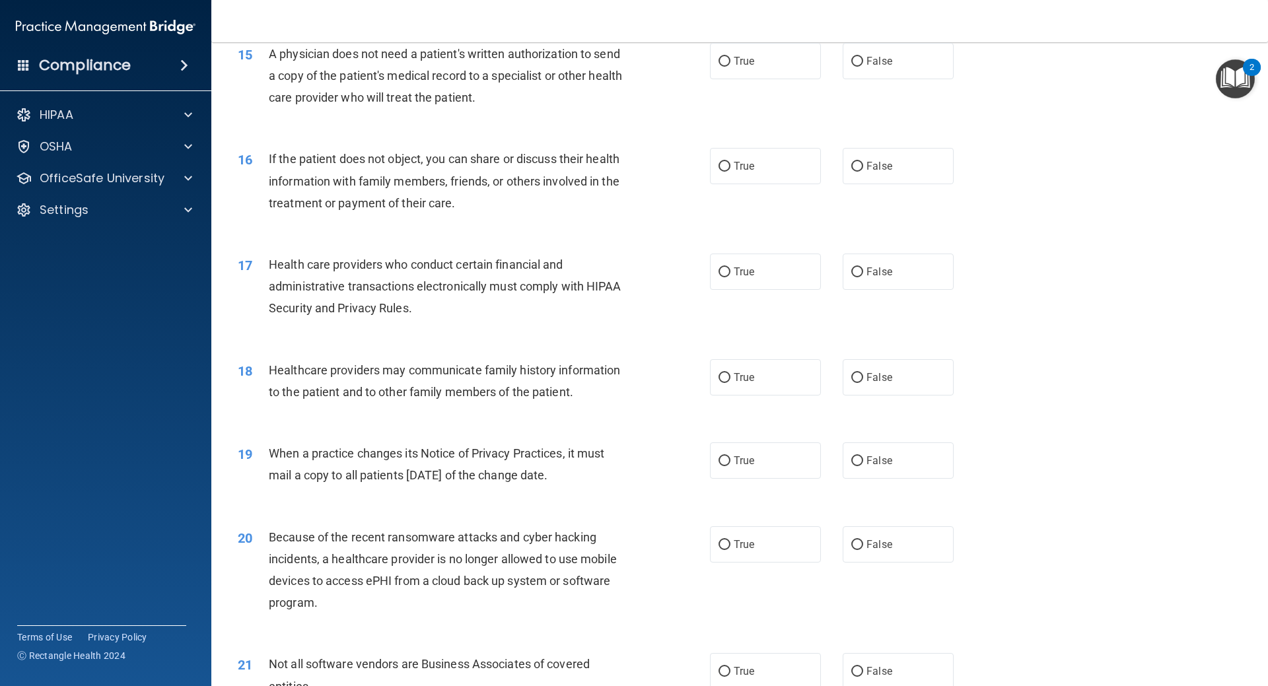
scroll to position [1453, 0]
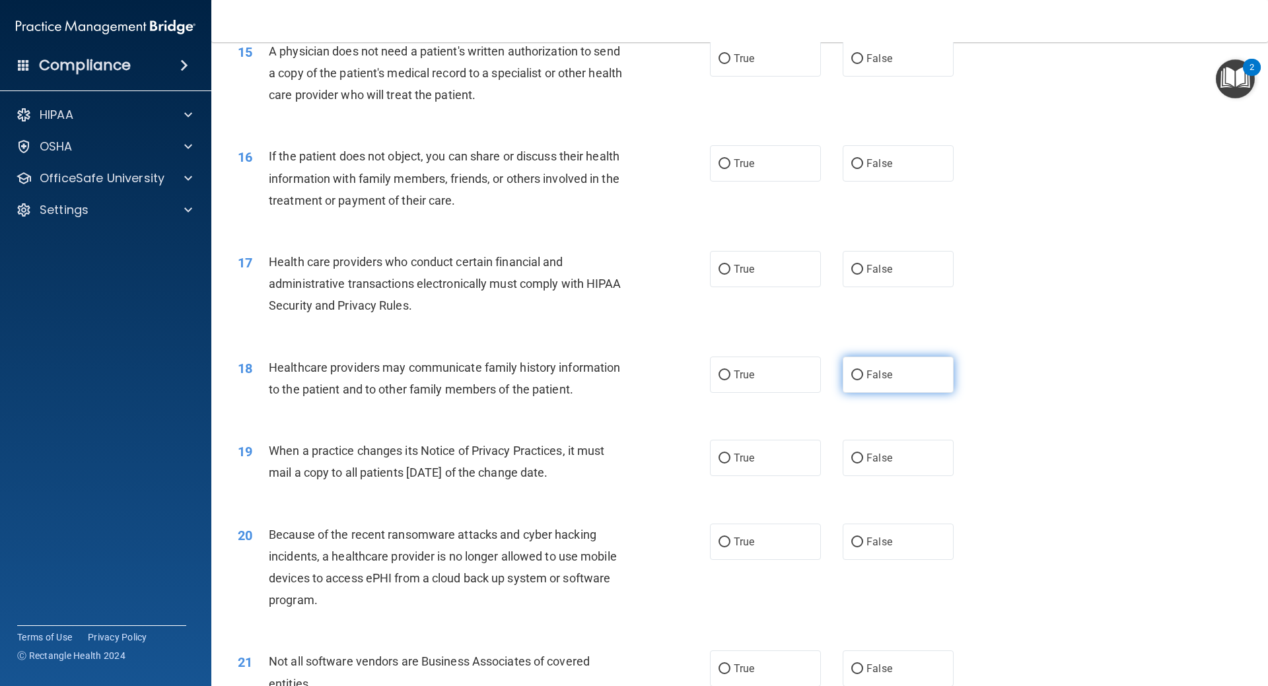
click at [854, 373] on input "False" at bounding box center [857, 376] width 12 height 10
radio input "true"
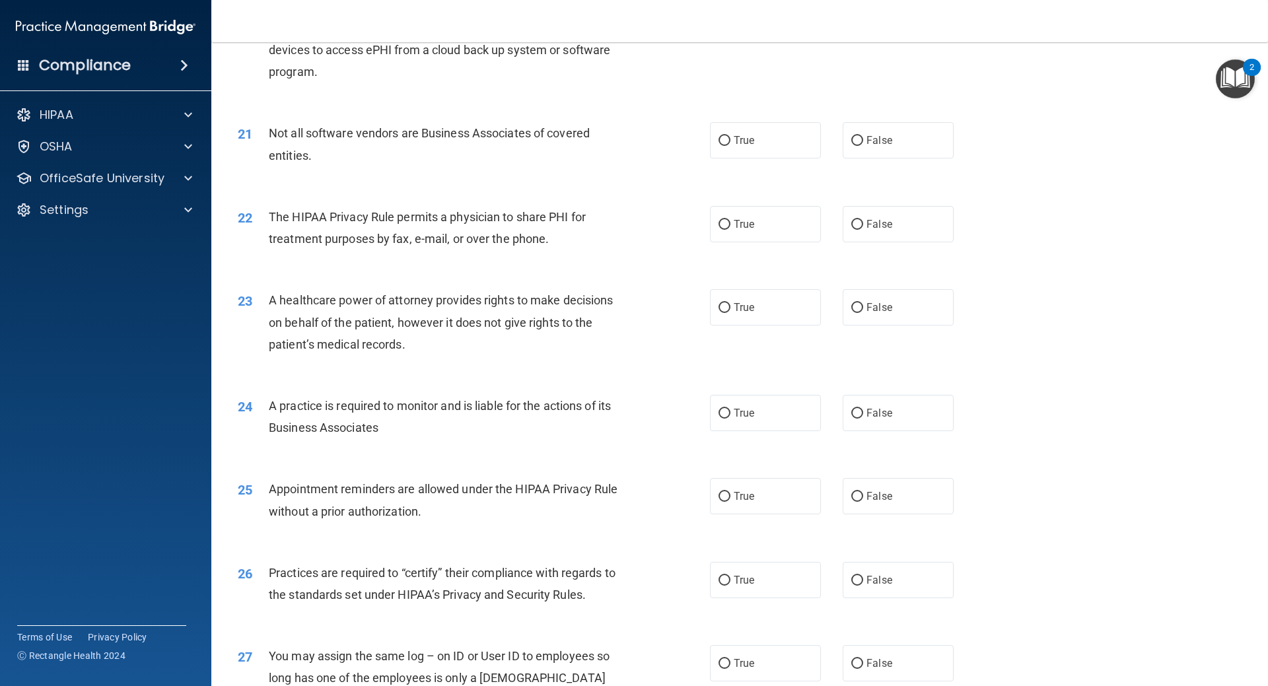
scroll to position [2048, 0]
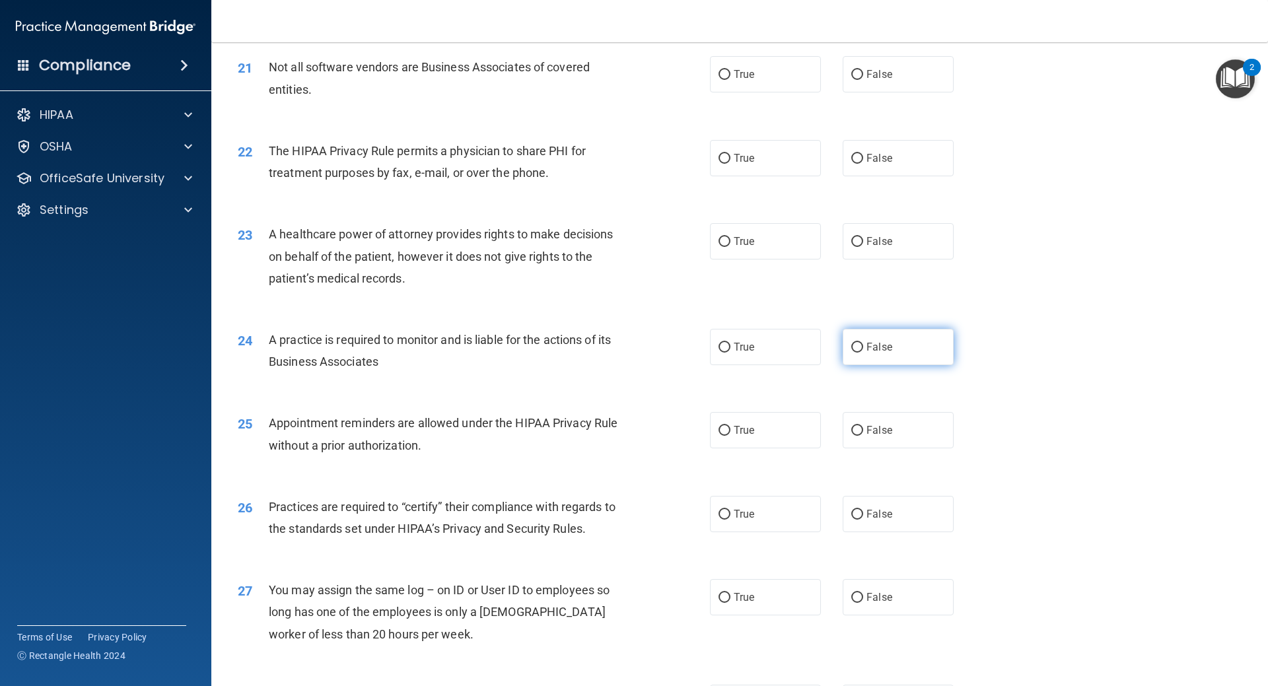
click at [898, 355] on label "False" at bounding box center [898, 347] width 111 height 36
click at [863, 353] on input "False" at bounding box center [857, 348] width 12 height 10
radio input "true"
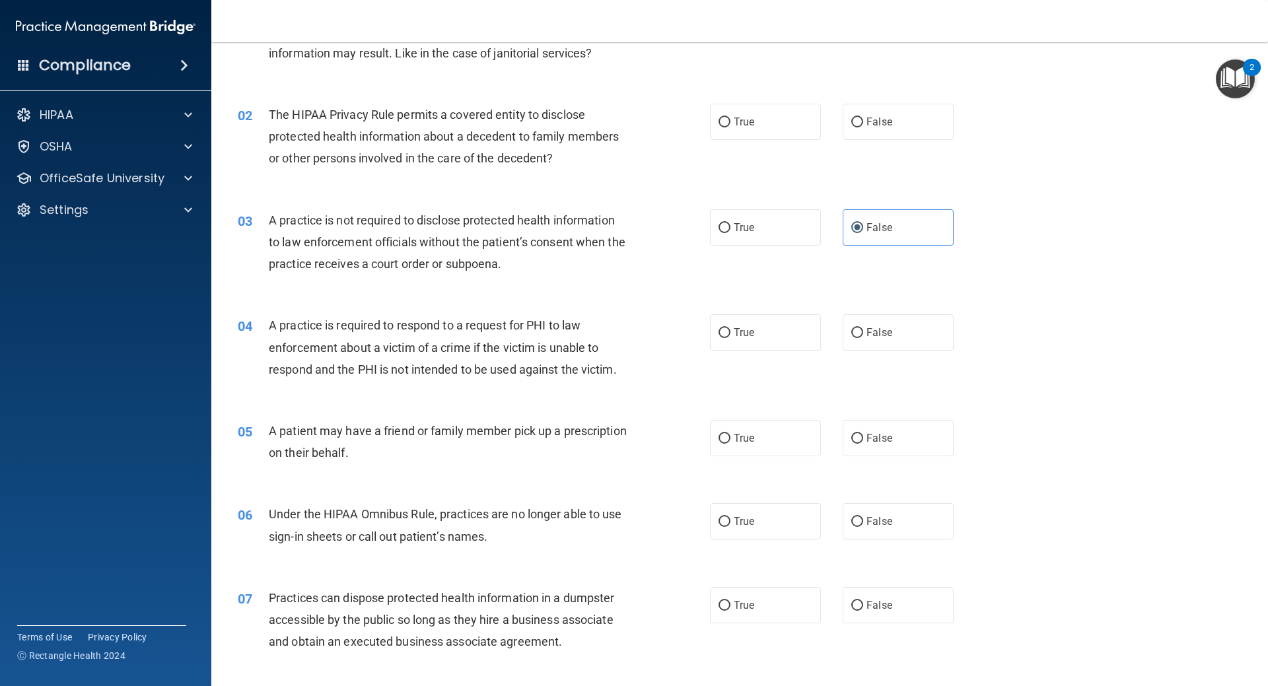
scroll to position [0, 0]
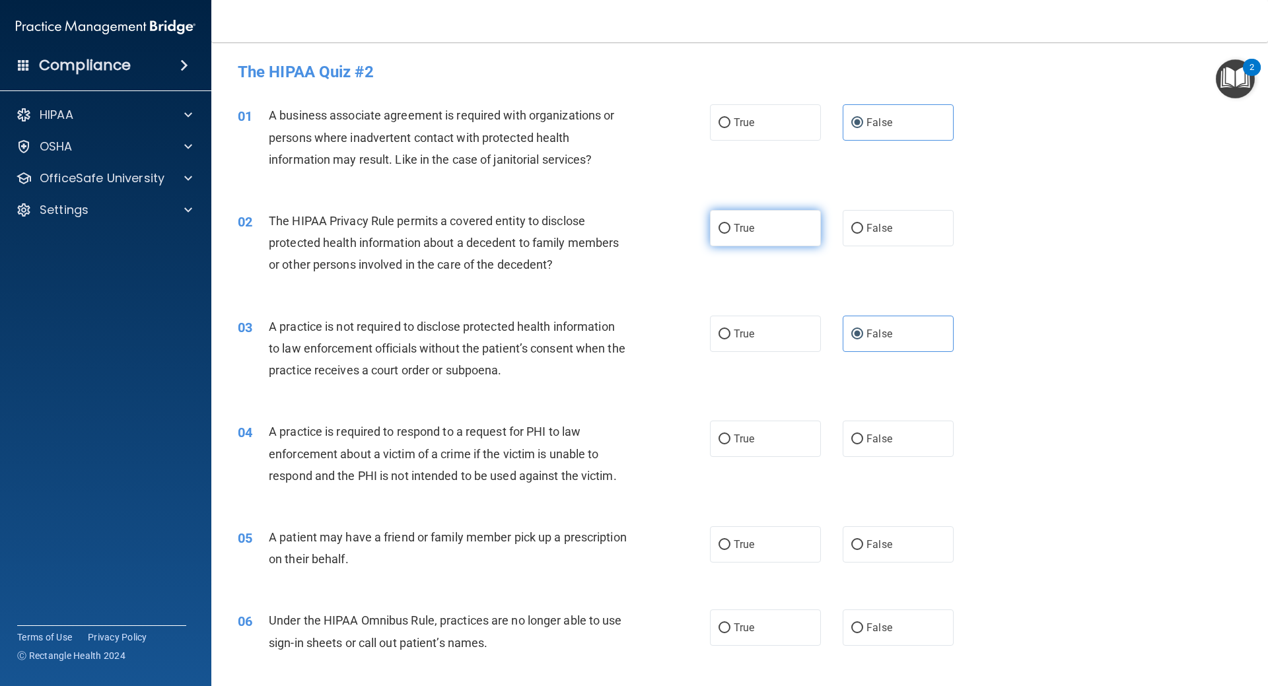
click at [785, 211] on label "True" at bounding box center [765, 228] width 111 height 36
click at [731, 224] on input "True" at bounding box center [725, 229] width 12 height 10
radio input "true"
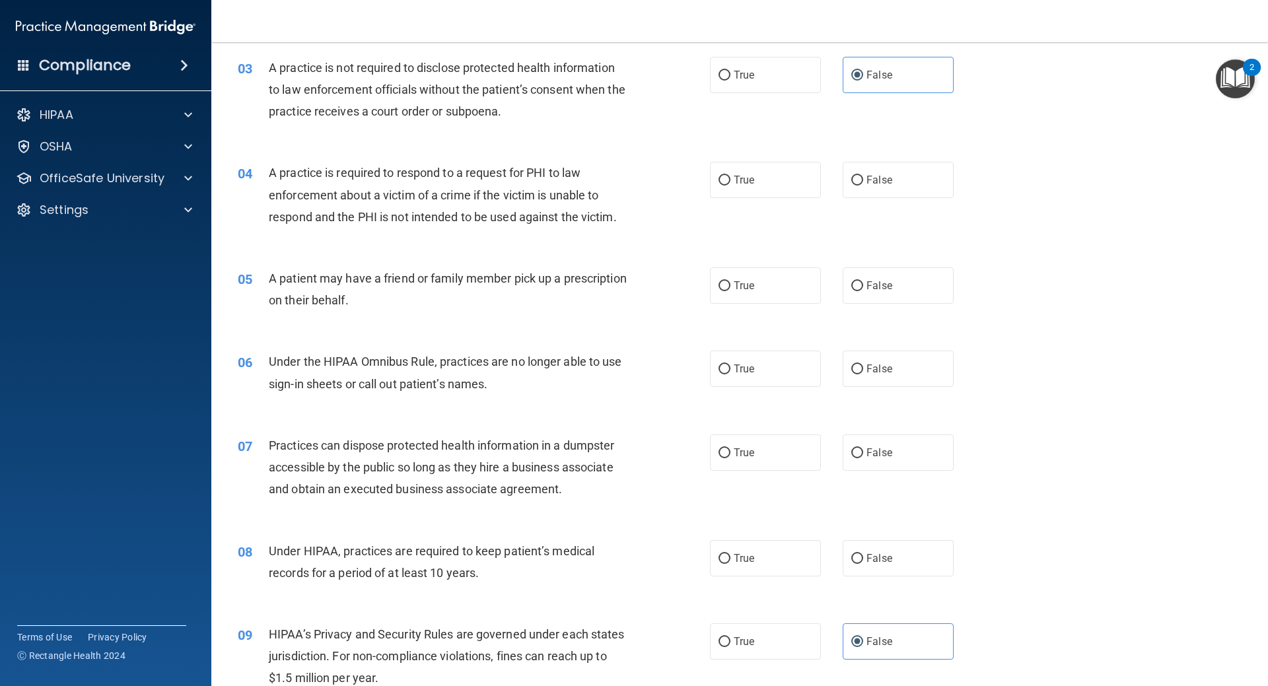
scroll to position [264, 0]
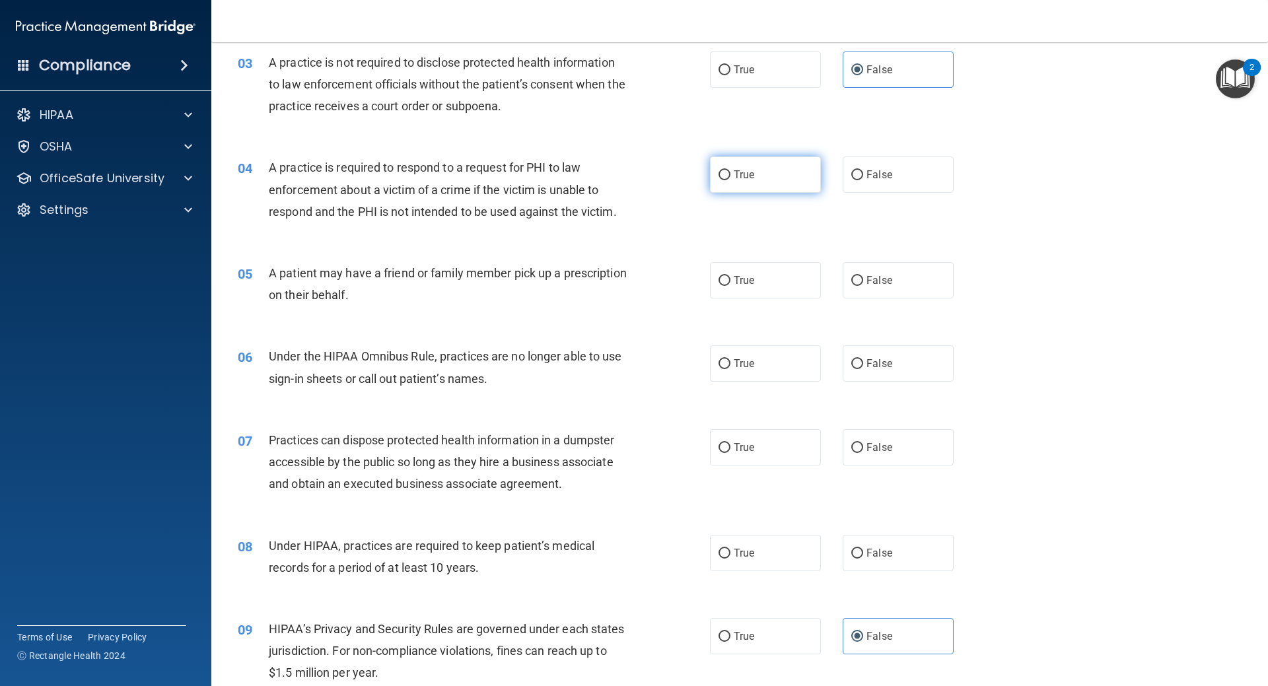
click at [801, 192] on label "True" at bounding box center [765, 175] width 111 height 36
click at [731, 180] on input "True" at bounding box center [725, 175] width 12 height 10
radio input "true"
click at [755, 278] on label "True" at bounding box center [765, 280] width 111 height 36
click at [731, 278] on input "True" at bounding box center [725, 281] width 12 height 10
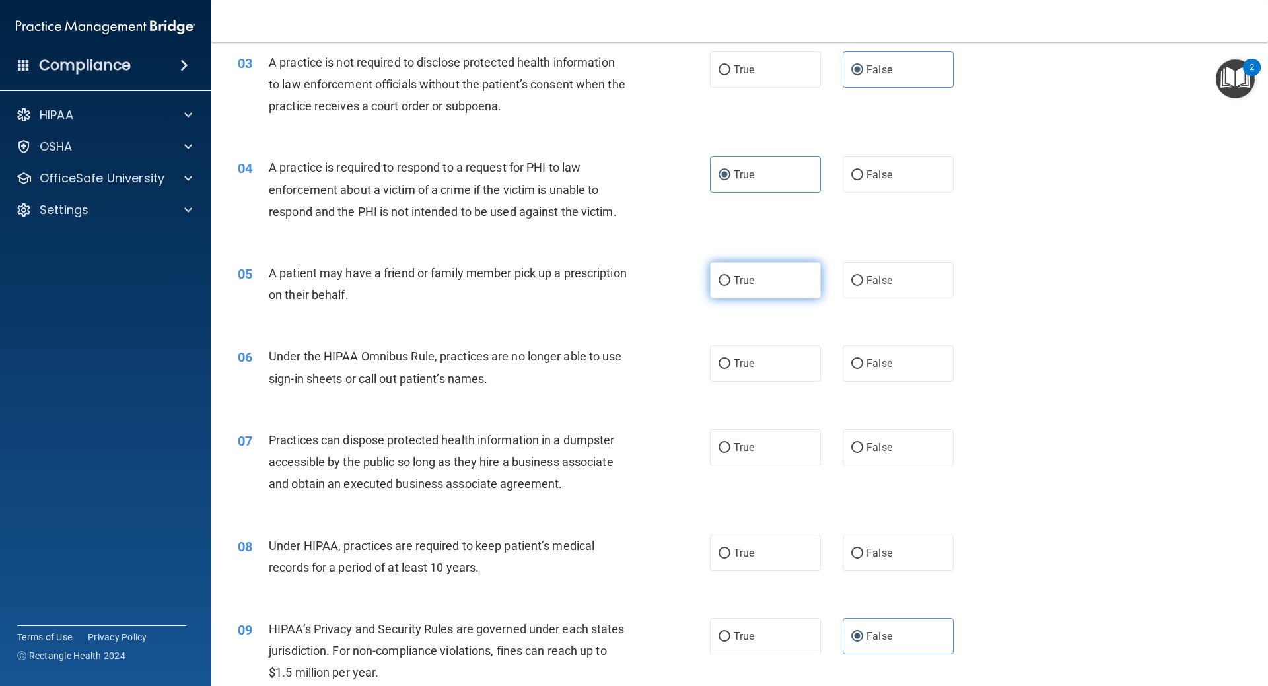
radio input "true"
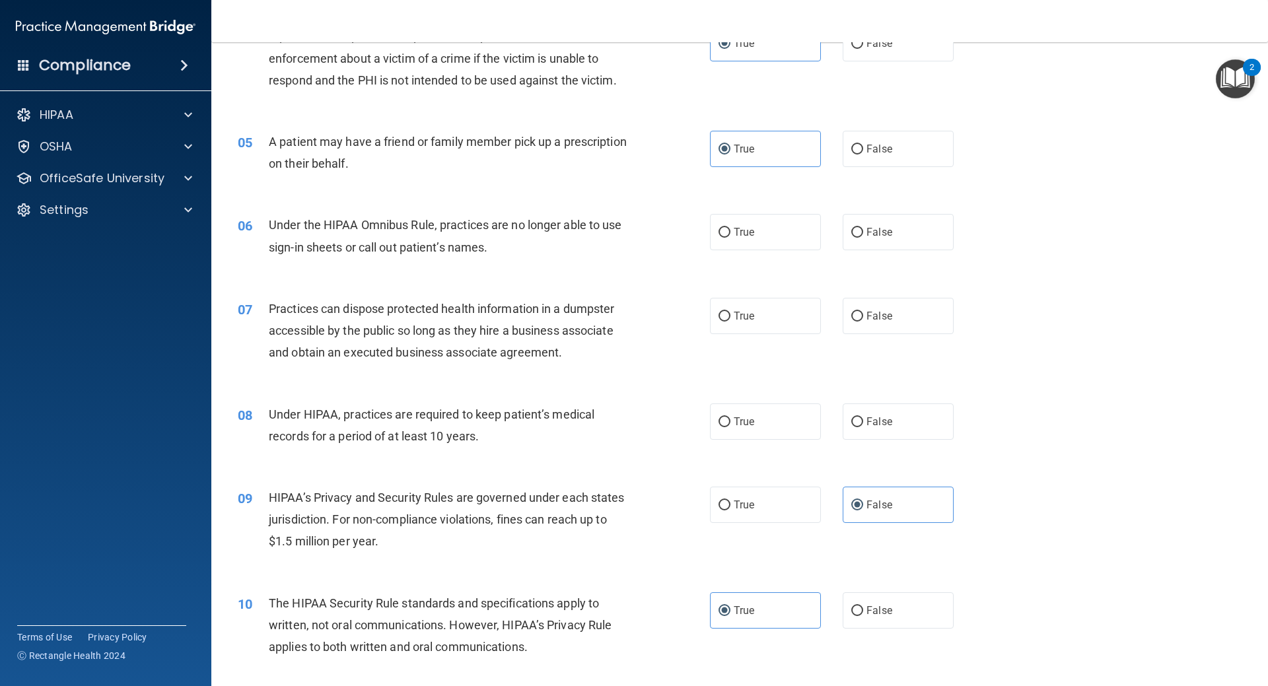
scroll to position [462, 0]
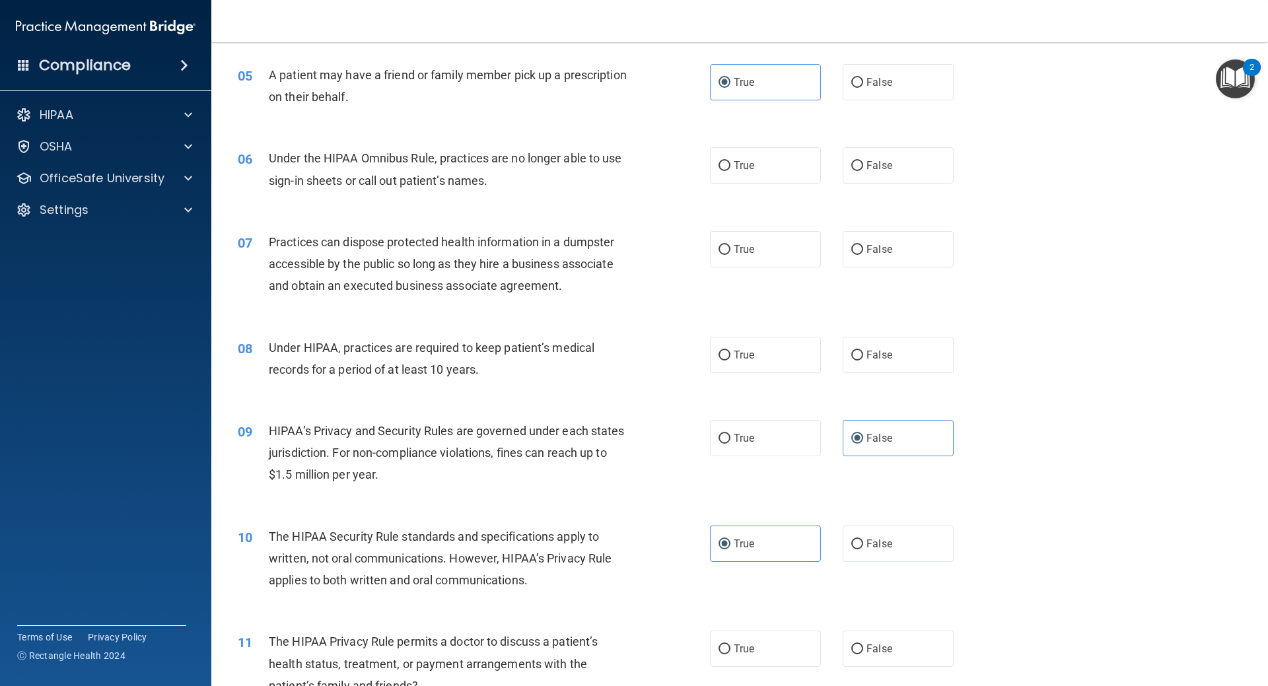
drag, startPoint x: 881, startPoint y: 174, endPoint x: 785, endPoint y: 209, distance: 102.6
click at [882, 174] on label "False" at bounding box center [898, 165] width 111 height 36
click at [863, 171] on input "False" at bounding box center [857, 166] width 12 height 10
radio input "true"
click at [884, 266] on label "False" at bounding box center [898, 249] width 111 height 36
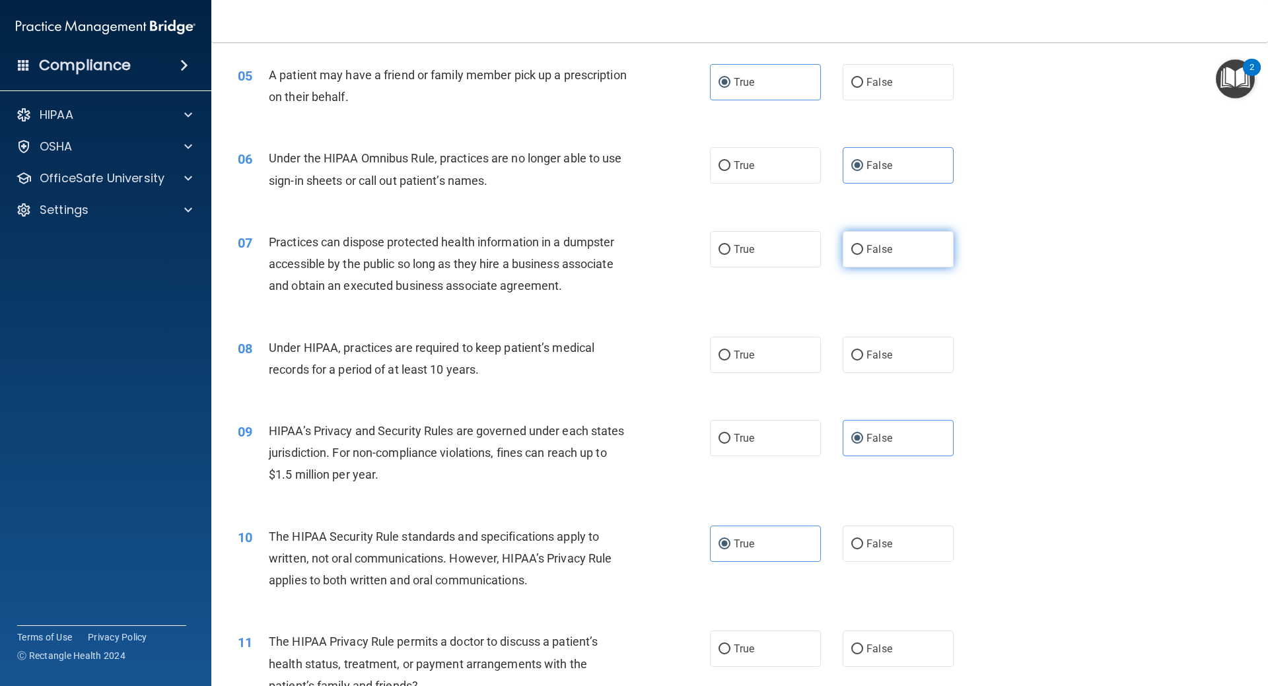
click at [863, 255] on input "False" at bounding box center [857, 250] width 12 height 10
radio input "true"
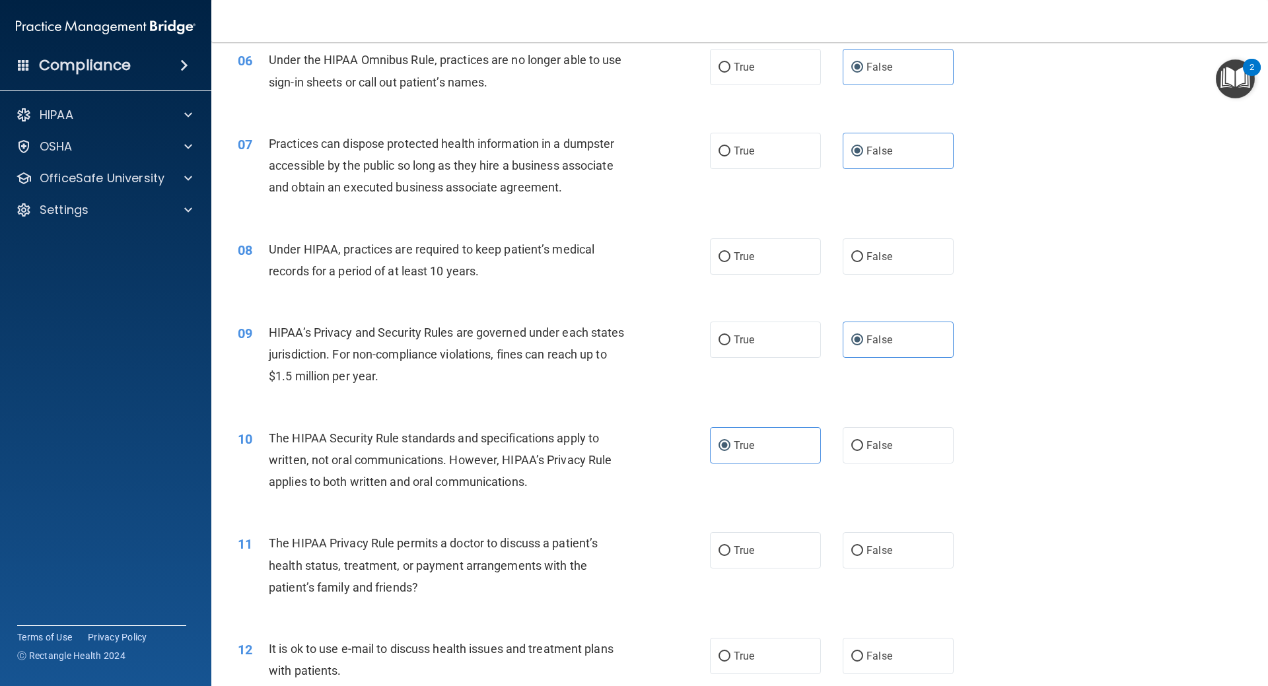
scroll to position [594, 0]
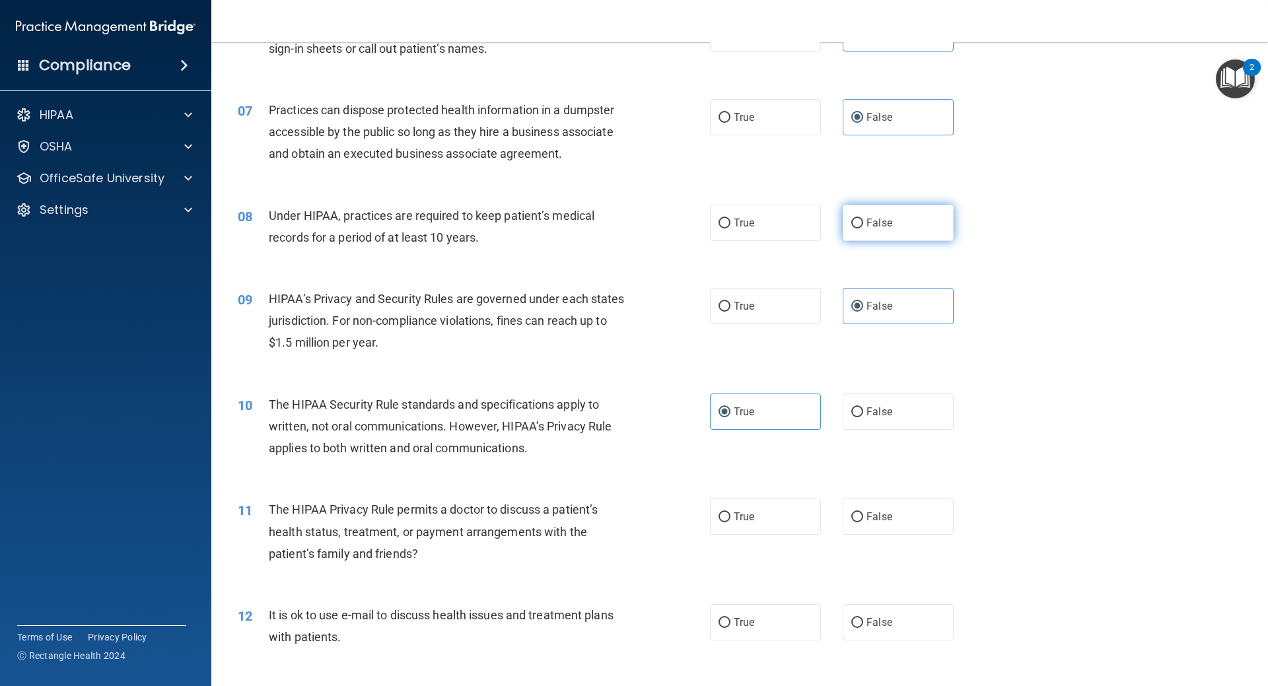
click at [890, 217] on label "False" at bounding box center [898, 223] width 111 height 36
click at [863, 219] on input "False" at bounding box center [857, 224] width 12 height 10
radio input "true"
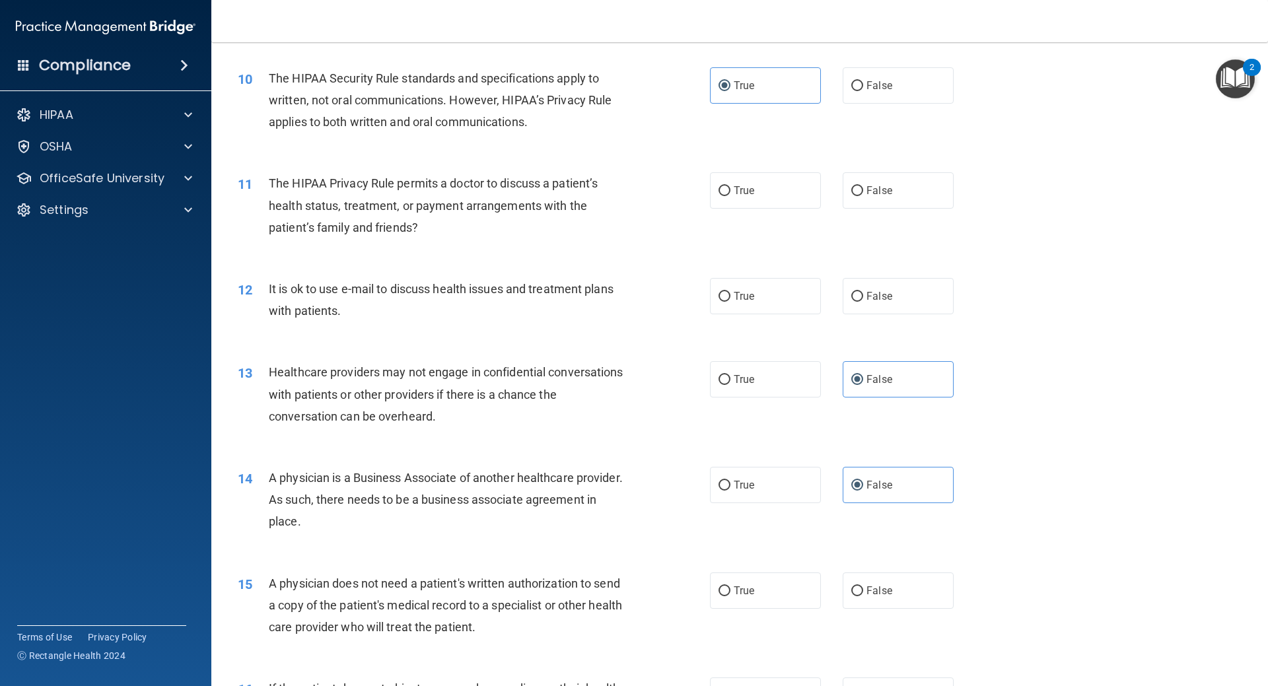
scroll to position [925, 0]
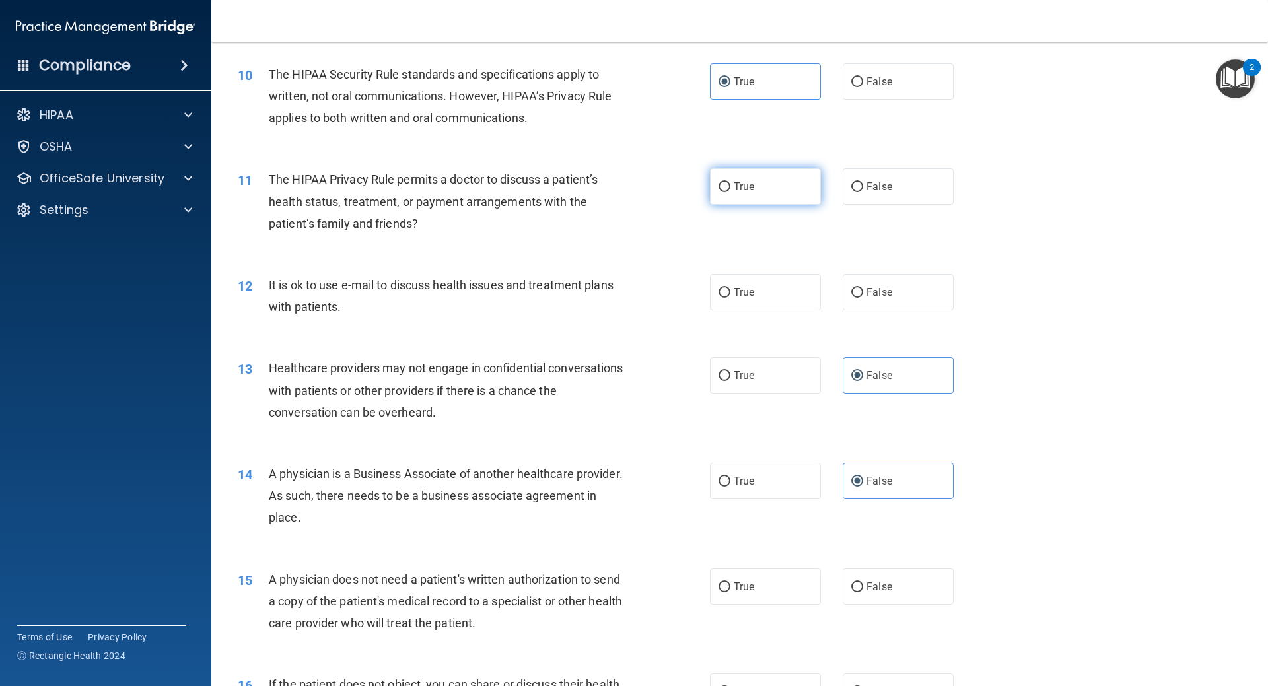
click at [764, 197] on label "True" at bounding box center [765, 186] width 111 height 36
click at [731, 192] on input "True" at bounding box center [725, 187] width 12 height 10
radio input "true"
click at [746, 301] on label "True" at bounding box center [765, 292] width 111 height 36
click at [731, 298] on input "True" at bounding box center [725, 293] width 12 height 10
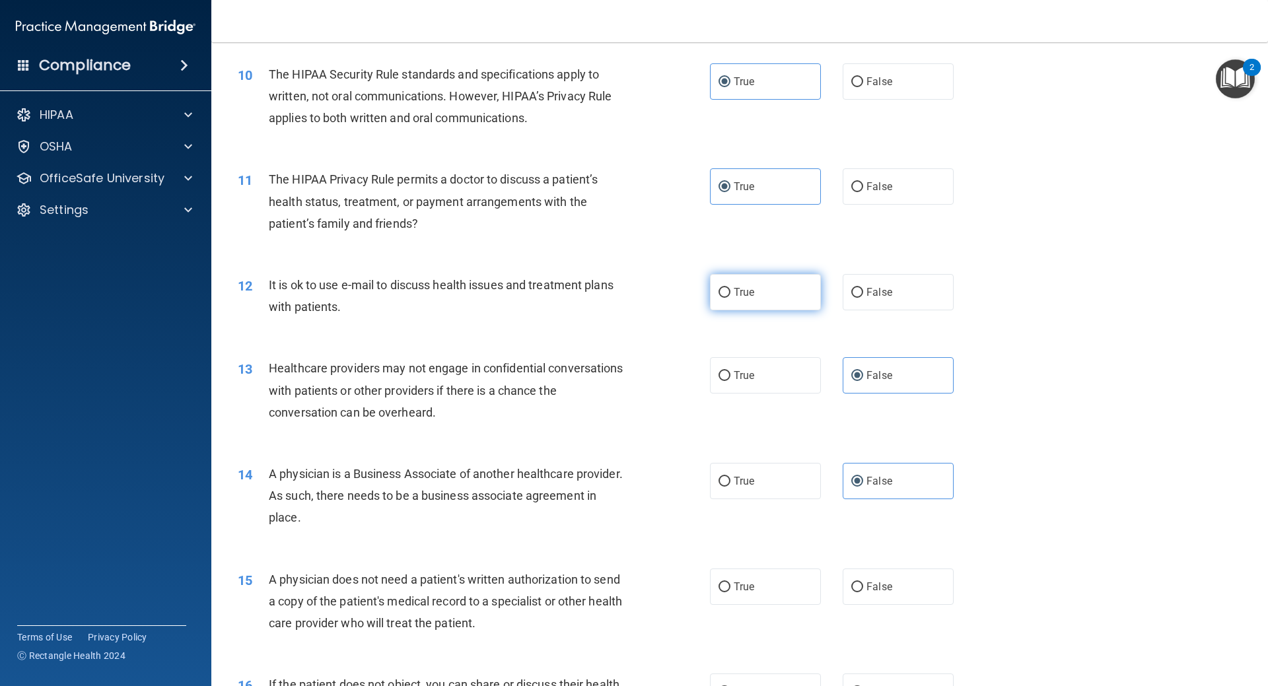
radio input "true"
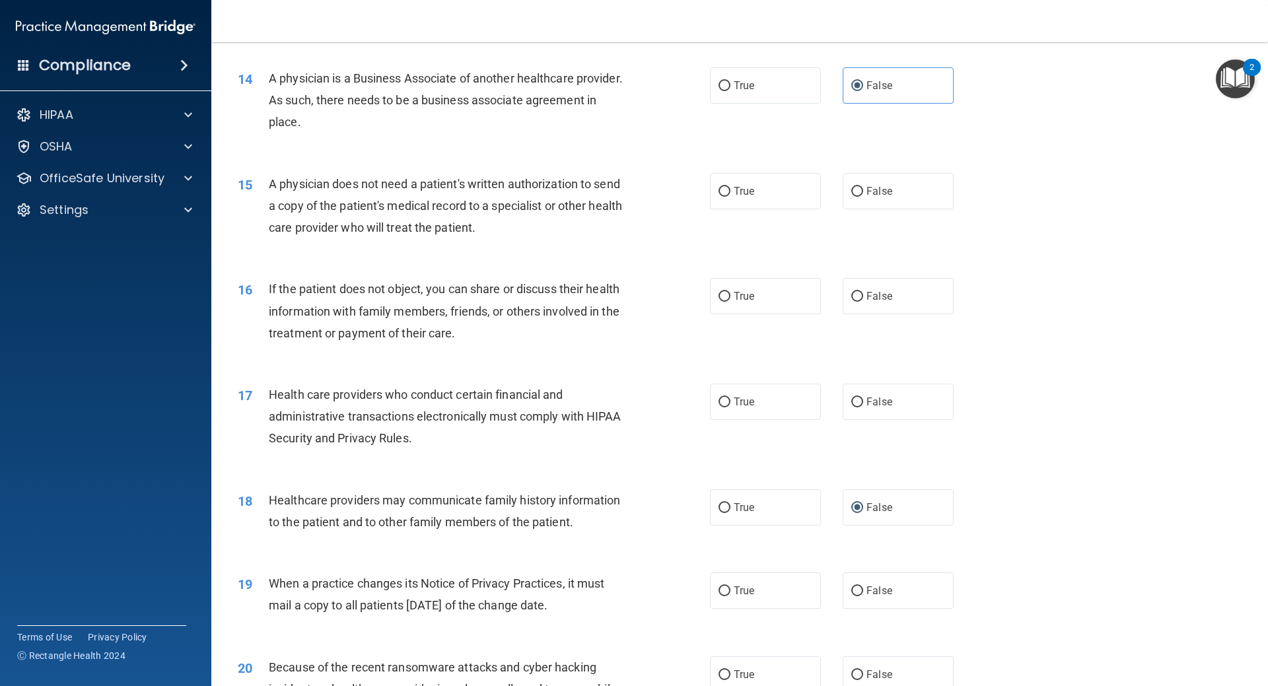
scroll to position [1321, 0]
click at [759, 188] on label "True" at bounding box center [765, 190] width 111 height 36
click at [731, 188] on input "True" at bounding box center [725, 191] width 12 height 10
radio input "true"
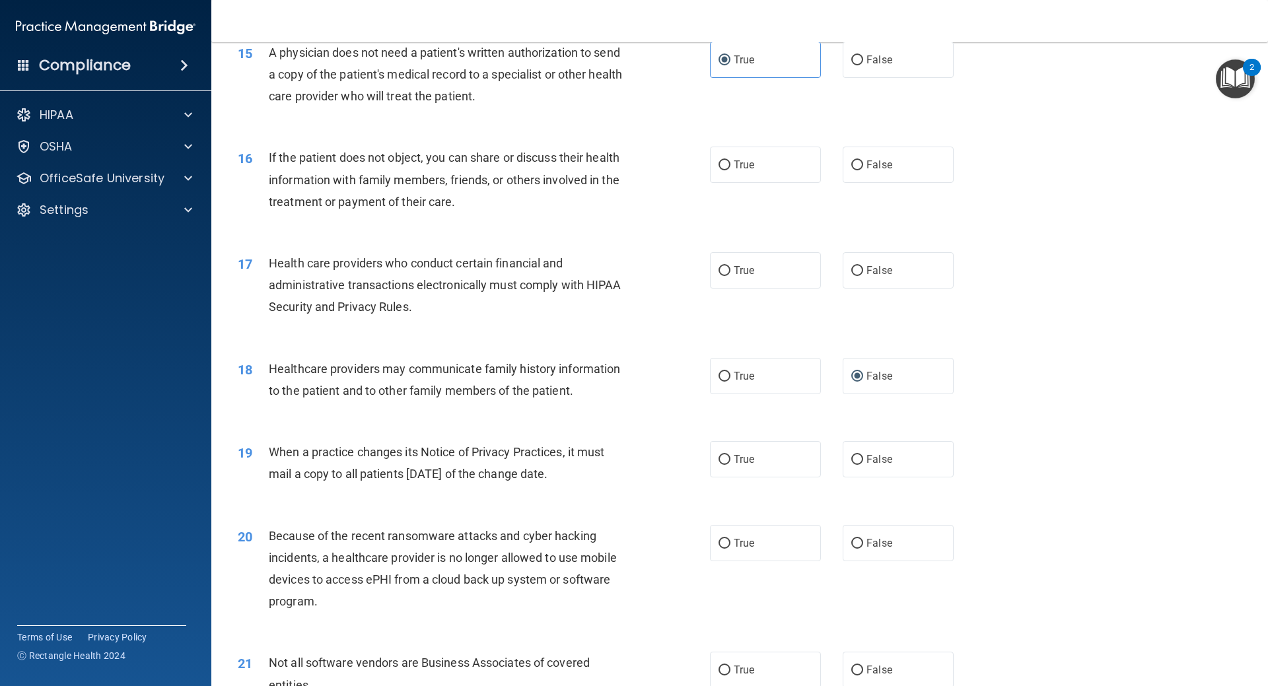
scroll to position [1453, 0]
click at [769, 177] on label "True" at bounding box center [765, 163] width 111 height 36
click at [731, 169] on input "True" at bounding box center [725, 164] width 12 height 10
radio input "true"
click at [784, 263] on label "True" at bounding box center [765, 269] width 111 height 36
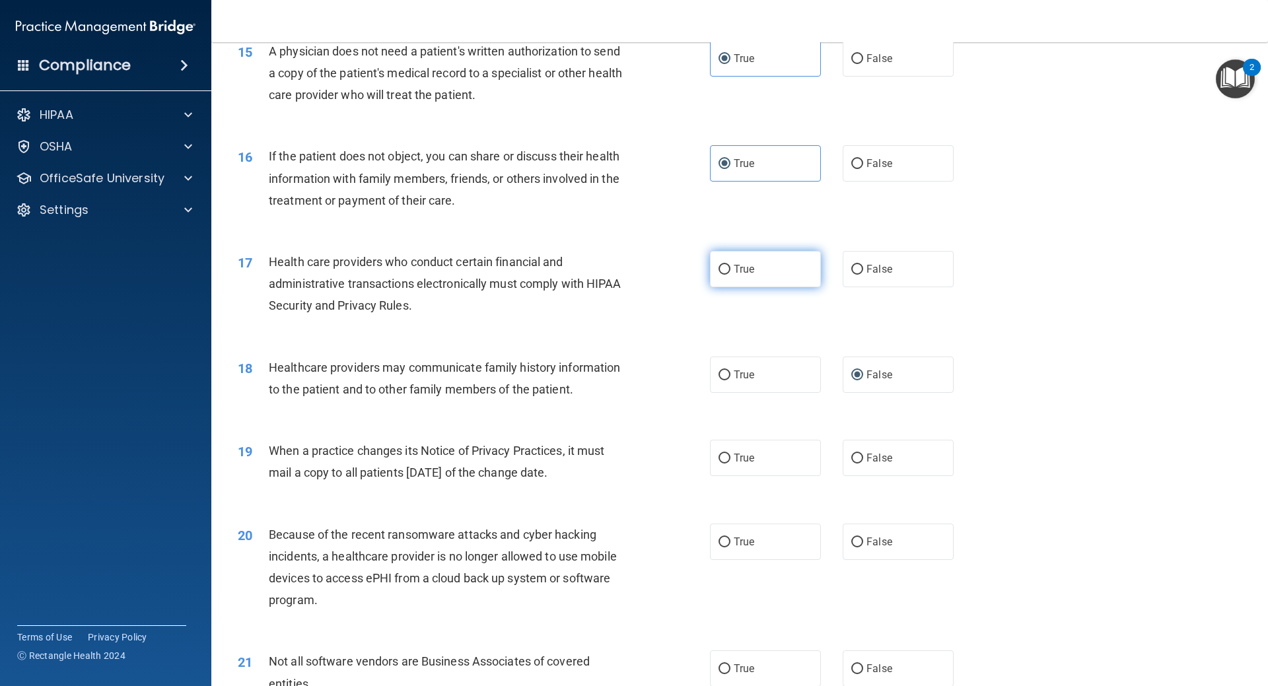
click at [731, 265] on input "True" at bounding box center [725, 270] width 12 height 10
radio input "true"
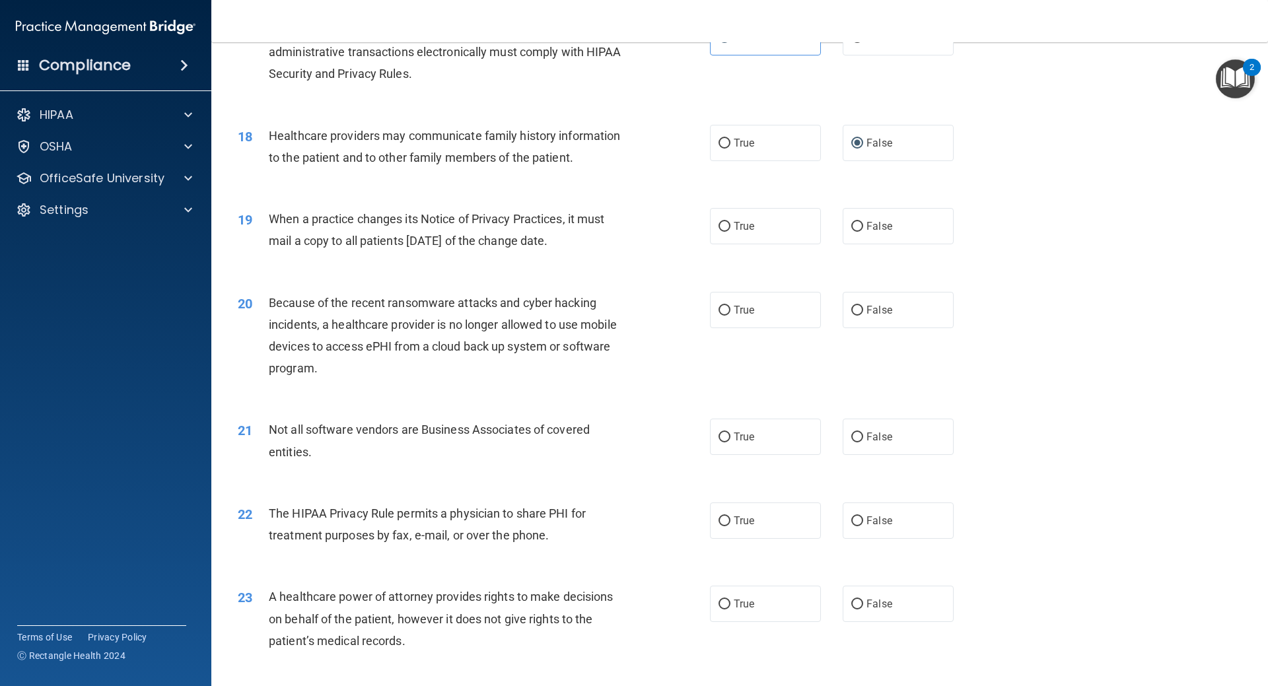
scroll to position [1717, 0]
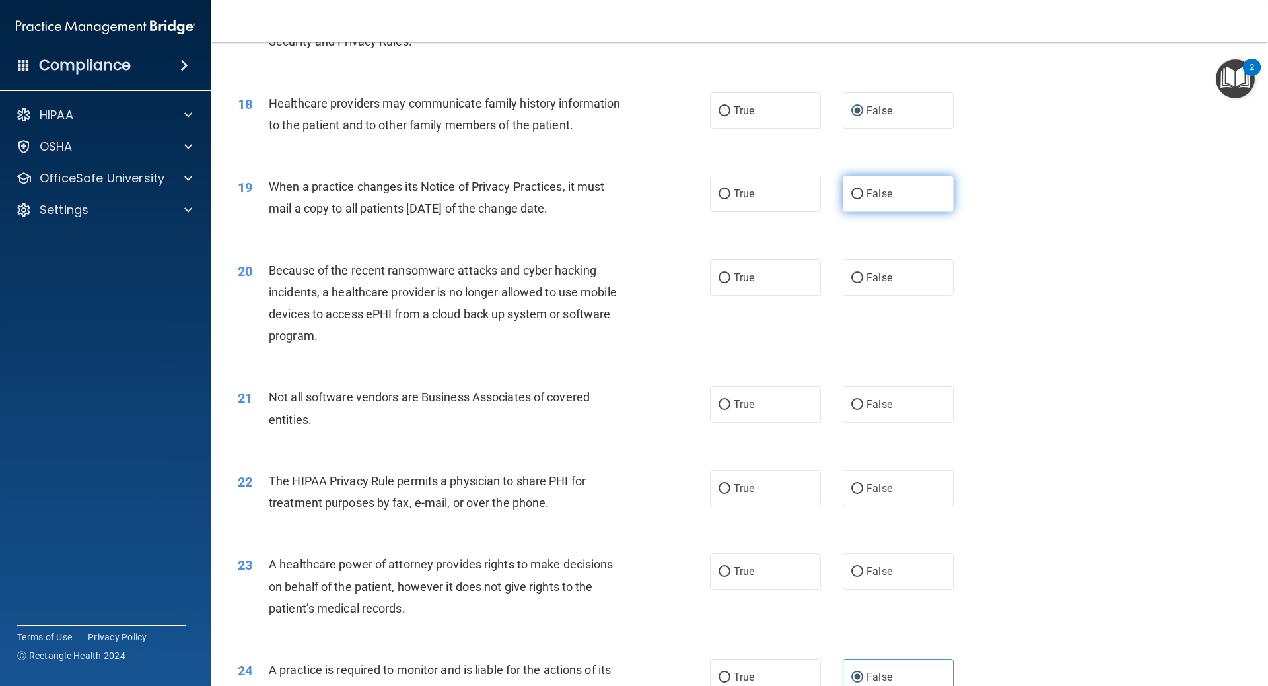
click at [858, 208] on label "False" at bounding box center [898, 194] width 111 height 36
click at [858, 199] on input "False" at bounding box center [857, 195] width 12 height 10
radio input "true"
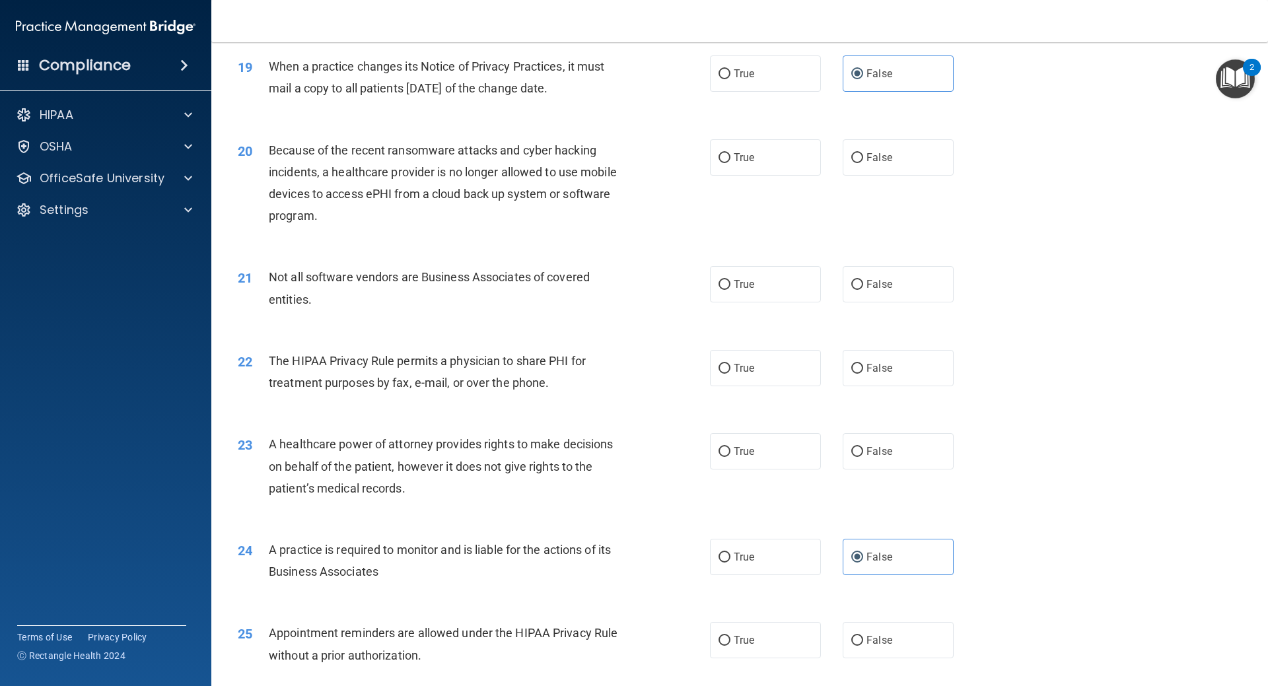
scroll to position [1849, 0]
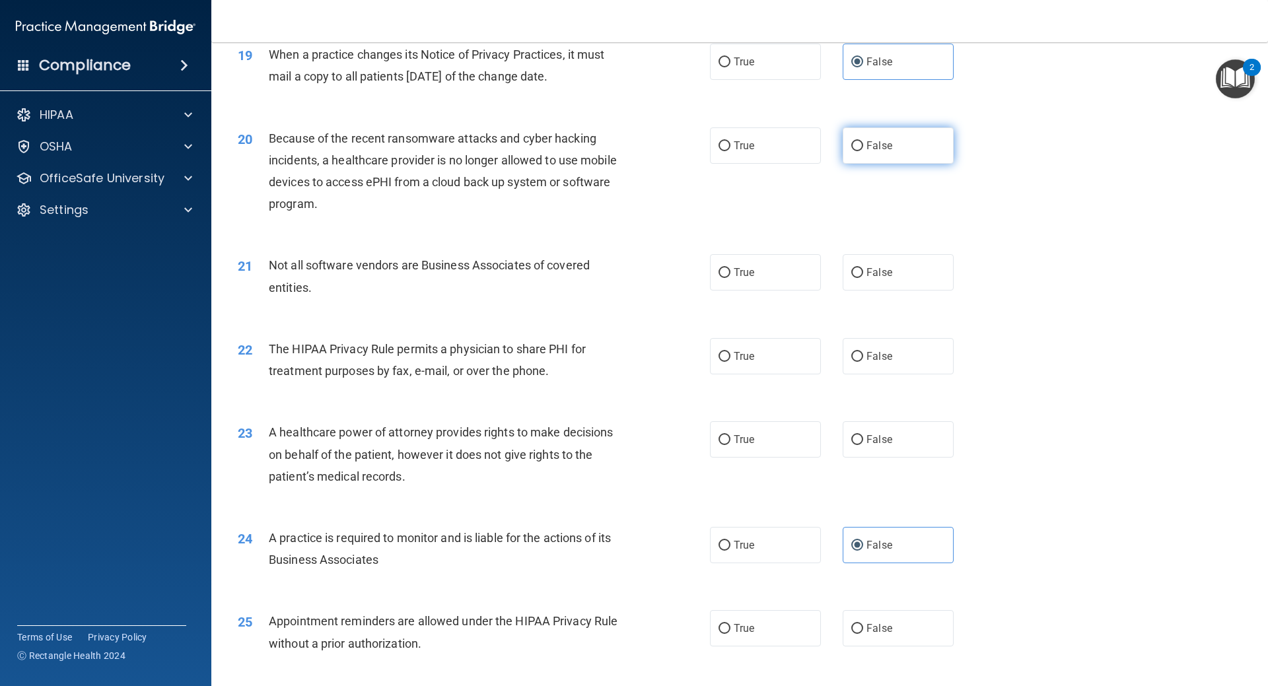
click at [895, 135] on label "False" at bounding box center [898, 145] width 111 height 36
click at [863, 141] on input "False" at bounding box center [857, 146] width 12 height 10
radio input "true"
click at [779, 261] on label "True" at bounding box center [765, 272] width 111 height 36
click at [731, 268] on input "True" at bounding box center [725, 273] width 12 height 10
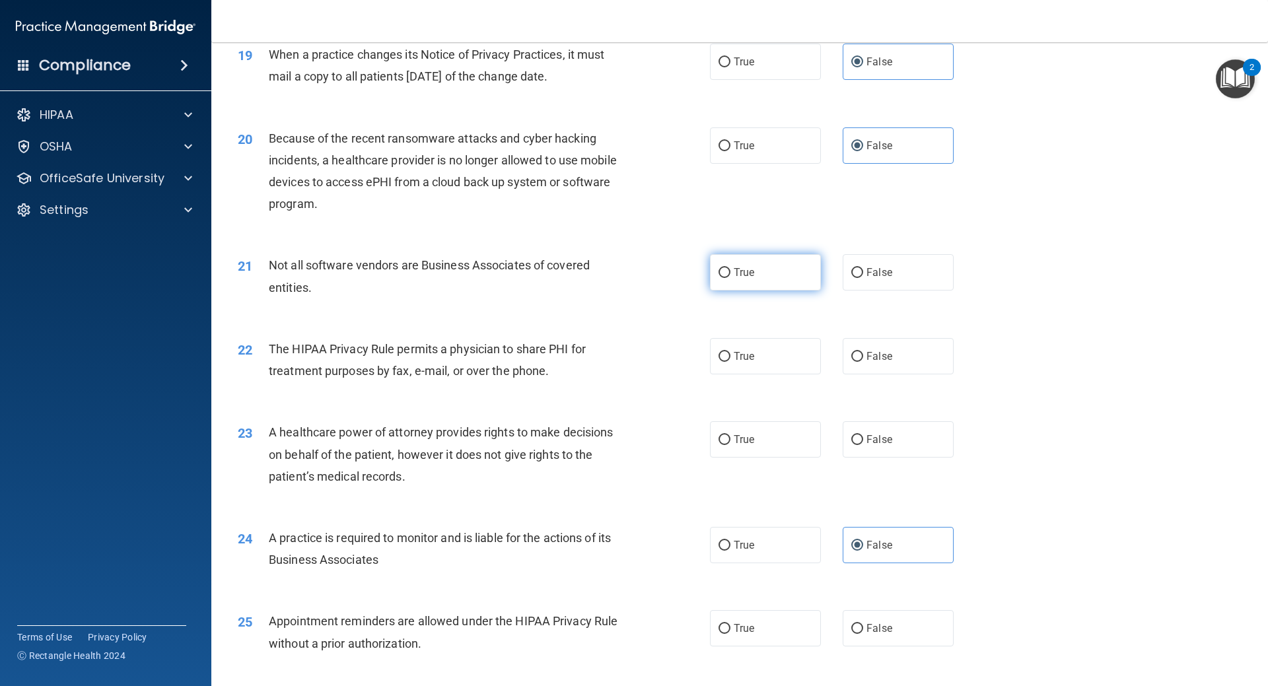
radio input "true"
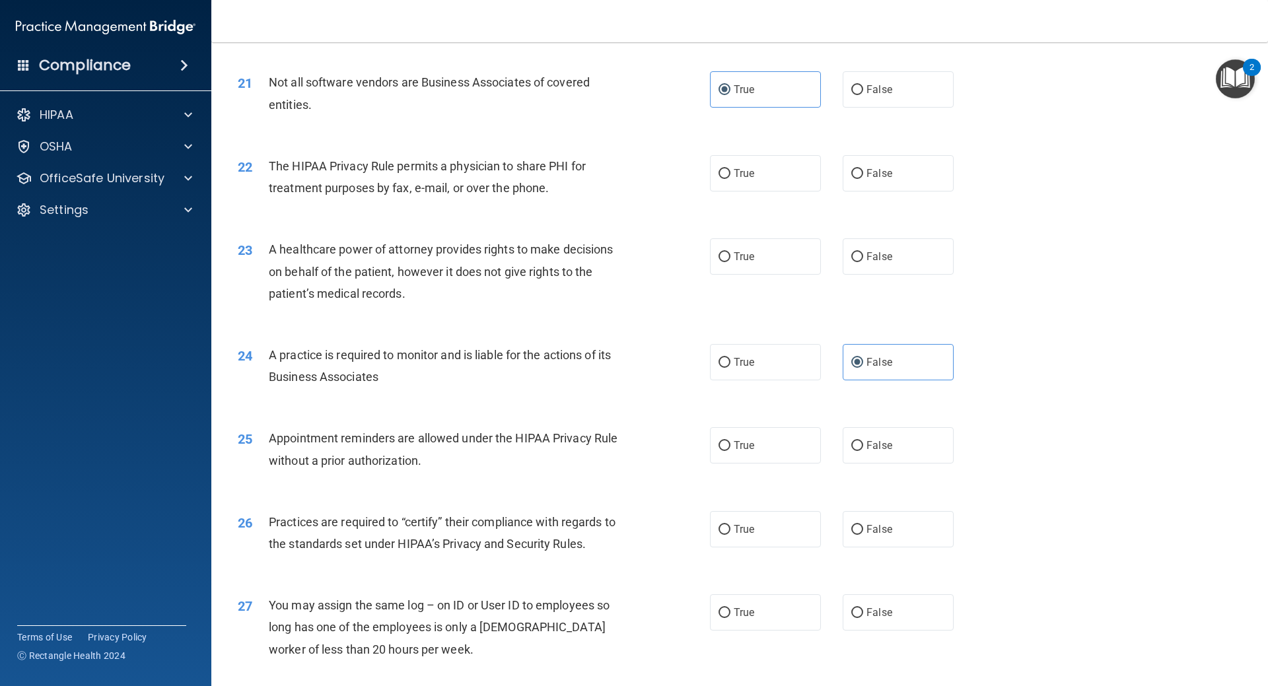
scroll to position [2048, 0]
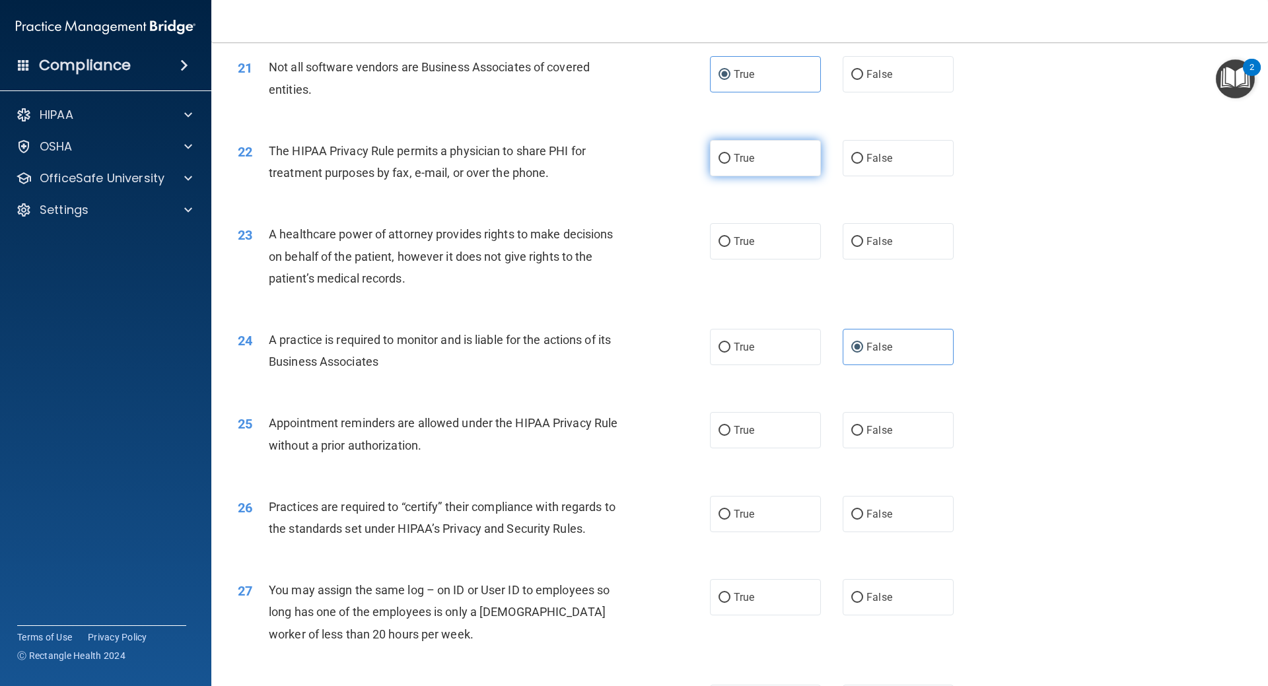
click at [801, 174] on label "True" at bounding box center [765, 158] width 111 height 36
click at [731, 164] on input "True" at bounding box center [725, 159] width 12 height 10
radio input "true"
click at [855, 246] on input "False" at bounding box center [857, 242] width 12 height 10
radio input "true"
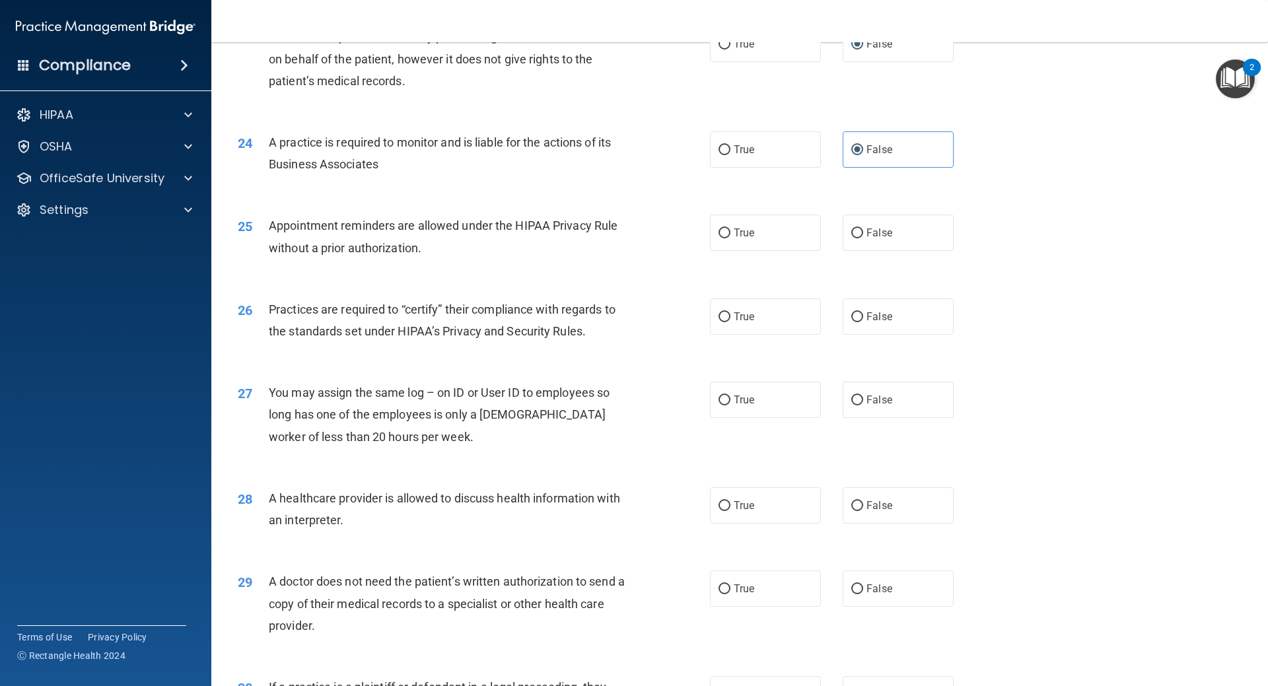
scroll to position [2246, 0]
click at [810, 237] on label "True" at bounding box center [765, 232] width 111 height 36
click at [731, 237] on input "True" at bounding box center [725, 233] width 12 height 10
radio input "true"
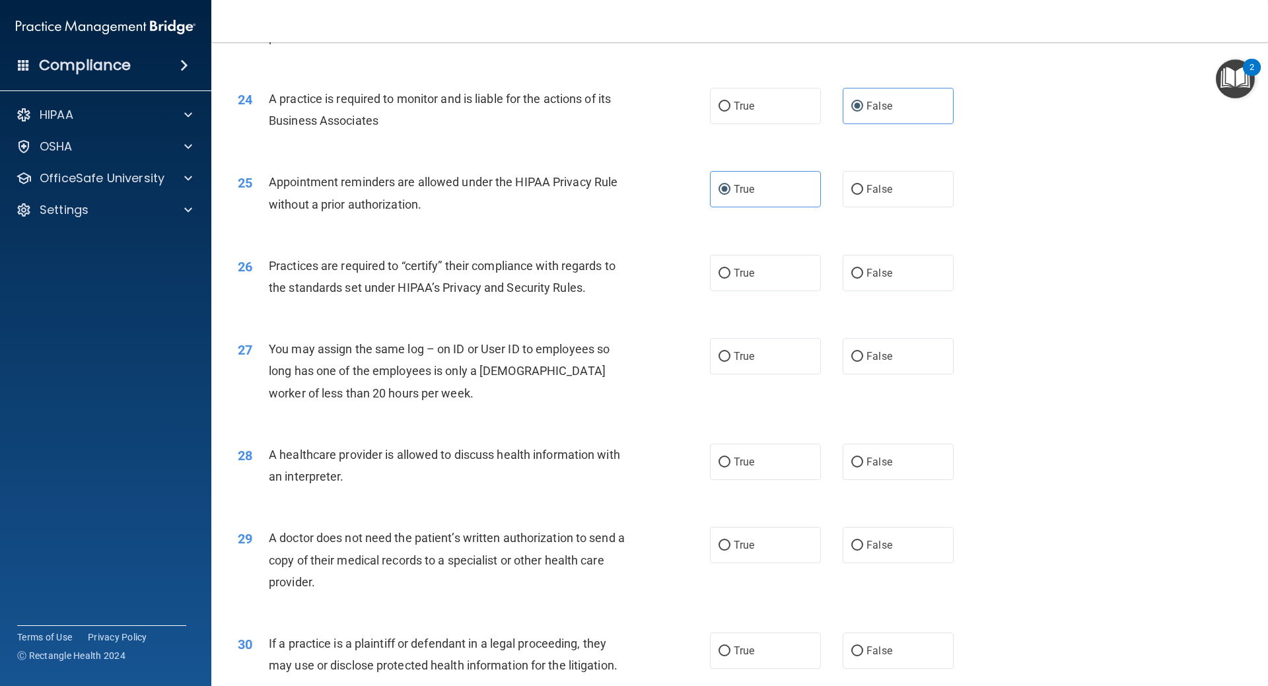
scroll to position [2312, 0]
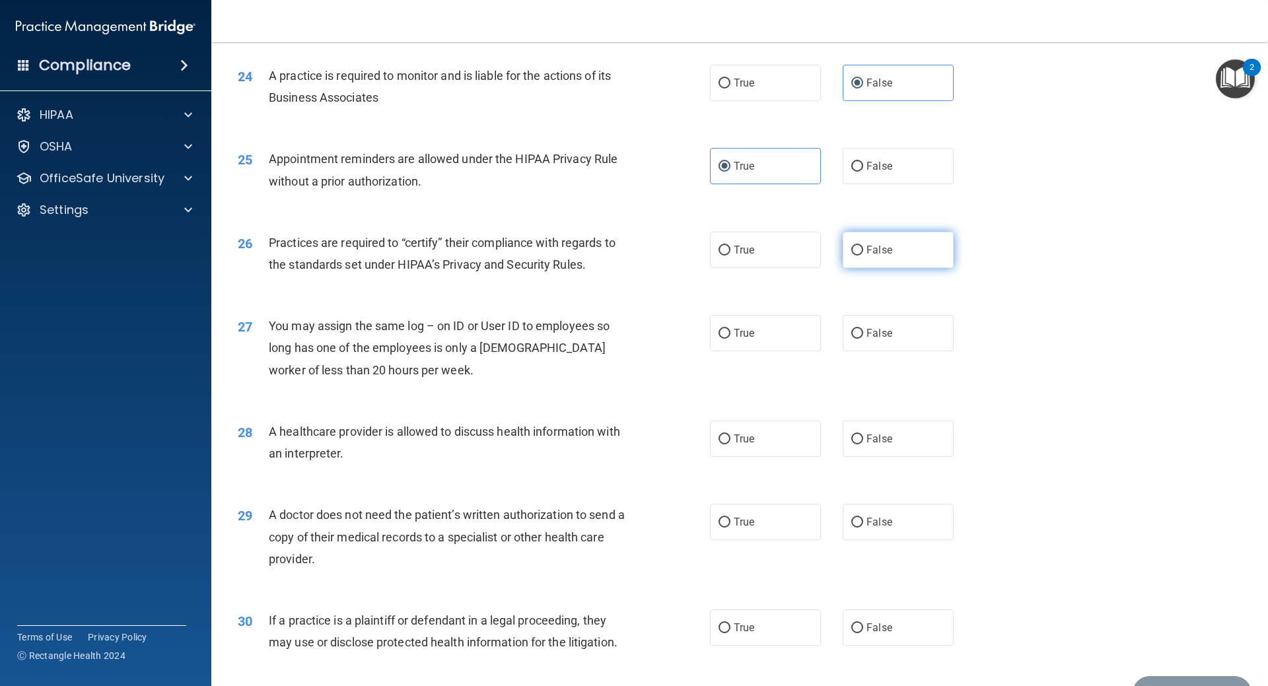
click at [870, 236] on label "False" at bounding box center [898, 250] width 111 height 36
click at [863, 246] on input "False" at bounding box center [857, 251] width 12 height 10
radio input "true"
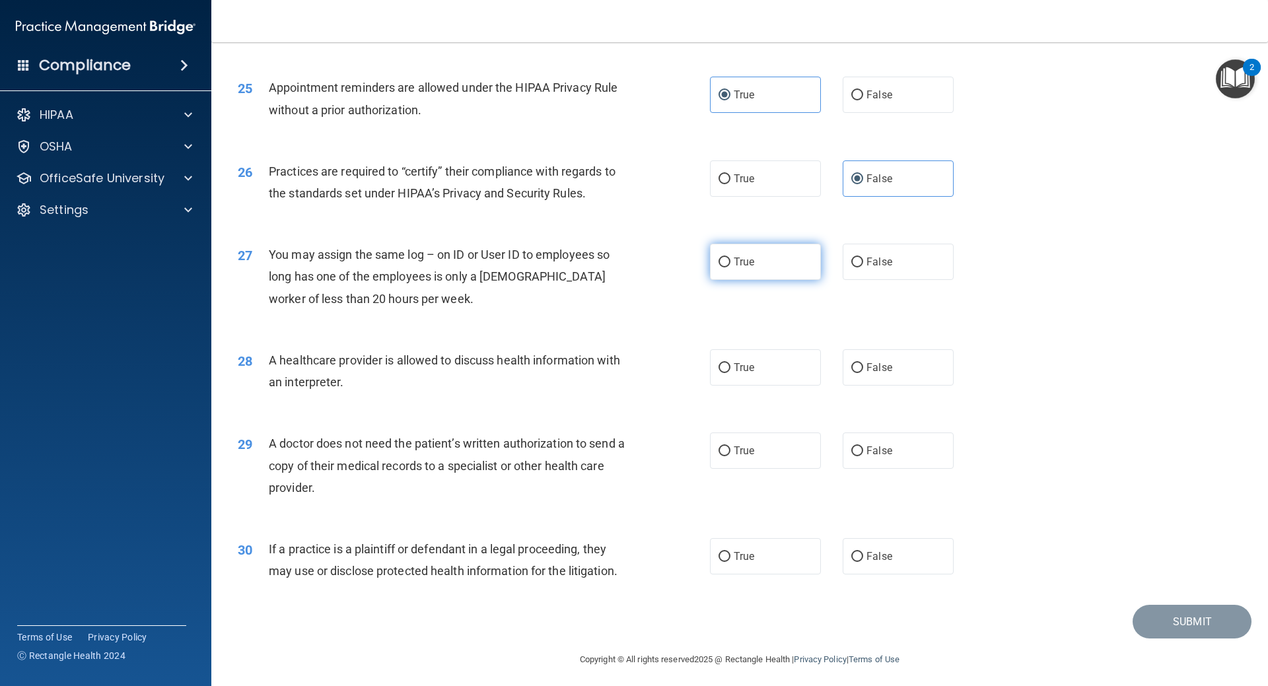
scroll to position [2388, 0]
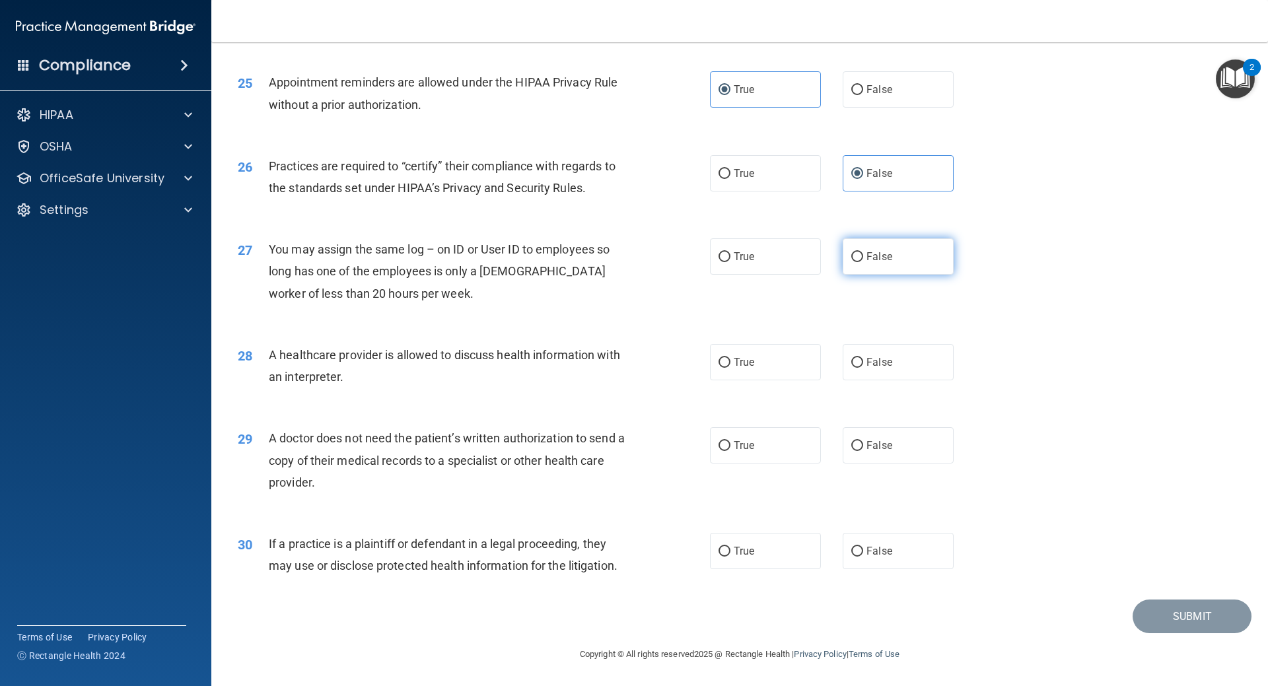
click at [922, 256] on label "False" at bounding box center [898, 256] width 111 height 36
click at [863, 256] on input "False" at bounding box center [857, 257] width 12 height 10
radio input "true"
click at [791, 366] on label "True" at bounding box center [765, 362] width 111 height 36
click at [731, 366] on input "True" at bounding box center [725, 363] width 12 height 10
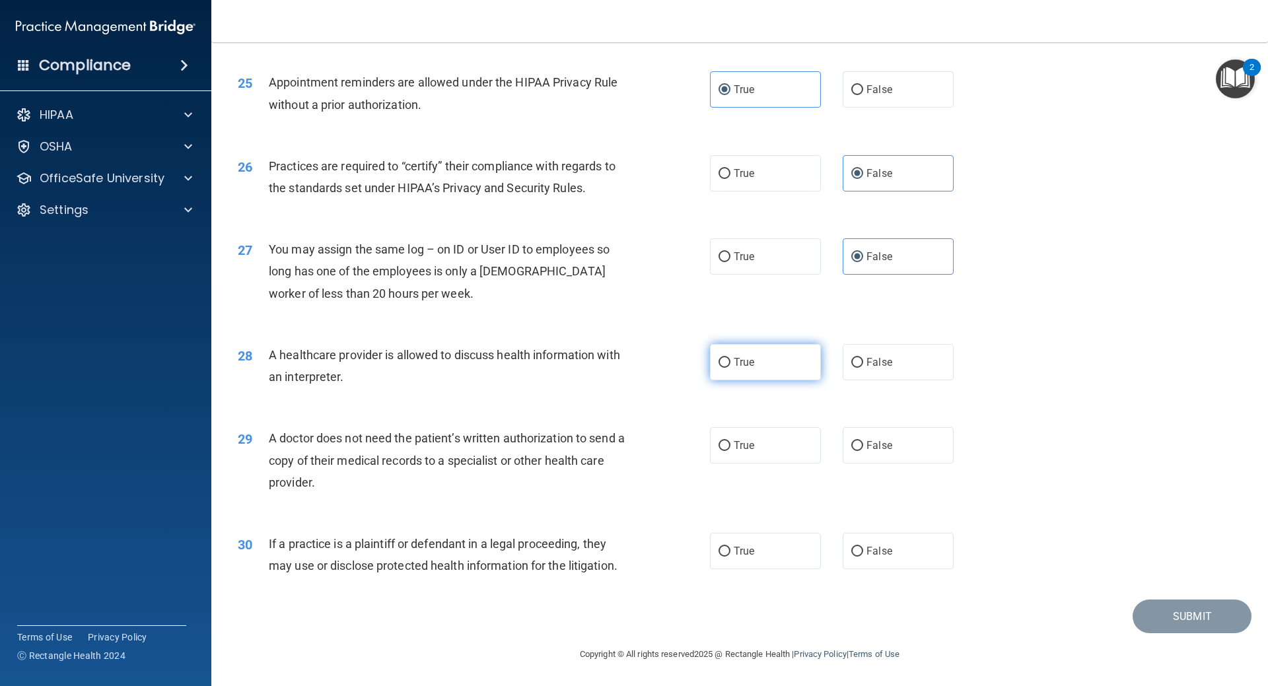
radio input "true"
click at [773, 445] on label "True" at bounding box center [765, 445] width 111 height 36
click at [731, 445] on input "True" at bounding box center [725, 446] width 12 height 10
radio input "true"
click at [779, 527] on div "30 If a practice is a plaintiff or defendant in a legal proceeding, they may us…" at bounding box center [740, 558] width 1024 height 83
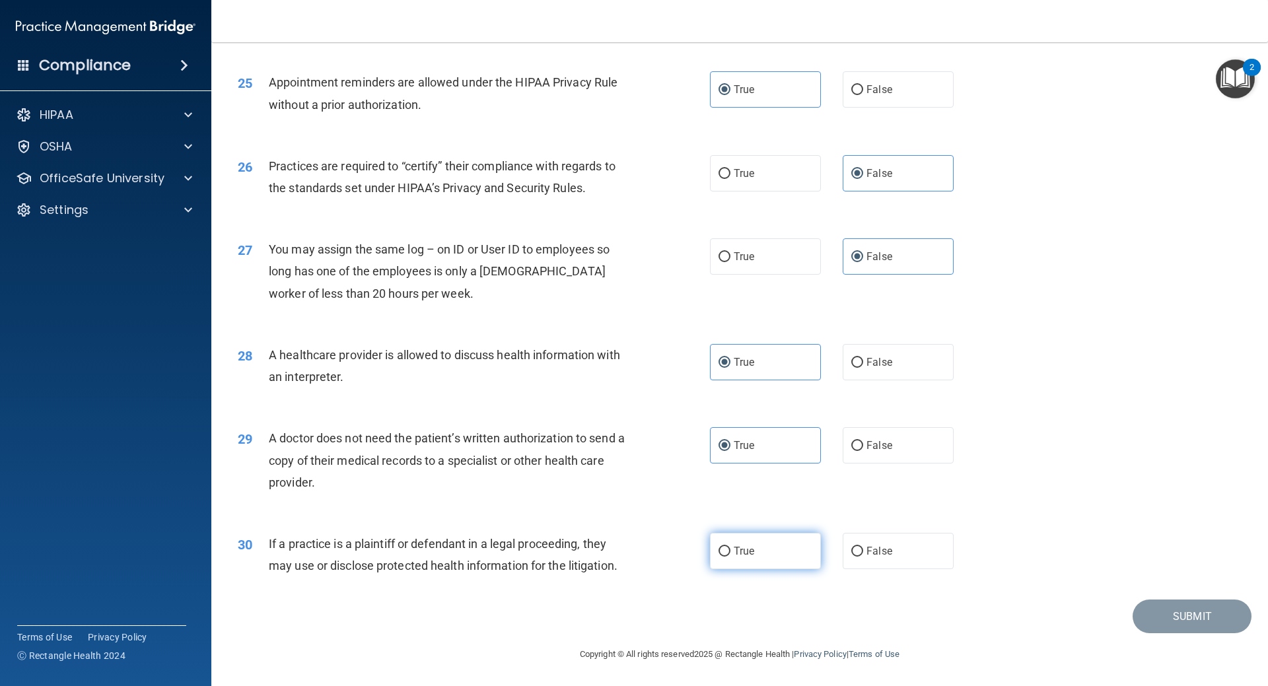
click at [765, 559] on label "True" at bounding box center [765, 551] width 111 height 36
click at [731, 557] on input "True" at bounding box center [725, 552] width 12 height 10
radio input "true"
click at [1165, 617] on button "Submit" at bounding box center [1192, 617] width 119 height 34
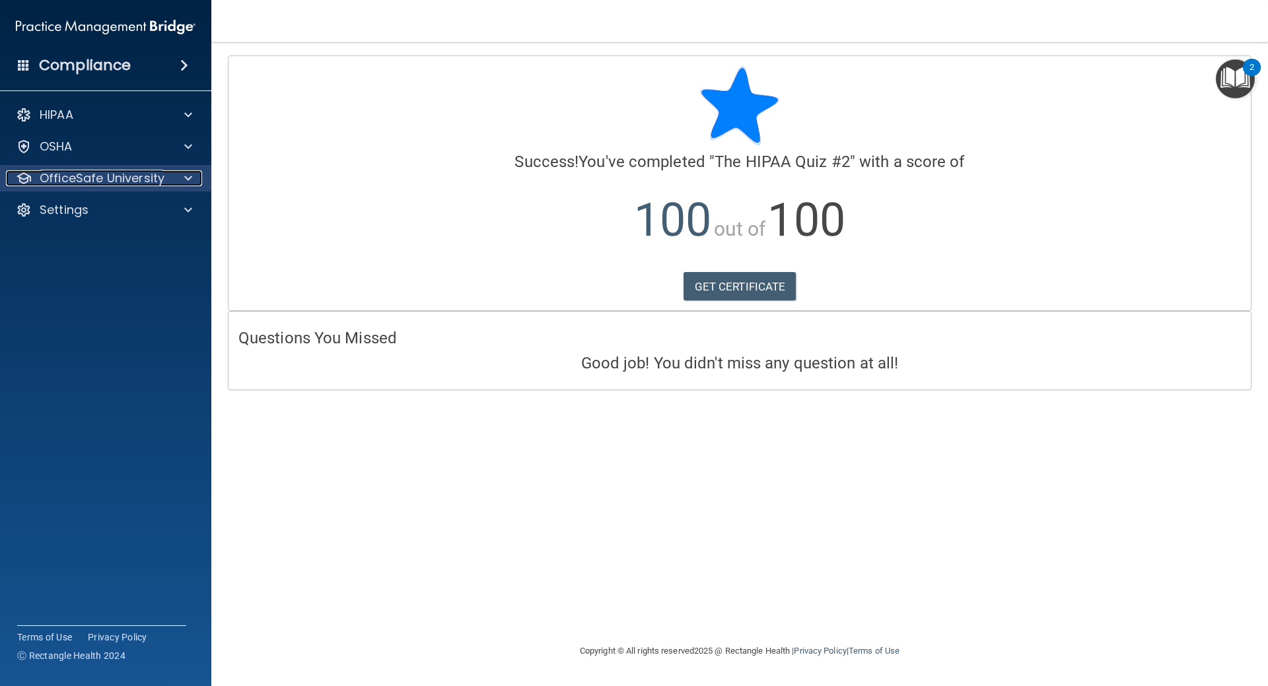
click at [182, 173] on div at bounding box center [186, 178] width 33 height 16
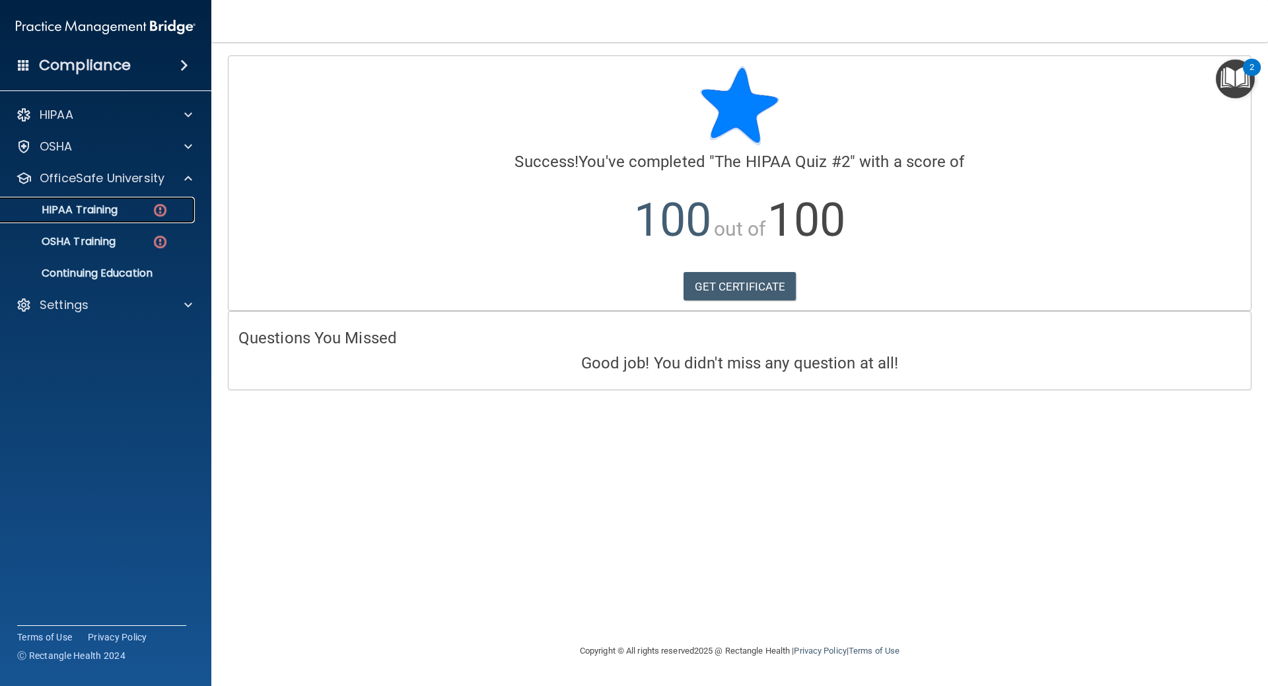
click at [119, 205] on div "HIPAA Training" at bounding box center [99, 209] width 180 height 13
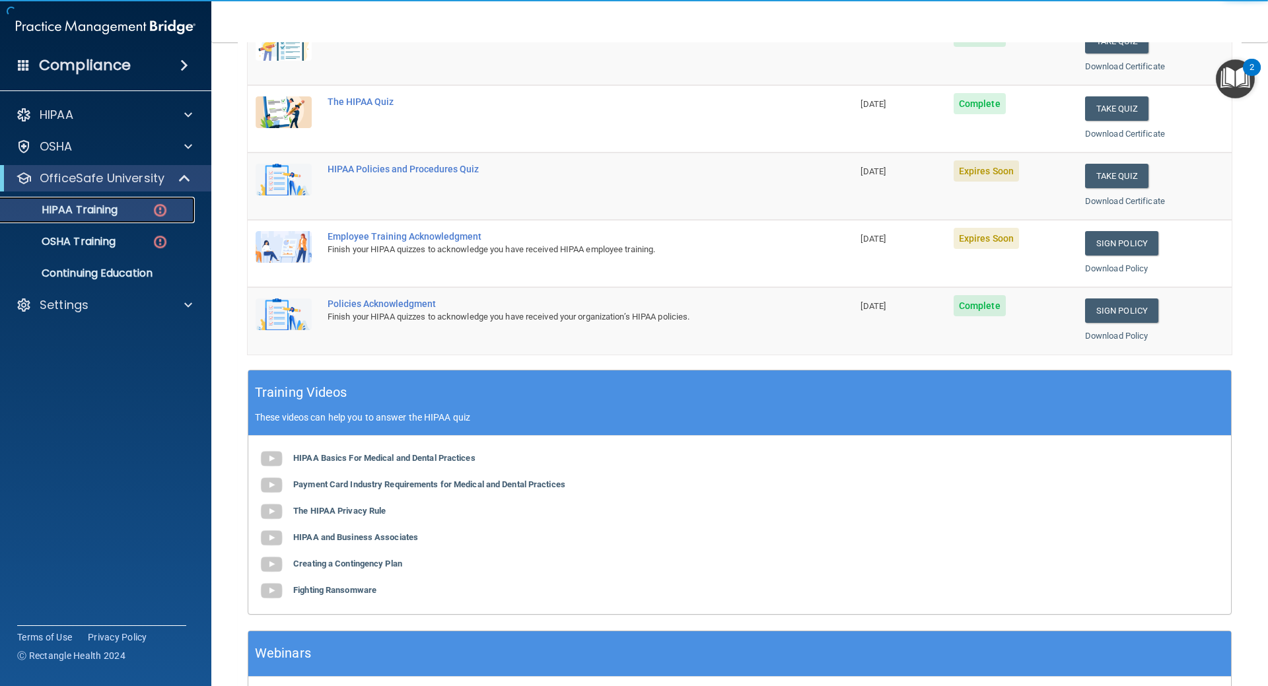
scroll to position [264, 0]
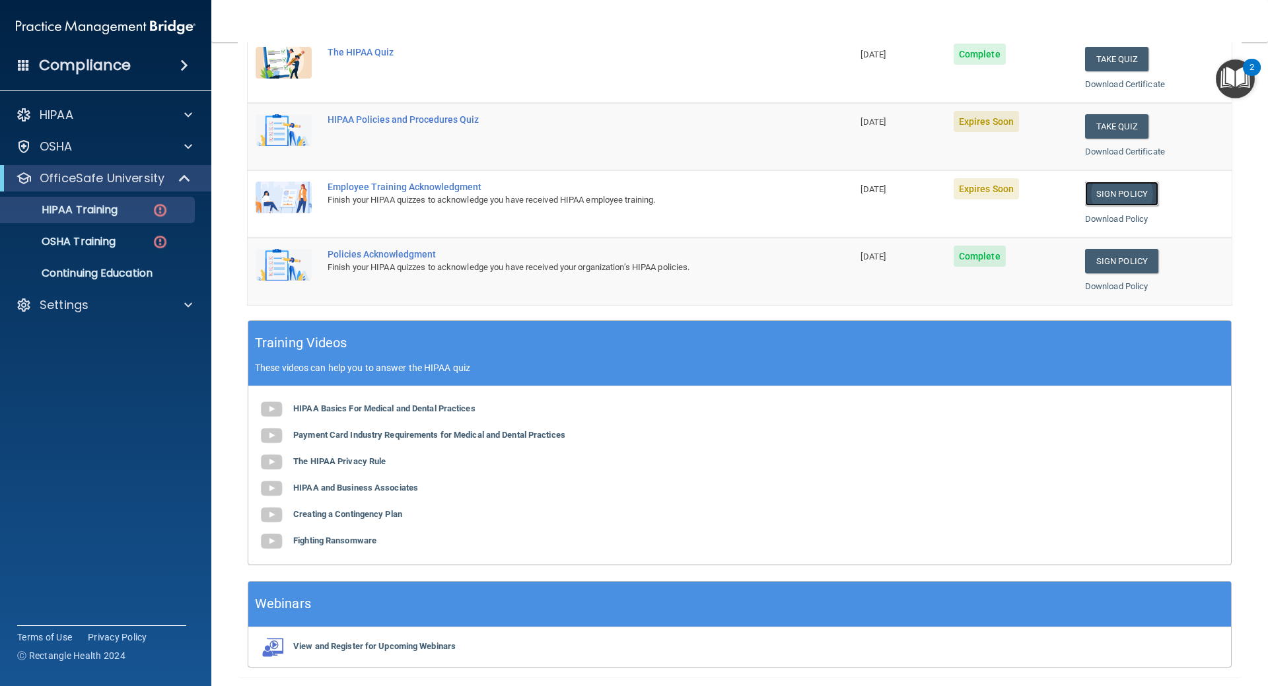
click at [1108, 189] on link "Sign Policy" at bounding box center [1121, 194] width 73 height 24
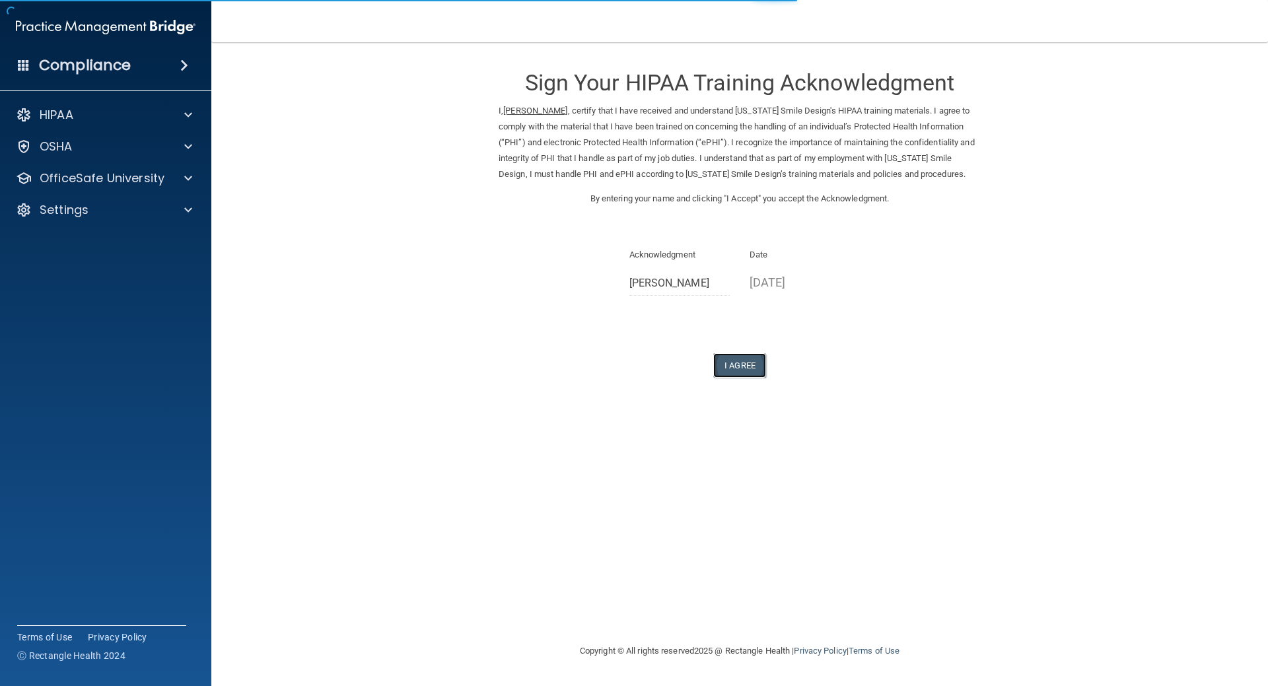
click at [742, 363] on button "I Agree" at bounding box center [739, 365] width 53 height 24
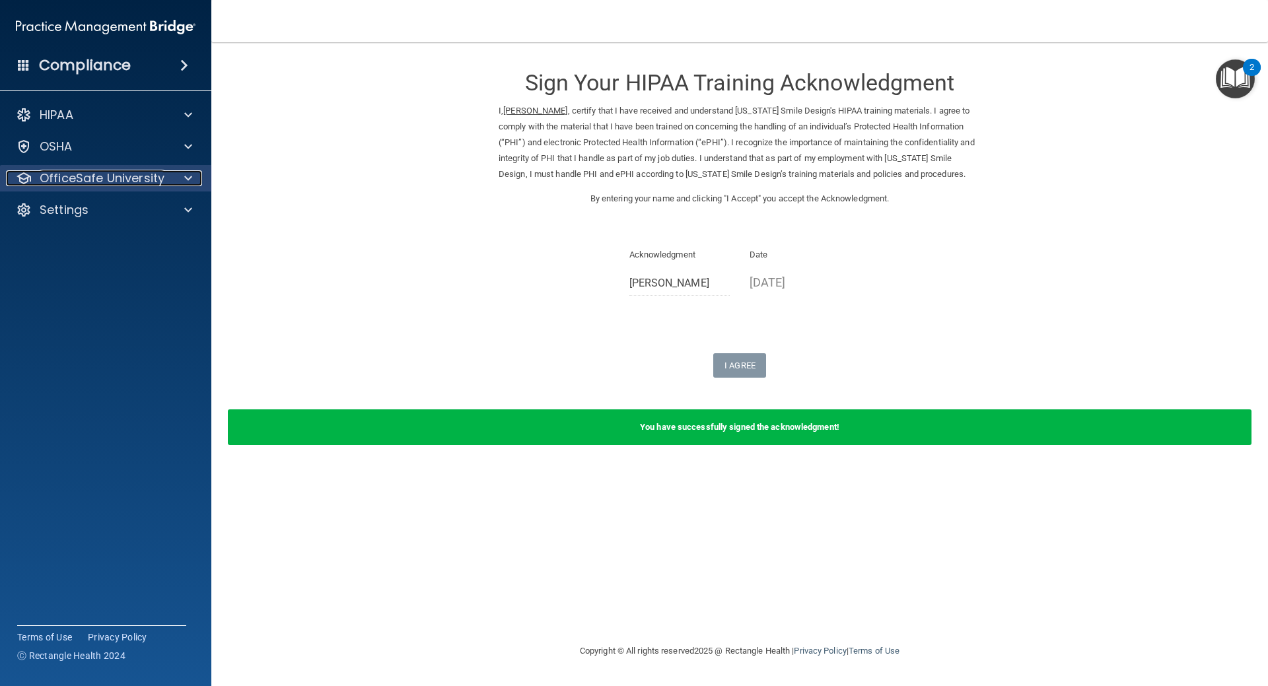
click at [83, 177] on p "OfficeSafe University" at bounding box center [102, 178] width 125 height 16
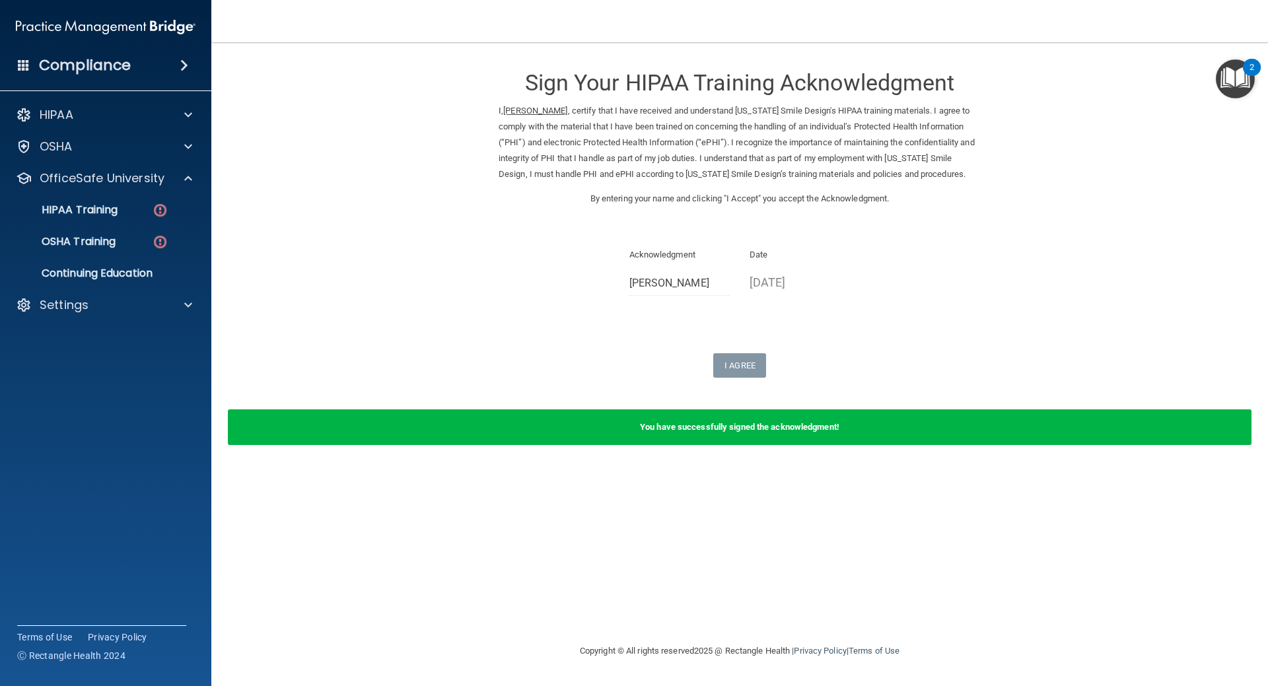
click at [95, 196] on ul "HIPAA Training OSHA Training Continuing Education" at bounding box center [106, 239] width 239 height 95
click at [98, 213] on p "HIPAA Training" at bounding box center [63, 209] width 109 height 13
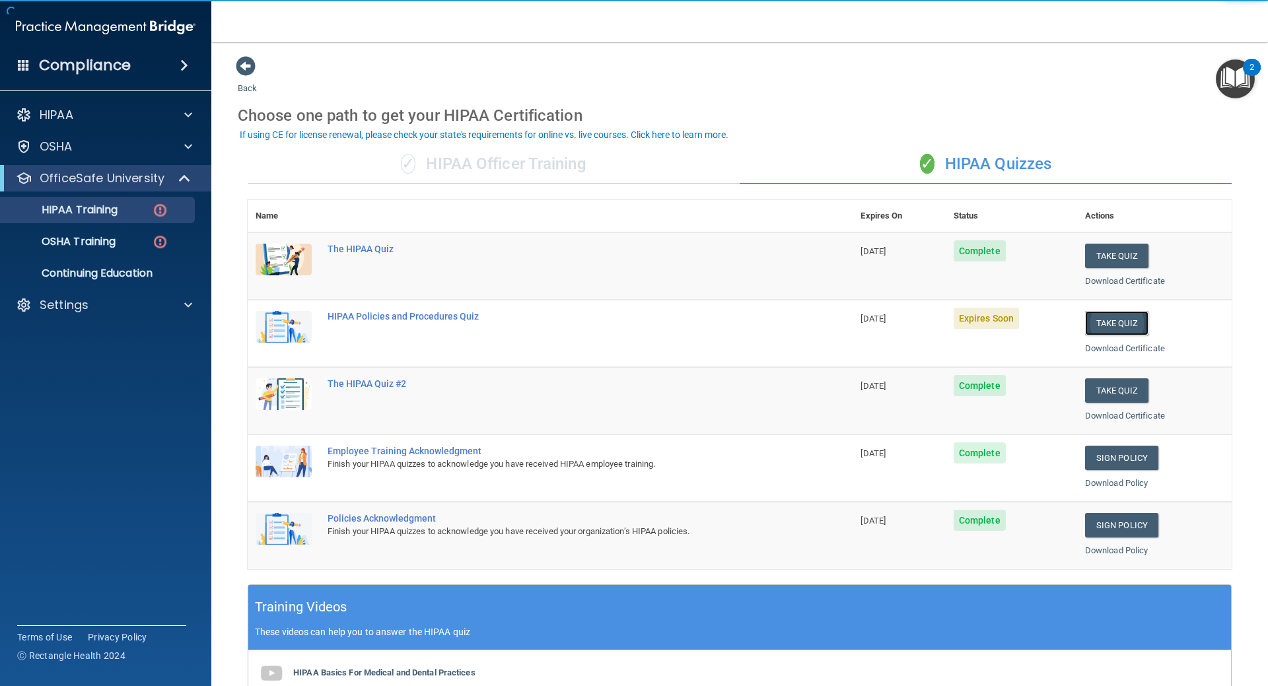
click at [1112, 332] on button "Take Quiz" at bounding box center [1116, 323] width 63 height 24
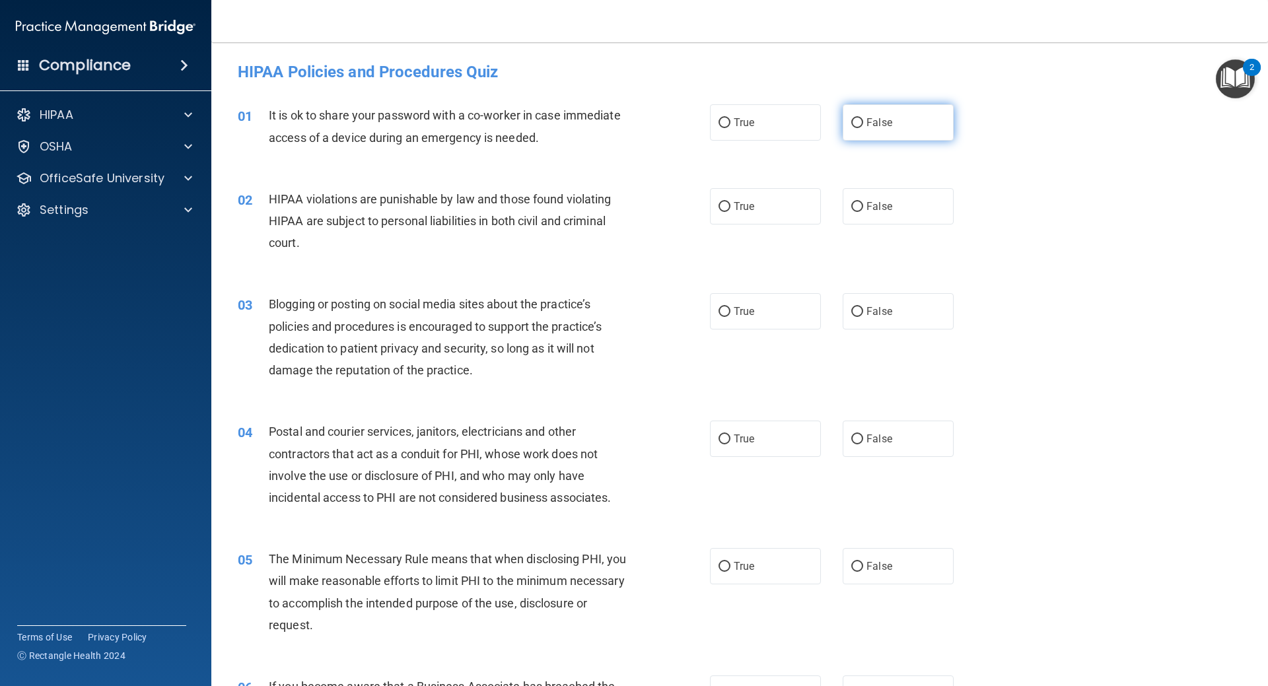
click at [865, 127] on label "False" at bounding box center [898, 122] width 111 height 36
click at [863, 127] on input "False" at bounding box center [857, 123] width 12 height 10
radio input "true"
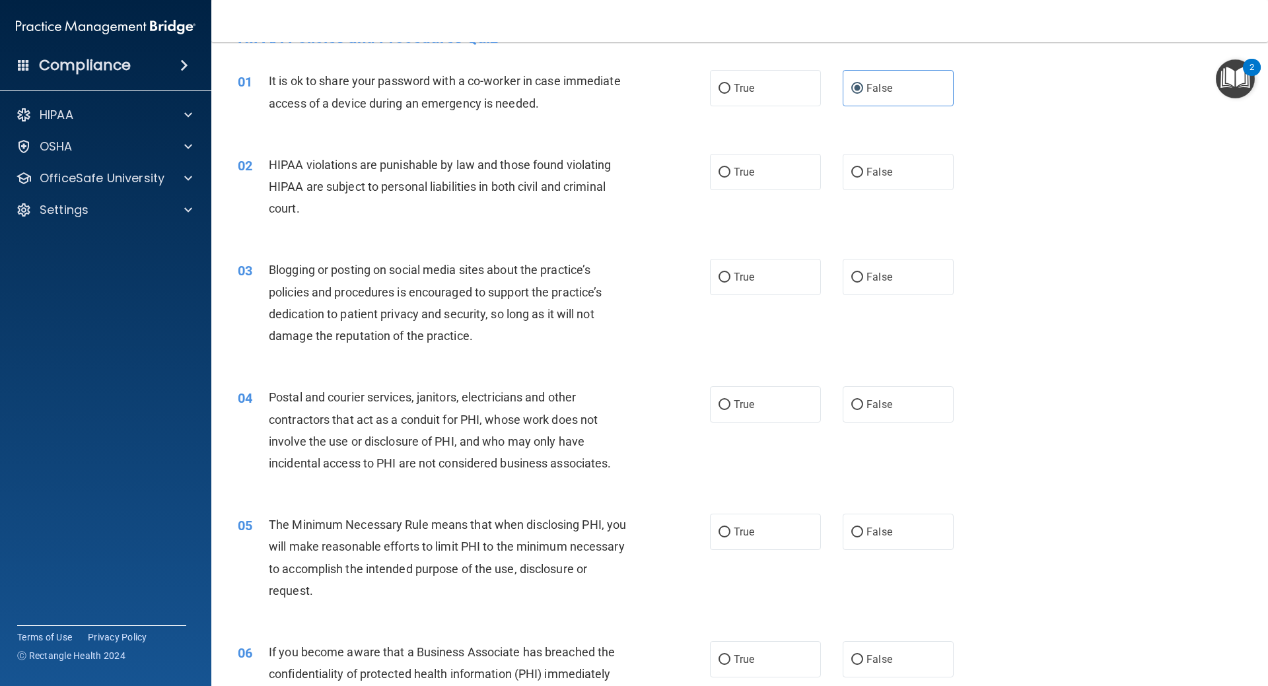
scroll to position [66, 0]
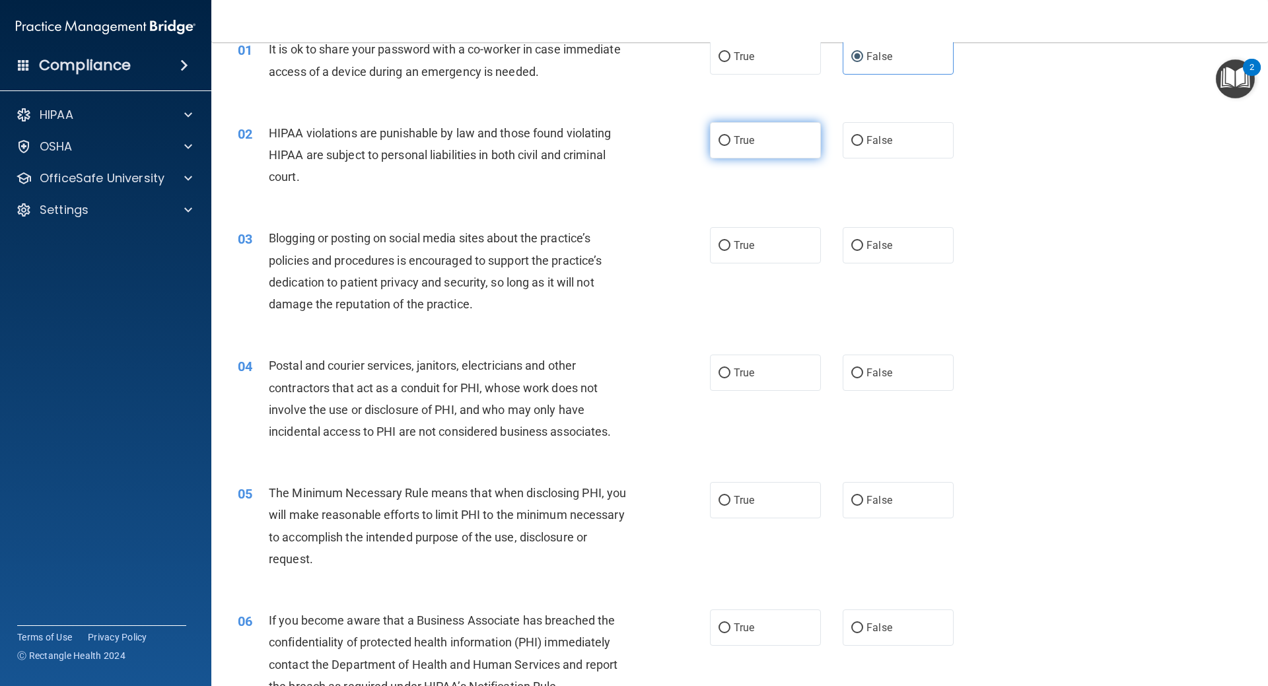
click at [724, 152] on label "True" at bounding box center [765, 140] width 111 height 36
click at [724, 146] on input "True" at bounding box center [725, 141] width 12 height 10
radio input "true"
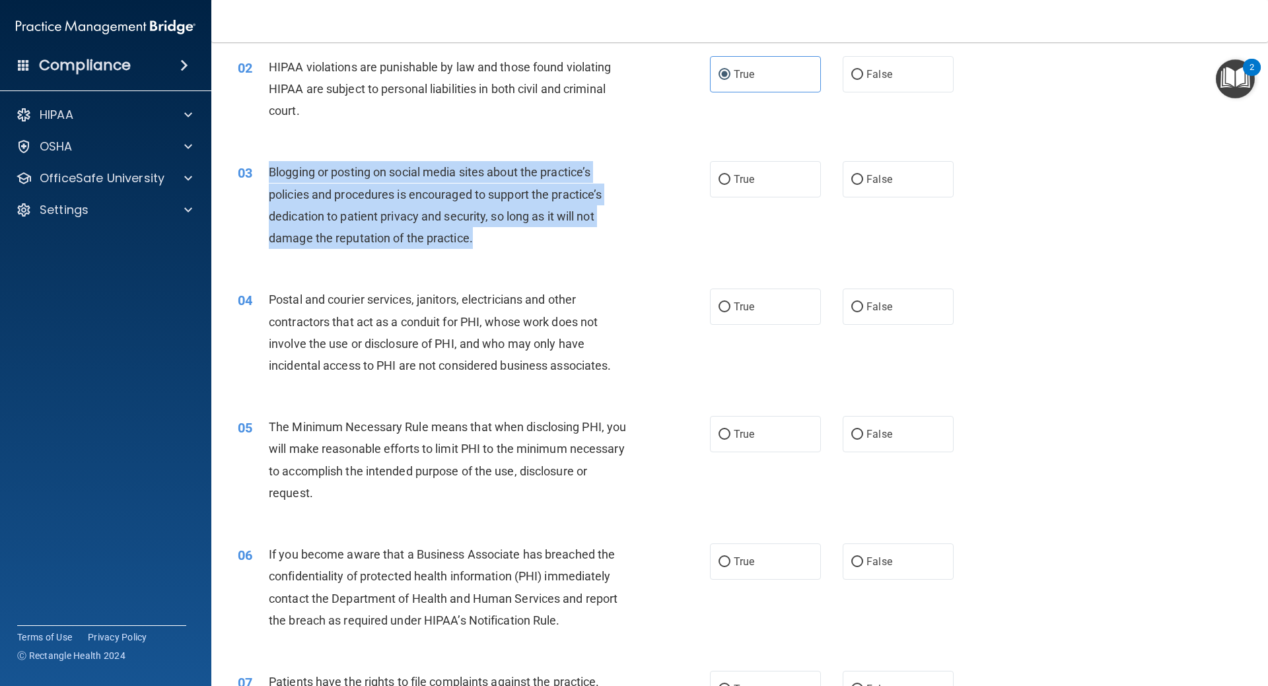
drag, startPoint x: 524, startPoint y: 252, endPoint x: 267, endPoint y: 164, distance: 272.2
click at [267, 164] on div "03 Blogging or posting on social media sites about the practice’s policies and …" at bounding box center [474, 208] width 512 height 94
copy div "Blogging or posting on social media sites about the practice’s policies and pro…"
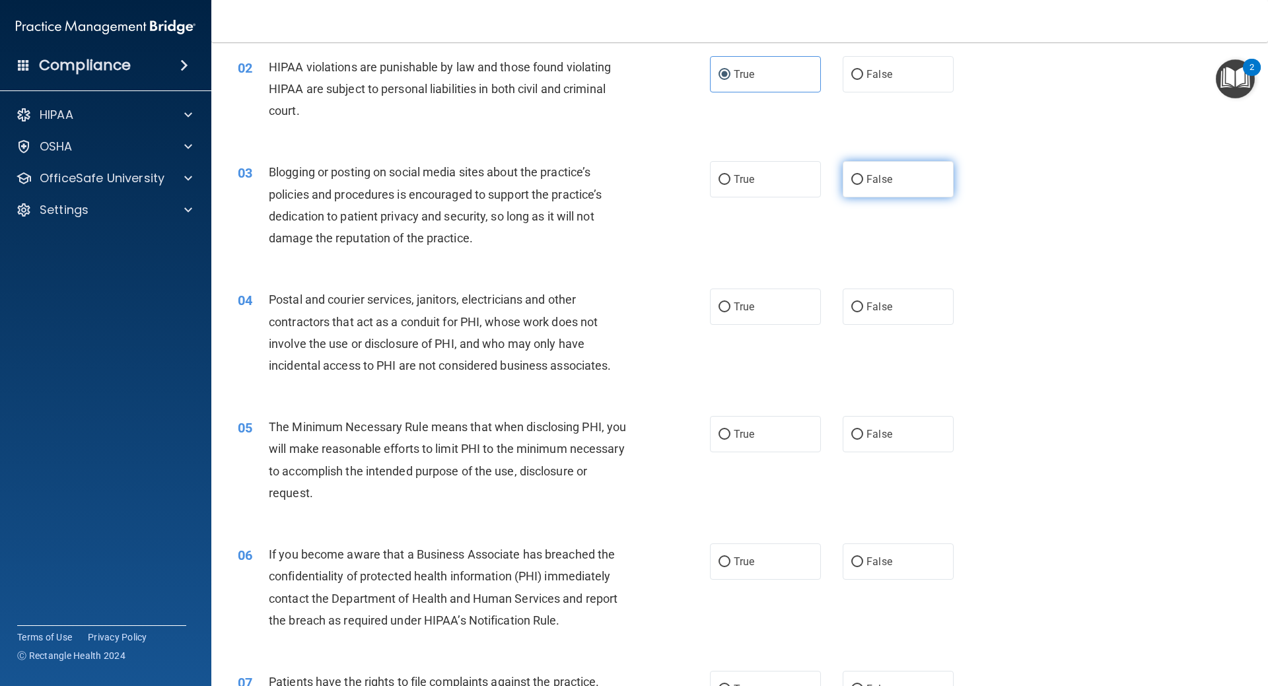
click at [889, 196] on label "False" at bounding box center [898, 179] width 111 height 36
click at [863, 185] on input "False" at bounding box center [857, 180] width 12 height 10
radio input "true"
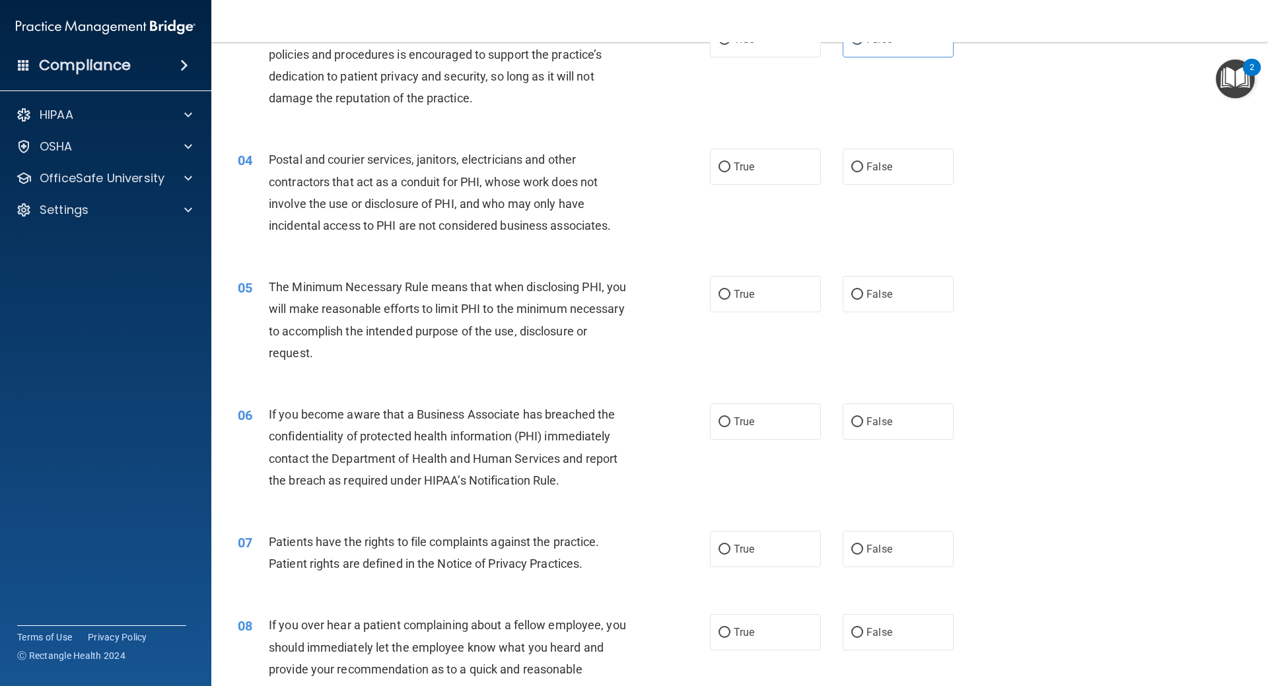
scroll to position [330, 0]
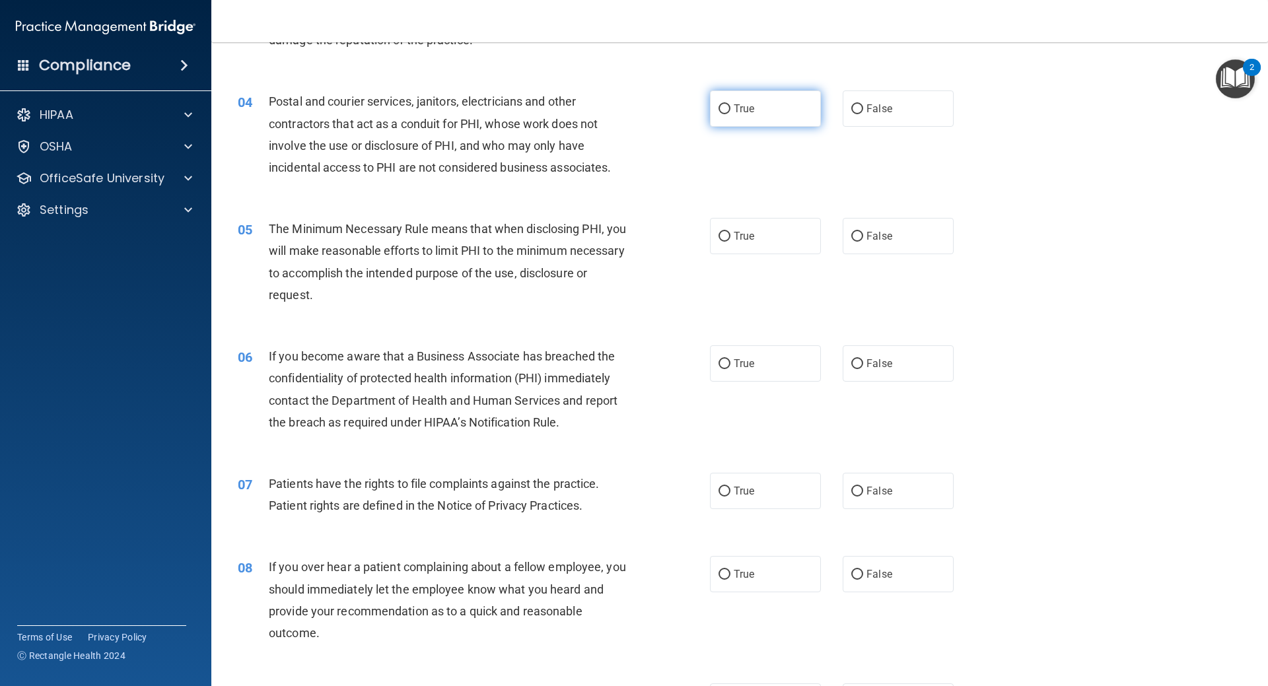
click at [734, 115] on label "True" at bounding box center [765, 108] width 111 height 36
click at [731, 114] on input "True" at bounding box center [725, 109] width 12 height 10
radio input "true"
click at [710, 248] on label "True" at bounding box center [765, 236] width 111 height 36
click at [719, 242] on input "True" at bounding box center [725, 237] width 12 height 10
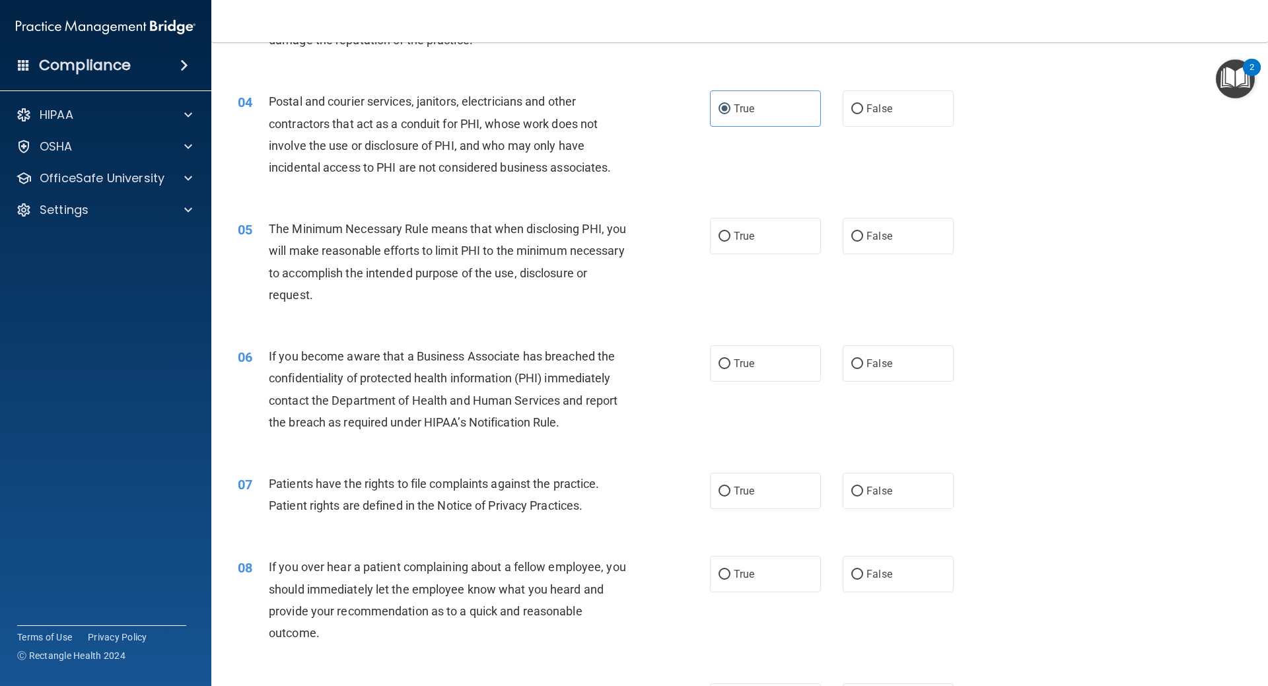
radio input "true"
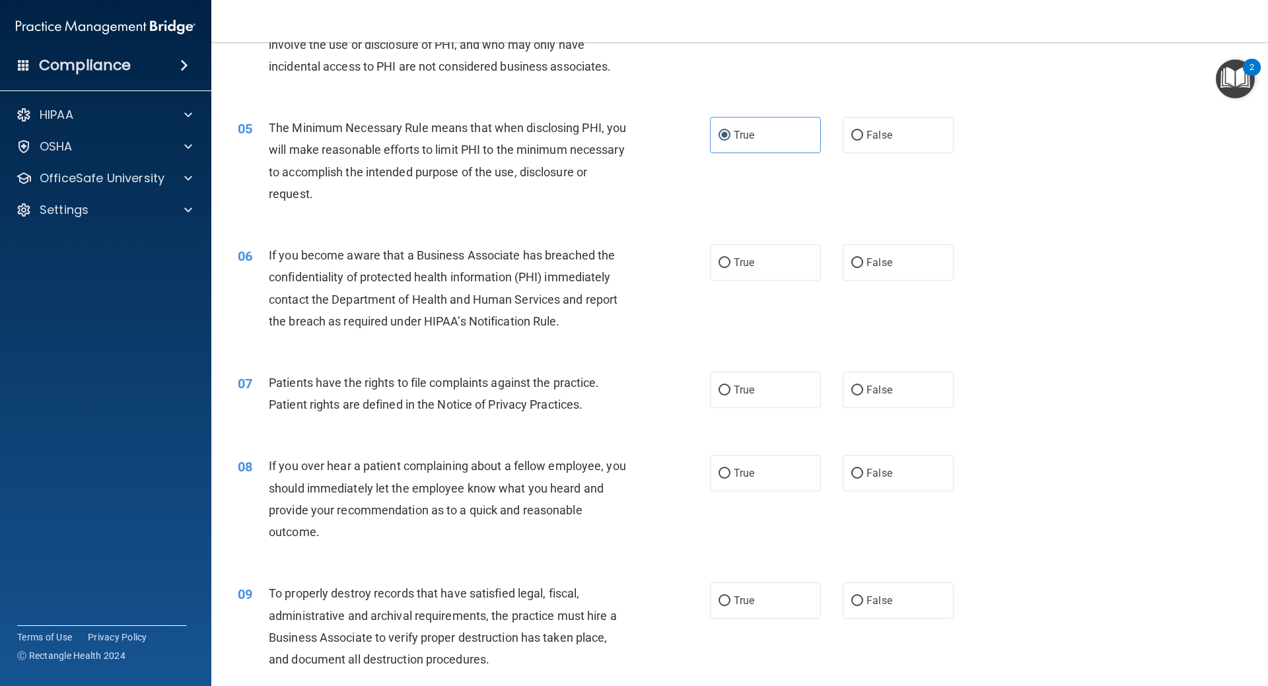
scroll to position [462, 0]
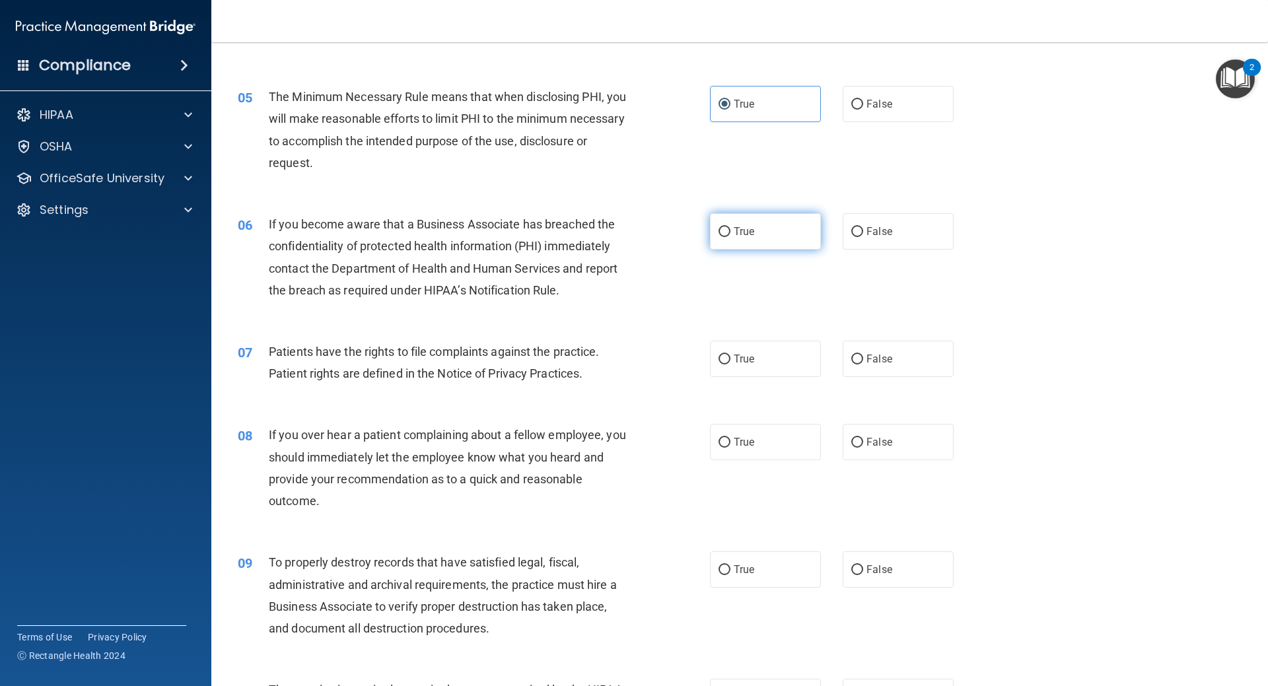
click at [788, 219] on label "True" at bounding box center [765, 231] width 111 height 36
click at [731, 227] on input "True" at bounding box center [725, 232] width 12 height 10
radio input "true"
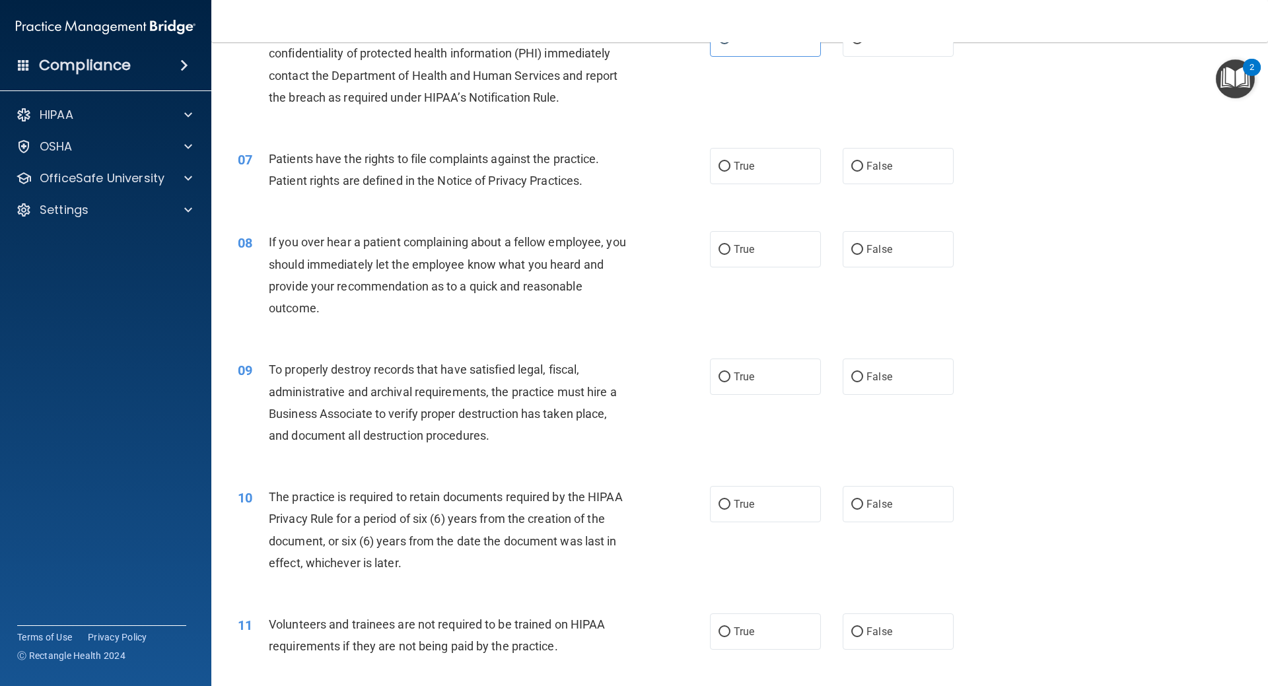
scroll to position [661, 0]
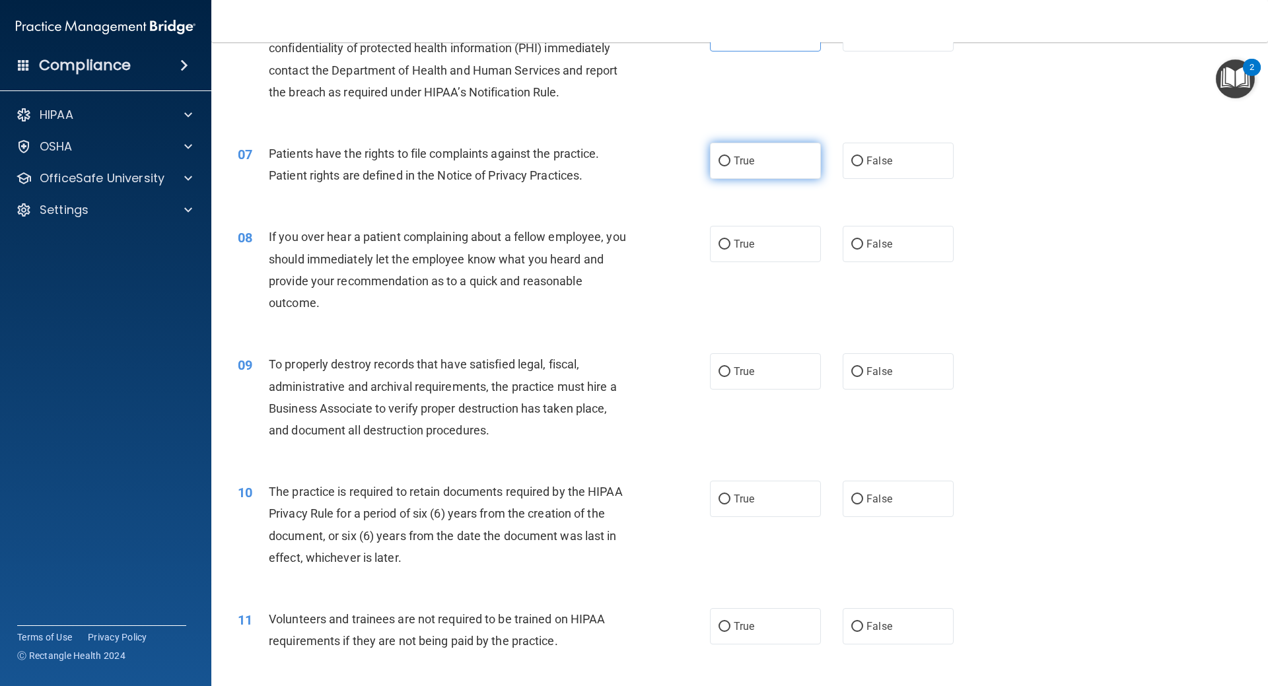
click at [737, 166] on span "True" at bounding box center [744, 161] width 20 height 13
click at [731, 166] on input "True" at bounding box center [725, 162] width 12 height 10
radio input "true"
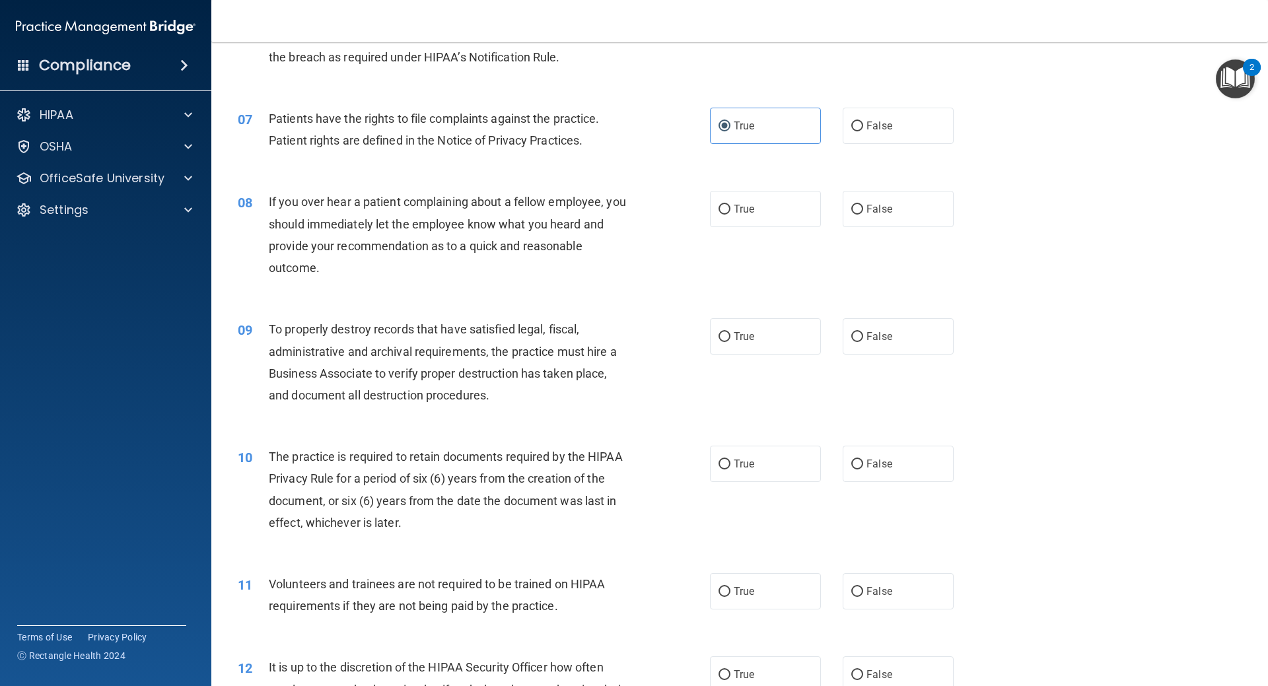
scroll to position [727, 0]
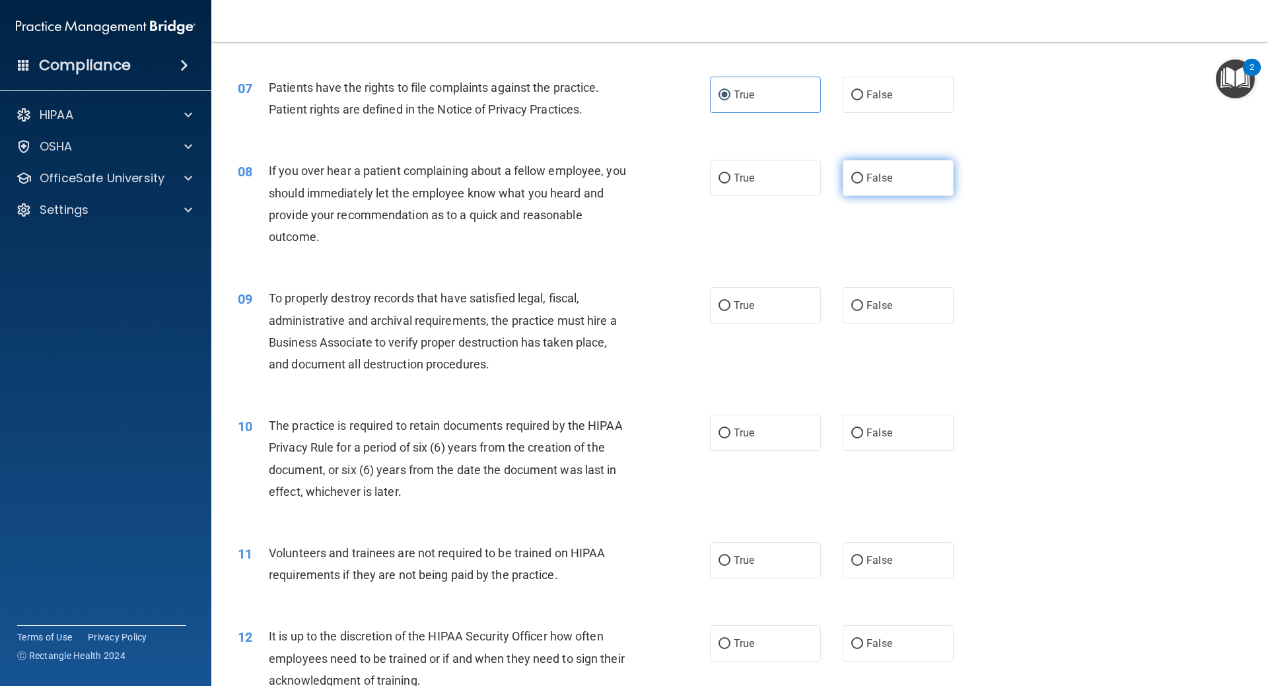
click at [851, 181] on input "False" at bounding box center [857, 179] width 12 height 10
radio input "true"
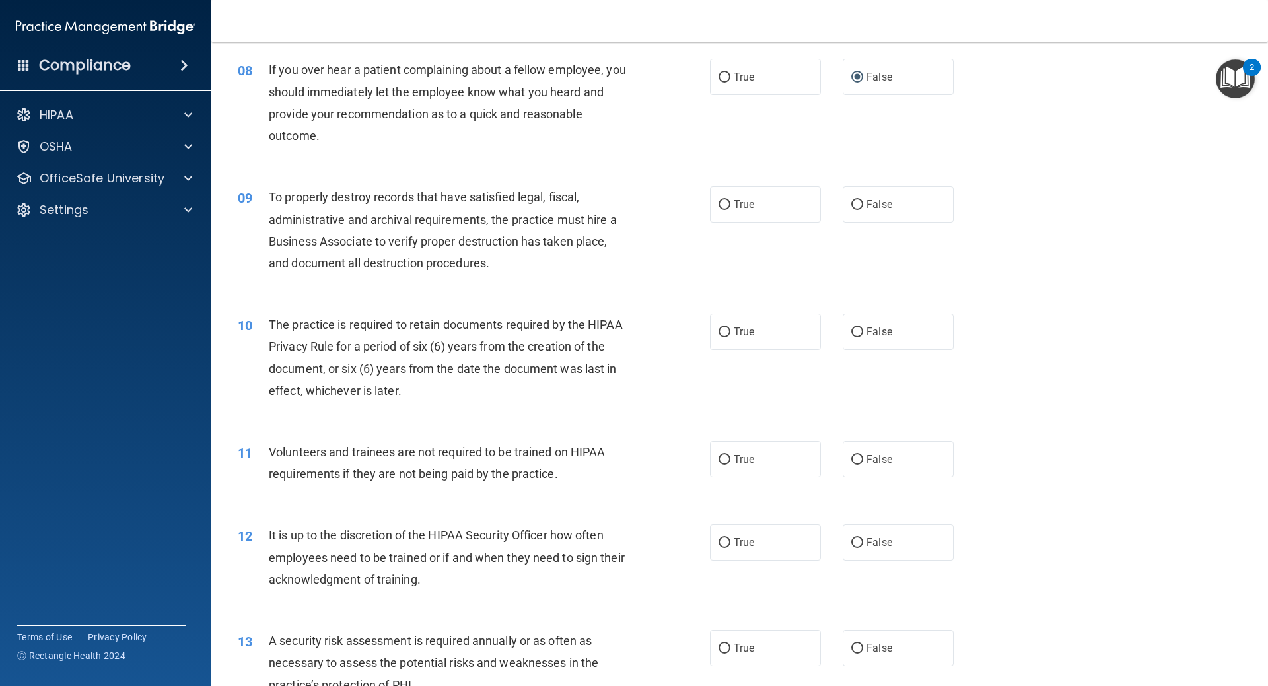
scroll to position [859, 0]
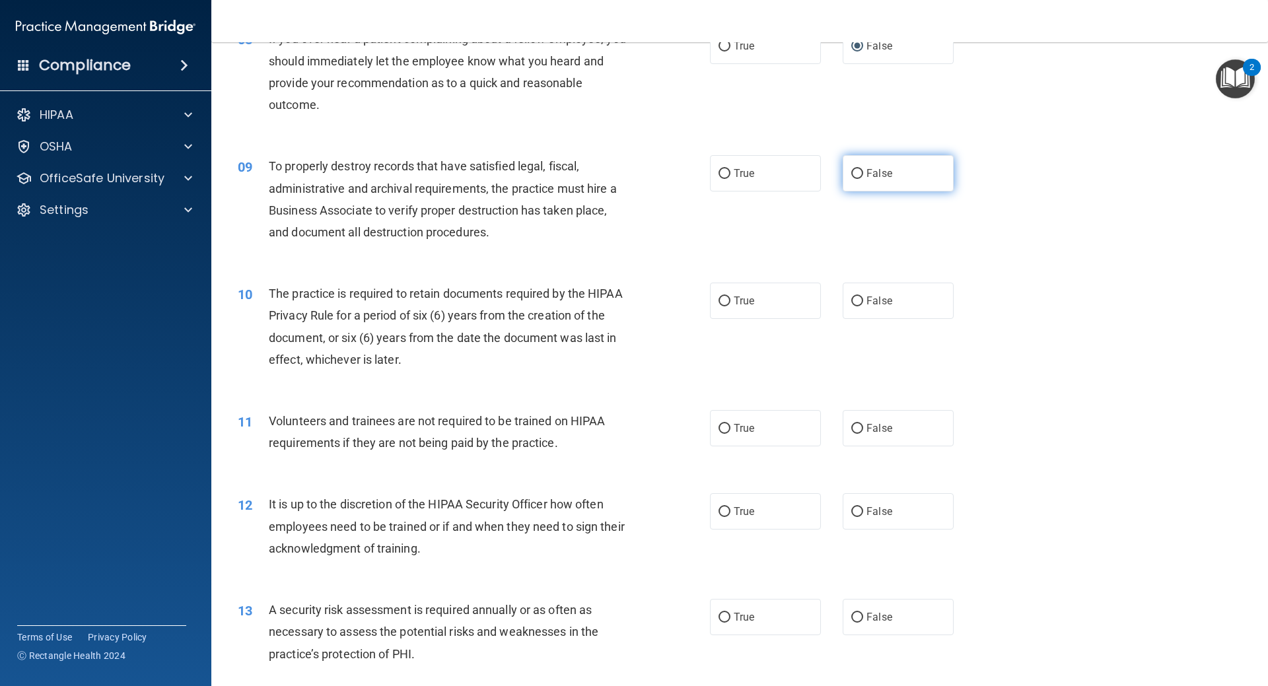
click at [878, 161] on label "False" at bounding box center [898, 173] width 111 height 36
click at [863, 169] on input "False" at bounding box center [857, 174] width 12 height 10
radio input "true"
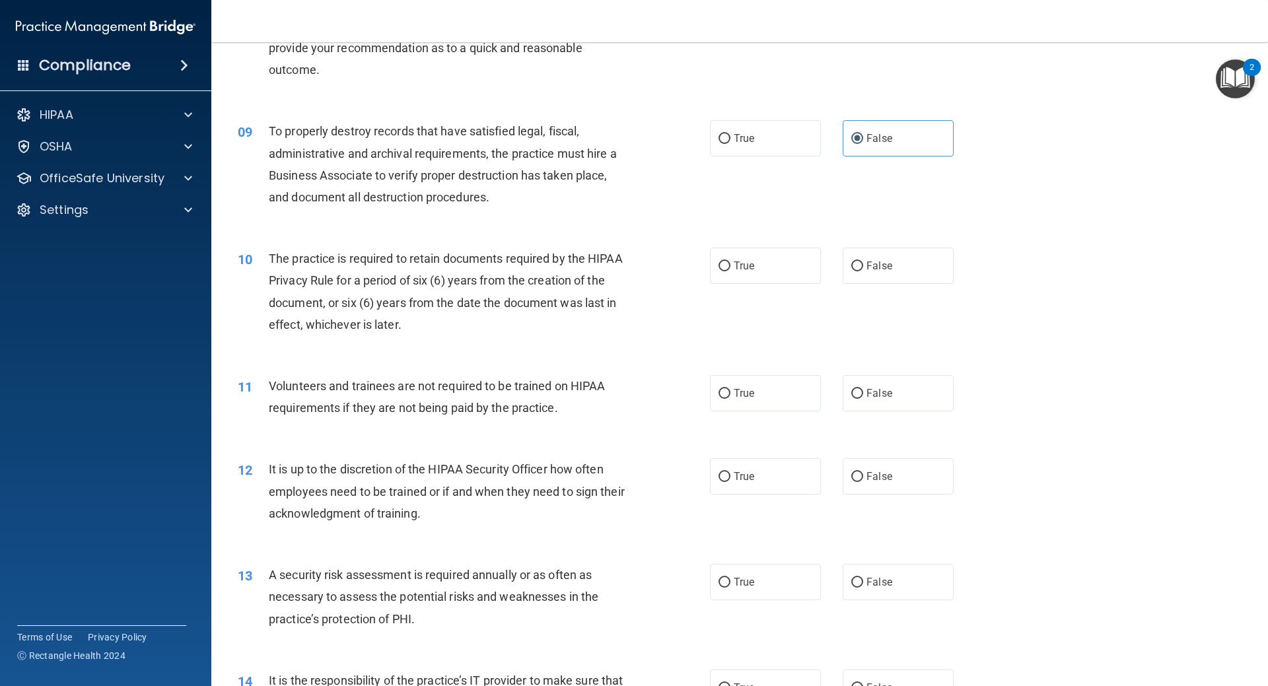
scroll to position [991, 0]
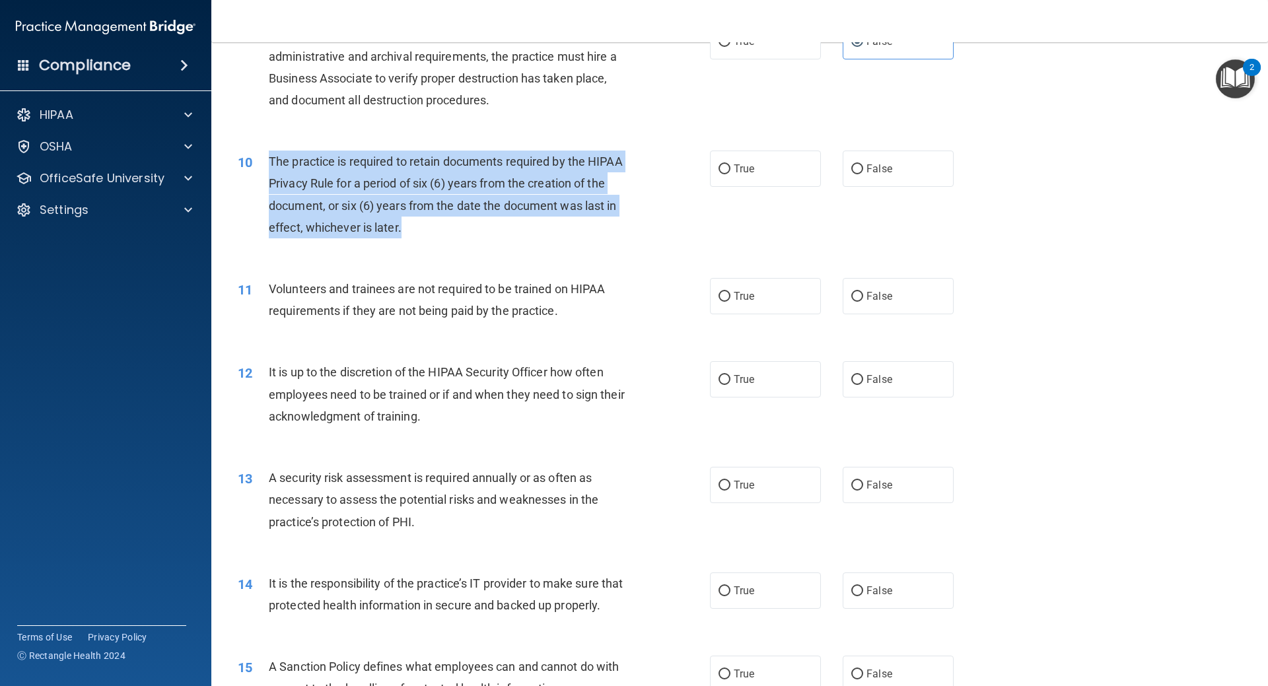
drag, startPoint x: 509, startPoint y: 222, endPoint x: 271, endPoint y: 159, distance: 246.6
click at [271, 159] on div "The practice is required to retain documents required by the HIPAA Privacy Rule…" at bounding box center [453, 195] width 369 height 88
copy span "The practice is required to retain documents required by the HIPAA Privacy Rule…"
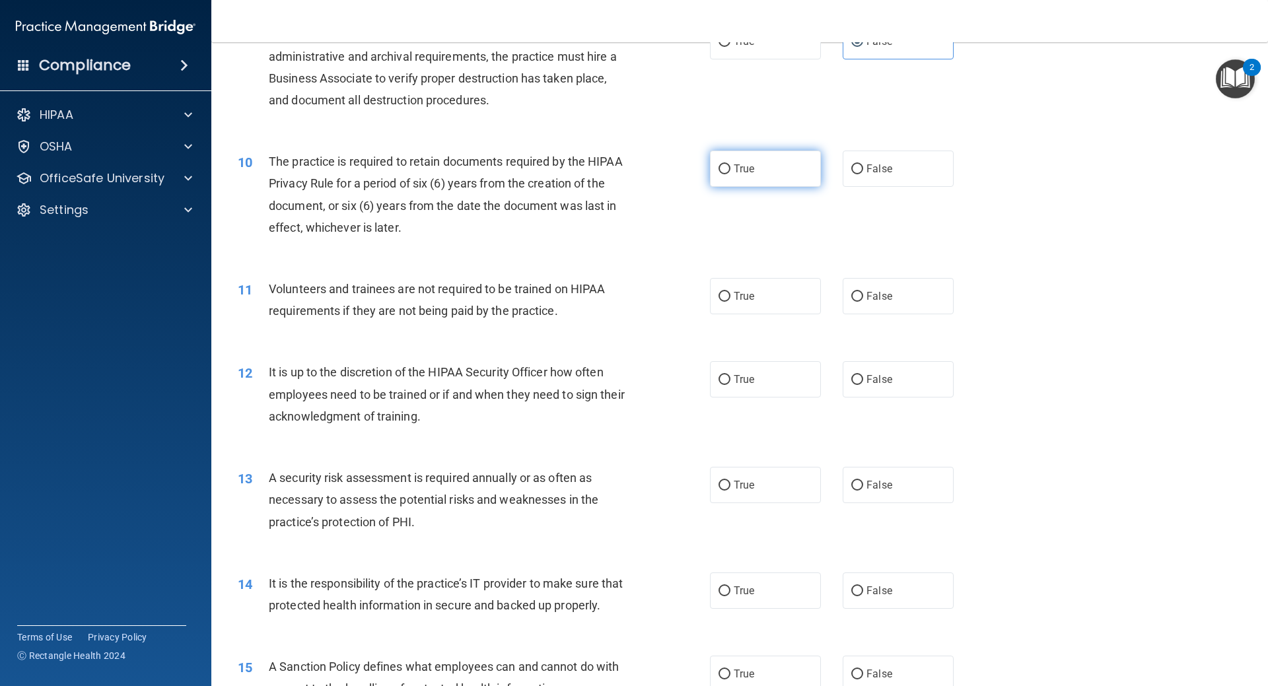
click at [711, 161] on label "True" at bounding box center [765, 169] width 111 height 36
click at [719, 164] on input "True" at bounding box center [725, 169] width 12 height 10
radio input "true"
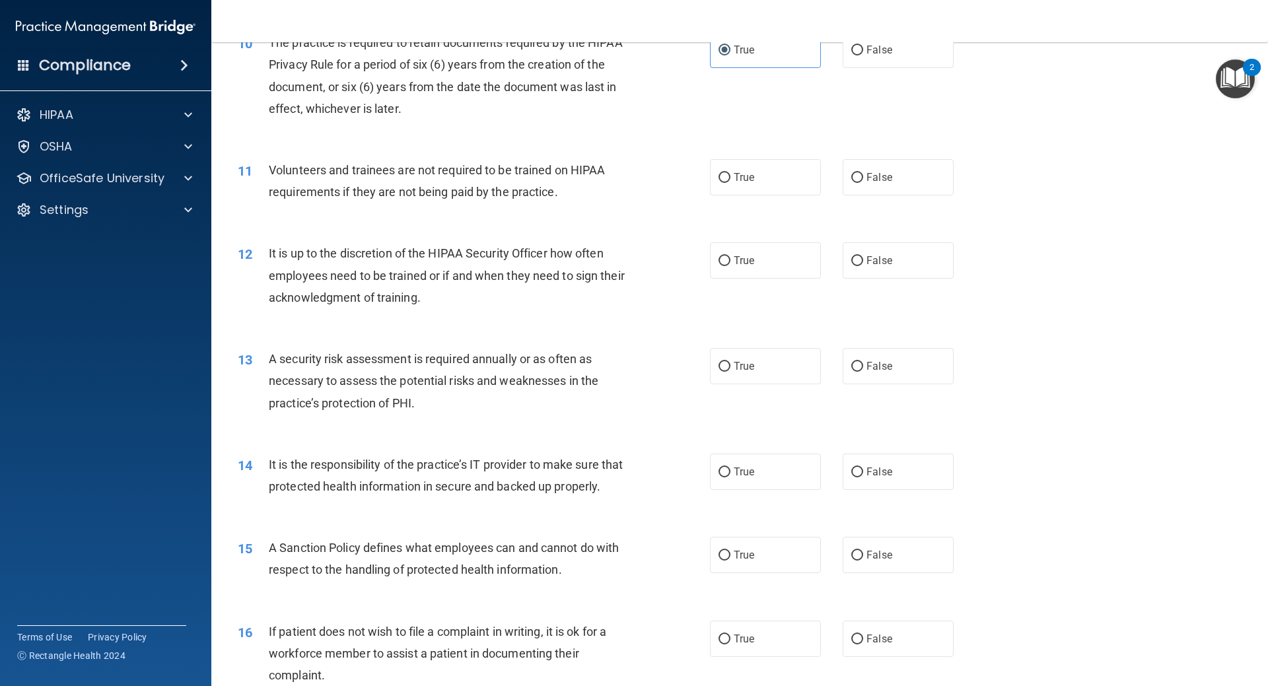
scroll to position [1123, 0]
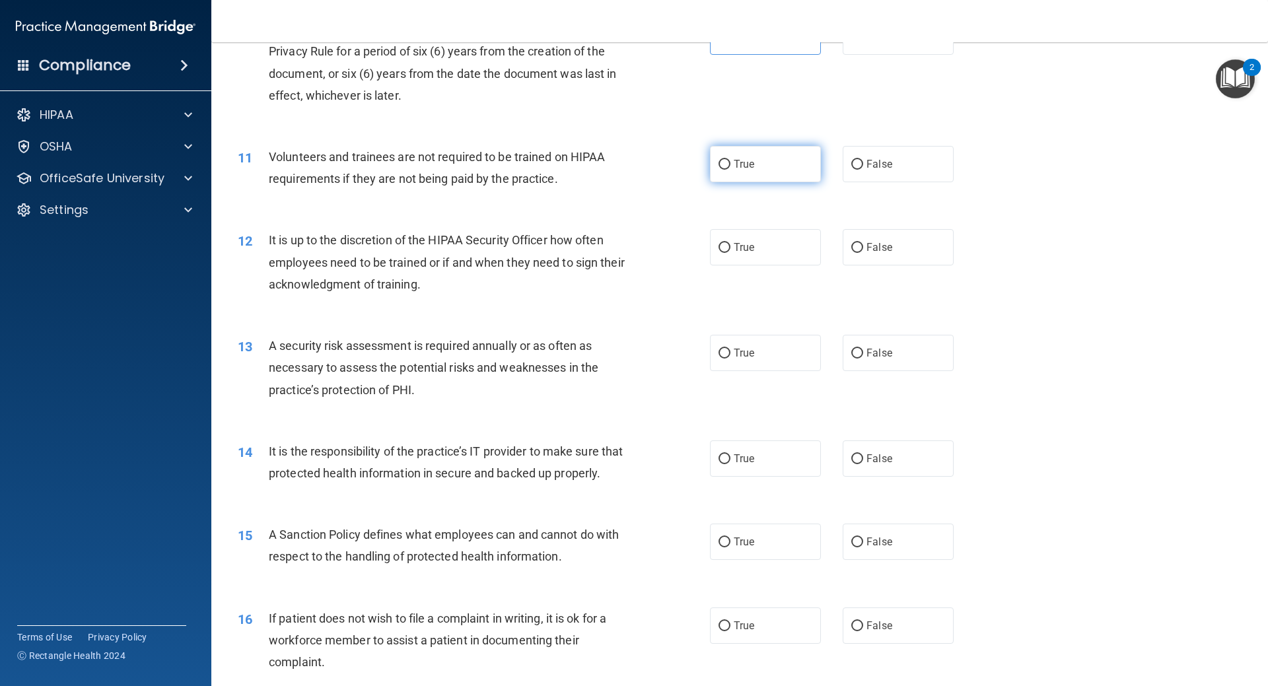
click at [747, 174] on label "True" at bounding box center [765, 164] width 111 height 36
click at [731, 170] on input "True" at bounding box center [725, 165] width 12 height 10
radio input "true"
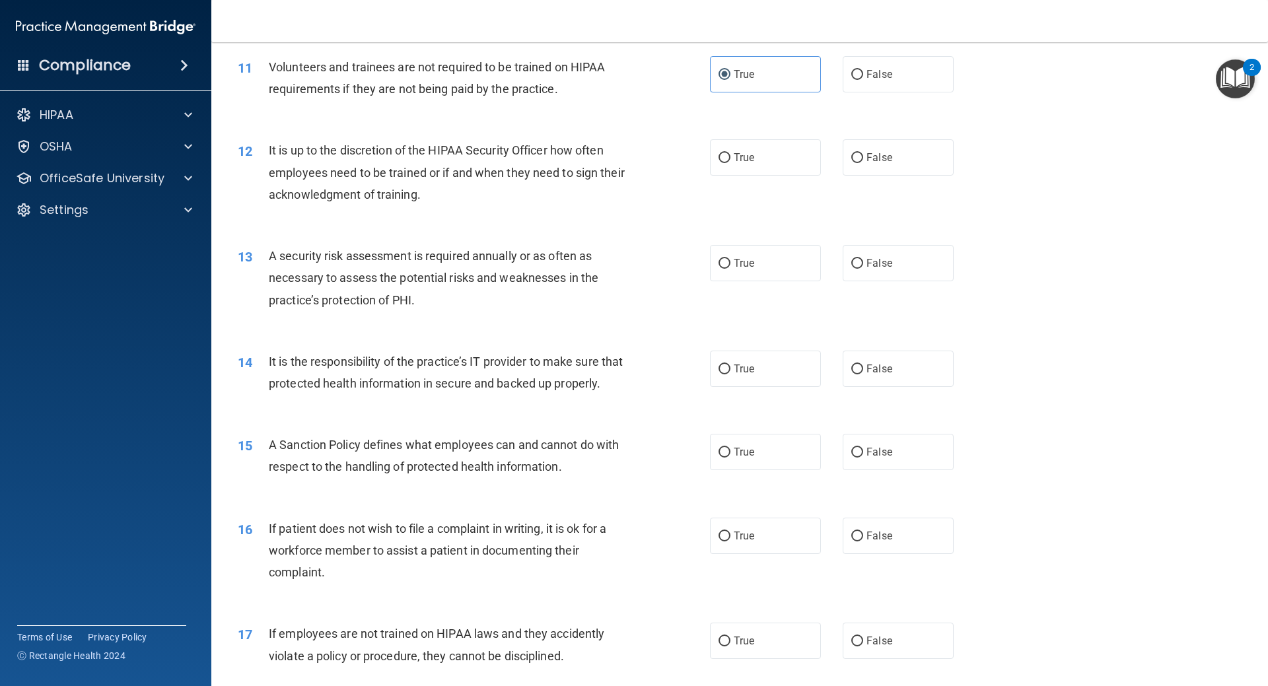
scroll to position [1189, 0]
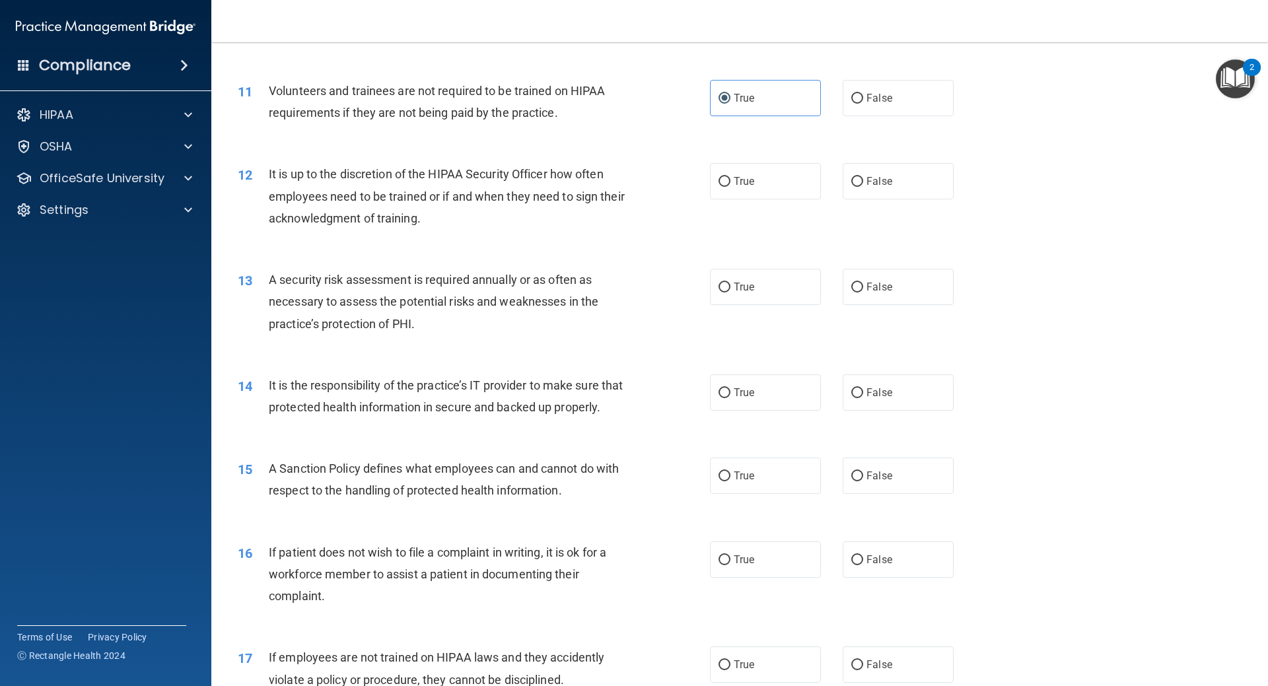
click at [380, 94] on span "Volunteers and trainees are not required to be trained on HIPAA requirements if…" at bounding box center [437, 102] width 336 height 36
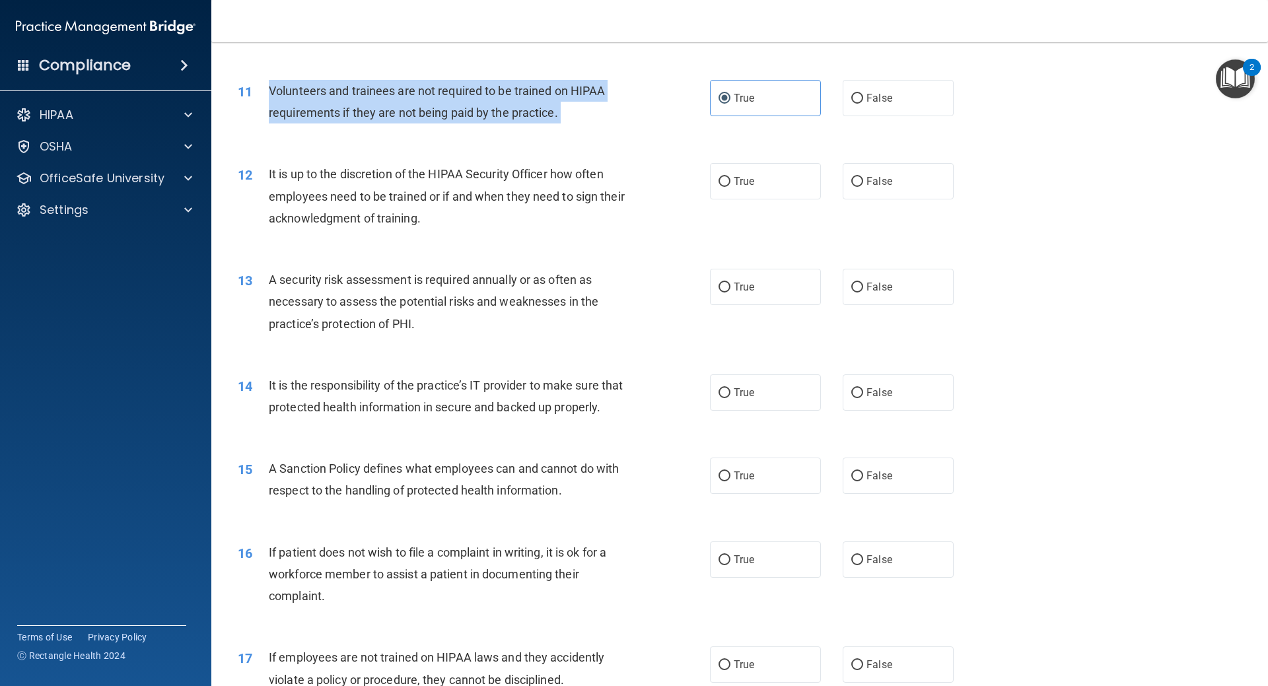
click at [380, 94] on span "Volunteers and trainees are not required to be trained on HIPAA requirements if…" at bounding box center [437, 102] width 336 height 36
copy ng-form "Volunteers and trainees are not required to be trained on HIPAA requirements if…"
click at [910, 71] on div "11 Volunteers and trainees are not required to be trained on HIPAA requirements…" at bounding box center [740, 104] width 1024 height 83
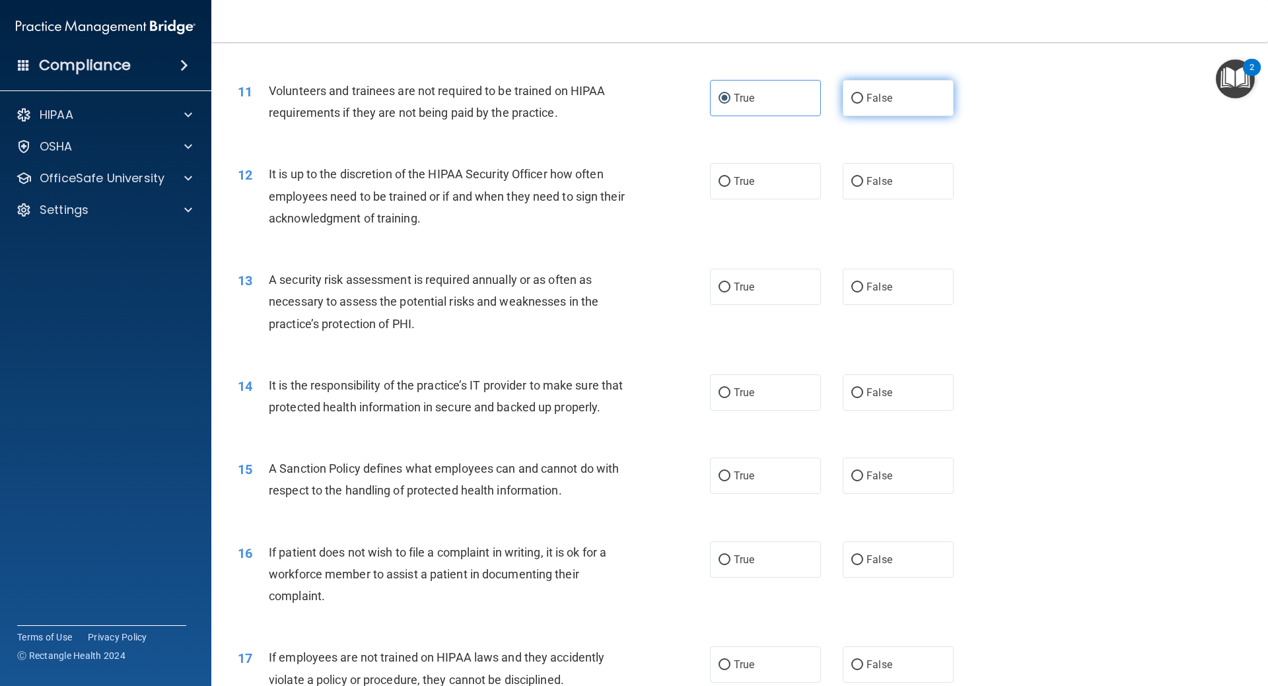
click at [884, 90] on label "False" at bounding box center [898, 98] width 111 height 36
click at [863, 94] on input "False" at bounding box center [857, 99] width 12 height 10
radio input "true"
radio input "false"
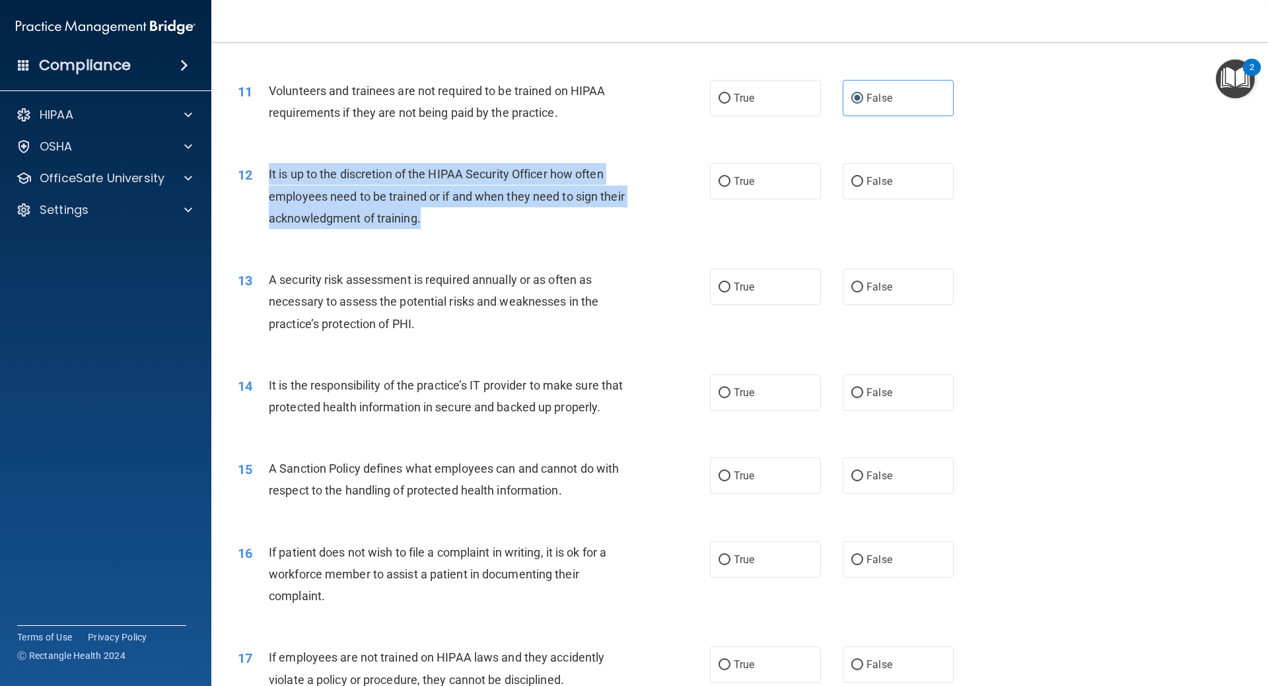
drag, startPoint x: 621, startPoint y: 220, endPoint x: 258, endPoint y: 169, distance: 366.8
click at [258, 169] on div "12 It is up to the discretion of the HIPAA Security Officer how often employees…" at bounding box center [474, 199] width 512 height 73
copy div "It is up to the discretion of the HIPAA Security Officer how often employees ne…"
click at [750, 174] on label "True" at bounding box center [765, 181] width 111 height 36
click at [731, 177] on input "True" at bounding box center [725, 182] width 12 height 10
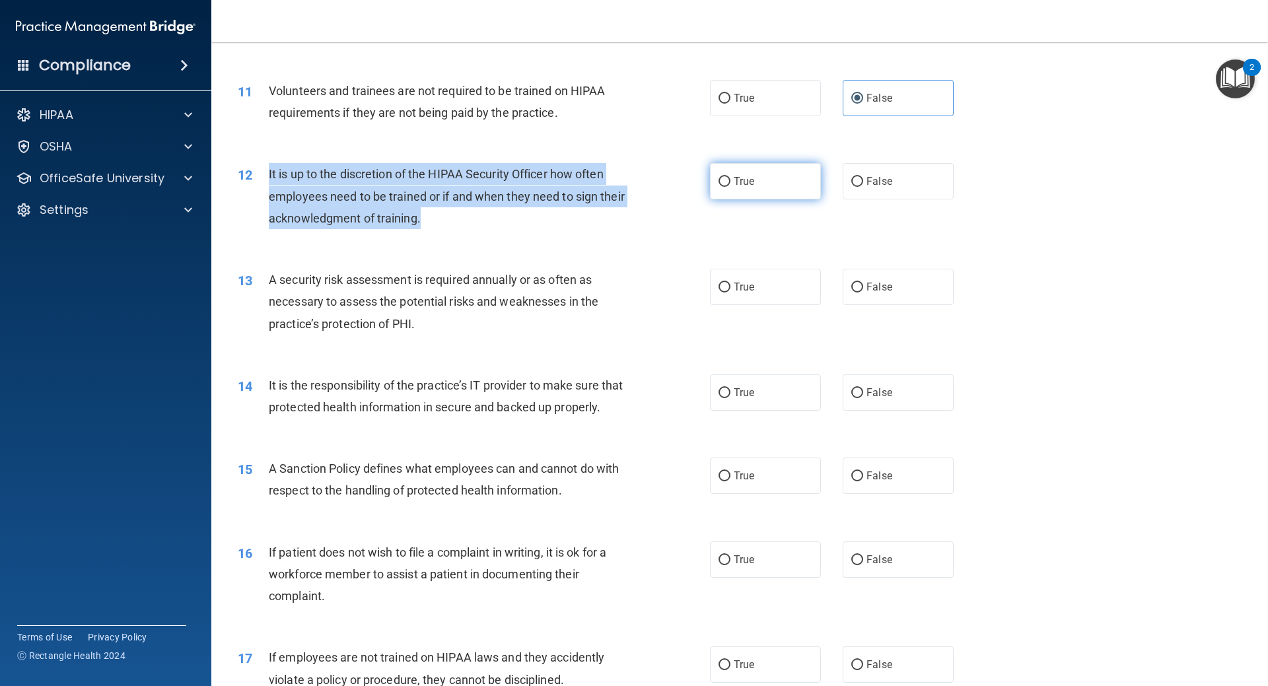
radio input "true"
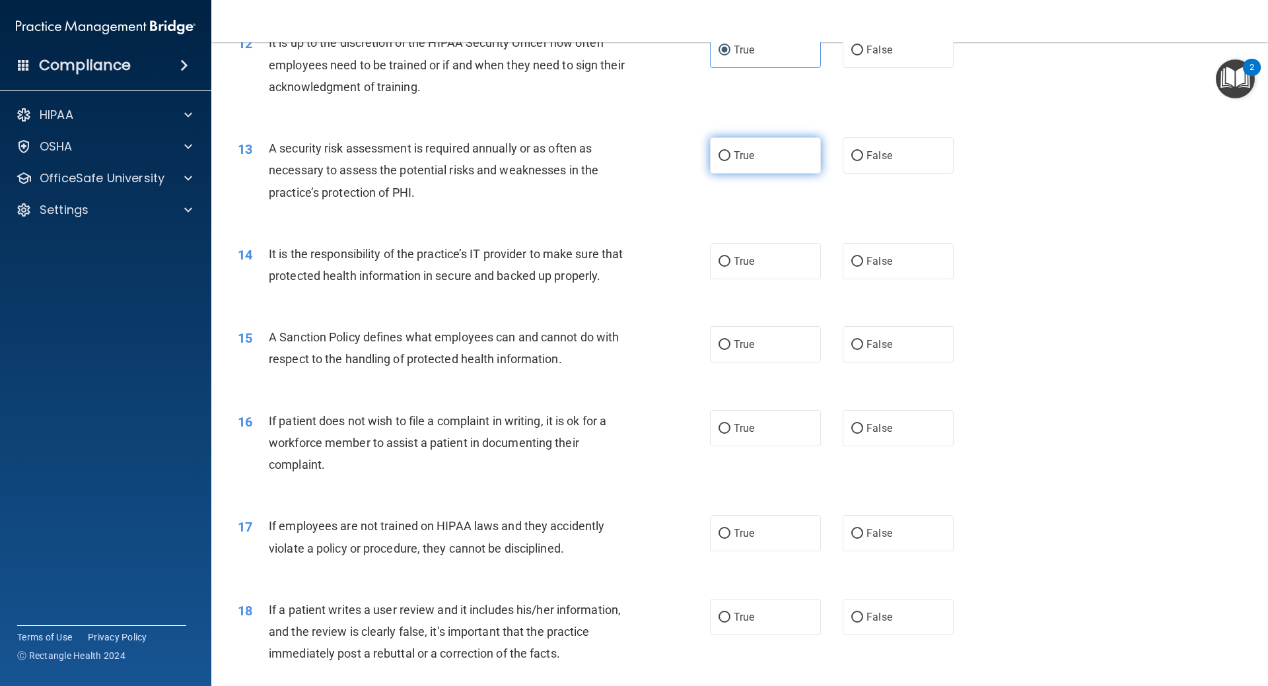
scroll to position [1321, 0]
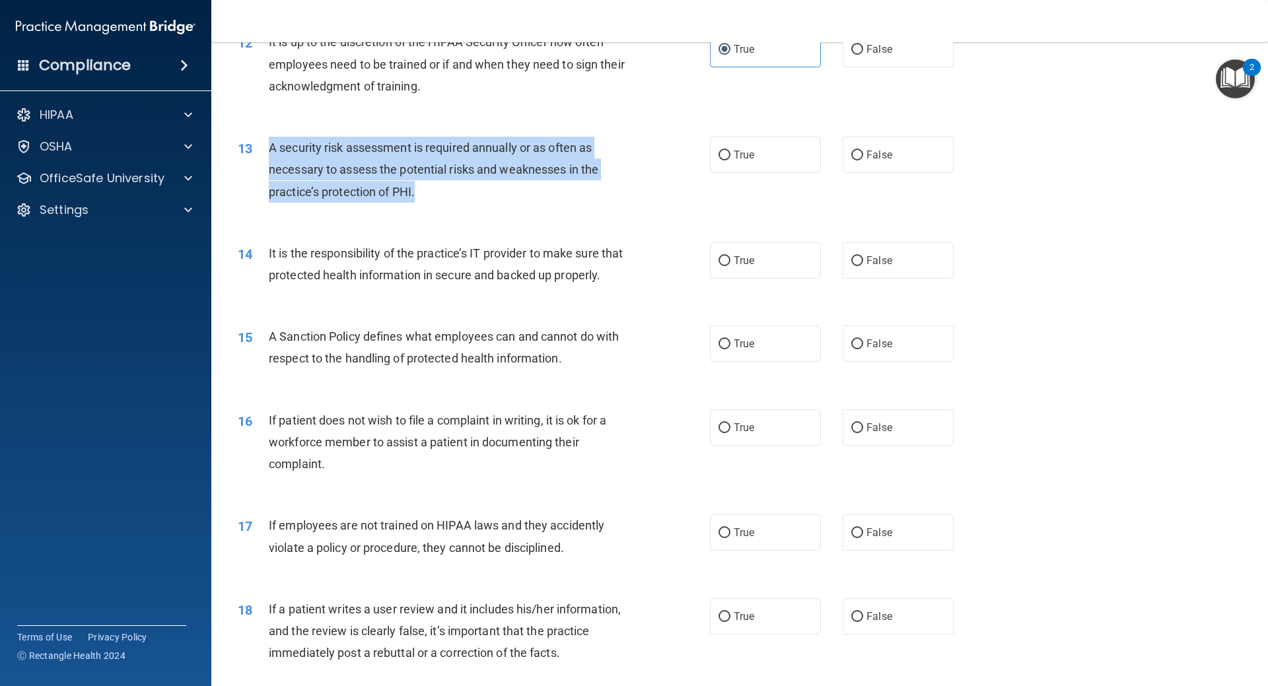
drag, startPoint x: 456, startPoint y: 207, endPoint x: 269, endPoint y: 147, distance: 196.8
click at [269, 147] on div "13 A security risk assessment is required annually or as often as necessary to …" at bounding box center [474, 173] width 512 height 73
copy span "A security risk assessment is required annually or as often as necessary to ass…"
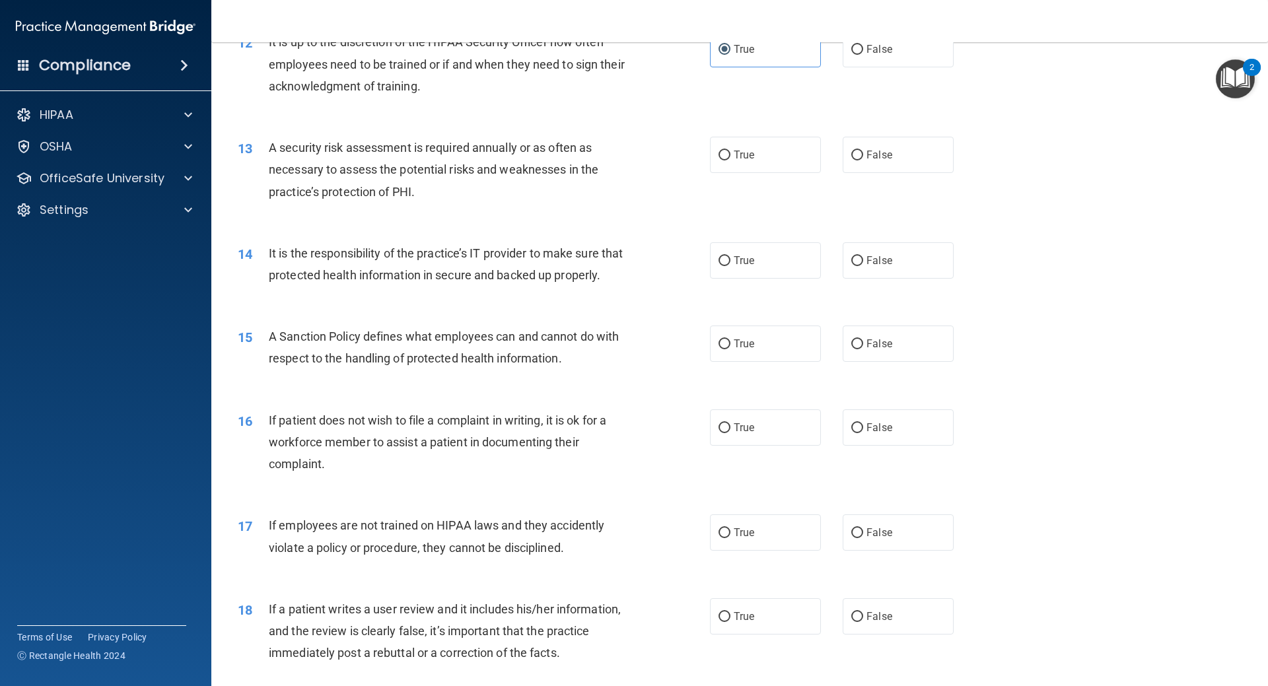
drag, startPoint x: 745, startPoint y: 164, endPoint x: 716, endPoint y: 194, distance: 41.1
click at [745, 164] on label "True" at bounding box center [765, 155] width 111 height 36
click at [731, 161] on input "True" at bounding box center [725, 156] width 12 height 10
radio input "true"
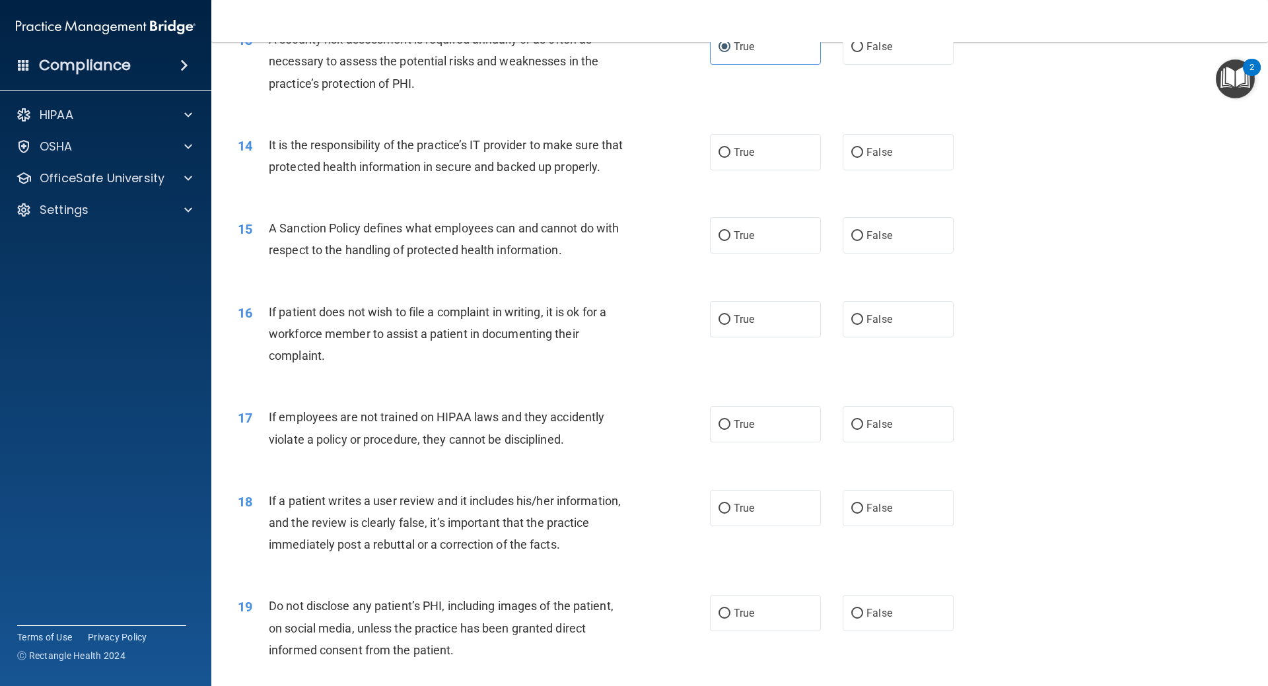
scroll to position [1453, 0]
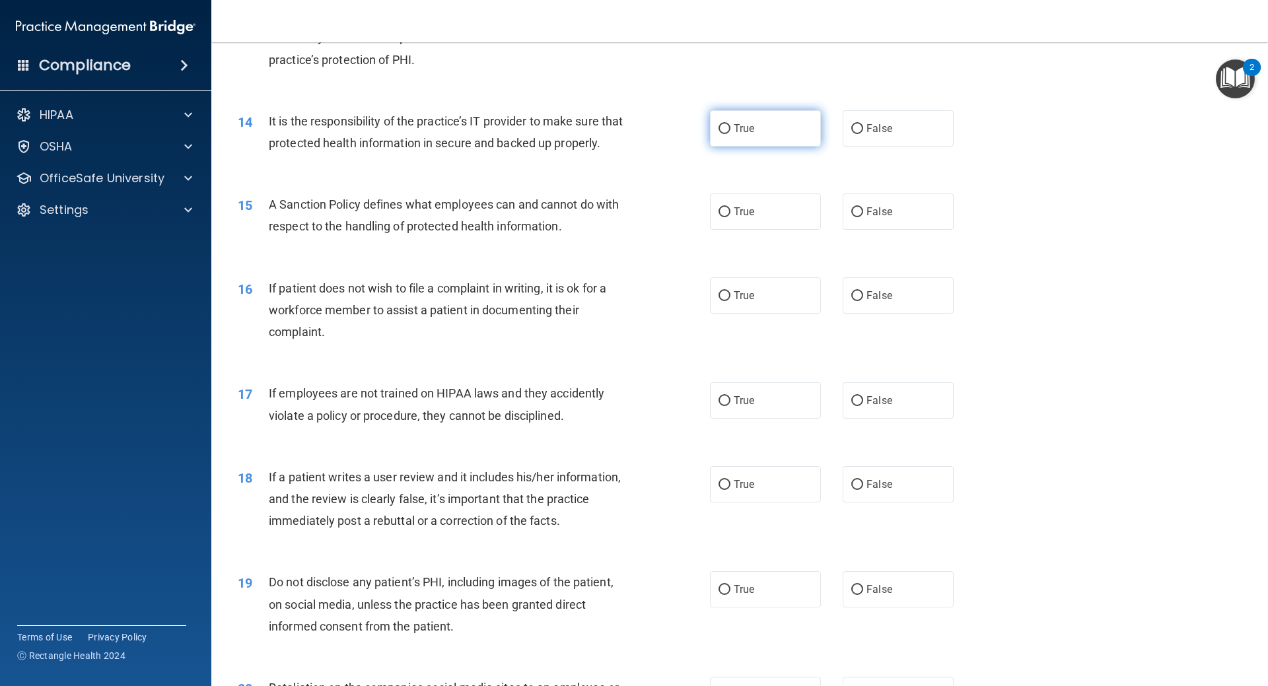
click at [805, 126] on label "True" at bounding box center [765, 128] width 111 height 36
click at [731, 126] on input "True" at bounding box center [725, 129] width 12 height 10
radio input "true"
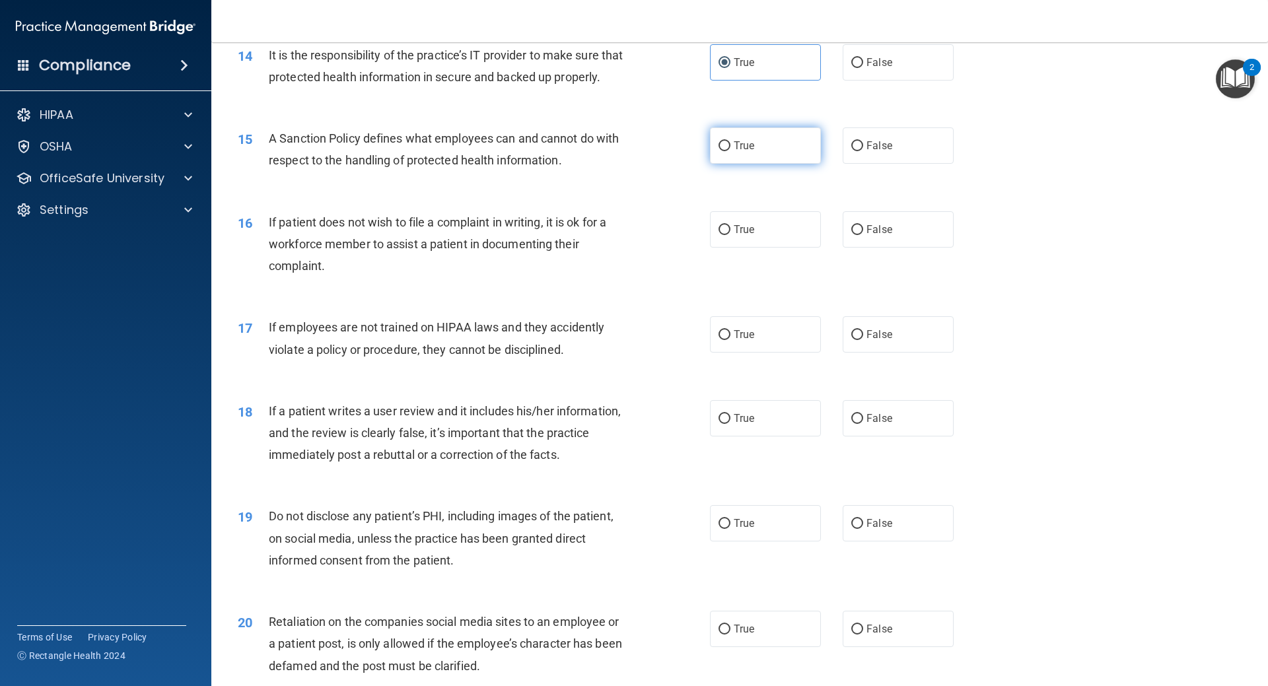
click at [770, 164] on label "True" at bounding box center [765, 145] width 111 height 36
click at [731, 151] on input "True" at bounding box center [725, 146] width 12 height 10
radio input "true"
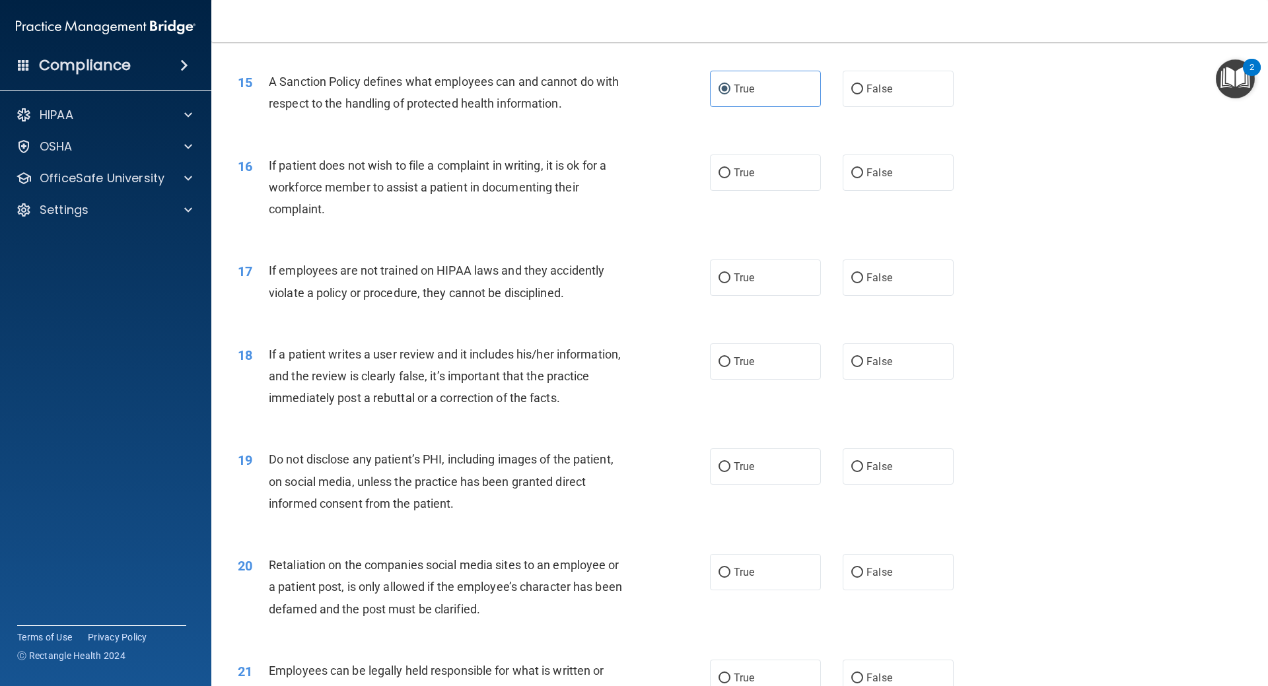
scroll to position [1651, 0]
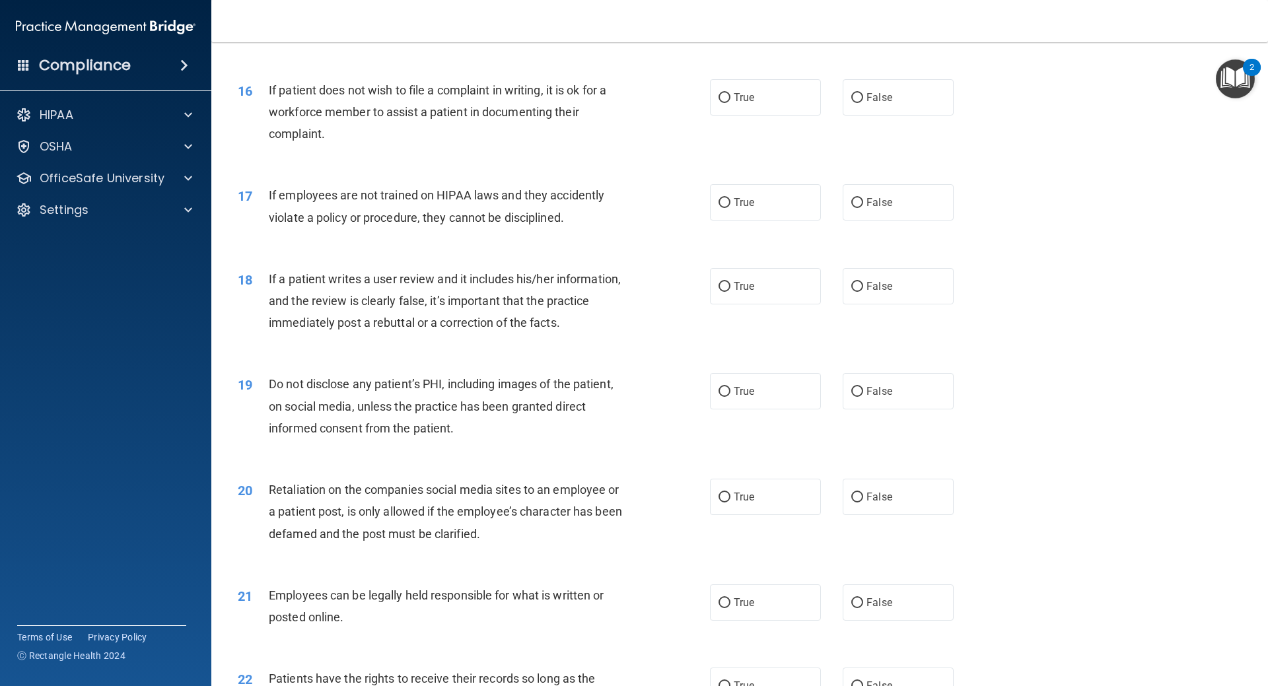
click at [599, 117] on span "If patient does not wish to file a complaint in writing, it is ok for a workfor…" at bounding box center [438, 111] width 338 height 57
click at [583, 118] on span "If patient does not wish to file a complaint in writing, it is ok for a workfor…" at bounding box center [438, 111] width 338 height 57
click at [580, 122] on div "If patient does not wish to file a complaint in writing, it is ok for a workfor…" at bounding box center [453, 112] width 369 height 66
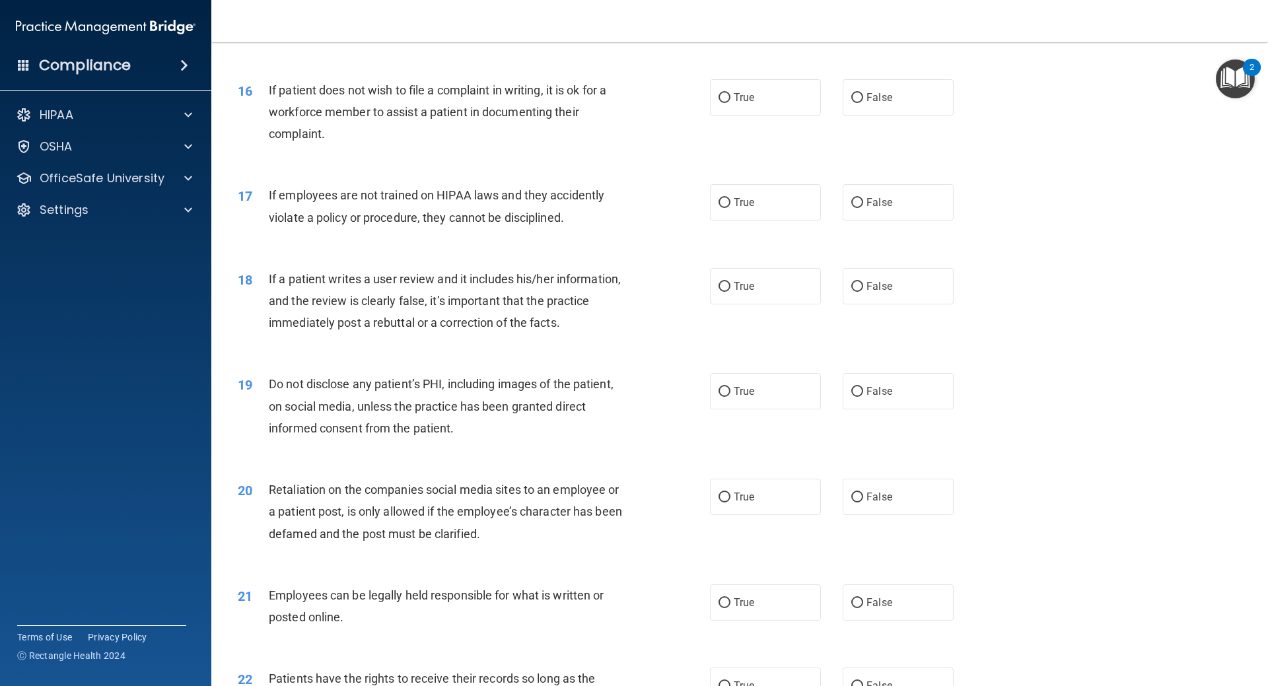
click at [546, 145] on div "If patient does not wish to file a complaint in writing, it is ok for a workfor…" at bounding box center [453, 112] width 369 height 66
click at [559, 139] on span "If patient does not wish to file a complaint in writing, it is ok for a workfor…" at bounding box center [438, 111] width 338 height 57
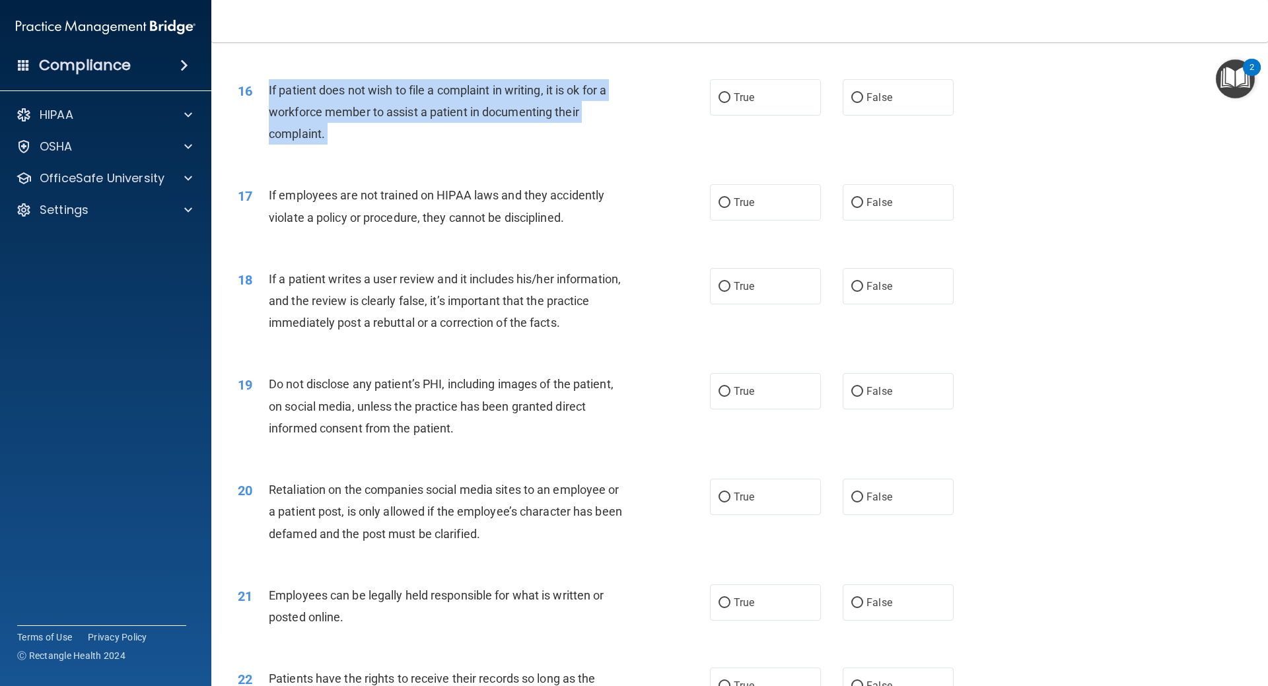
click at [559, 139] on span "If patient does not wish to file a complaint in writing, it is ok for a workfor…" at bounding box center [438, 111] width 338 height 57
copy ng-form "If patient does not wish to file a complaint in writing, it is ok for a workfor…"
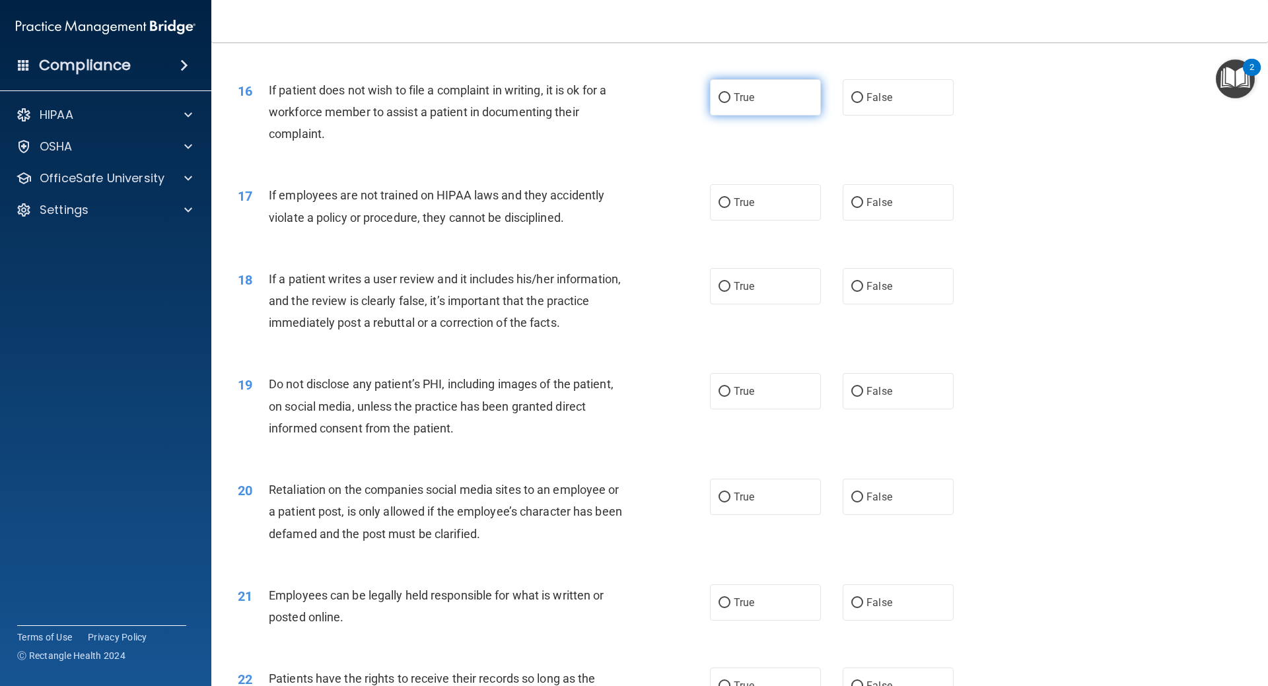
click at [794, 116] on label "True" at bounding box center [765, 97] width 111 height 36
click at [731, 103] on input "True" at bounding box center [725, 98] width 12 height 10
radio input "true"
click at [877, 221] on label "False" at bounding box center [898, 202] width 111 height 36
click at [863, 208] on input "False" at bounding box center [857, 203] width 12 height 10
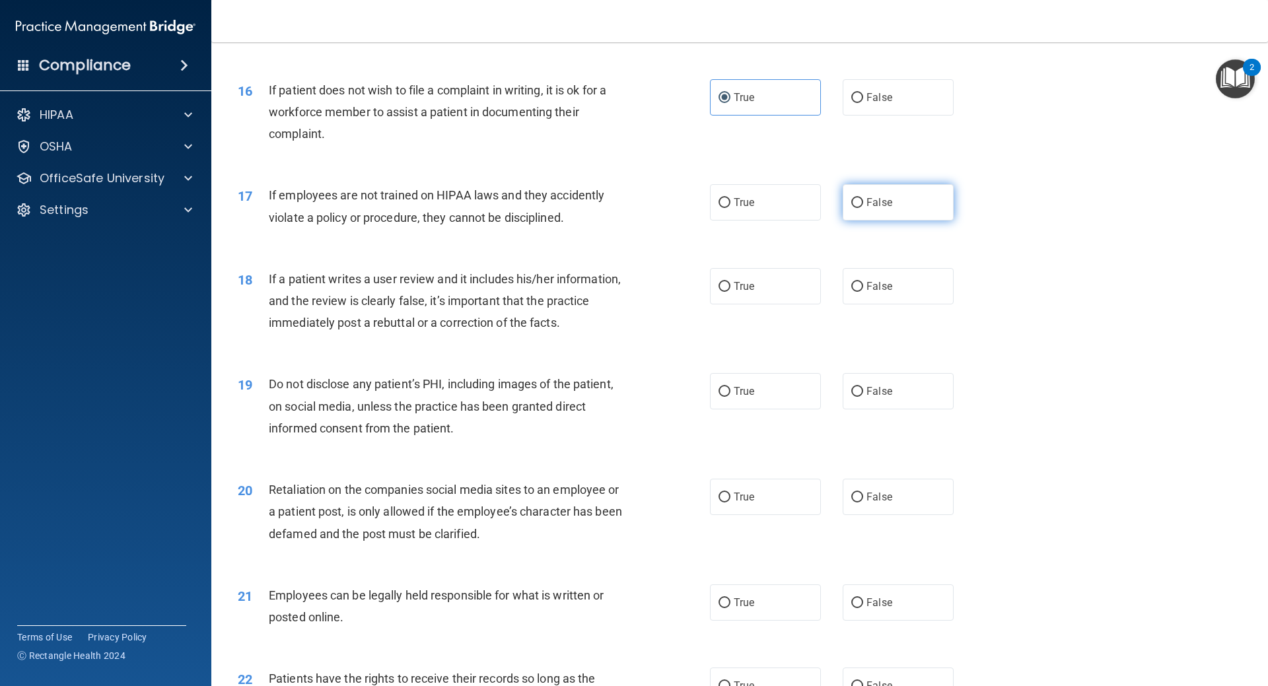
radio input "true"
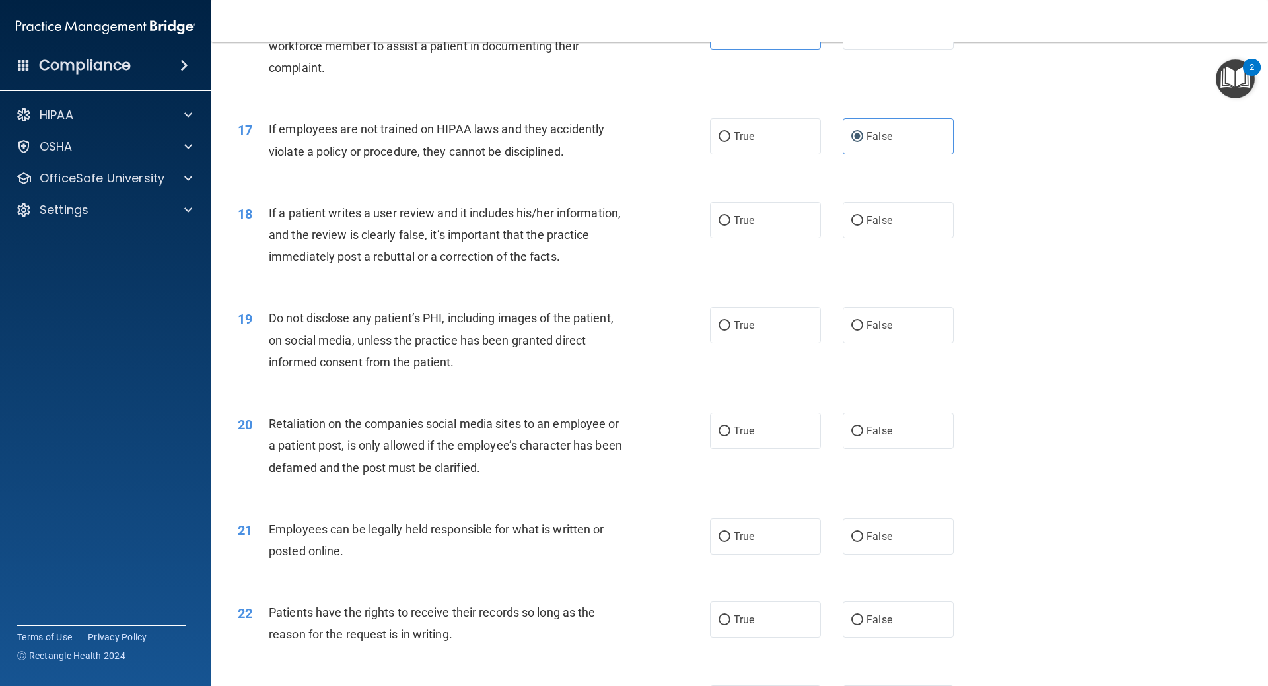
scroll to position [1783, 0]
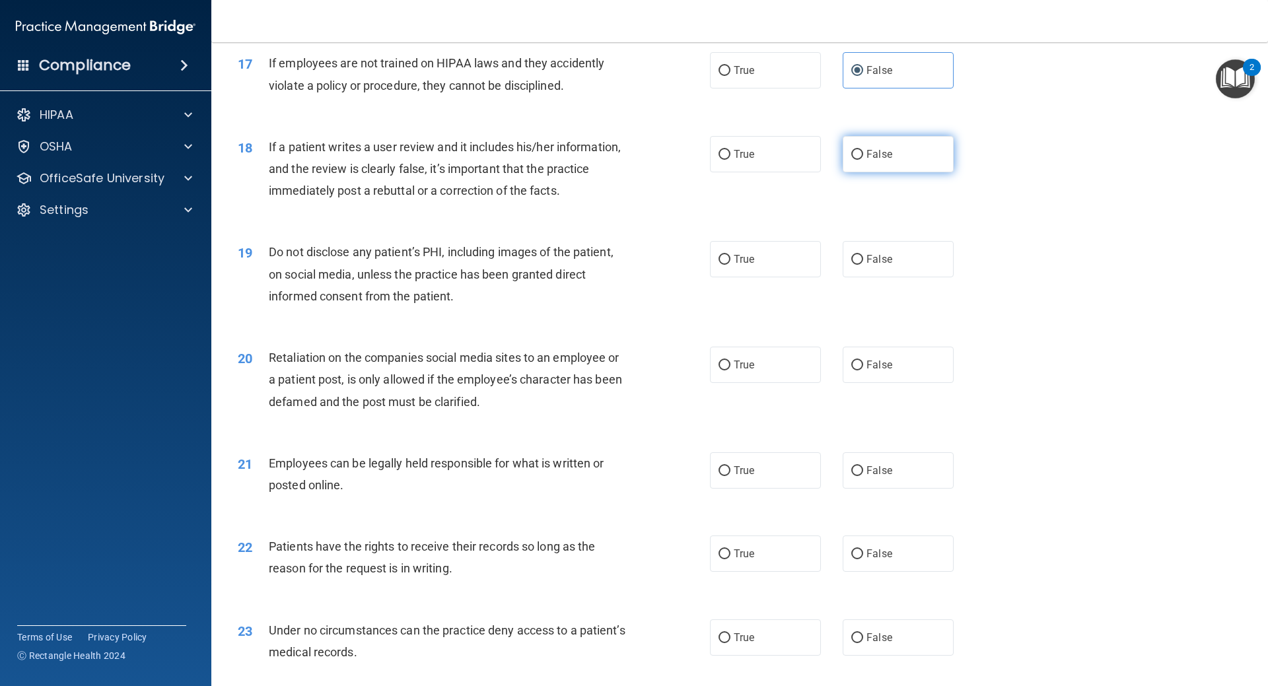
click at [873, 161] on span "False" at bounding box center [880, 154] width 26 height 13
click at [863, 160] on input "False" at bounding box center [857, 155] width 12 height 10
radio input "true"
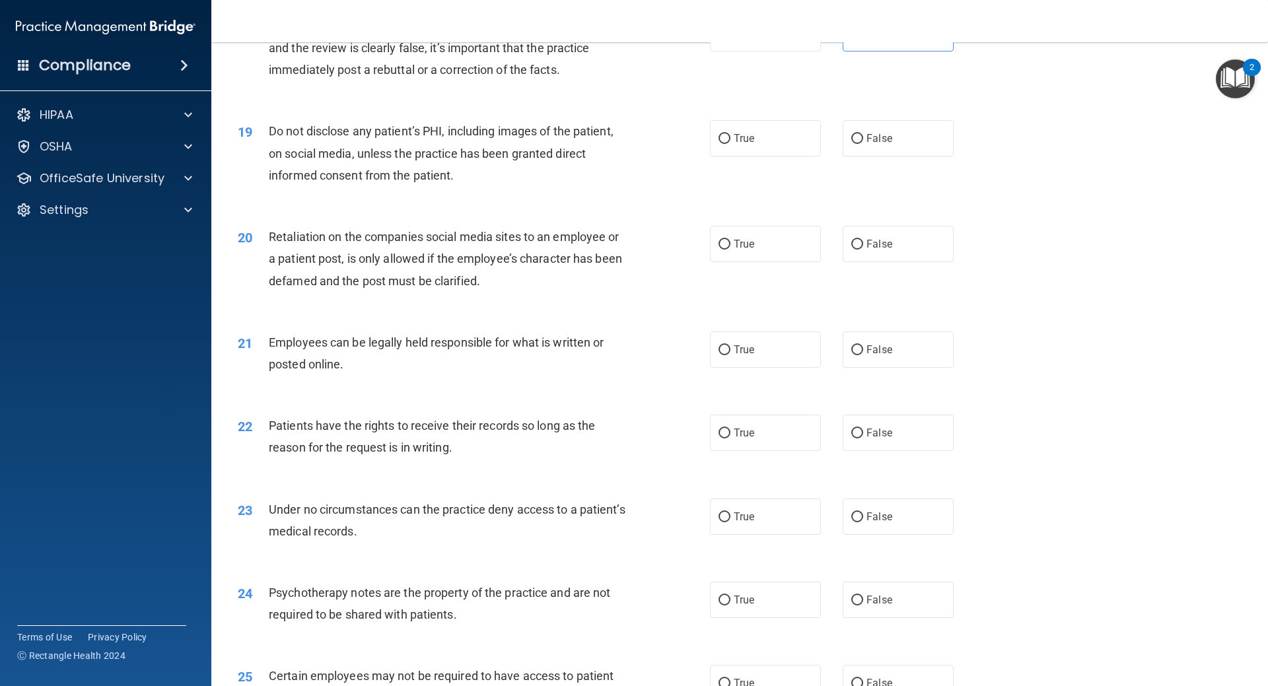
scroll to position [1916, 0]
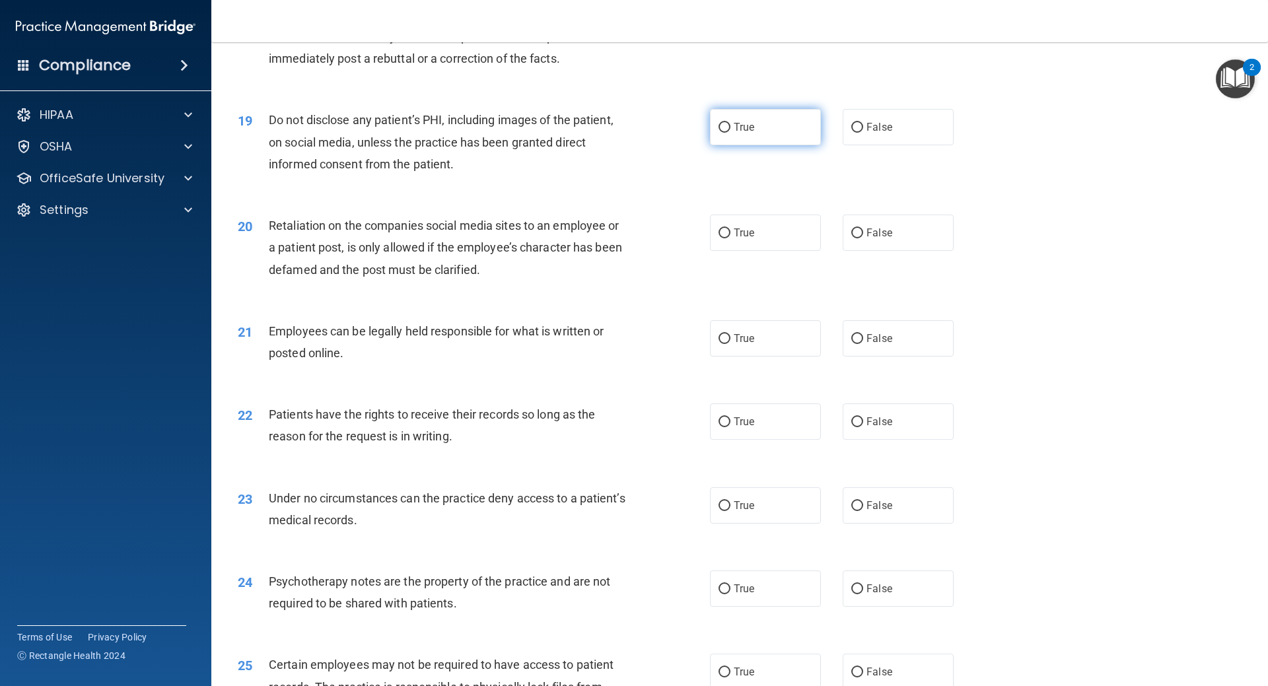
click at [768, 144] on label "True" at bounding box center [765, 127] width 111 height 36
click at [731, 133] on input "True" at bounding box center [725, 128] width 12 height 10
radio input "true"
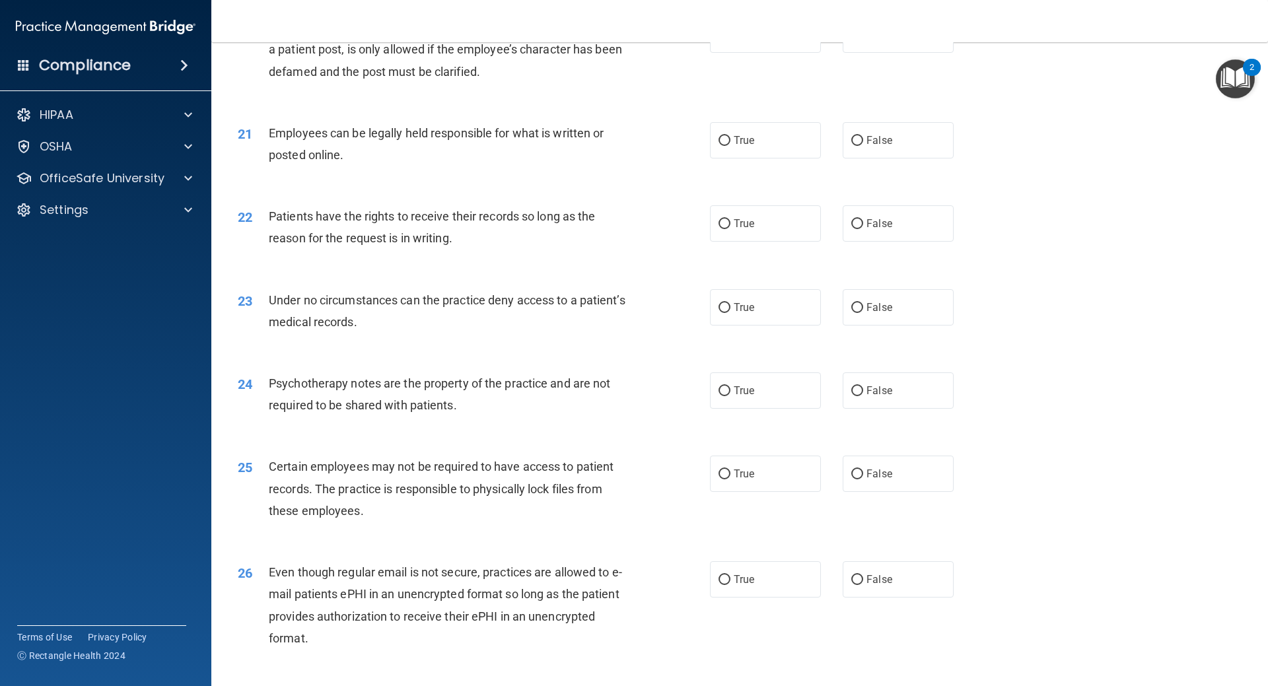
scroll to position [2048, 0]
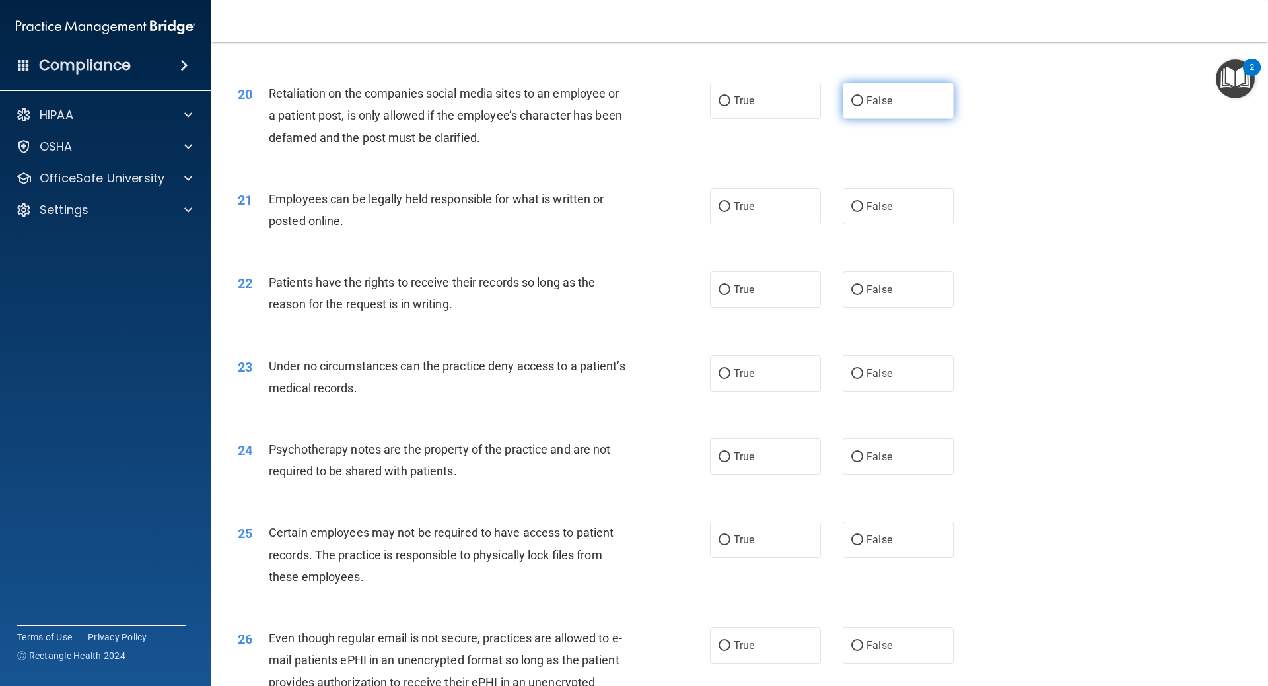
click at [867, 107] on span "False" at bounding box center [880, 100] width 26 height 13
click at [861, 106] on input "False" at bounding box center [857, 101] width 12 height 10
radio input "true"
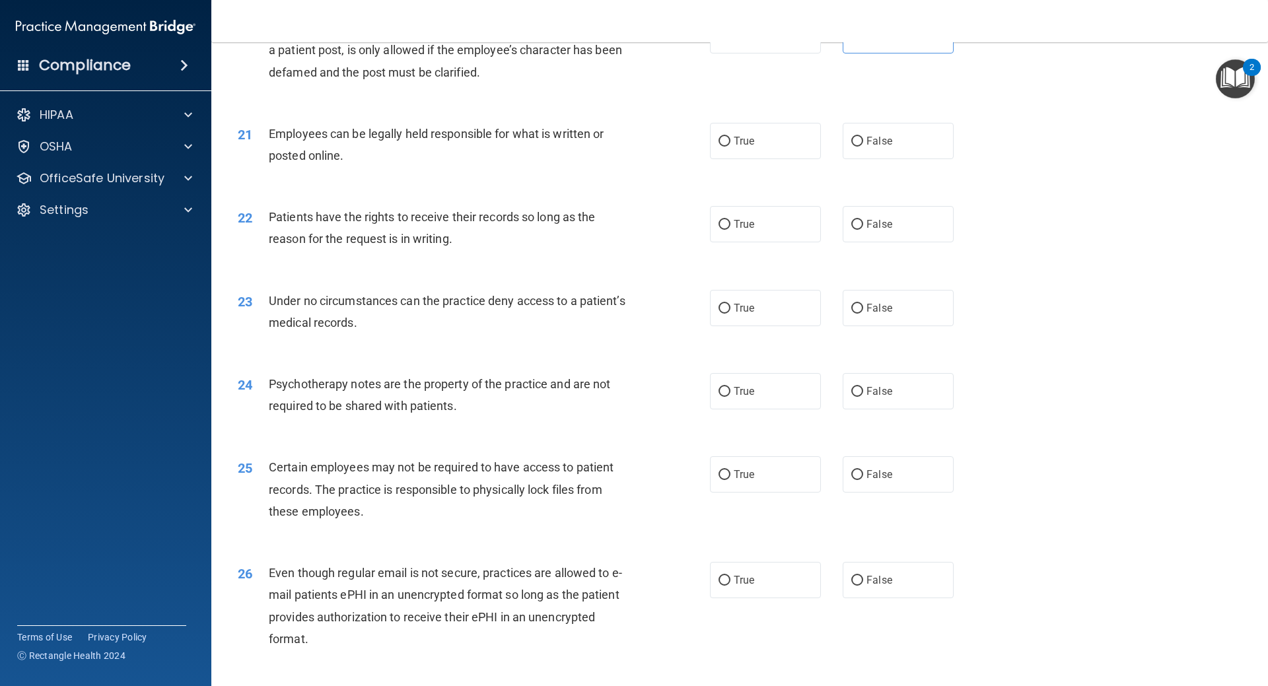
scroll to position [2114, 0]
click at [710, 159] on label "True" at bounding box center [765, 140] width 111 height 36
click at [719, 146] on input "True" at bounding box center [725, 141] width 12 height 10
radio input "true"
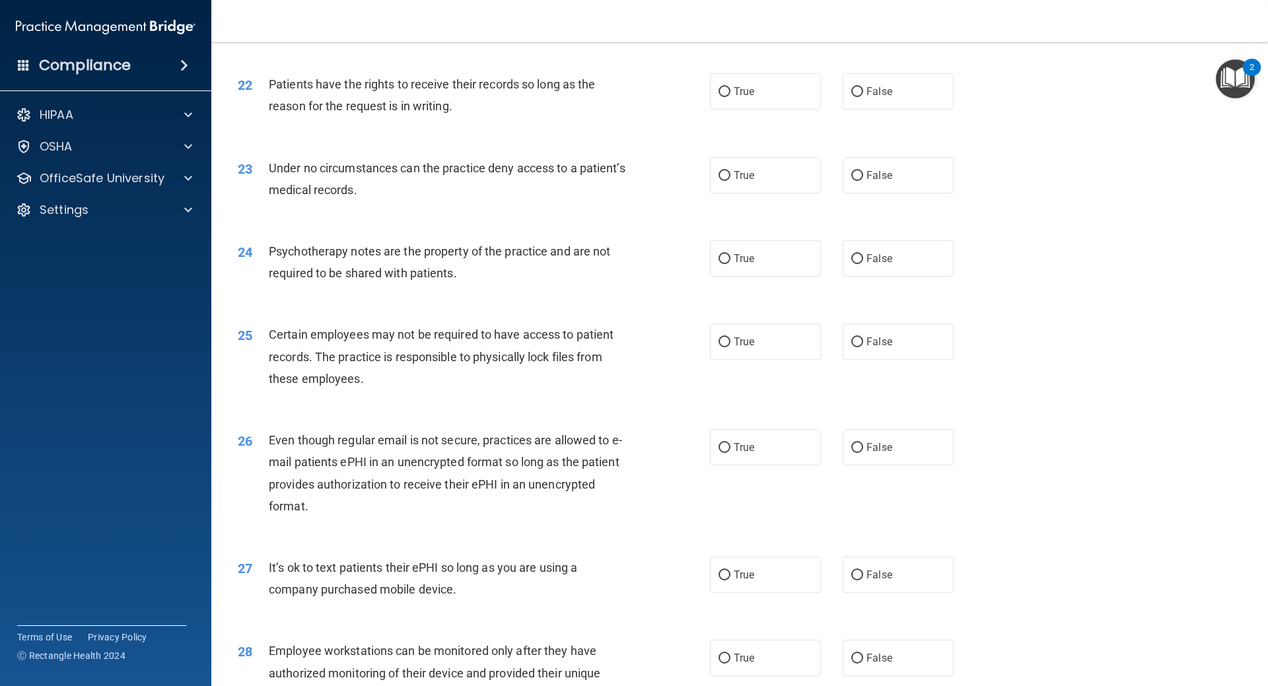
click at [451, 113] on span "Patients have the rights to receive their records so long as the reason for the…" at bounding box center [432, 95] width 326 height 36
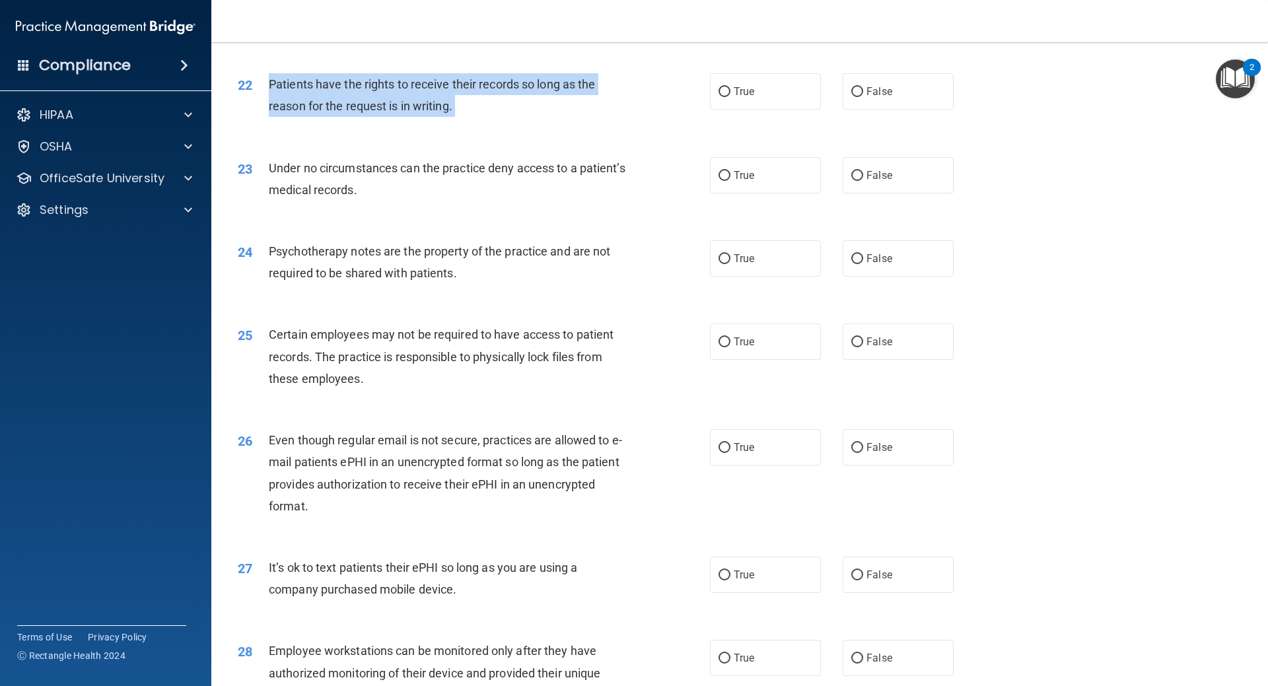
click at [451, 113] on span "Patients have the rights to receive their records so long as the reason for the…" at bounding box center [432, 95] width 326 height 36
copy ng-form "Patients have the rights to receive their records so long as the reason for the…"
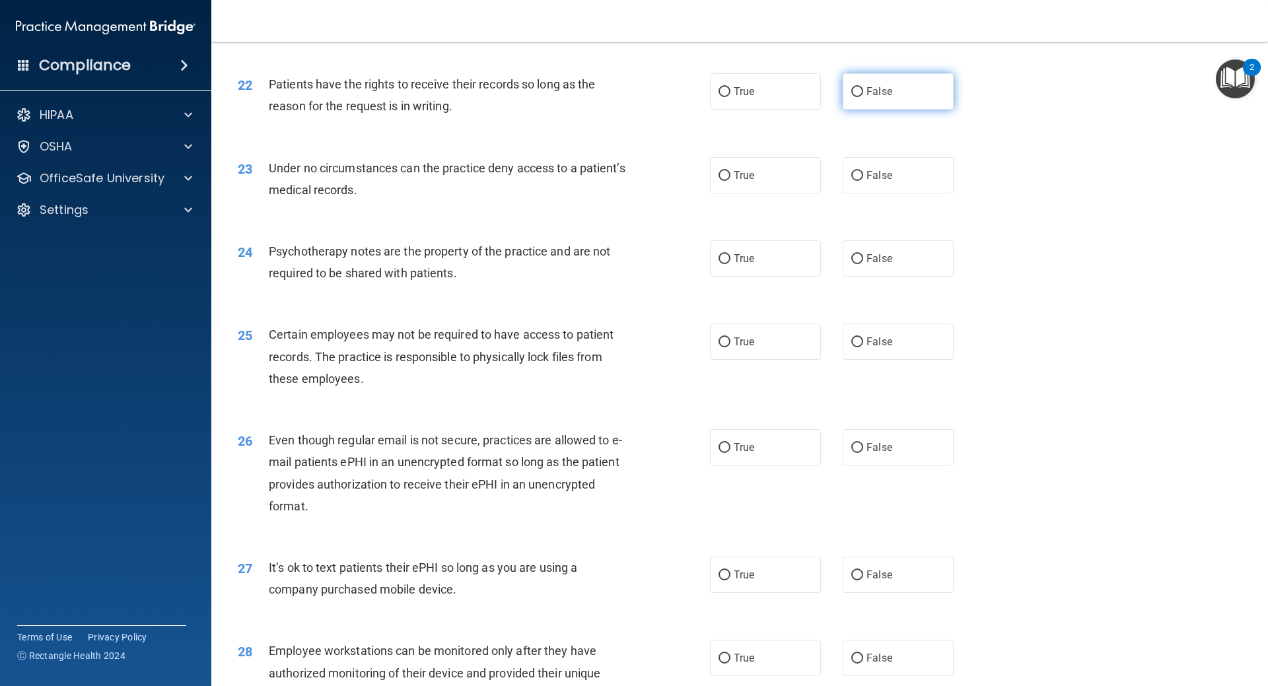
click at [908, 110] on label "False" at bounding box center [898, 91] width 111 height 36
click at [863, 97] on input "False" at bounding box center [857, 92] width 12 height 10
radio input "true"
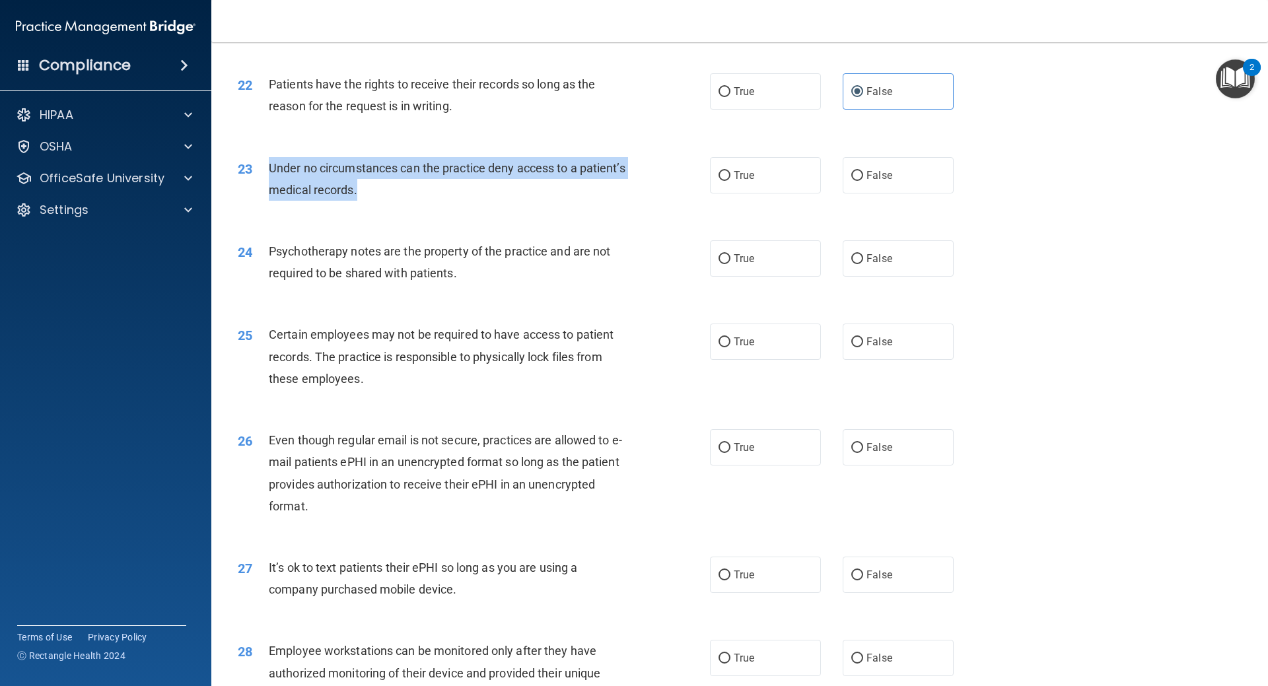
drag, startPoint x: 406, startPoint y: 215, endPoint x: 252, endPoint y: 196, distance: 155.0
click at [252, 196] on div "23 Under no circumstances can the practice deny access to a patient’s medical r…" at bounding box center [474, 182] width 512 height 50
copy div "Under no circumstances can the practice deny access to a patient’s medical reco…"
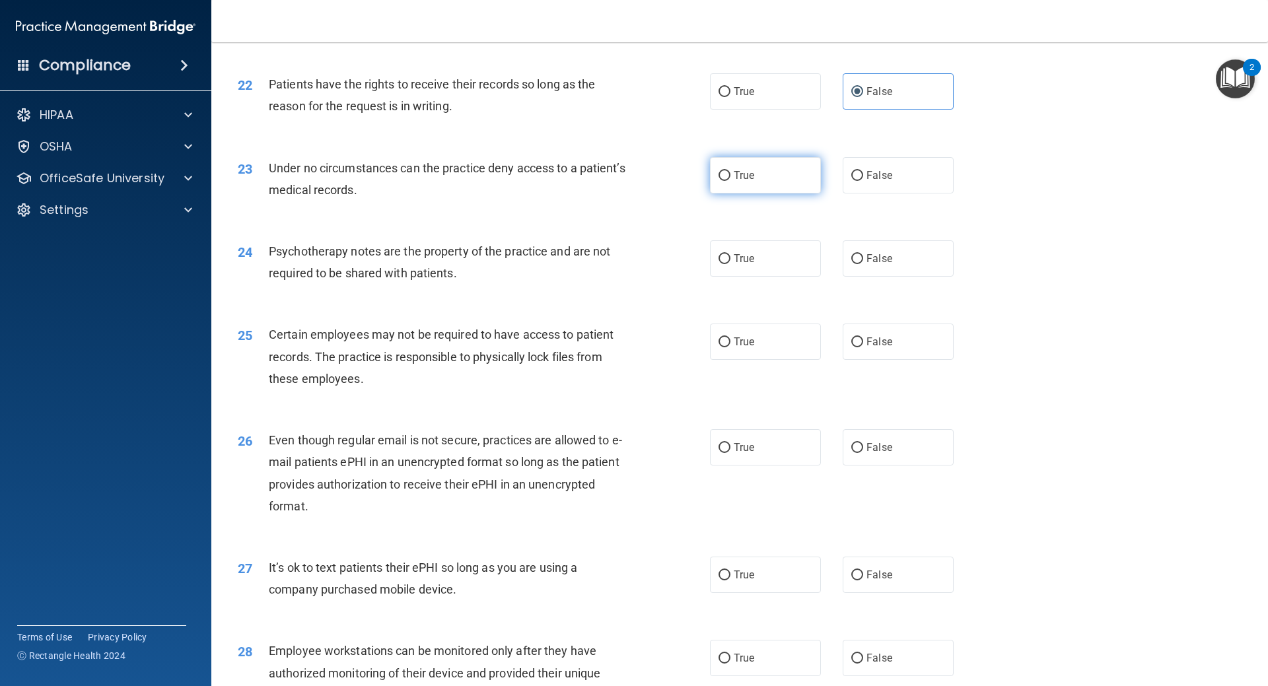
click at [767, 194] on label "True" at bounding box center [765, 175] width 111 height 36
click at [731, 181] on input "True" at bounding box center [725, 176] width 12 height 10
radio input "true"
click at [877, 182] on span "False" at bounding box center [880, 175] width 26 height 13
click at [863, 181] on input "False" at bounding box center [857, 176] width 12 height 10
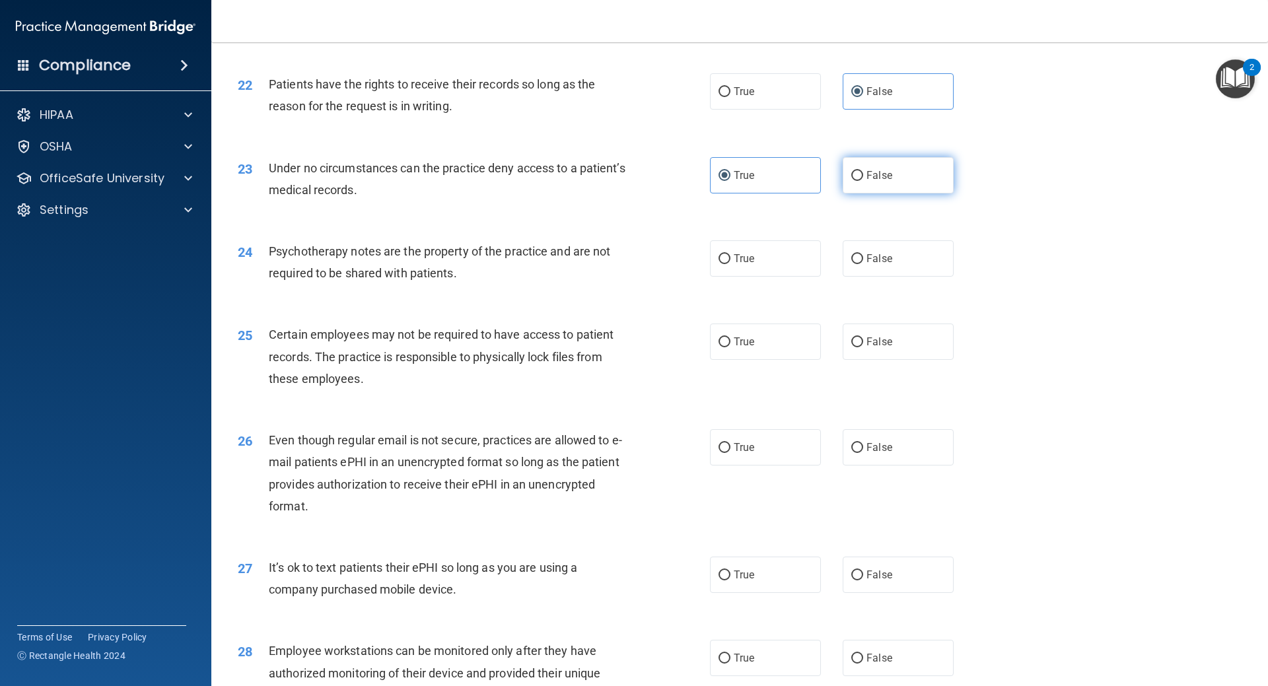
radio input "true"
radio input "false"
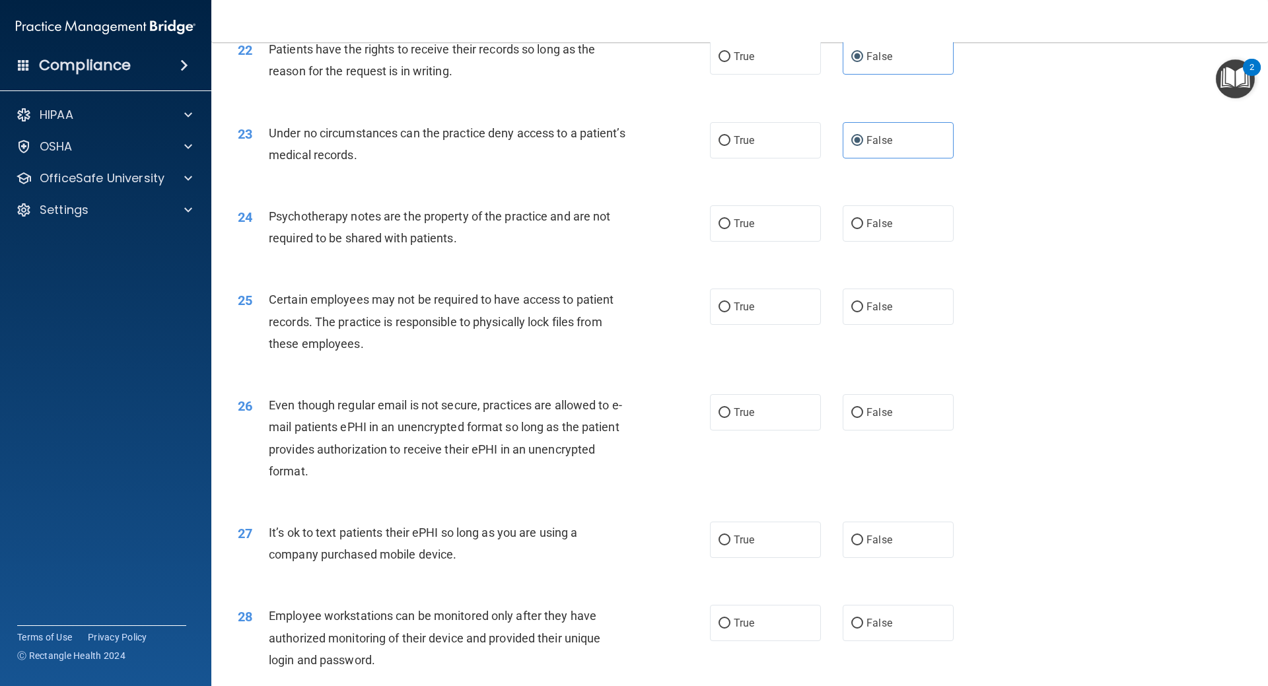
scroll to position [2312, 0]
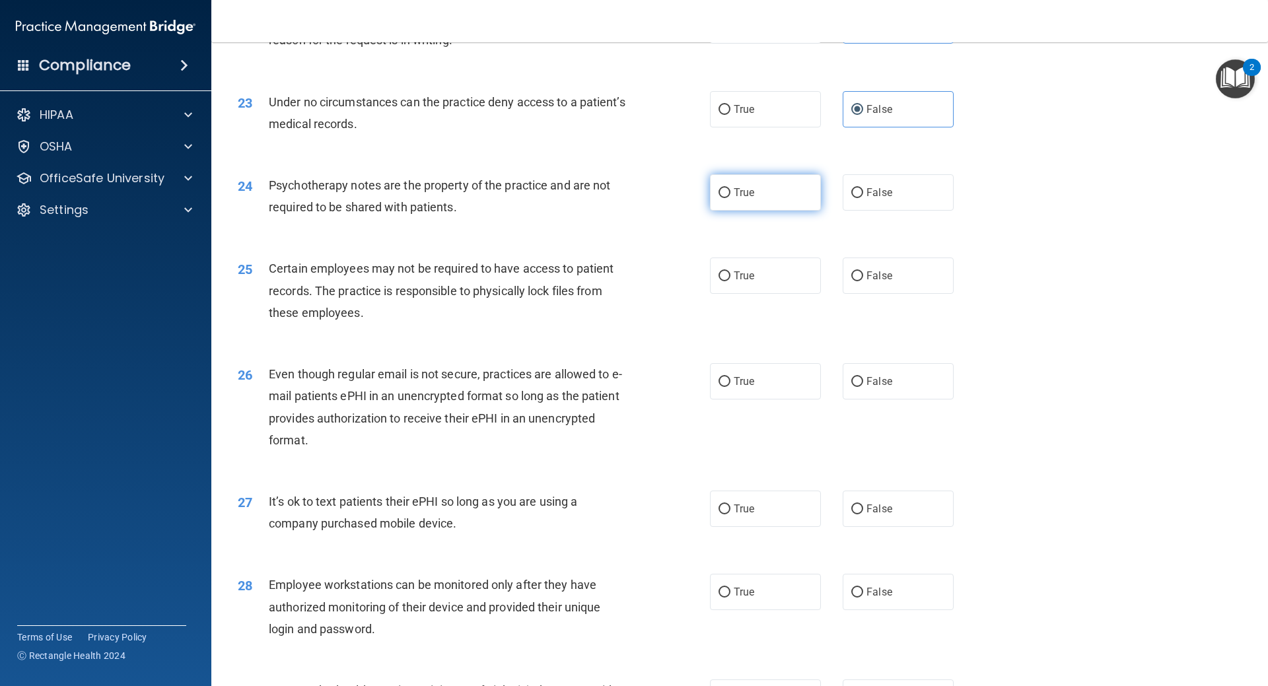
click at [764, 211] on label "True" at bounding box center [765, 192] width 111 height 36
click at [731, 198] on input "True" at bounding box center [725, 193] width 12 height 10
radio input "true"
click at [387, 197] on div "Psychotherapy notes are the property of the practice and are not required to be…" at bounding box center [453, 196] width 369 height 44
click at [386, 197] on div "Psychotherapy notes are the property of the practice and are not required to be…" at bounding box center [453, 196] width 369 height 44
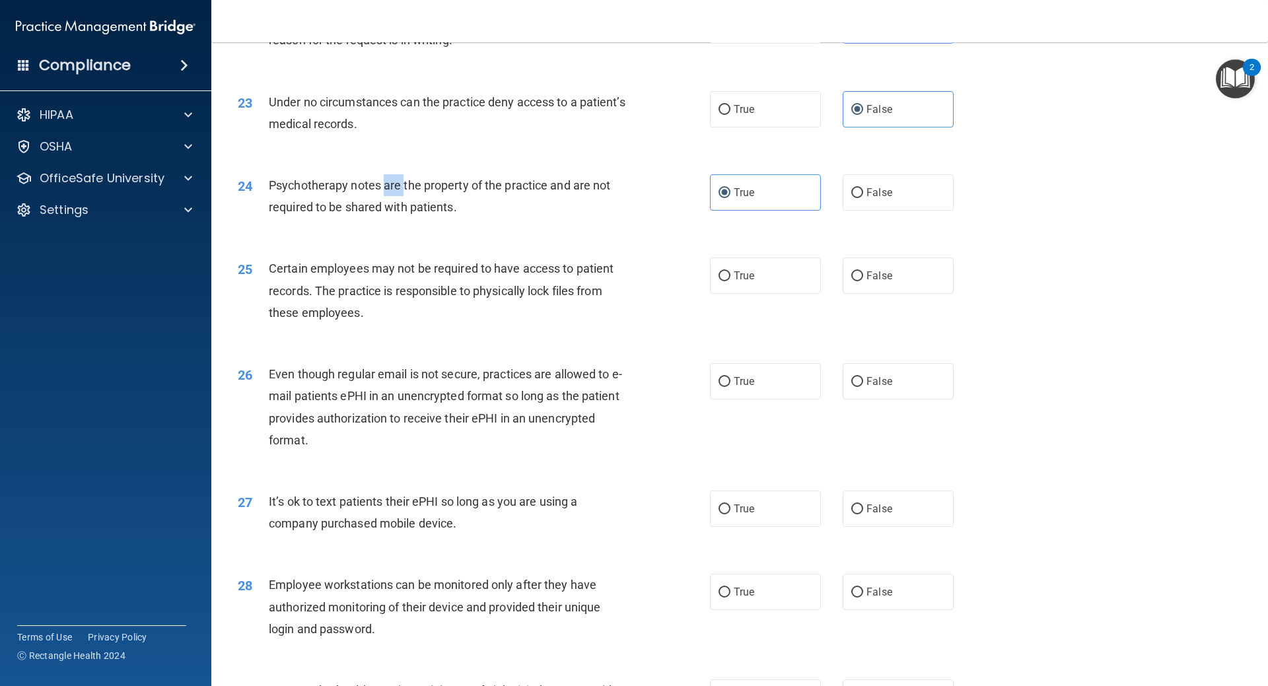
click at [384, 199] on div "Psychotherapy notes are the property of the practice and are not required to be…" at bounding box center [453, 196] width 369 height 44
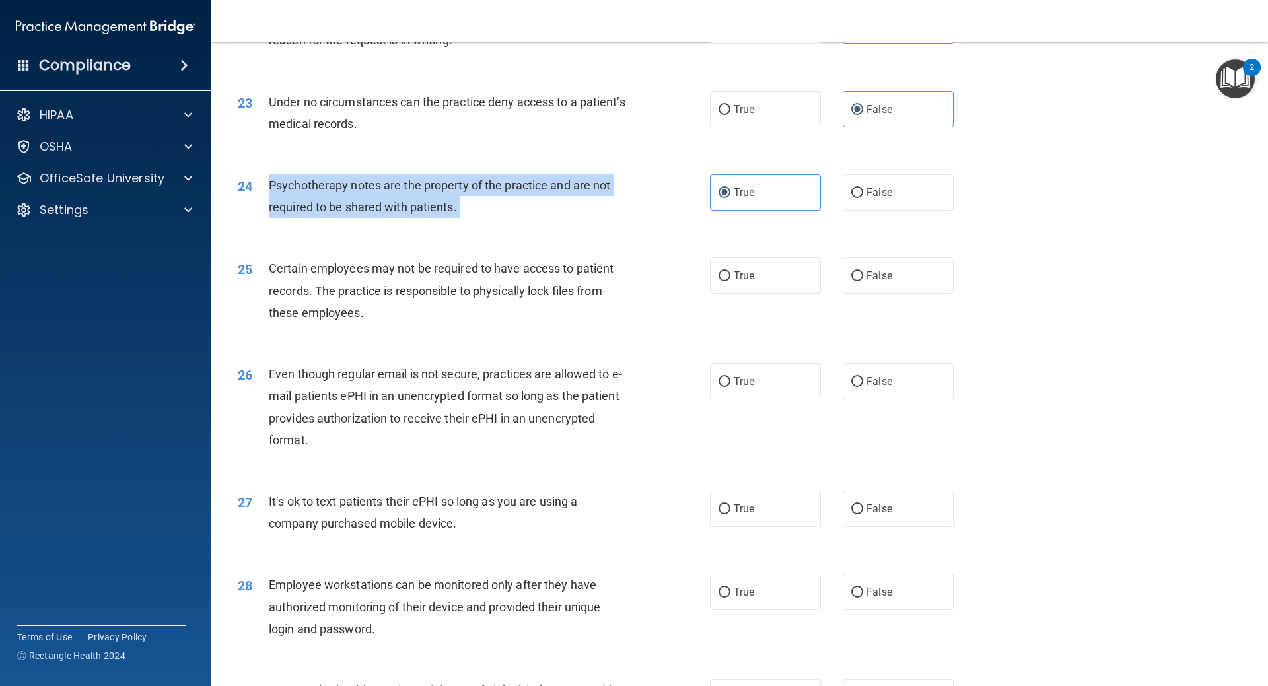
click at [384, 199] on div "Psychotherapy notes are the property of the practice and are not required to be…" at bounding box center [453, 196] width 369 height 44
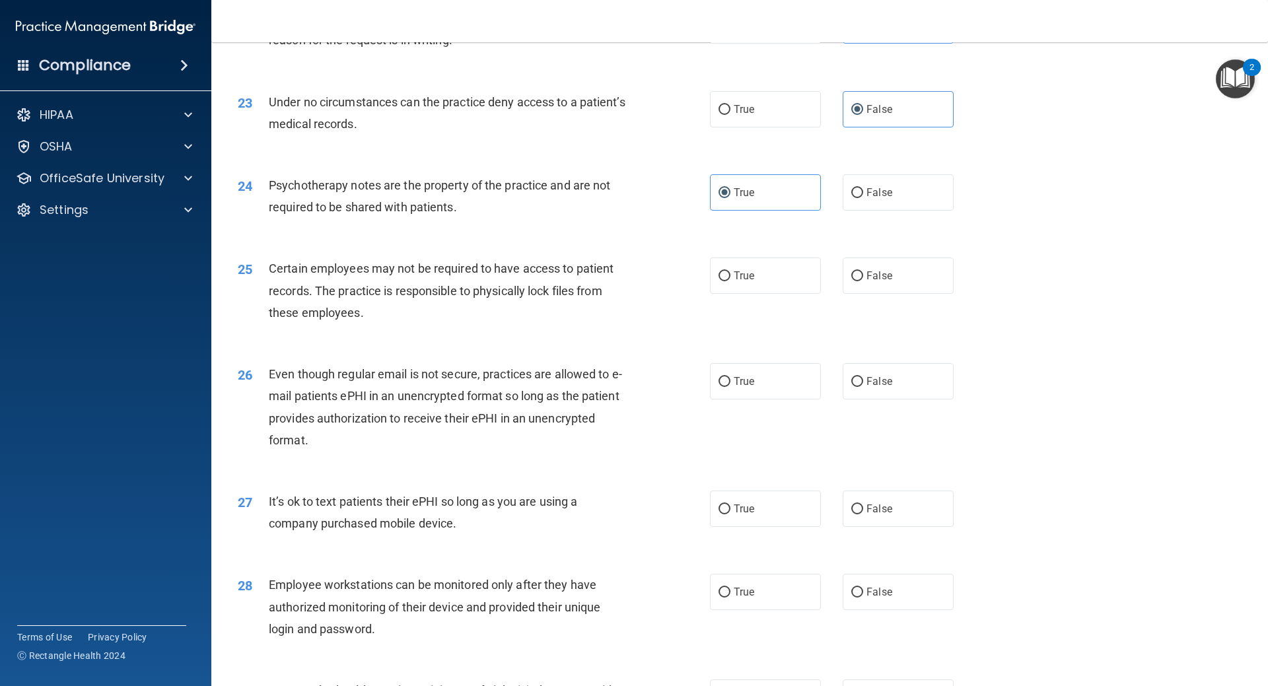
click at [406, 324] on div "Certain employees may not be required to have access to patient records. The pr…" at bounding box center [453, 291] width 369 height 66
click at [717, 294] on label "True" at bounding box center [765, 276] width 111 height 36
click at [719, 281] on input "True" at bounding box center [725, 276] width 12 height 10
radio input "true"
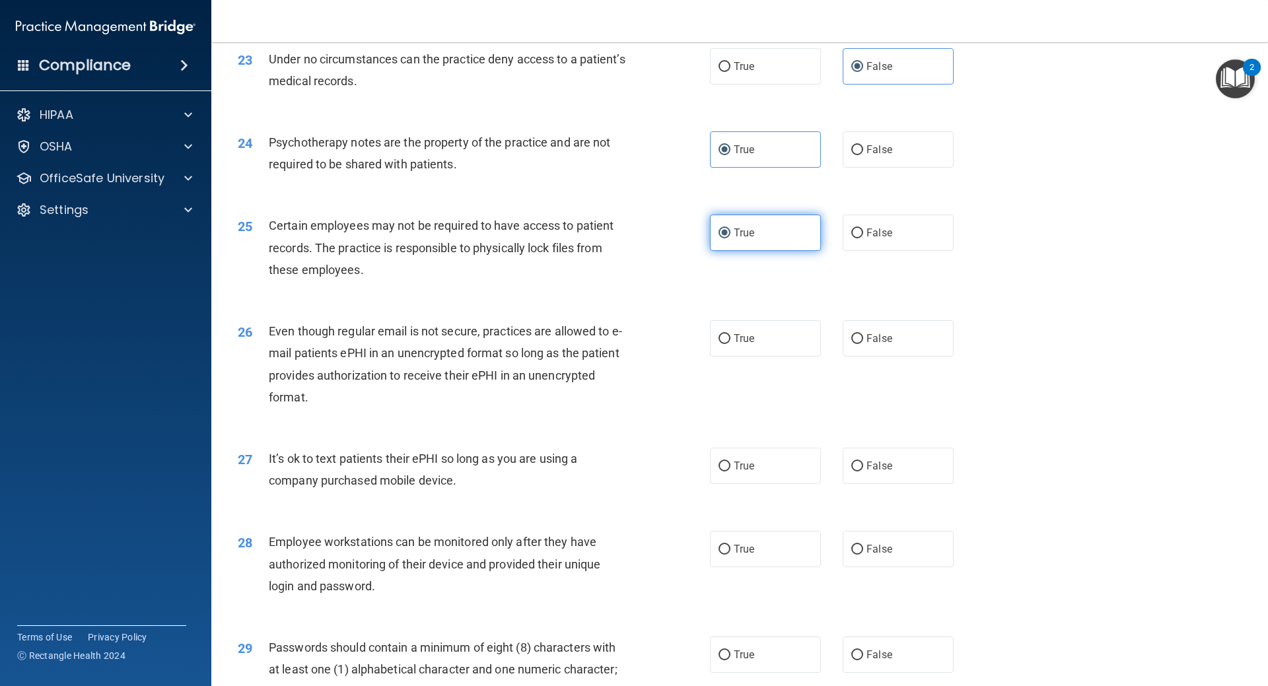
scroll to position [2378, 0]
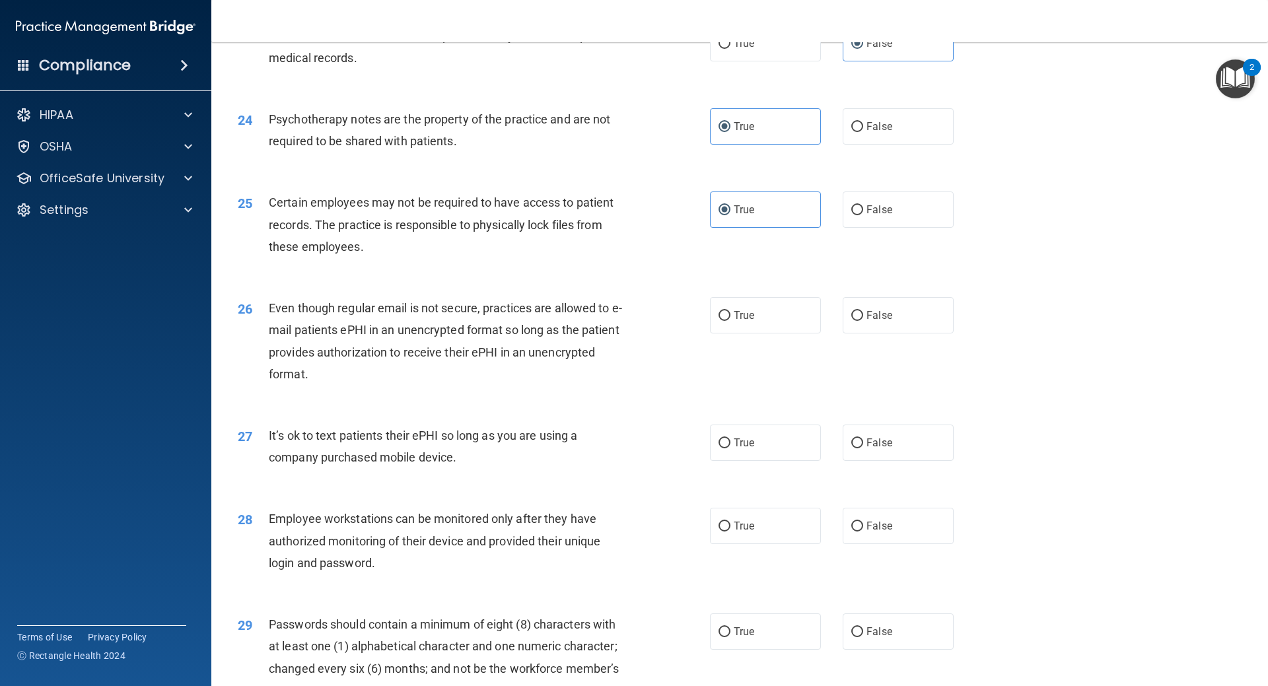
click at [350, 253] on span "Certain employees may not be required to have access to patient records. The pr…" at bounding box center [441, 224] width 345 height 57
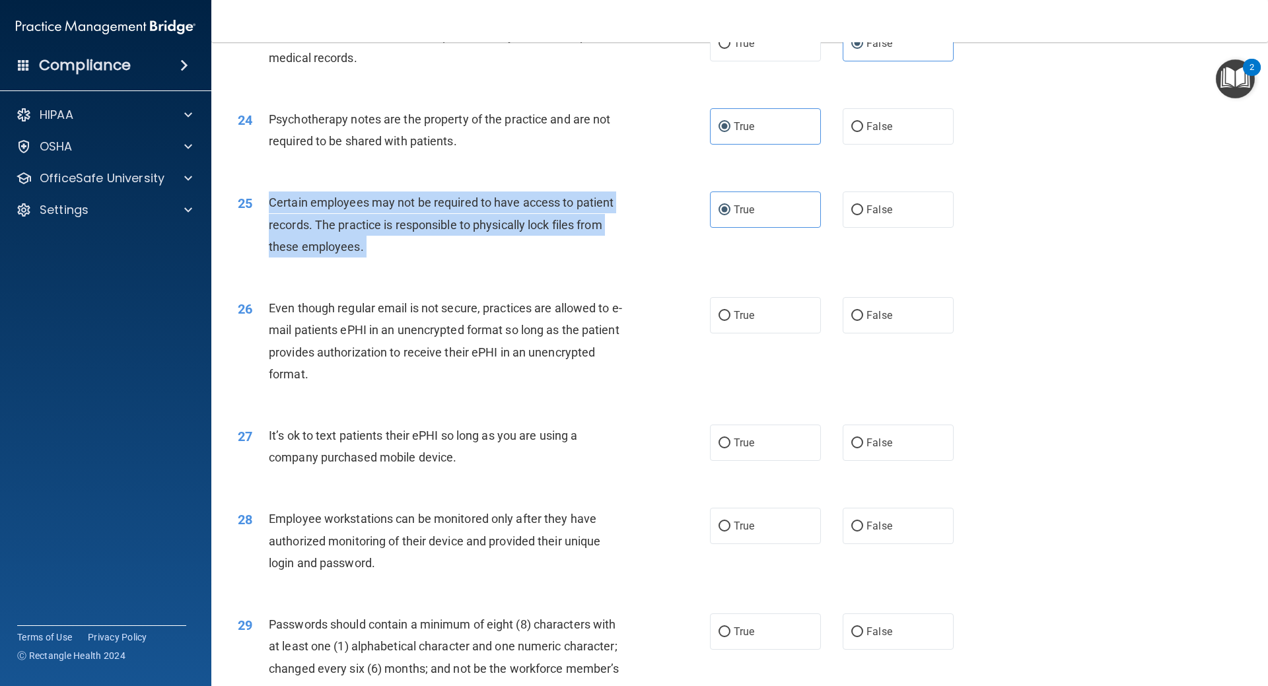
click at [350, 253] on span "Certain employees may not be required to have access to patient records. The pr…" at bounding box center [441, 224] width 345 height 57
copy ng-form "Certain employees may not be required to have access to patient records. The pr…"
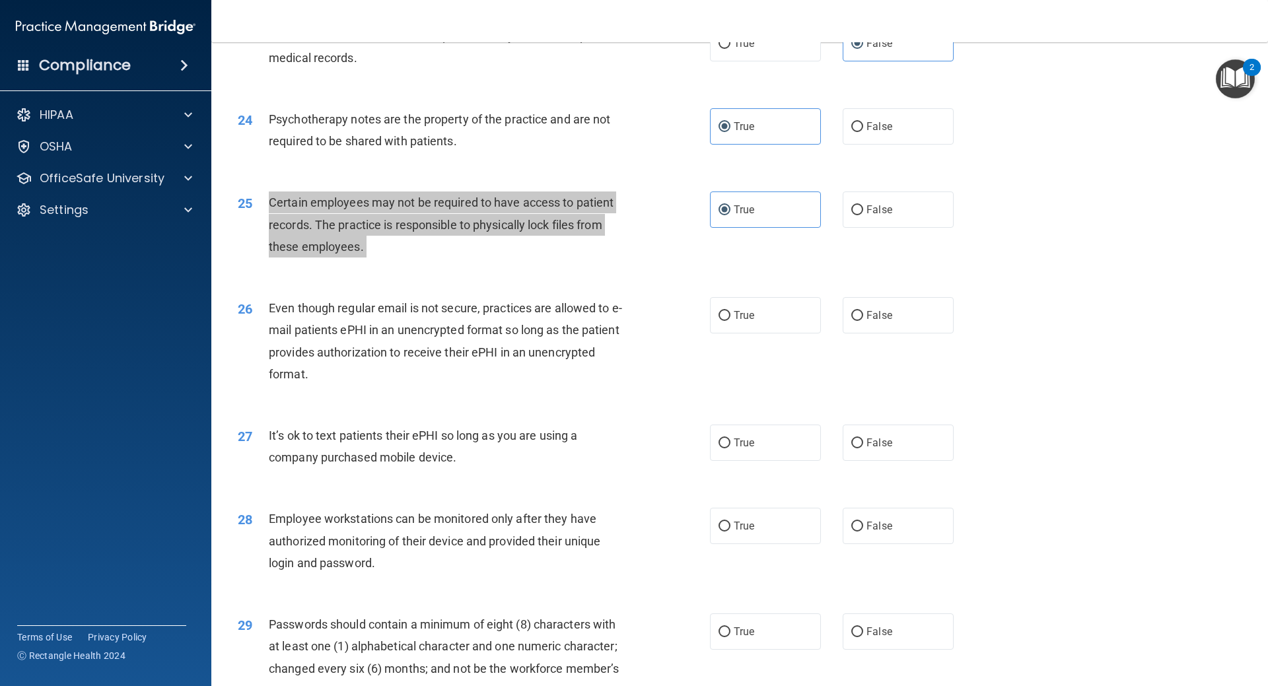
scroll to position [2444, 0]
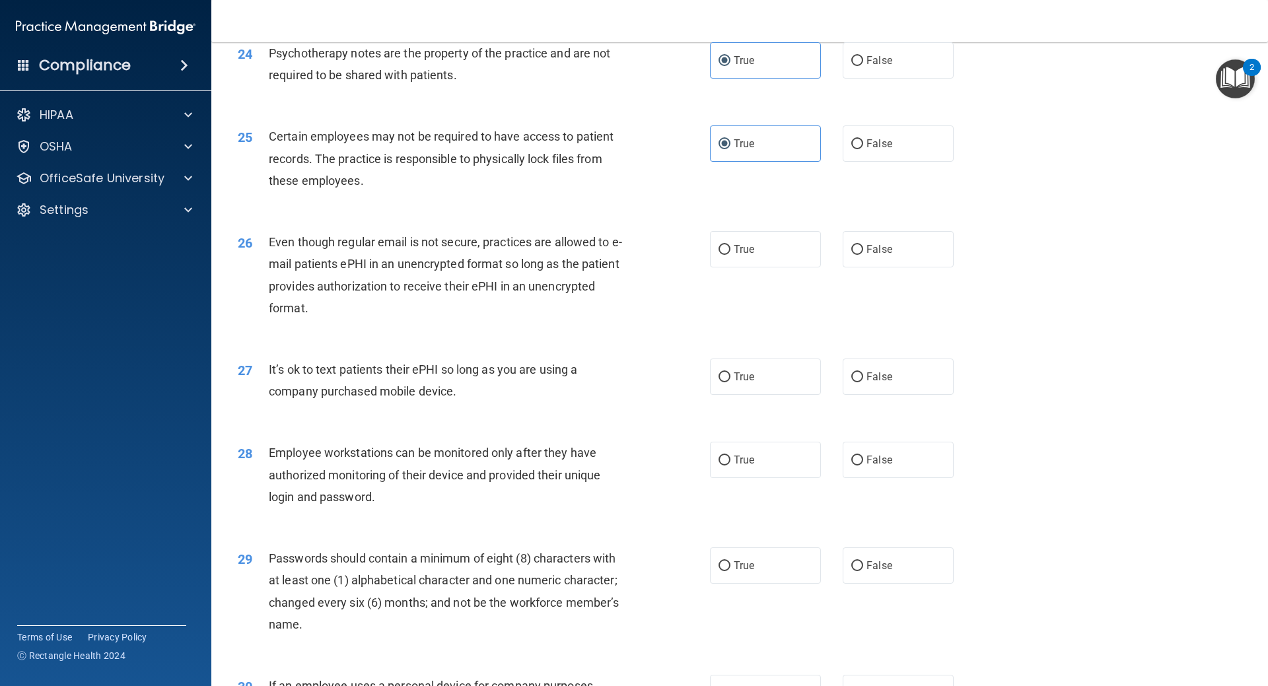
click at [603, 281] on span "Even though regular email is not secure, practices are allowed to e-mail patien…" at bounding box center [445, 275] width 353 height 80
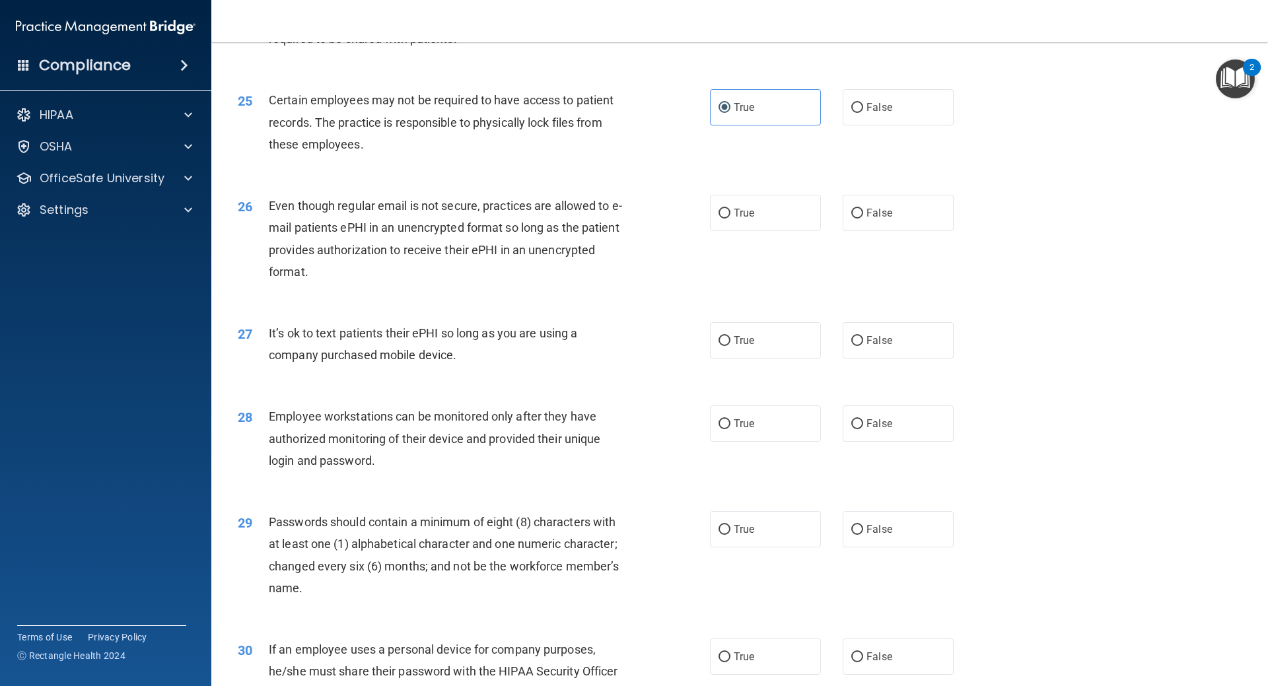
scroll to position [2510, 0]
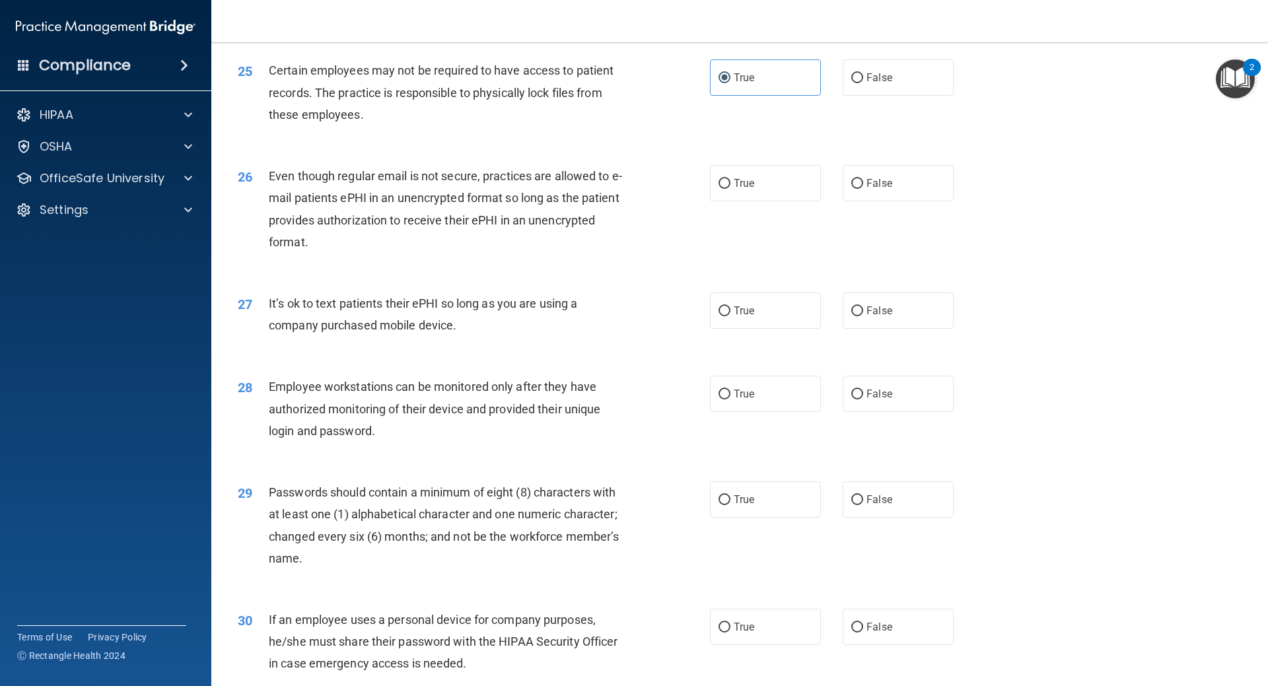
click at [459, 253] on div "Even though regular email is not secure, practices are allowed to e-mail patien…" at bounding box center [453, 209] width 369 height 88
click at [471, 247] on span "Even though regular email is not secure, practices are allowed to e-mail patien…" at bounding box center [445, 209] width 353 height 80
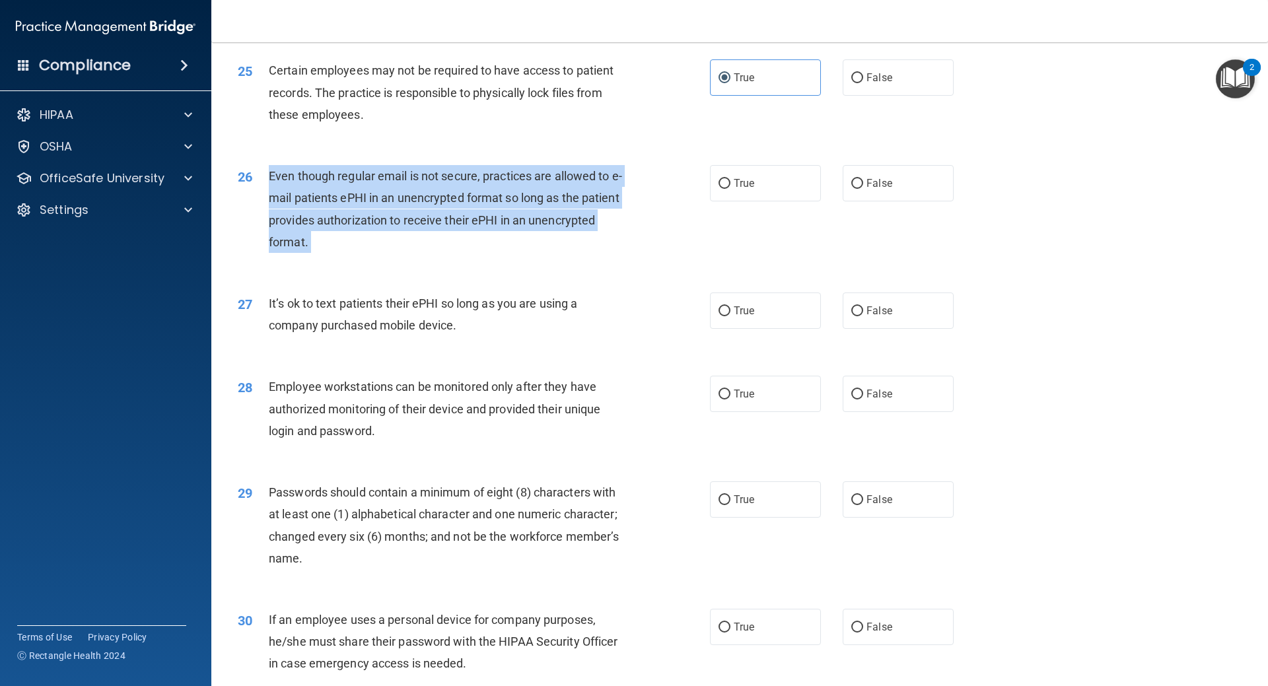
click at [471, 247] on span "Even though regular email is not secure, practices are allowed to e-mail patien…" at bounding box center [445, 209] width 353 height 80
copy ng-form "Even though regular email is not secure, practices are allowed to e-mail patien…"
click at [741, 201] on label "True" at bounding box center [765, 183] width 111 height 36
click at [731, 189] on input "True" at bounding box center [725, 184] width 12 height 10
radio input "true"
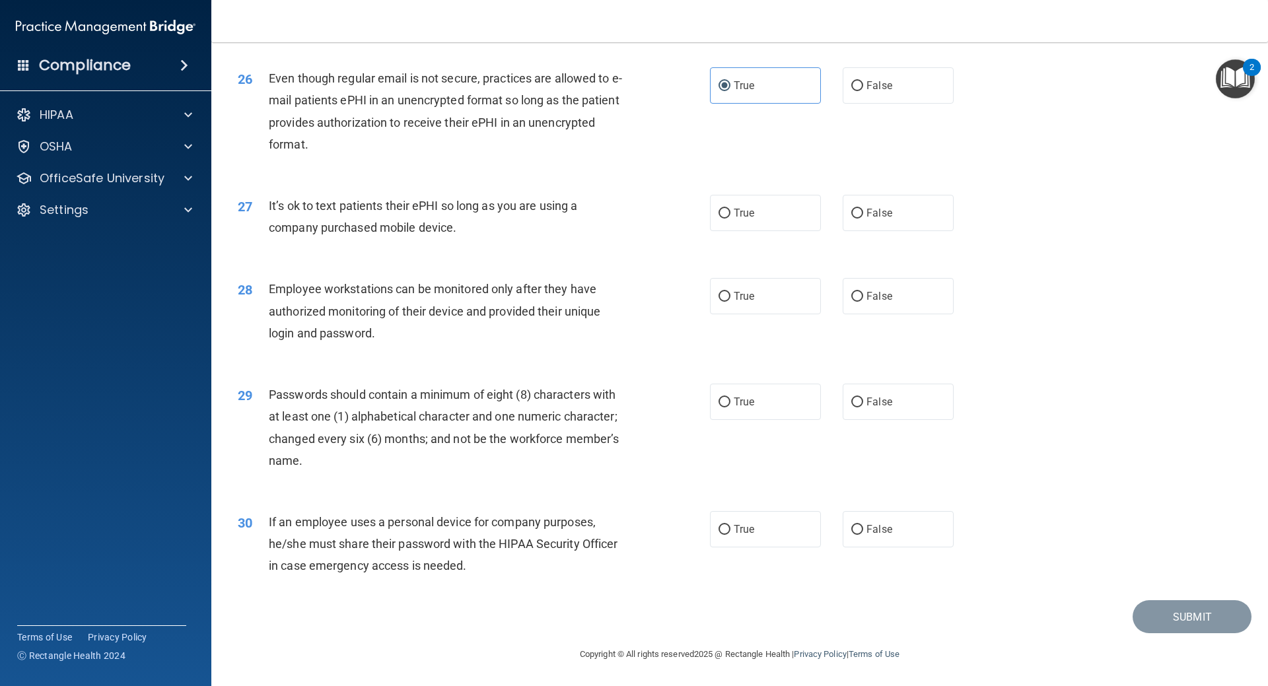
scroll to position [2630, 0]
drag, startPoint x: 498, startPoint y: 228, endPoint x: 373, endPoint y: 190, distance: 130.6
click at [272, 189] on div "27 It’s ok to text patients their ePHI so long as you are using a company purch…" at bounding box center [740, 219] width 1024 height 83
click at [959, 192] on div "27 It’s ok to text patients their ePHI so long as you are using a company purch…" at bounding box center [740, 219] width 1024 height 83
click at [919, 213] on label "False" at bounding box center [898, 213] width 111 height 36
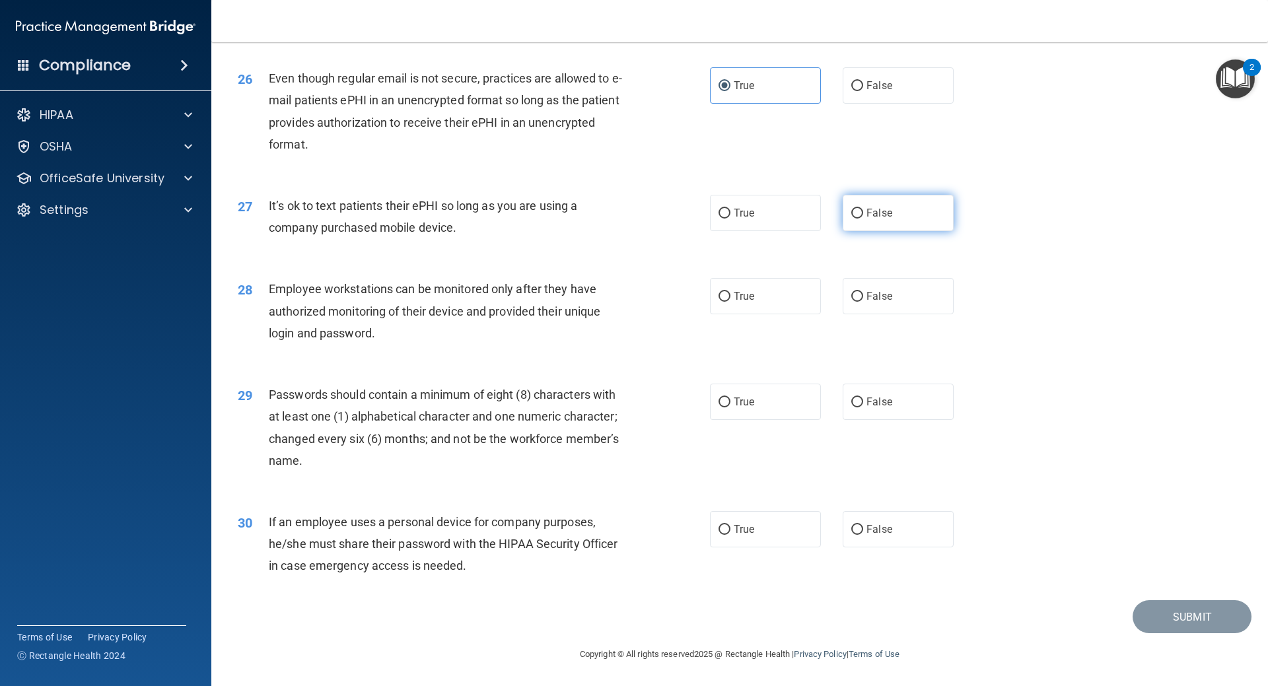
click at [863, 213] on input "False" at bounding box center [857, 214] width 12 height 10
radio input "true"
click at [452, 336] on div "Employee workstations can be monitored only after they have authorized monitori…" at bounding box center [453, 311] width 369 height 66
click at [882, 277] on div "28 Employee workstations can be monitored only after they have authorized monit…" at bounding box center [740, 315] width 1024 height 106
click at [867, 291] on span "False" at bounding box center [880, 296] width 26 height 13
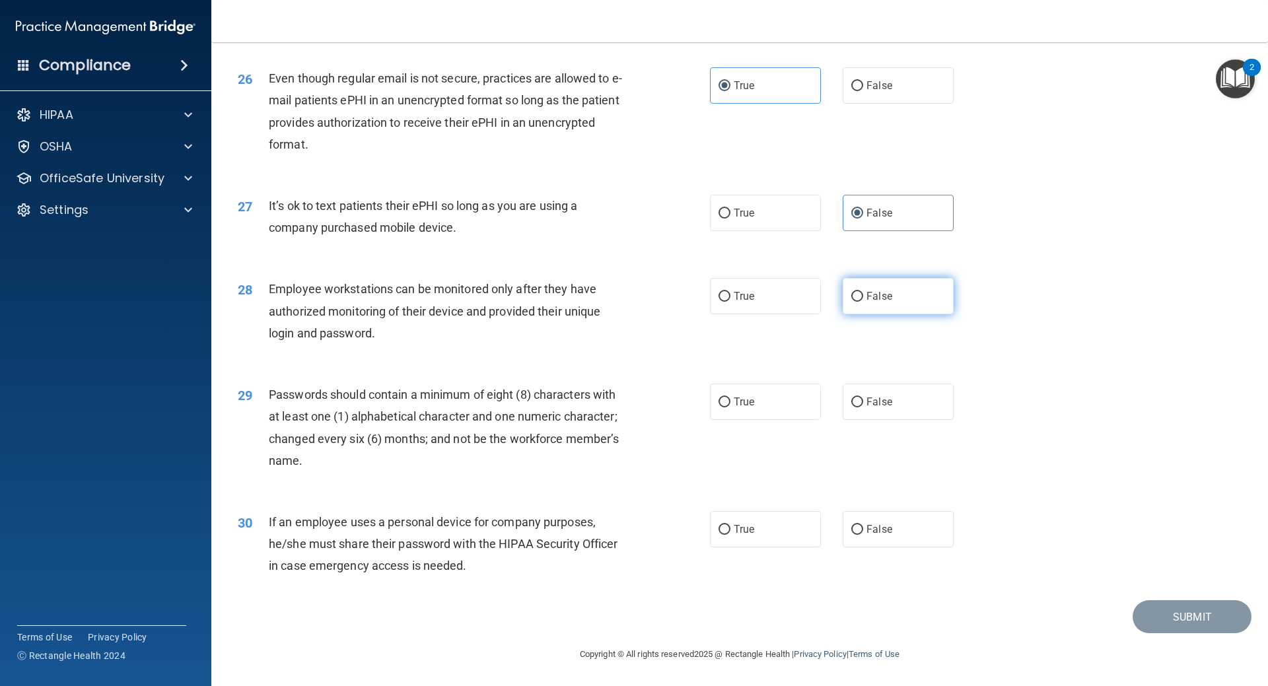
click at [863, 292] on input "False" at bounding box center [857, 297] width 12 height 10
radio input "true"
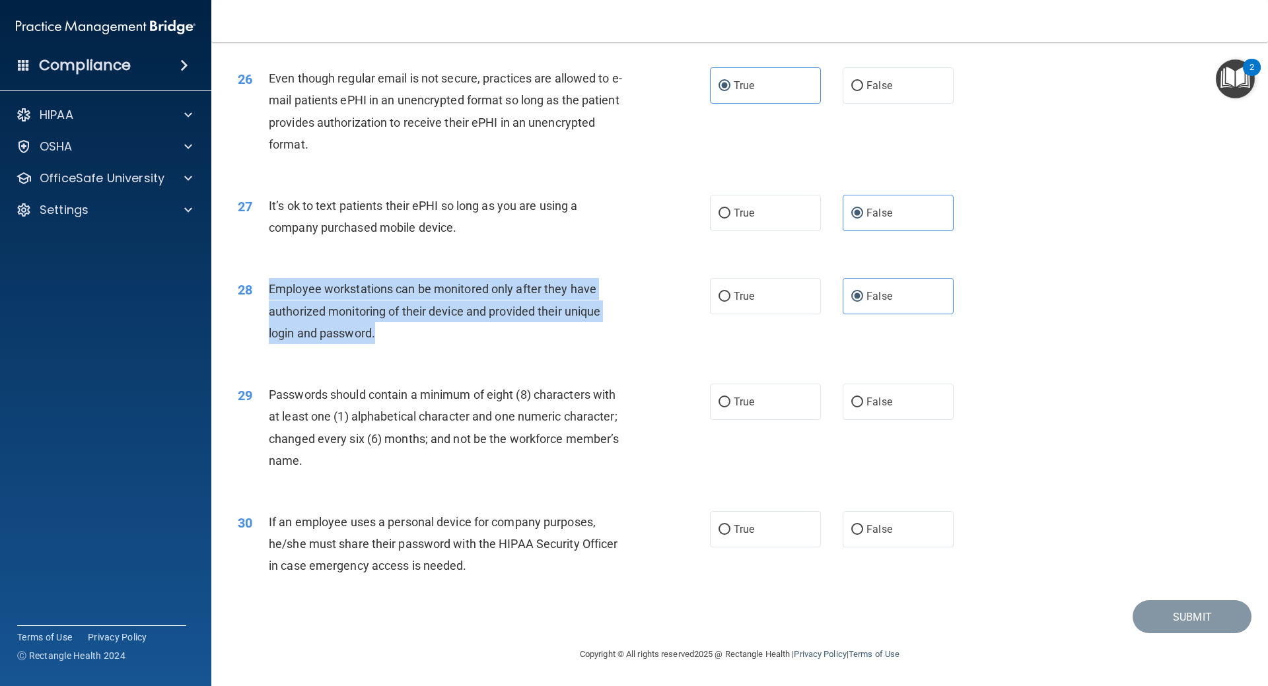
drag, startPoint x: 452, startPoint y: 341, endPoint x: 257, endPoint y: 297, distance: 199.8
click at [257, 297] on div "28 Employee workstations can be monitored only after they have authorized monit…" at bounding box center [474, 314] width 512 height 73
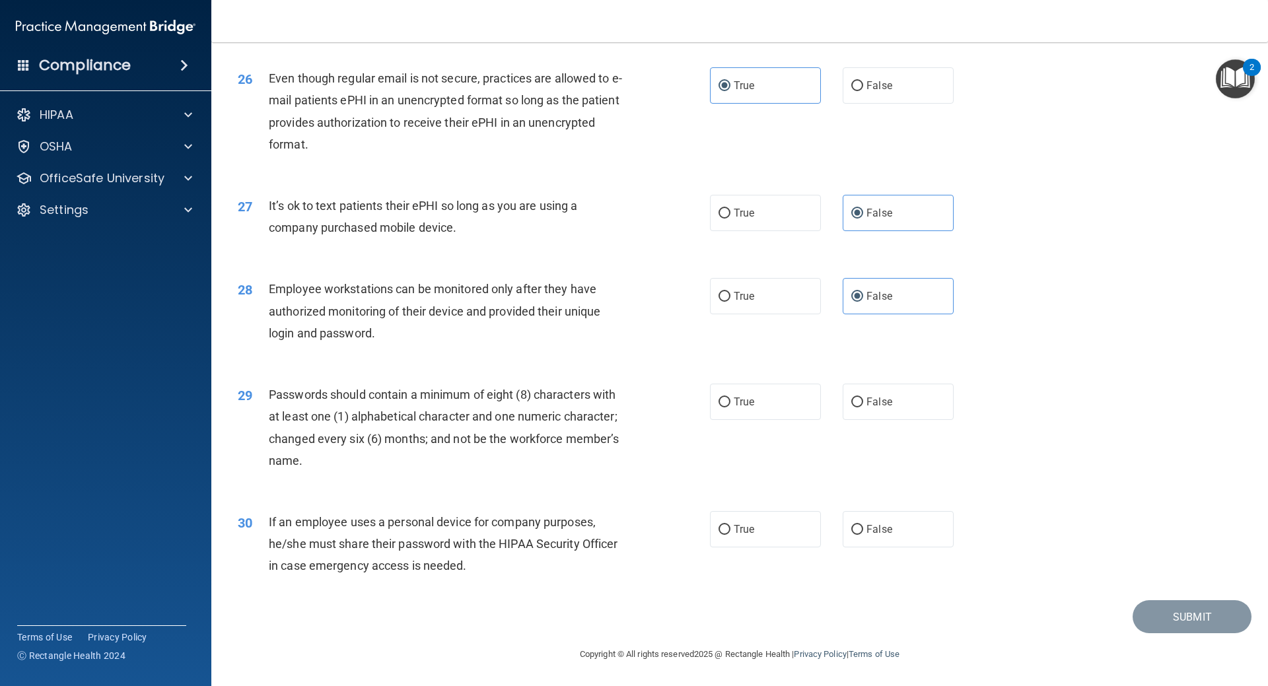
click at [641, 381] on div "29 Passwords should contain a minimum of eight (8) characters with at least one…" at bounding box center [740, 430] width 1024 height 127
click at [598, 412] on span "Passwords should contain a minimum of eight (8) characters with at least one (1…" at bounding box center [444, 428] width 350 height 80
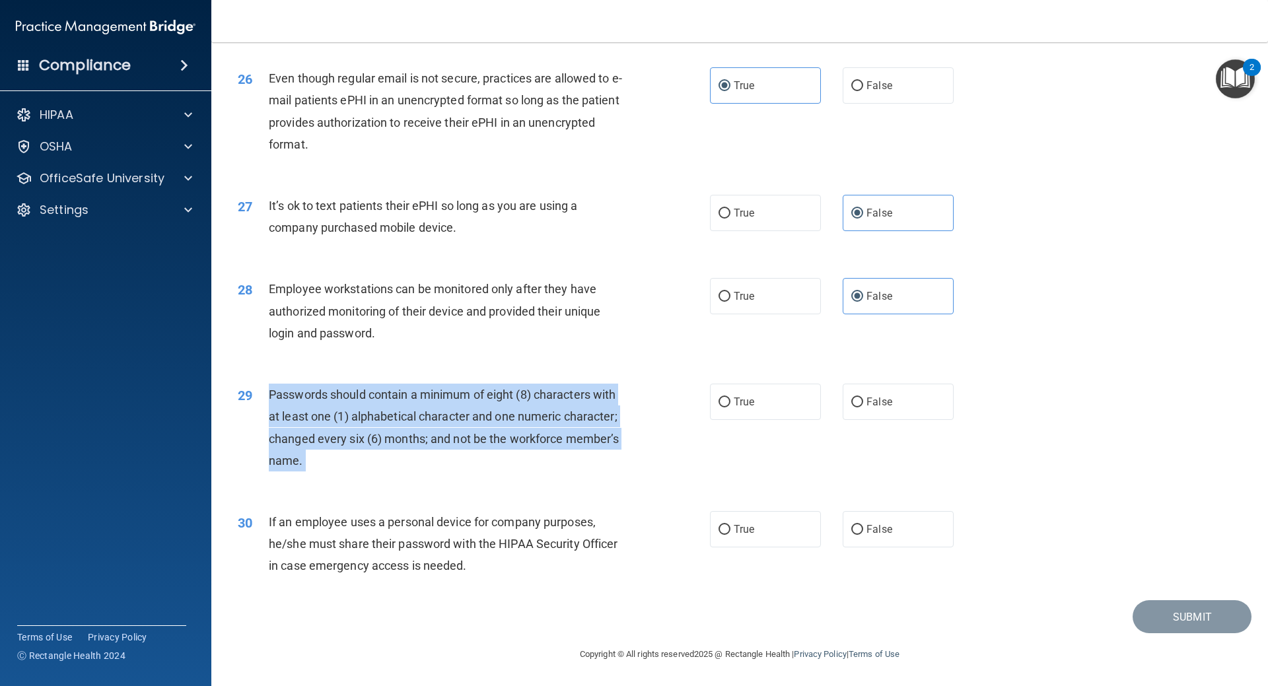
click at [598, 412] on span "Passwords should contain a minimum of eight (8) characters with at least one (1…" at bounding box center [444, 428] width 350 height 80
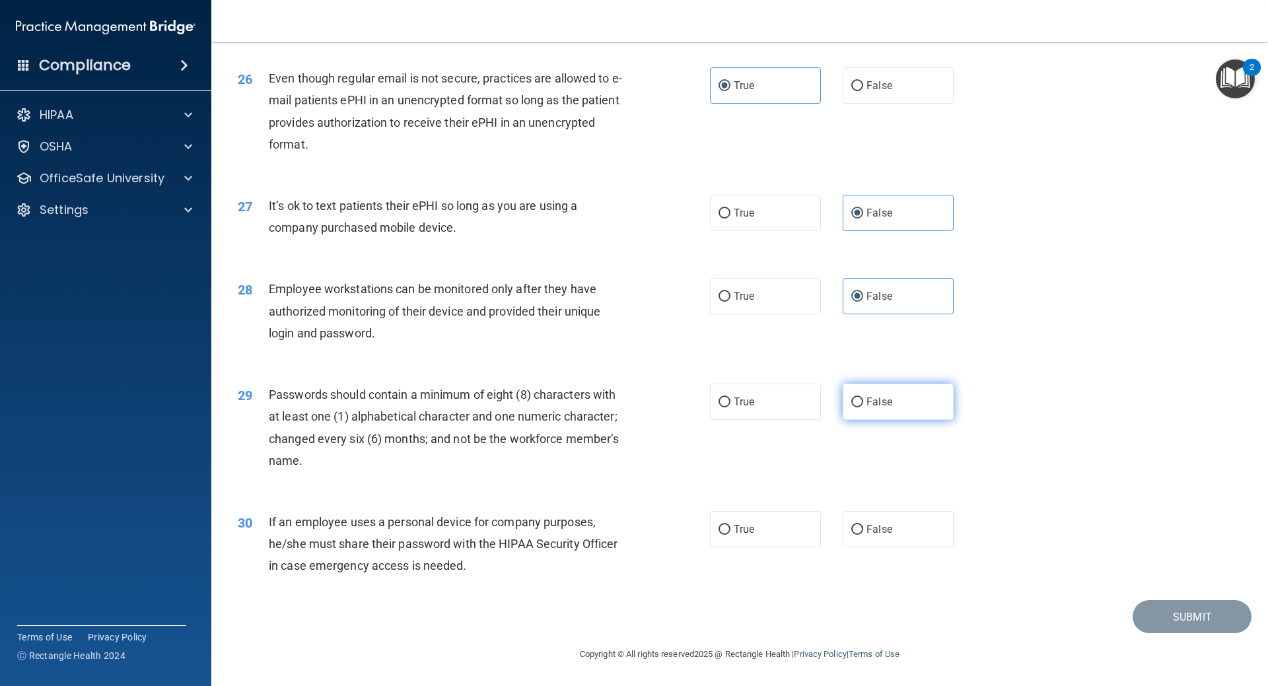
click at [896, 405] on label "False" at bounding box center [898, 402] width 111 height 36
click at [863, 405] on input "False" at bounding box center [857, 403] width 12 height 10
radio input "true"
click at [744, 529] on span "True" at bounding box center [744, 529] width 20 height 13
click at [731, 529] on input "True" at bounding box center [725, 530] width 12 height 10
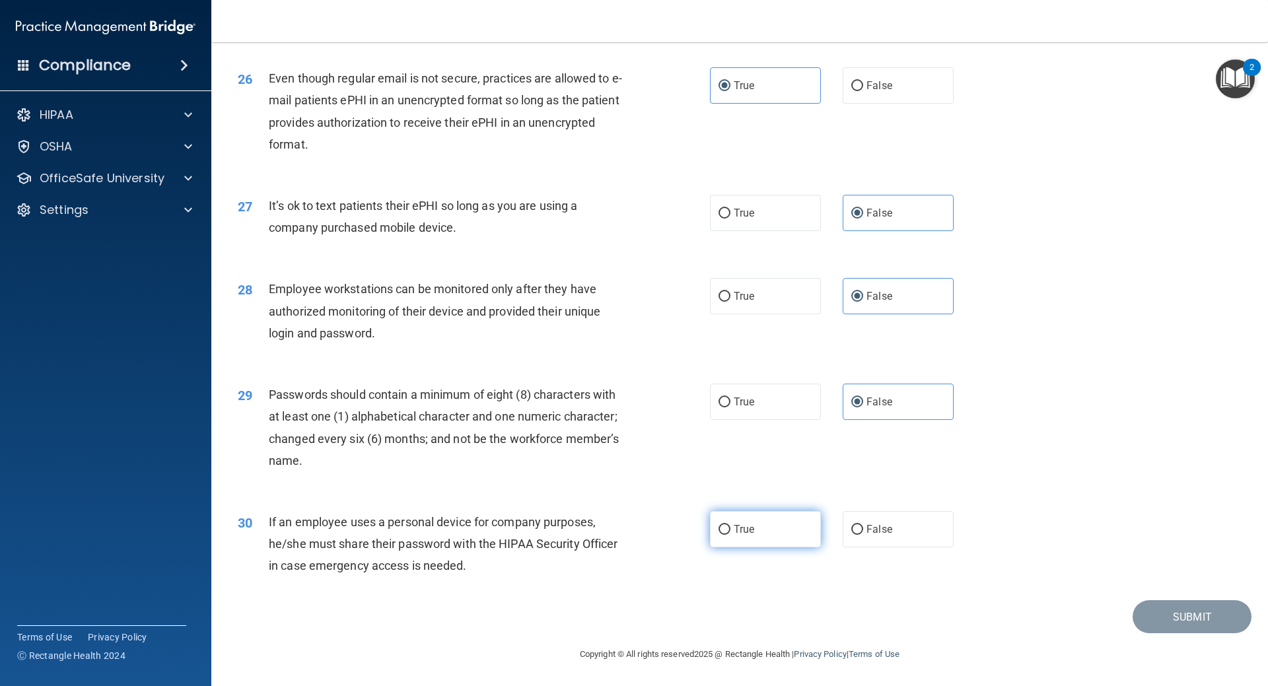
radio input "true"
click at [1149, 616] on button "Submit" at bounding box center [1192, 617] width 119 height 34
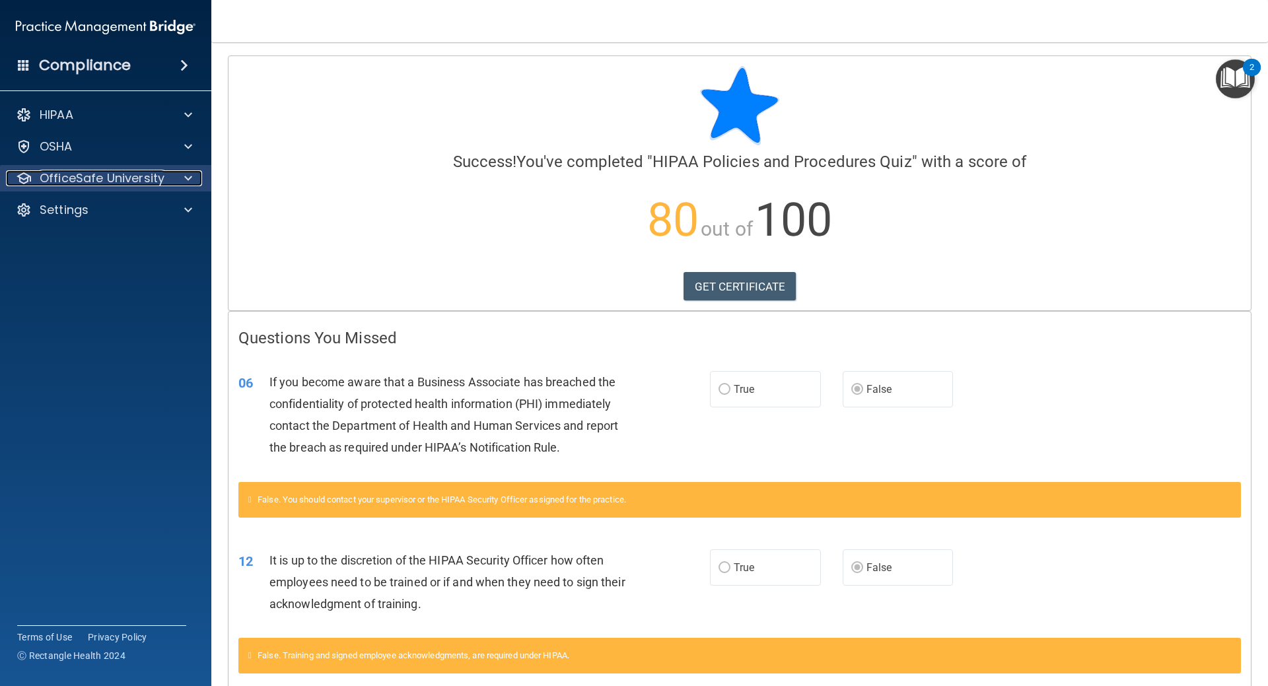
click at [90, 175] on p "OfficeSafe University" at bounding box center [102, 178] width 125 height 16
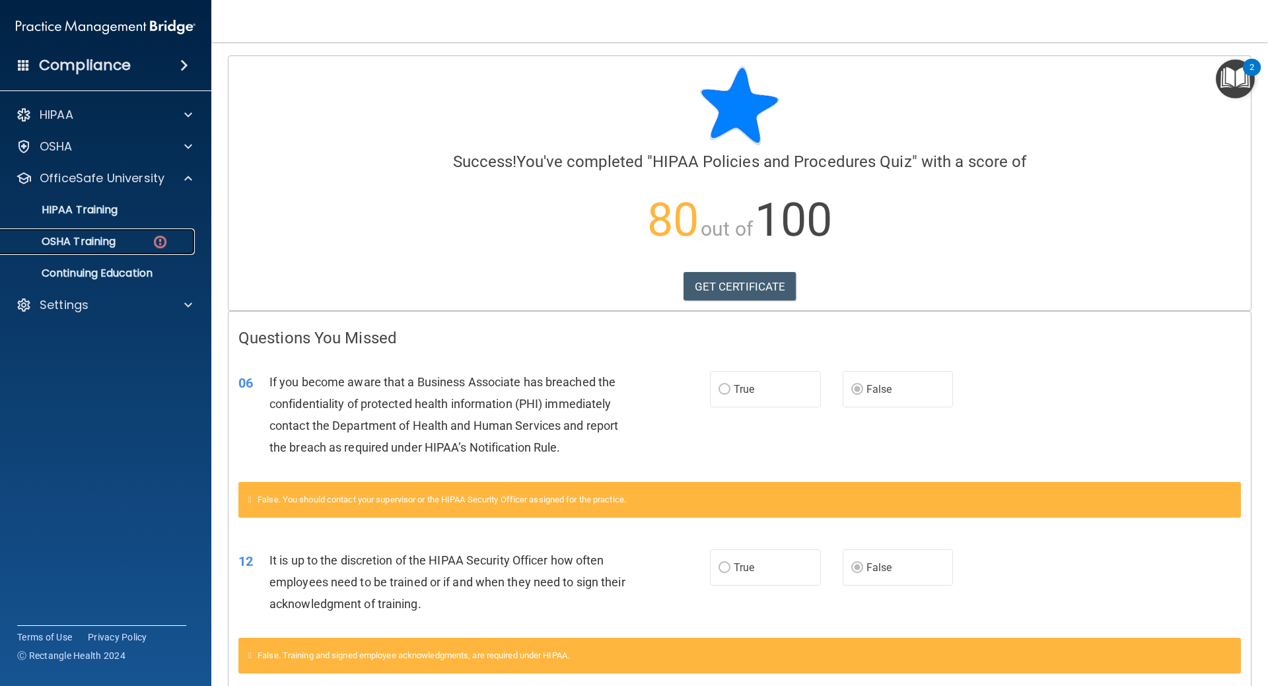
click at [126, 236] on div "OSHA Training" at bounding box center [99, 241] width 180 height 13
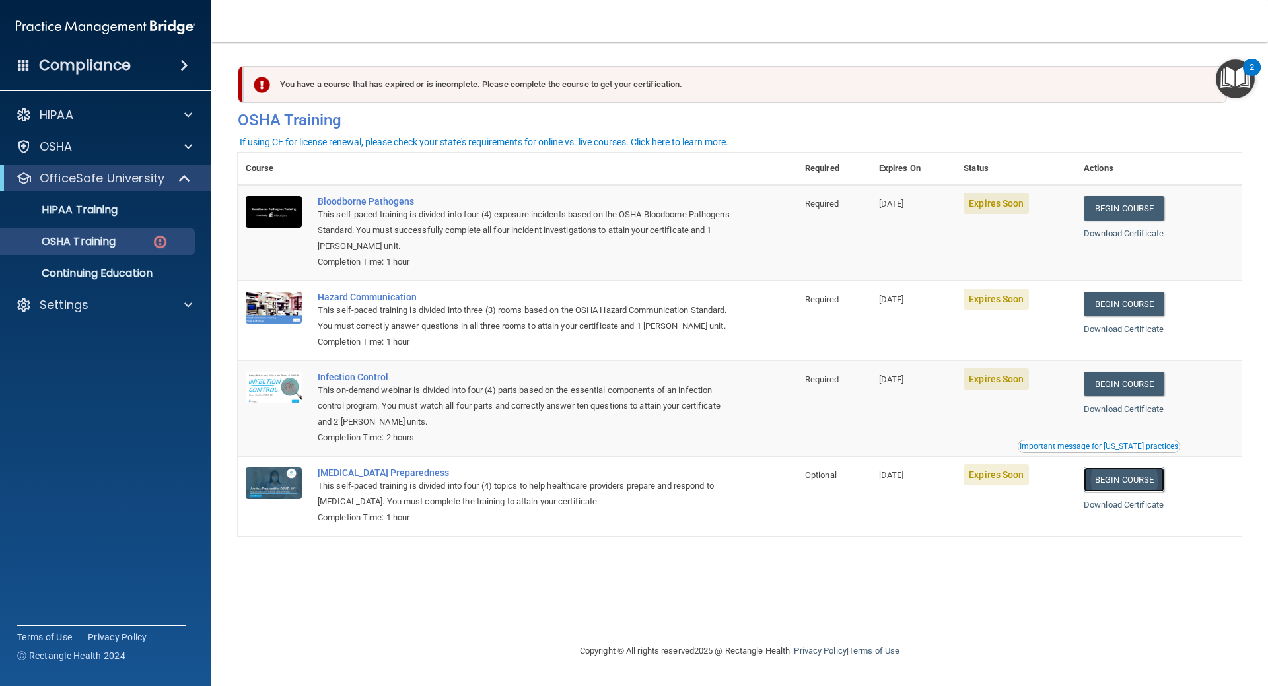
click at [1128, 489] on link "Begin Course" at bounding box center [1124, 480] width 81 height 24
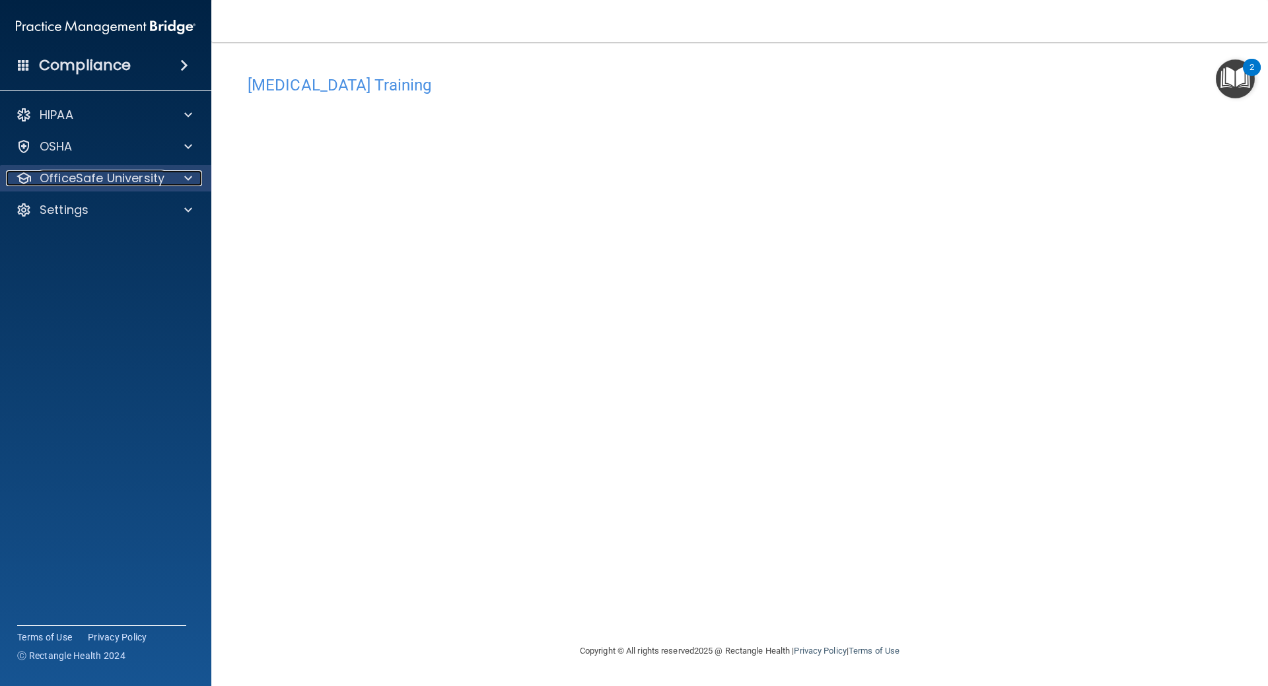
click at [166, 178] on div "OfficeSafe University" at bounding box center [88, 178] width 164 height 16
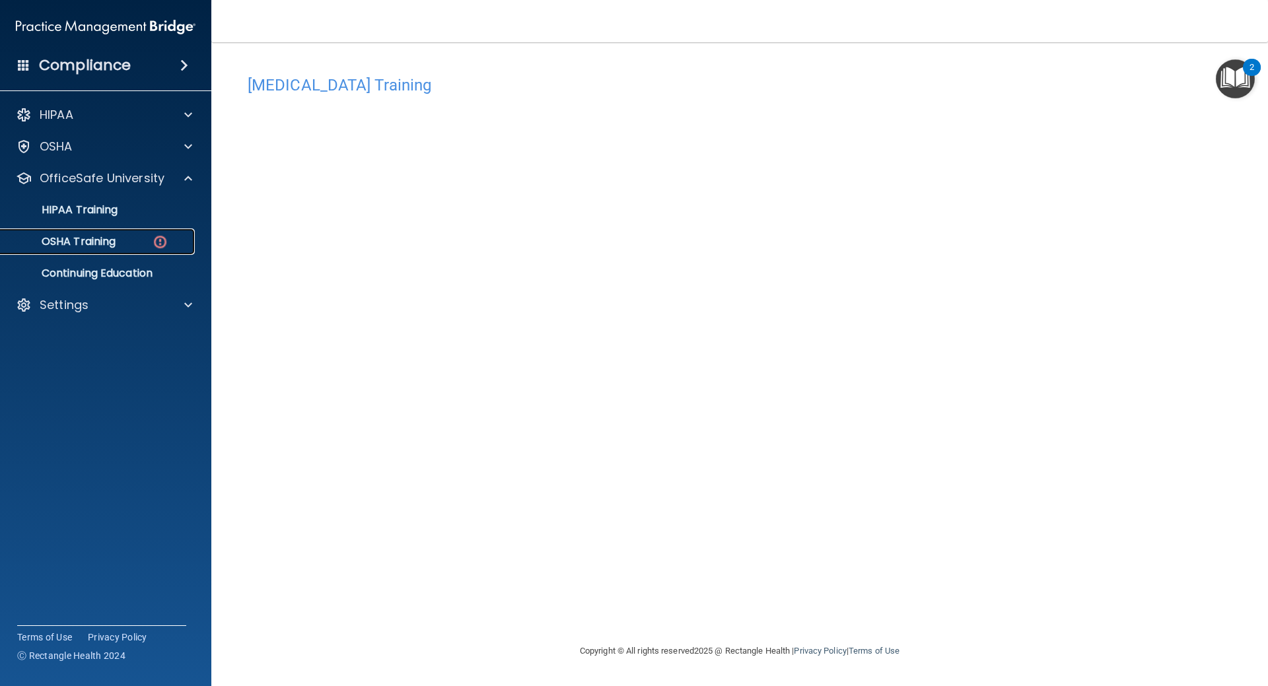
click at [157, 239] on img at bounding box center [160, 242] width 17 height 17
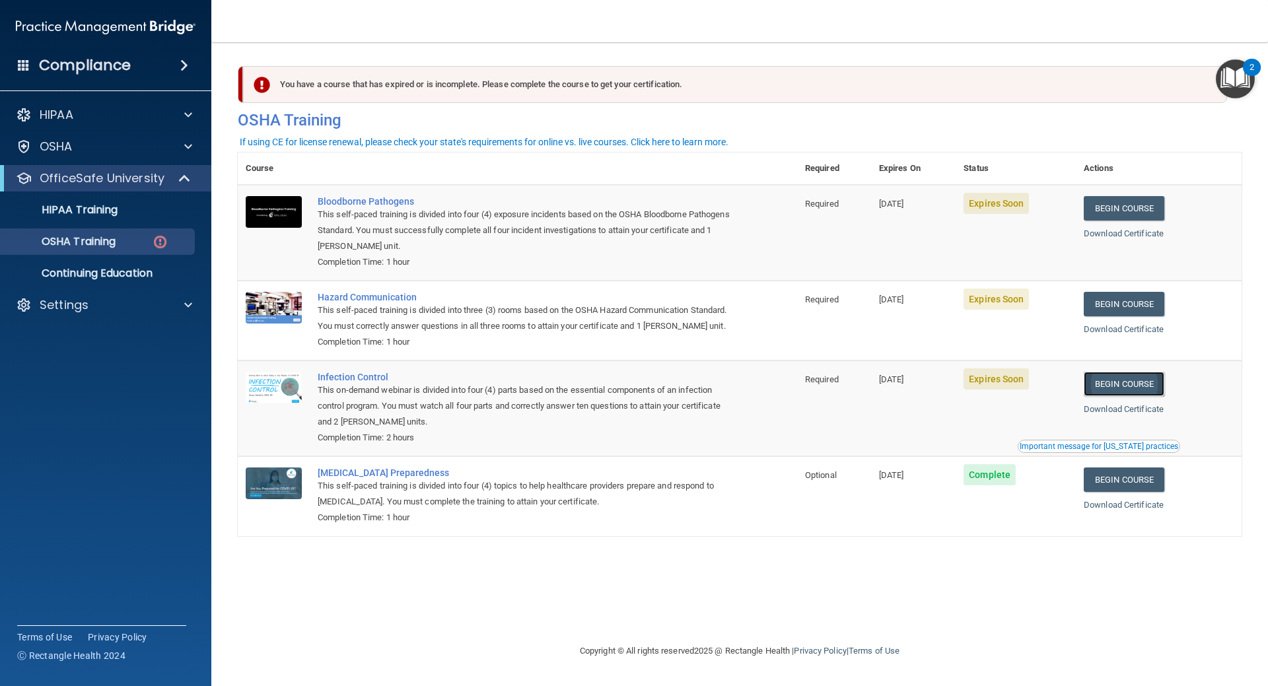
click at [1114, 396] on link "Begin Course" at bounding box center [1124, 384] width 81 height 24
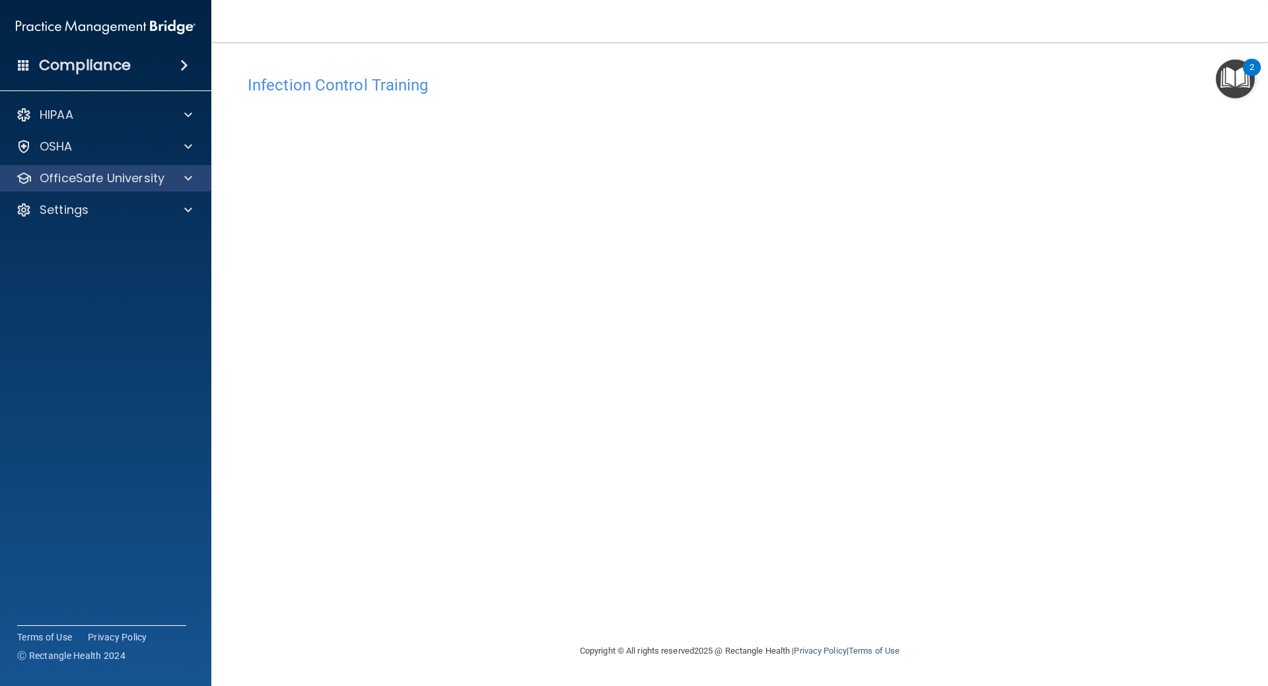
click at [116, 188] on div "OfficeSafe University" at bounding box center [106, 178] width 212 height 26
click at [139, 174] on p "OfficeSafe University" at bounding box center [102, 178] width 125 height 16
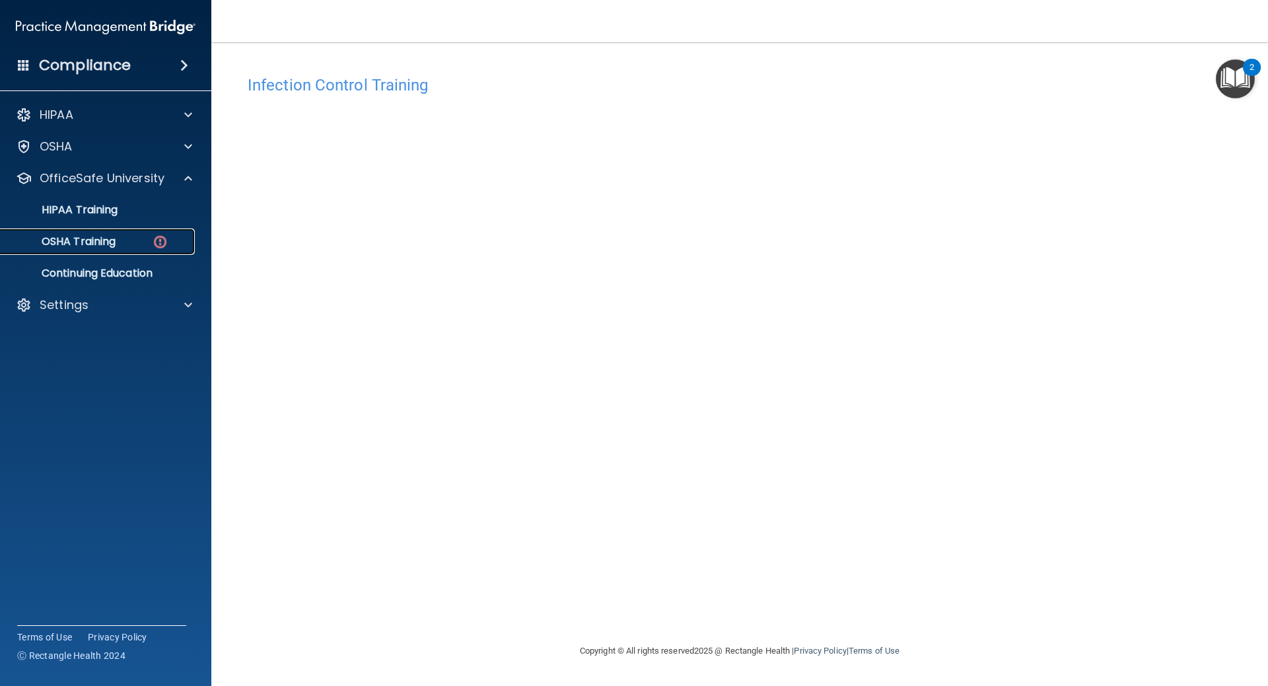
click at [127, 243] on div "OSHA Training" at bounding box center [99, 241] width 180 height 13
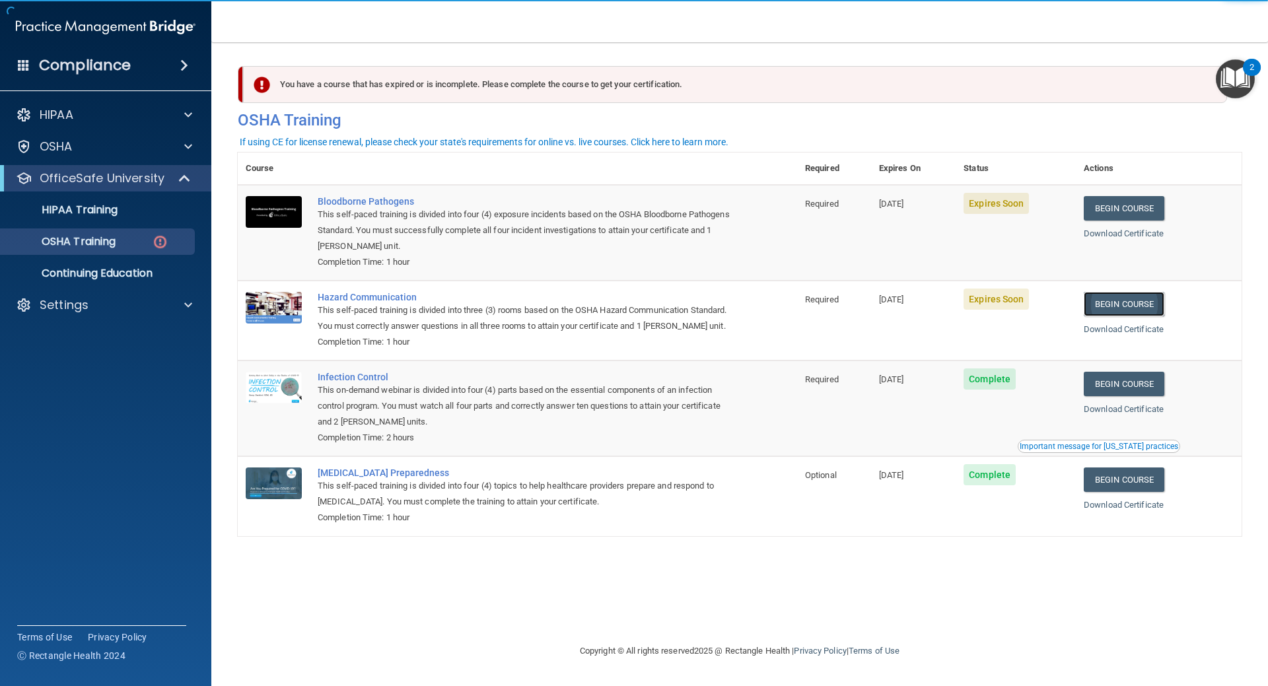
click at [1136, 310] on link "Begin Course" at bounding box center [1124, 304] width 81 height 24
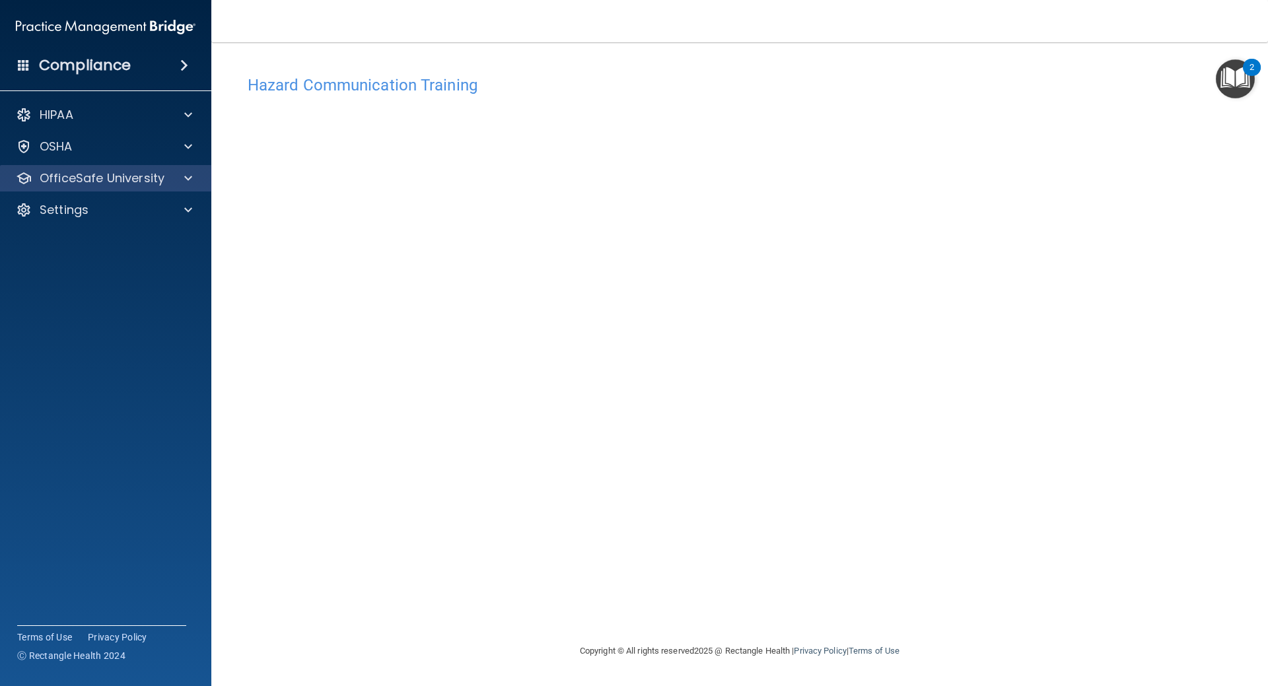
click at [173, 188] on div "OfficeSafe University" at bounding box center [106, 178] width 212 height 26
click at [151, 187] on div "OfficeSafe University" at bounding box center [106, 178] width 212 height 26
click at [193, 178] on div at bounding box center [186, 178] width 33 height 16
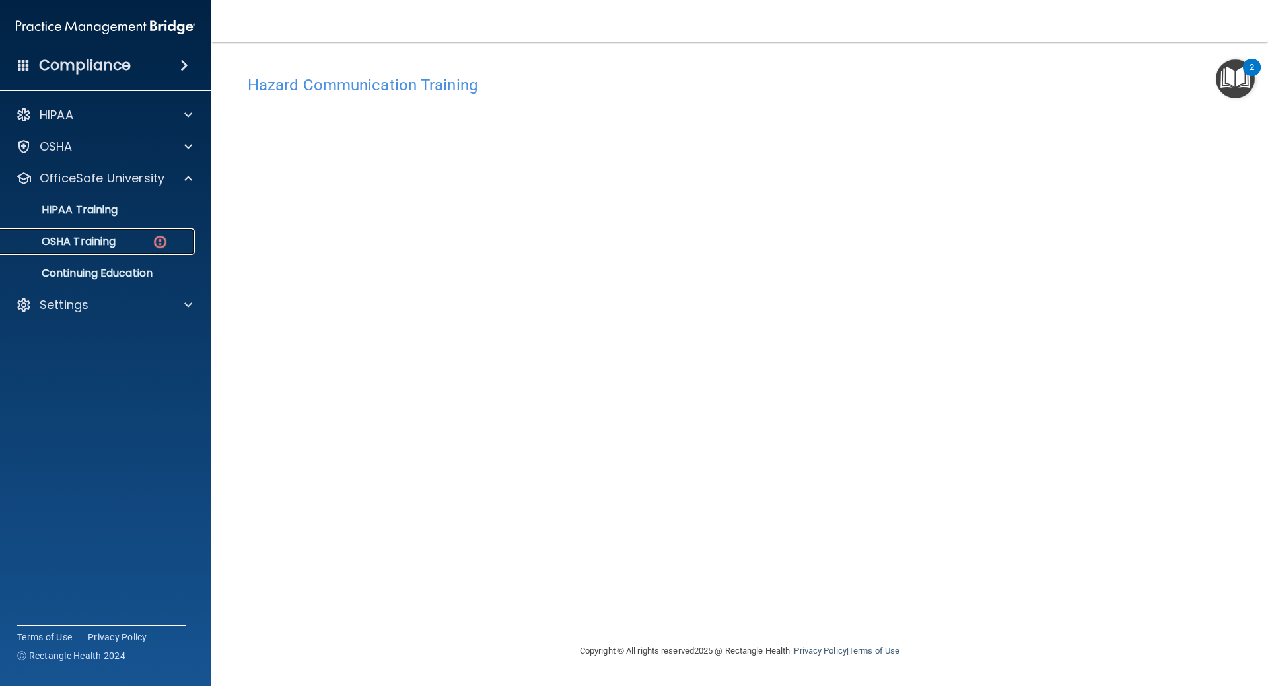
click at [182, 243] on div "OSHA Training" at bounding box center [99, 241] width 180 height 13
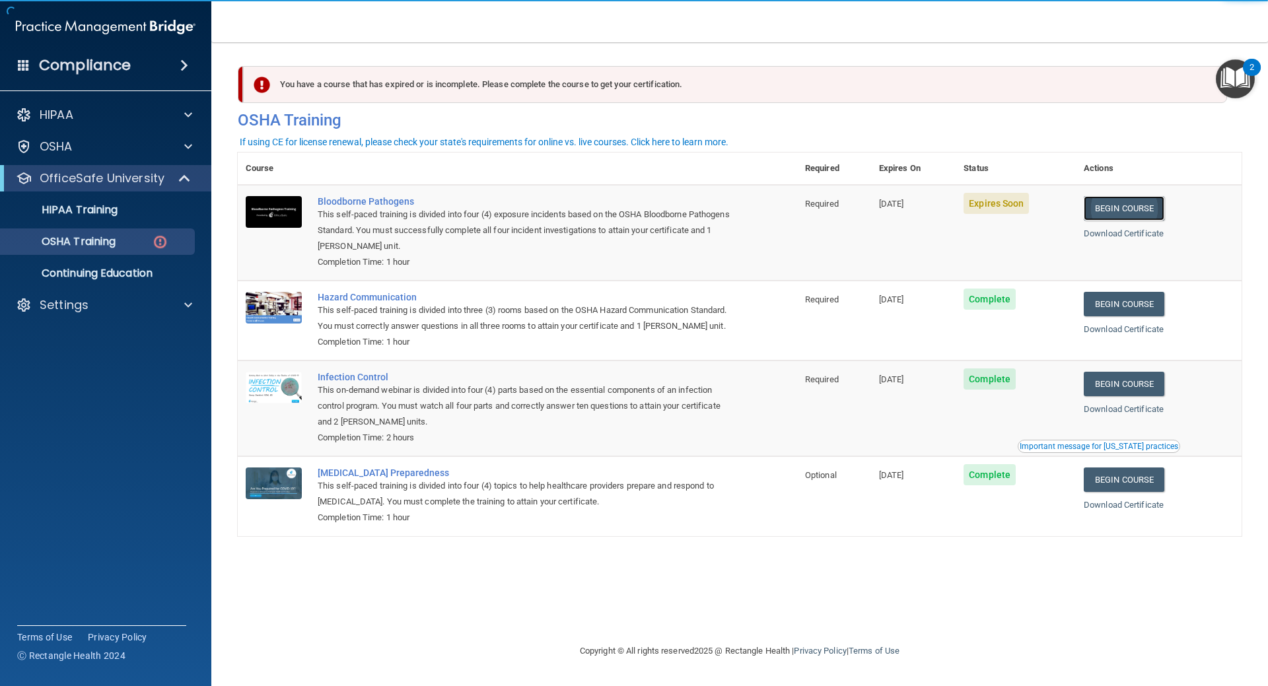
click at [1116, 219] on link "Begin Course" at bounding box center [1124, 208] width 81 height 24
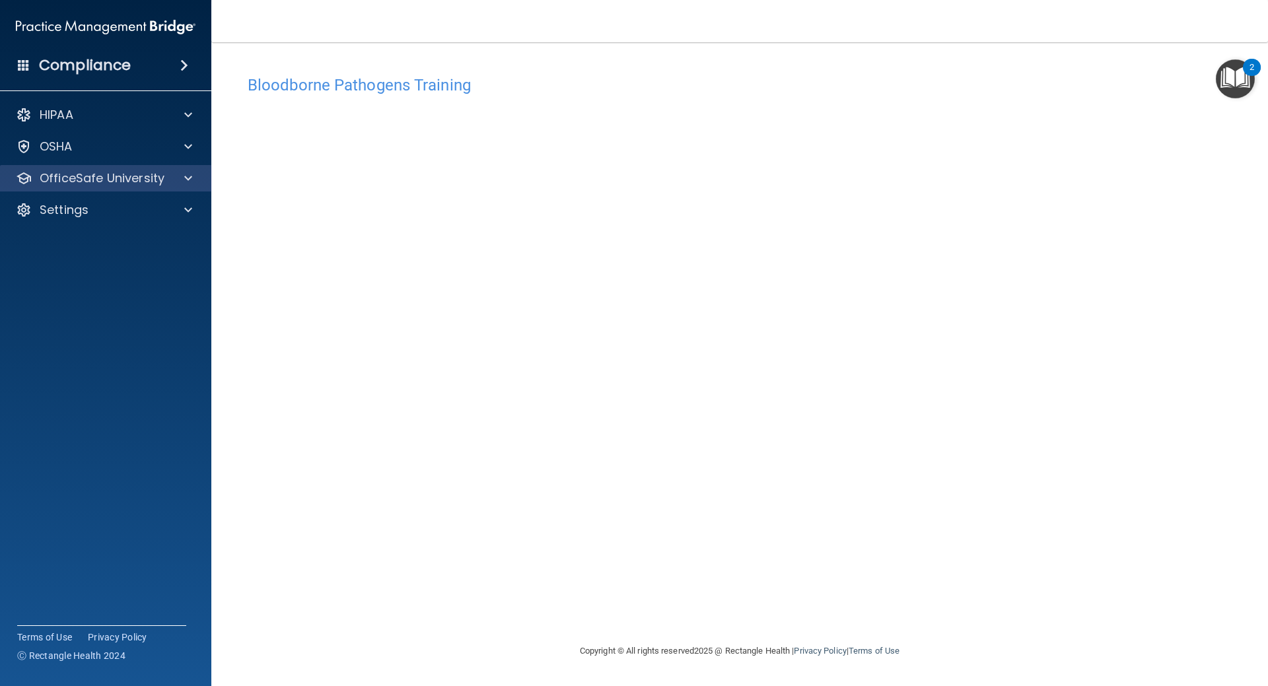
click at [85, 186] on div "OfficeSafe University" at bounding box center [106, 178] width 212 height 26
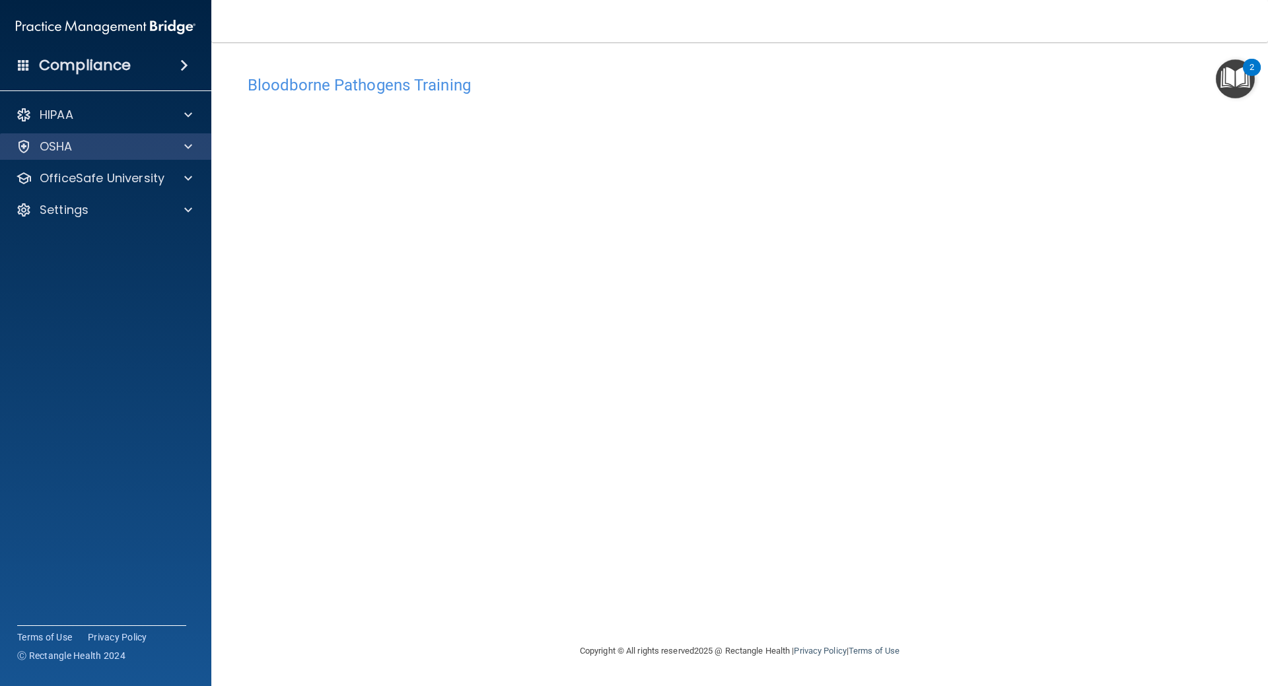
click at [129, 158] on div "OSHA" at bounding box center [106, 146] width 212 height 26
click at [136, 192] on div "HIPAA Documents and Policies Report an Incident Business Associates Emergency P…" at bounding box center [106, 164] width 212 height 137
click at [156, 193] on div "HIPAA Documents and Policies Report an Incident Business Associates Emergency P…" at bounding box center [106, 164] width 212 height 137
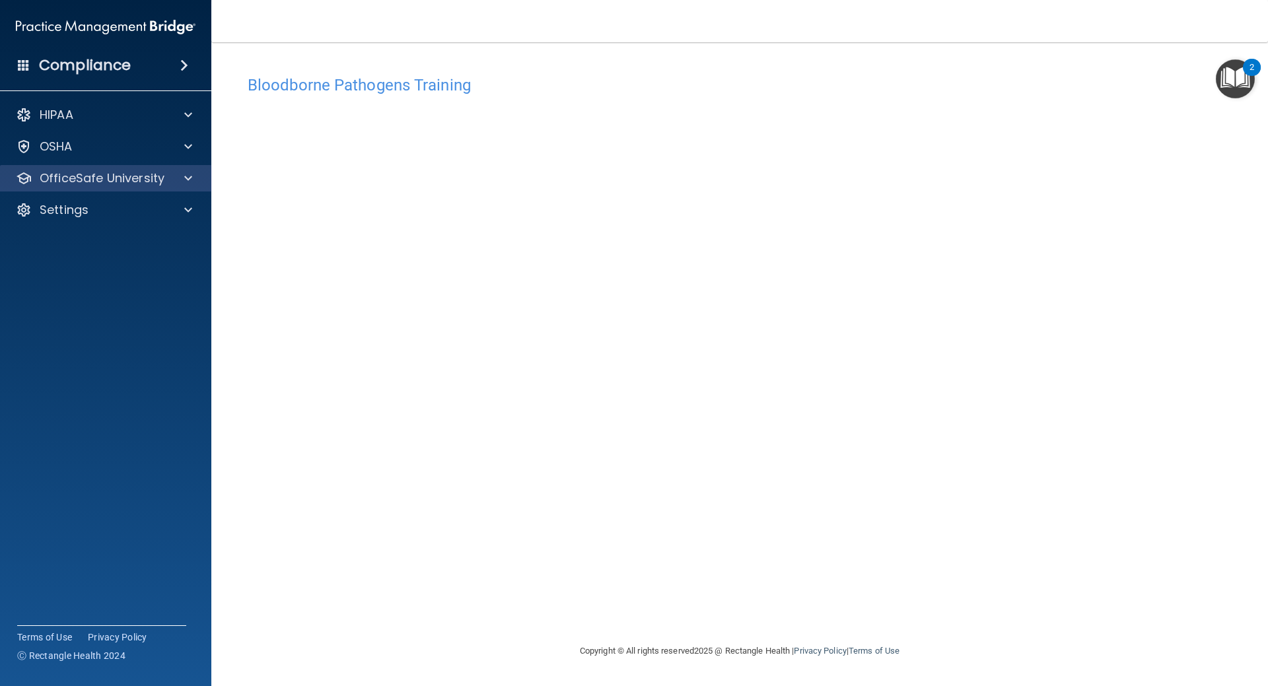
click at [206, 176] on div "OfficeSafe University" at bounding box center [106, 178] width 212 height 26
click at [194, 180] on div at bounding box center [186, 178] width 33 height 16
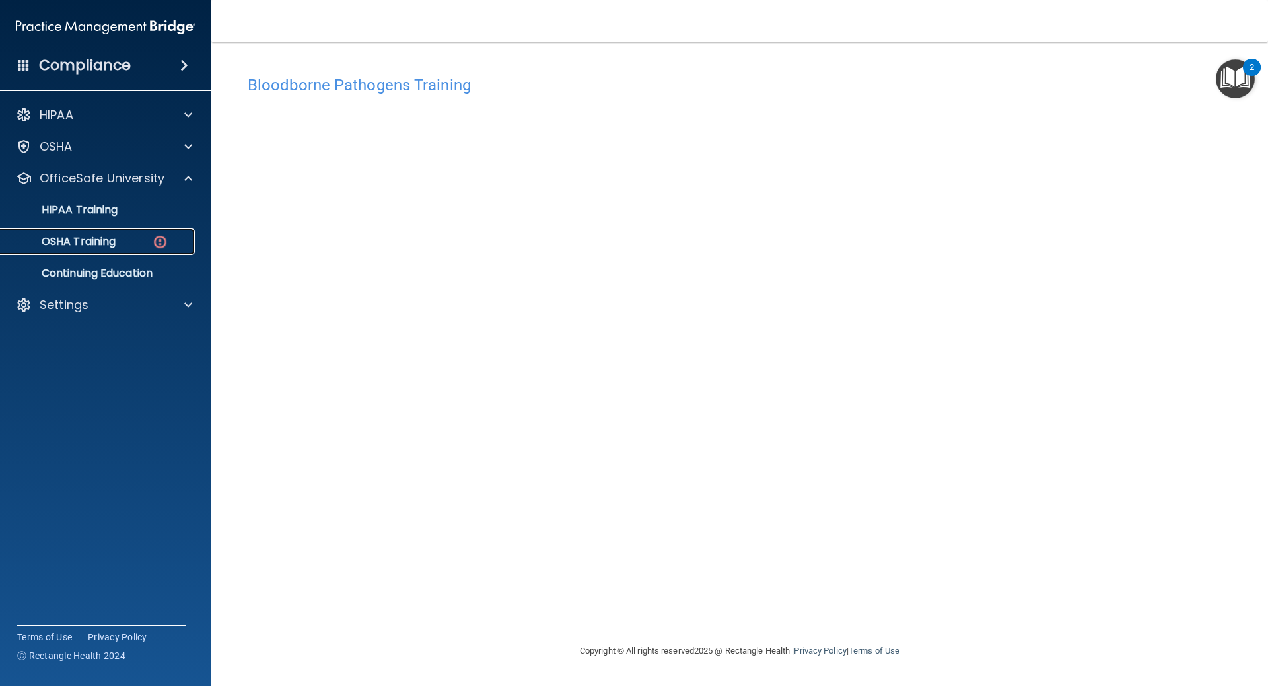
click at [170, 233] on link "OSHA Training" at bounding box center [91, 242] width 208 height 26
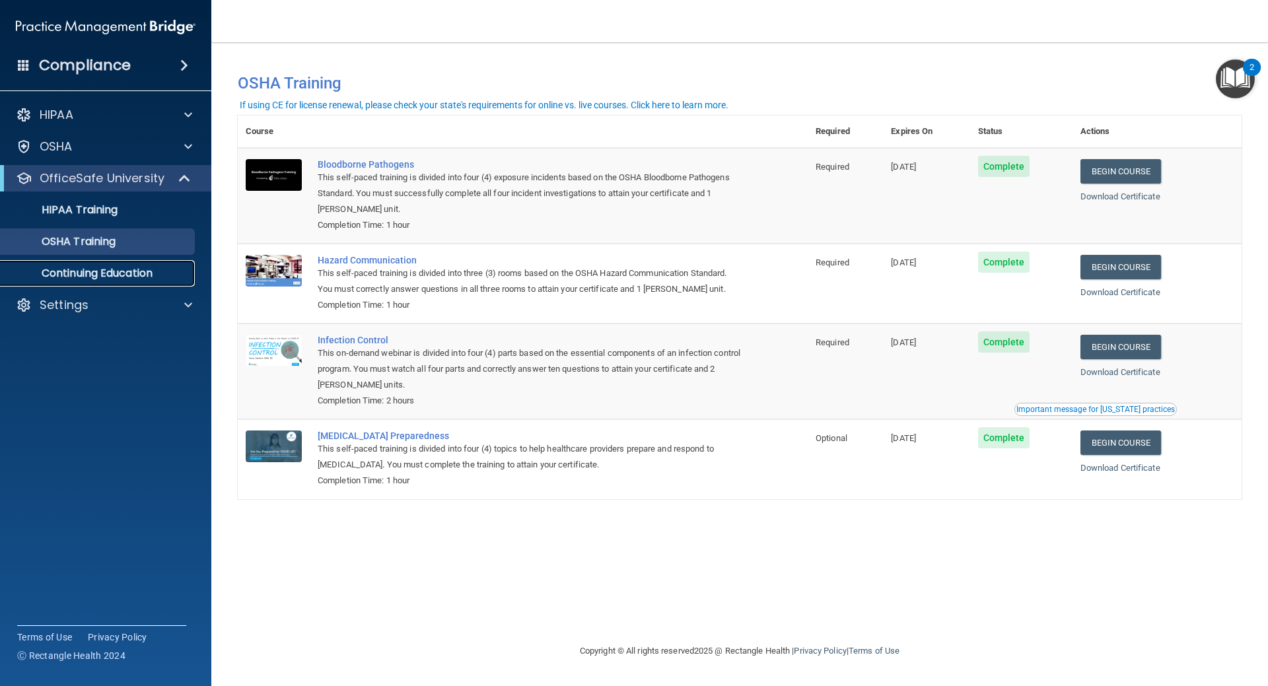
click at [69, 272] on p "Continuing Education" at bounding box center [99, 273] width 180 height 13
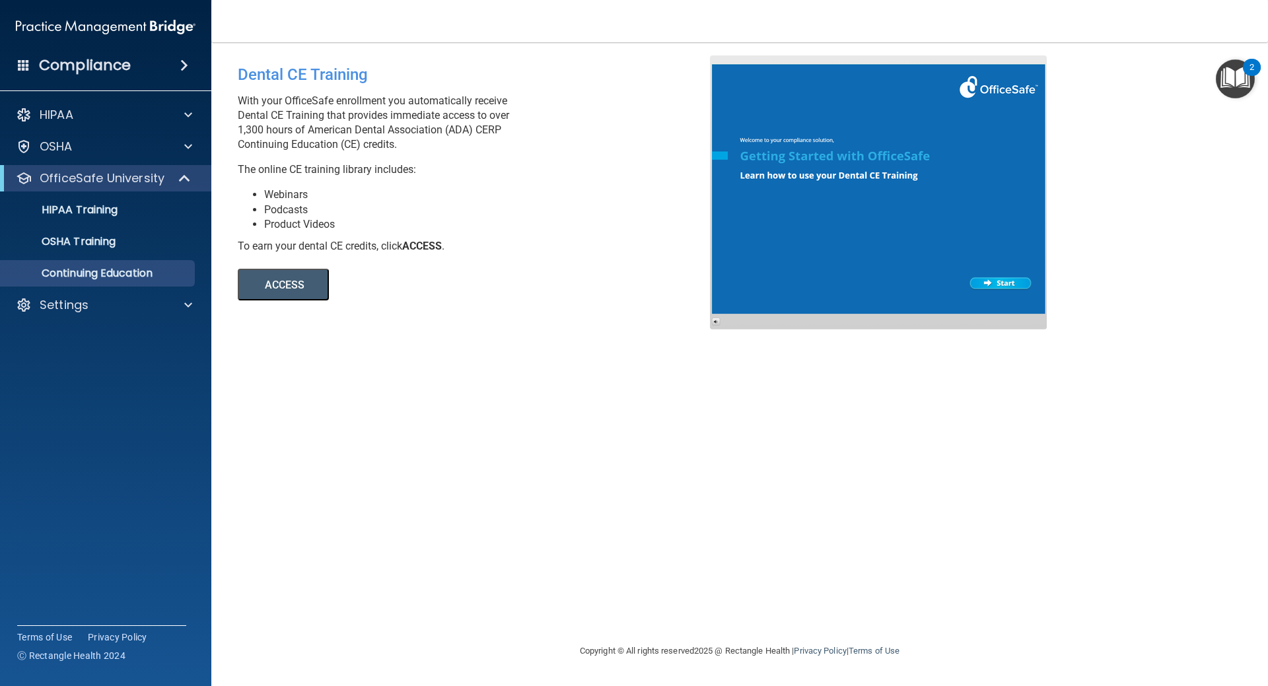
click at [114, 160] on div "HIPAA Documents and Policies Report an Incident Business Associates Emergency P…" at bounding box center [106, 212] width 212 height 233
click at [109, 174] on p "OfficeSafe University" at bounding box center [102, 178] width 125 height 16
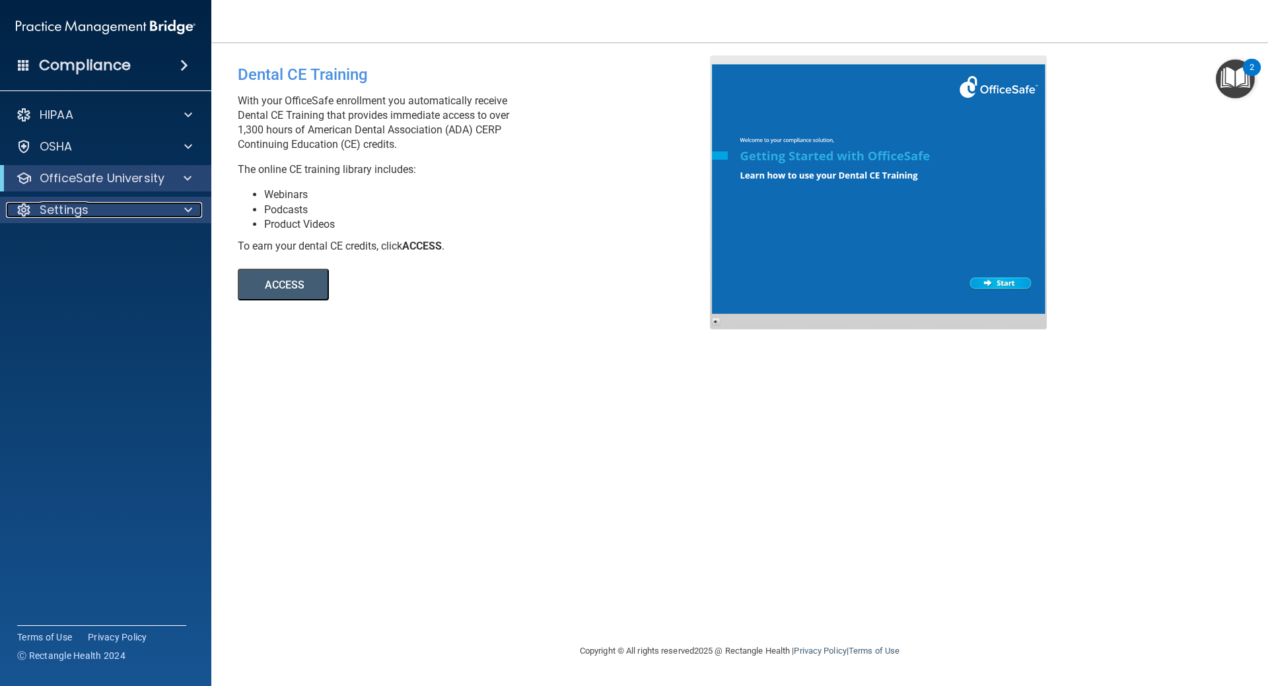
click at [114, 211] on div "Settings" at bounding box center [88, 210] width 164 height 16
click at [107, 241] on p "My Account" at bounding box center [99, 241] width 180 height 13
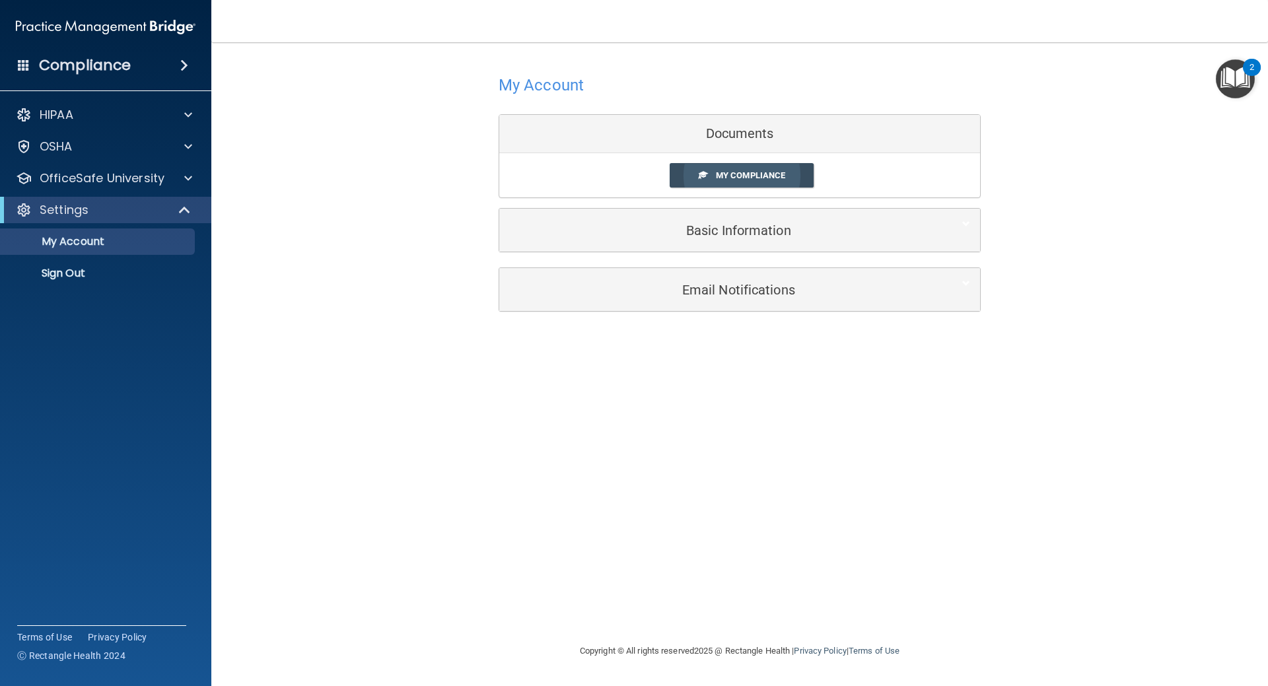
click at [746, 170] on span "My Compliance" at bounding box center [750, 175] width 69 height 10
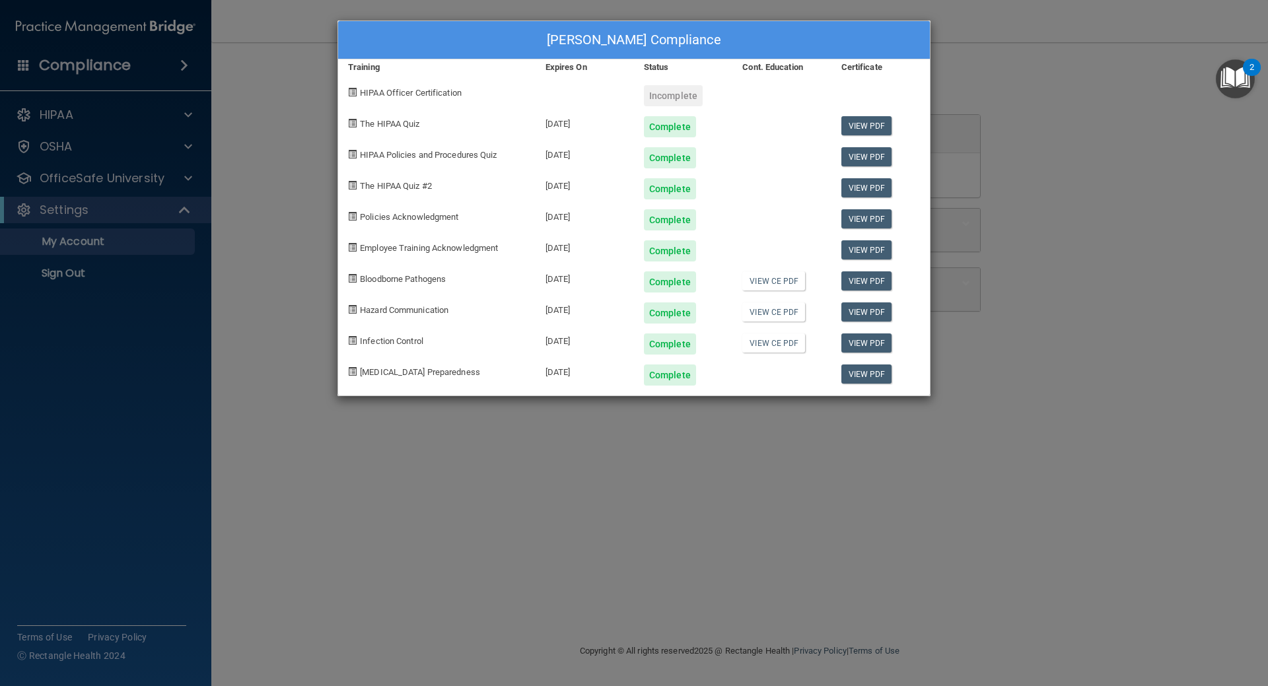
click at [411, 87] on div "HIPAA Officer Certification" at bounding box center [436, 90] width 197 height 31
click at [668, 73] on div "Status" at bounding box center [683, 67] width 98 height 16
click at [665, 89] on div "Incomplete" at bounding box center [673, 95] width 59 height 21
click at [575, 94] on div at bounding box center [585, 90] width 98 height 31
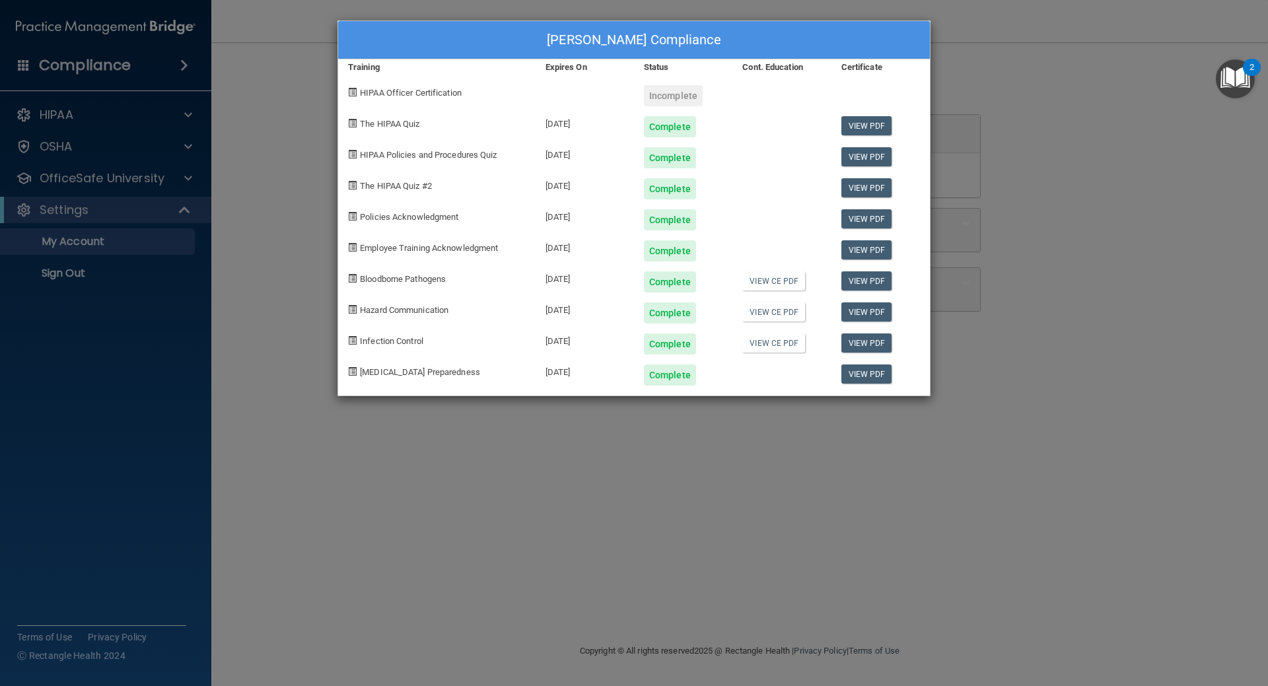
click at [575, 94] on div at bounding box center [585, 90] width 98 height 31
click at [348, 102] on div "HIPAA Officer Certification" at bounding box center [436, 90] width 197 height 31
click at [355, 98] on div "HIPAA Officer Certification" at bounding box center [436, 90] width 197 height 31
click at [359, 98] on div "HIPAA Officer Certification" at bounding box center [436, 90] width 197 height 31
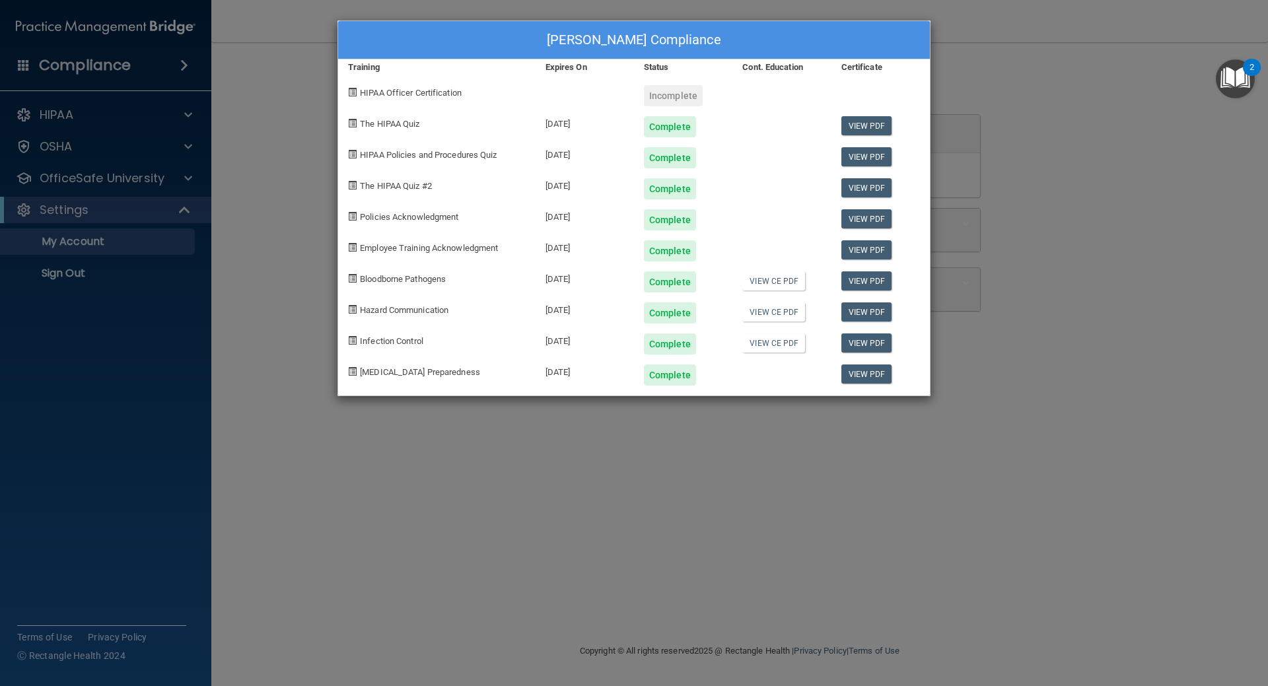
click at [457, 101] on div "HIPAA Officer Certification" at bounding box center [436, 90] width 197 height 31
click at [1050, 69] on div "[PERSON_NAME] Compliance Training Expires On Status Cont. Education Certificate…" at bounding box center [634, 343] width 1268 height 686
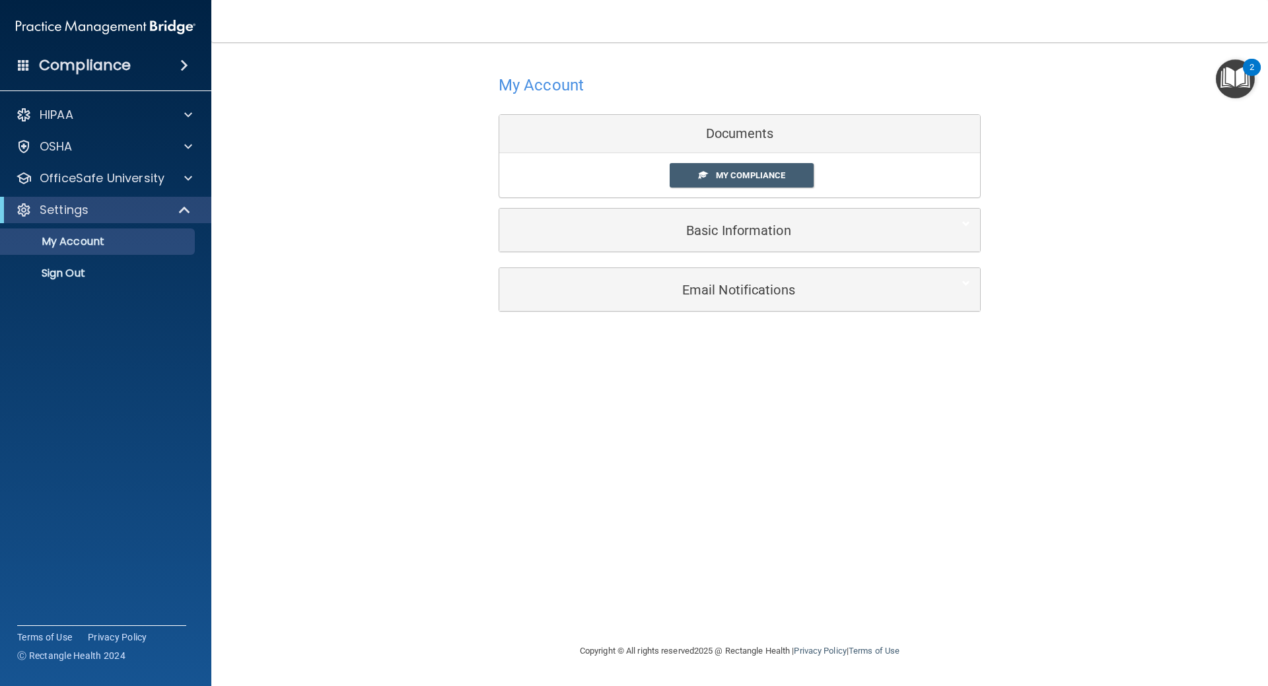
click at [669, 247] on div "Basic Information" at bounding box center [739, 230] width 481 height 43
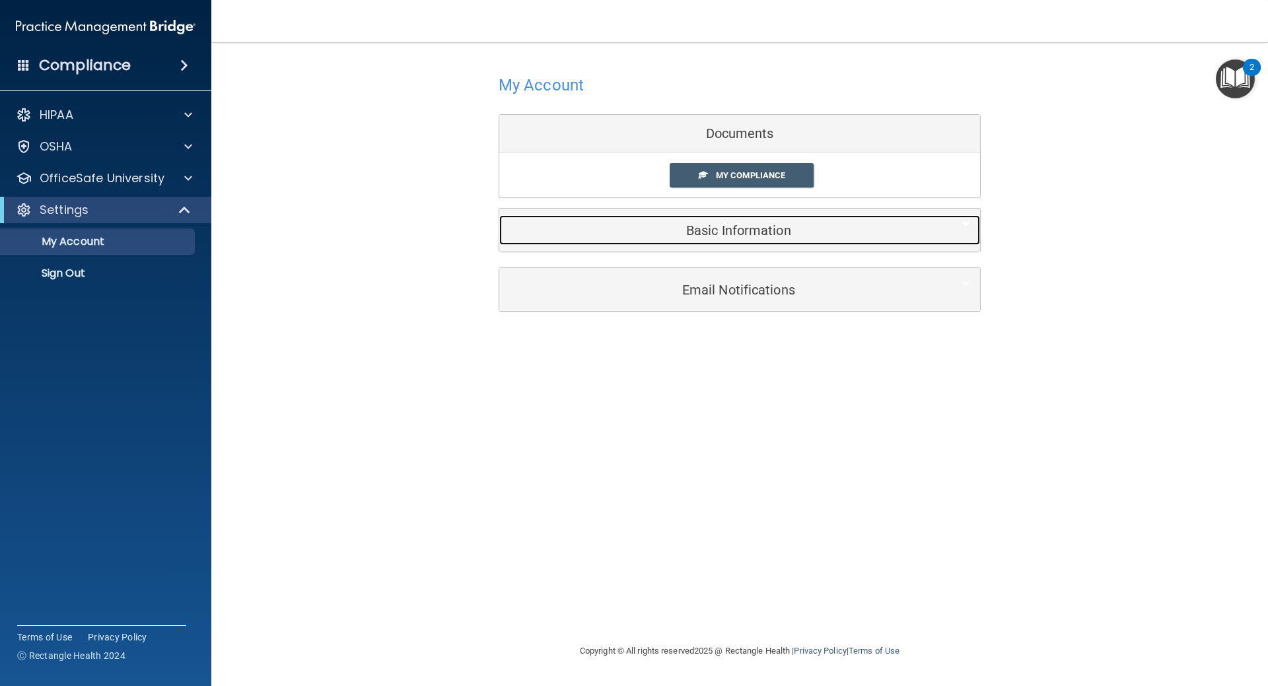
click at [772, 221] on div "Basic Information" at bounding box center [719, 230] width 441 height 30
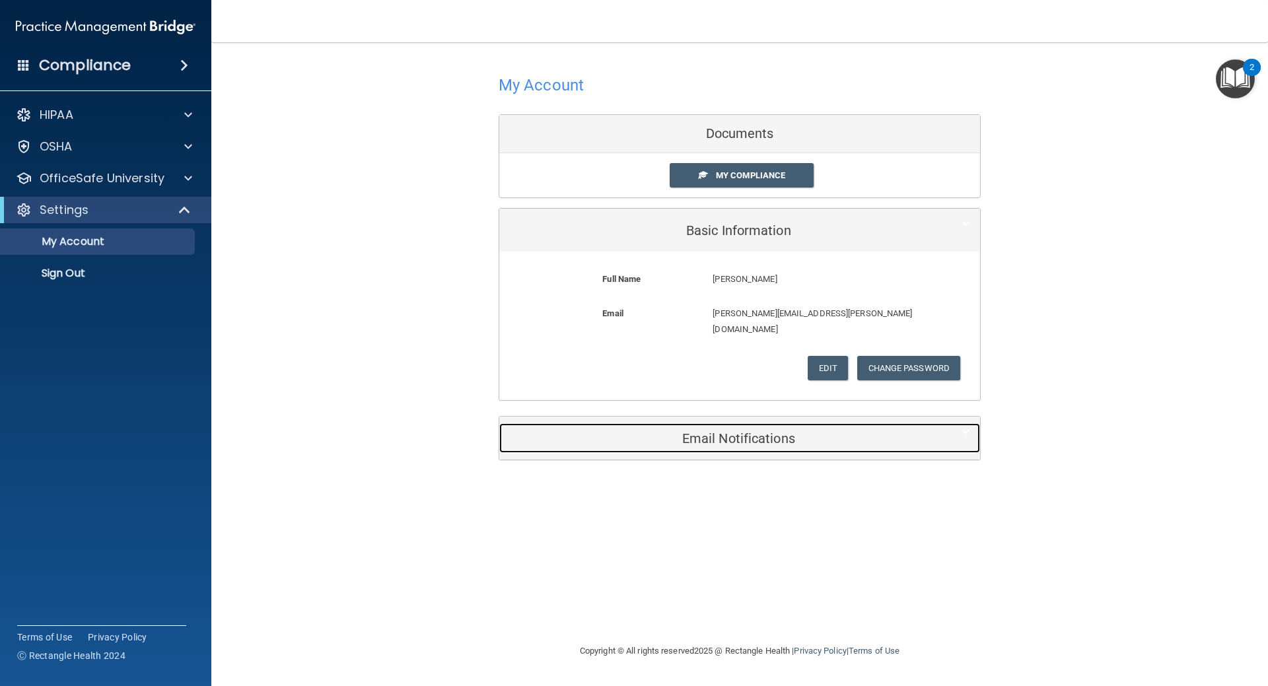
click at [766, 423] on div "Email Notifications" at bounding box center [719, 438] width 441 height 30
